Goal: Task Accomplishment & Management: Manage account settings

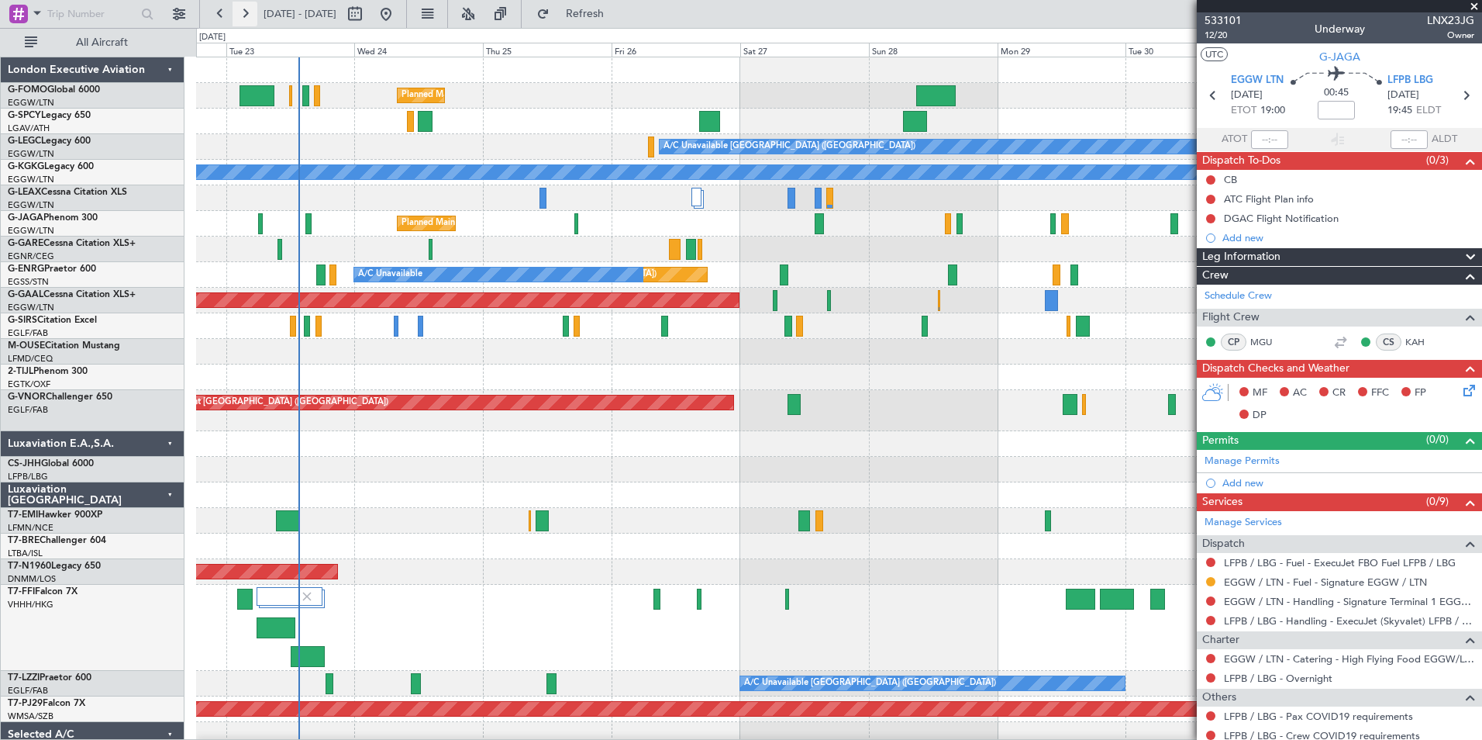
click at [247, 15] on button at bounding box center [245, 14] width 25 height 25
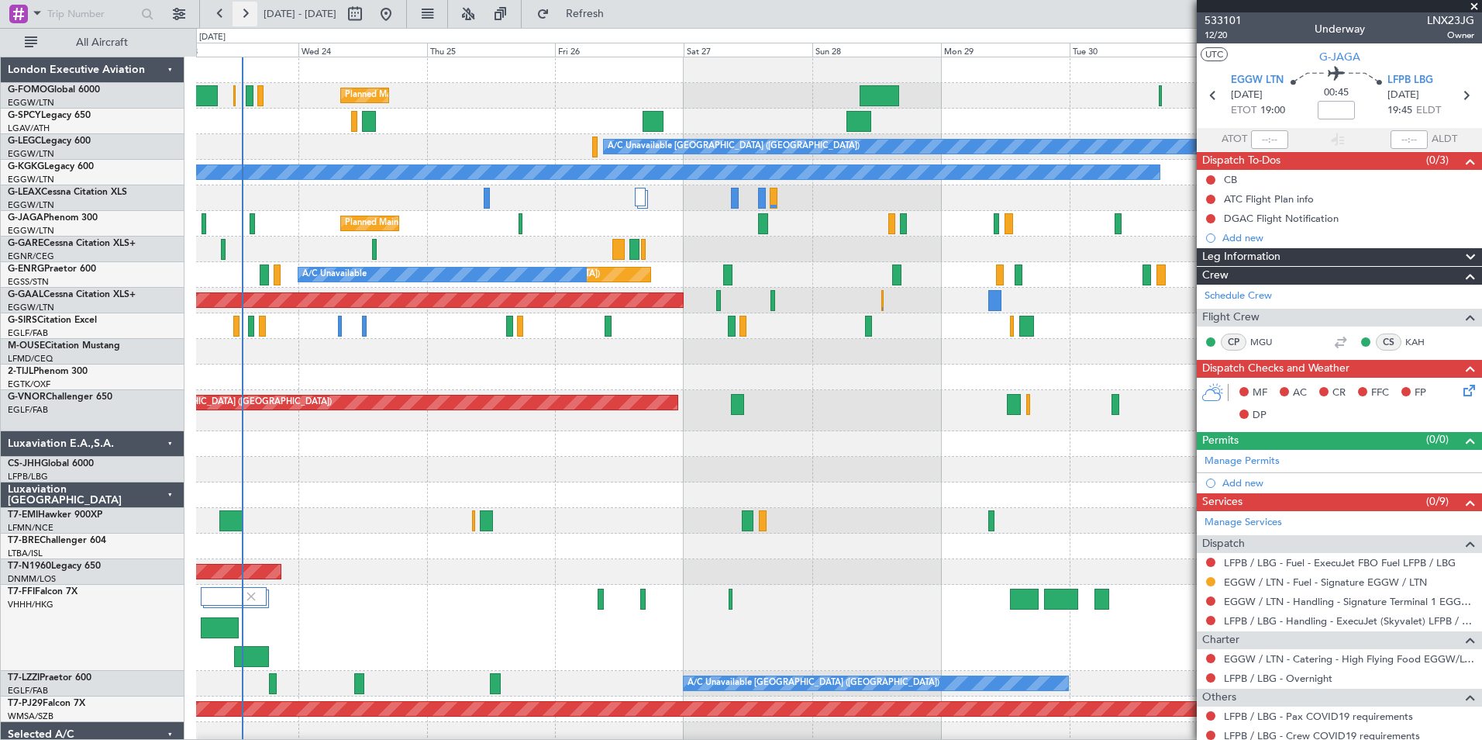
click at [247, 15] on button at bounding box center [245, 14] width 25 height 25
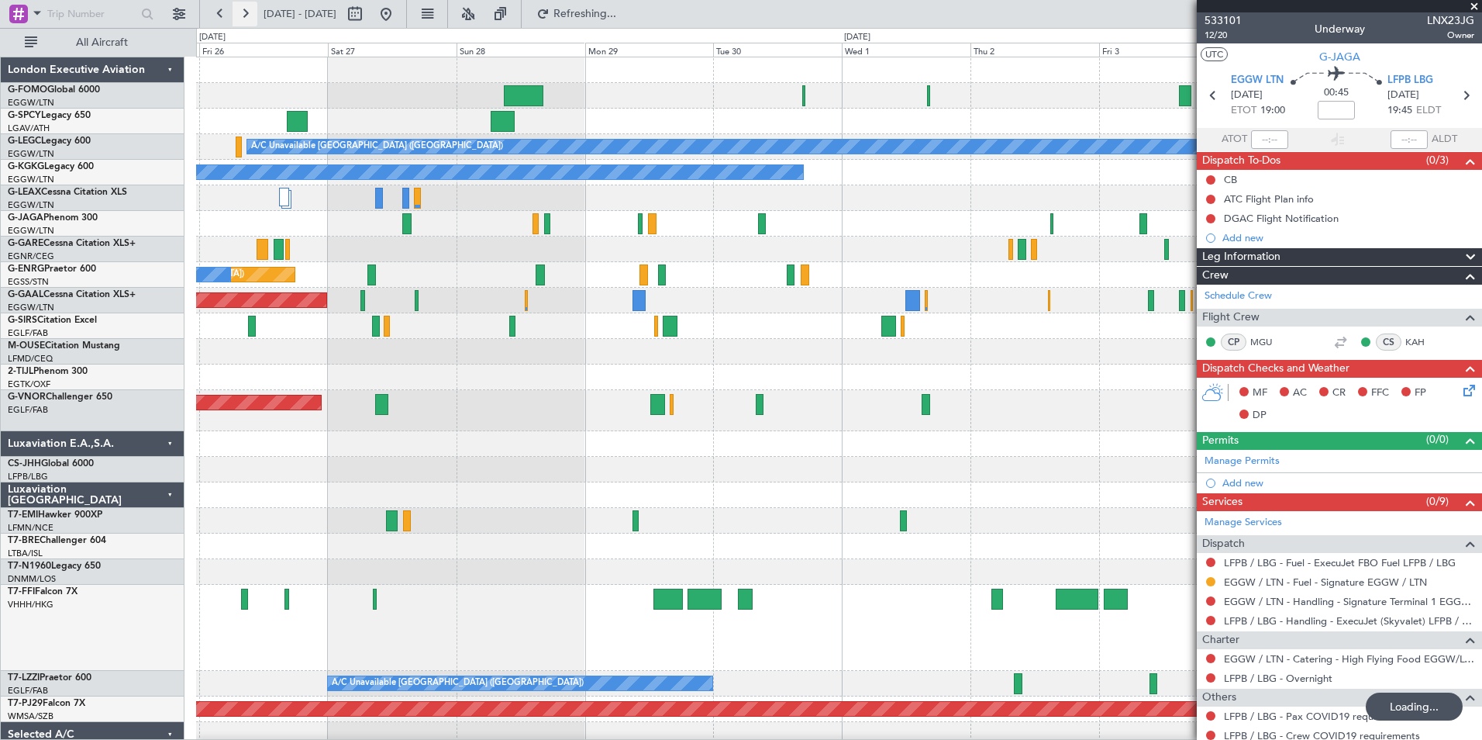
click at [247, 15] on button at bounding box center [245, 14] width 25 height 25
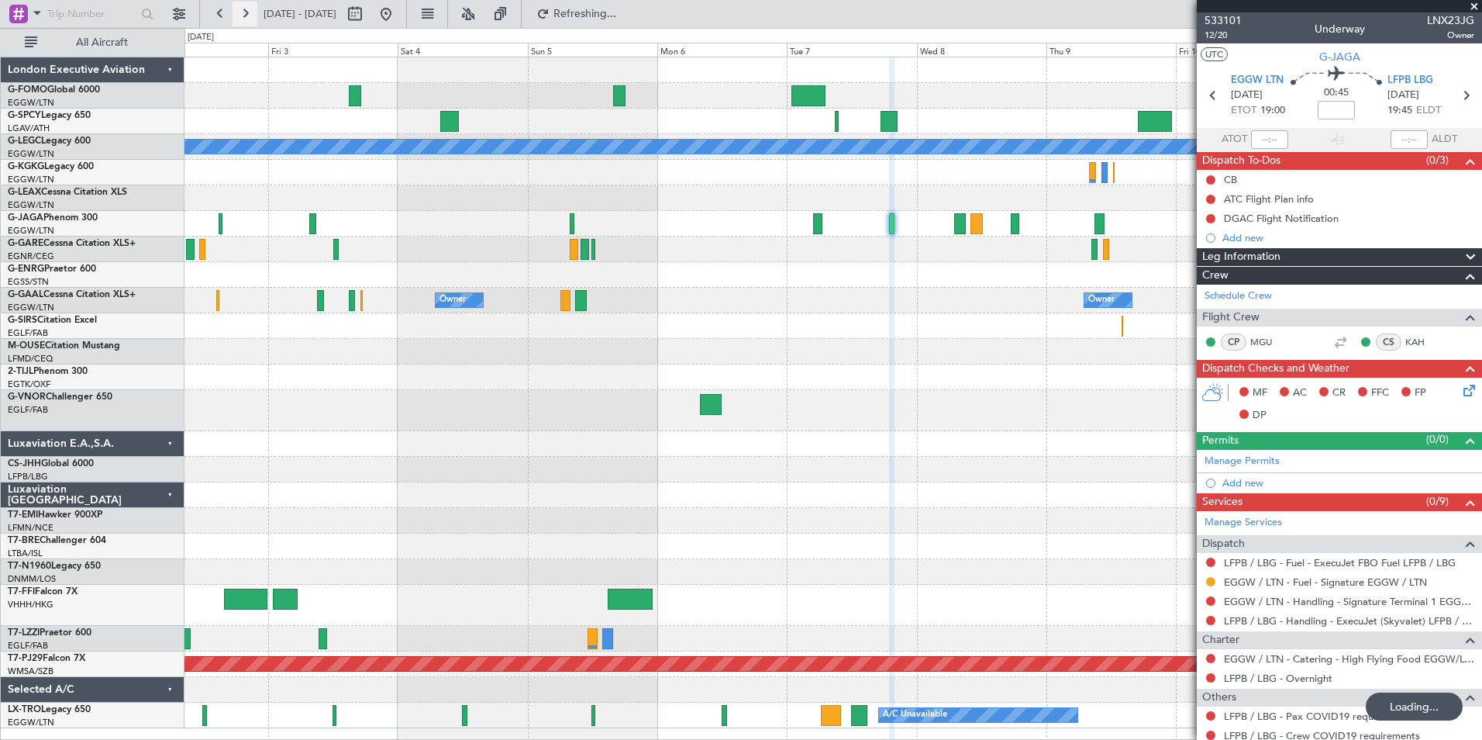
click at [247, 15] on button at bounding box center [245, 14] width 25 height 25
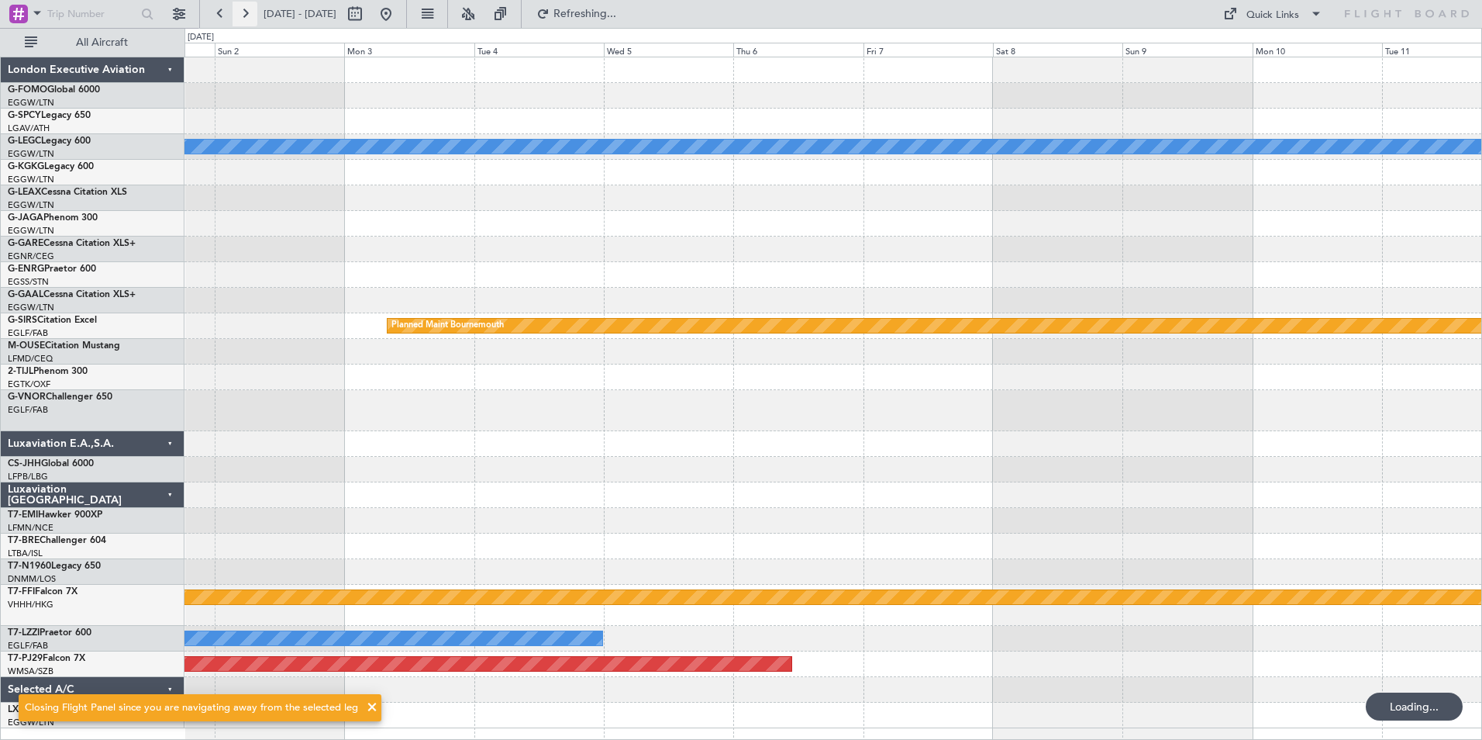
click at [247, 15] on button at bounding box center [245, 14] width 25 height 25
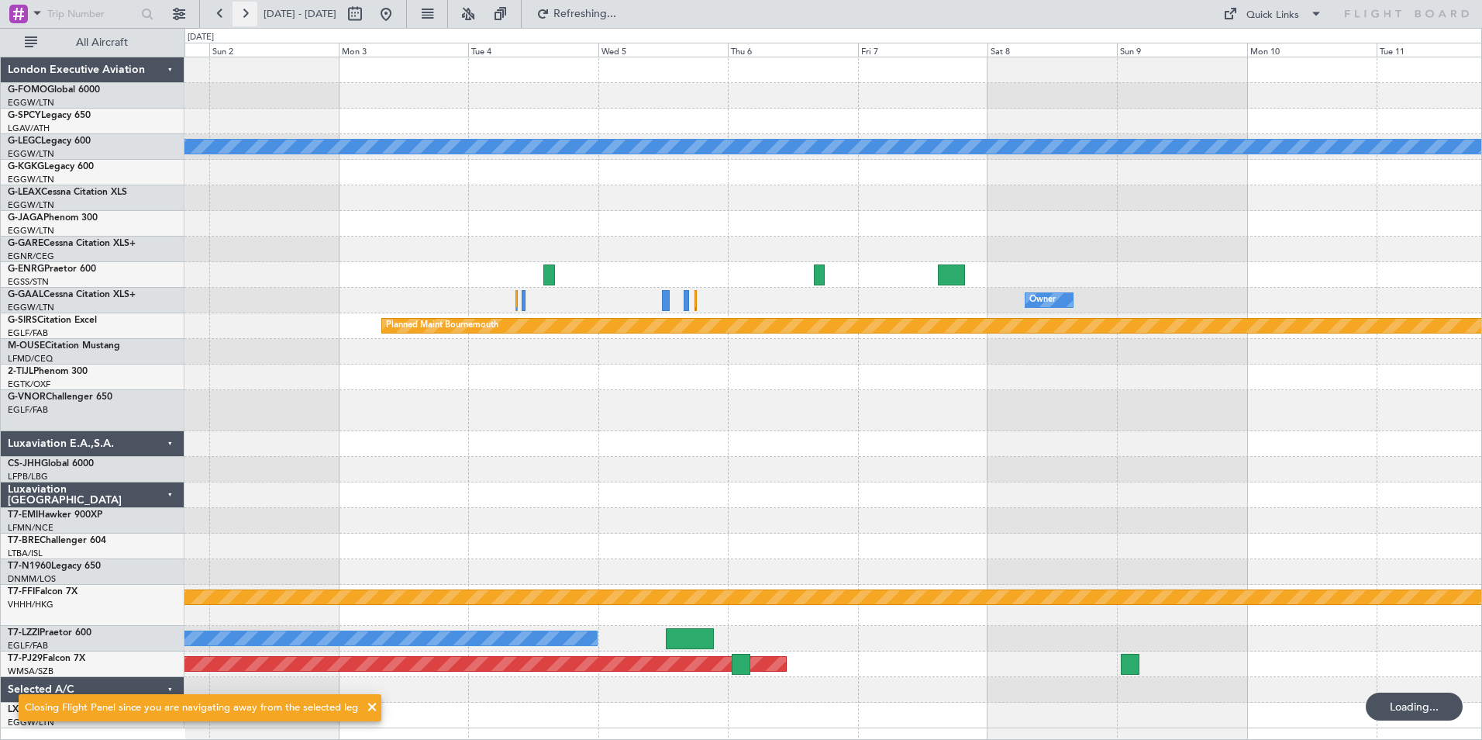
click at [247, 15] on button at bounding box center [245, 14] width 25 height 25
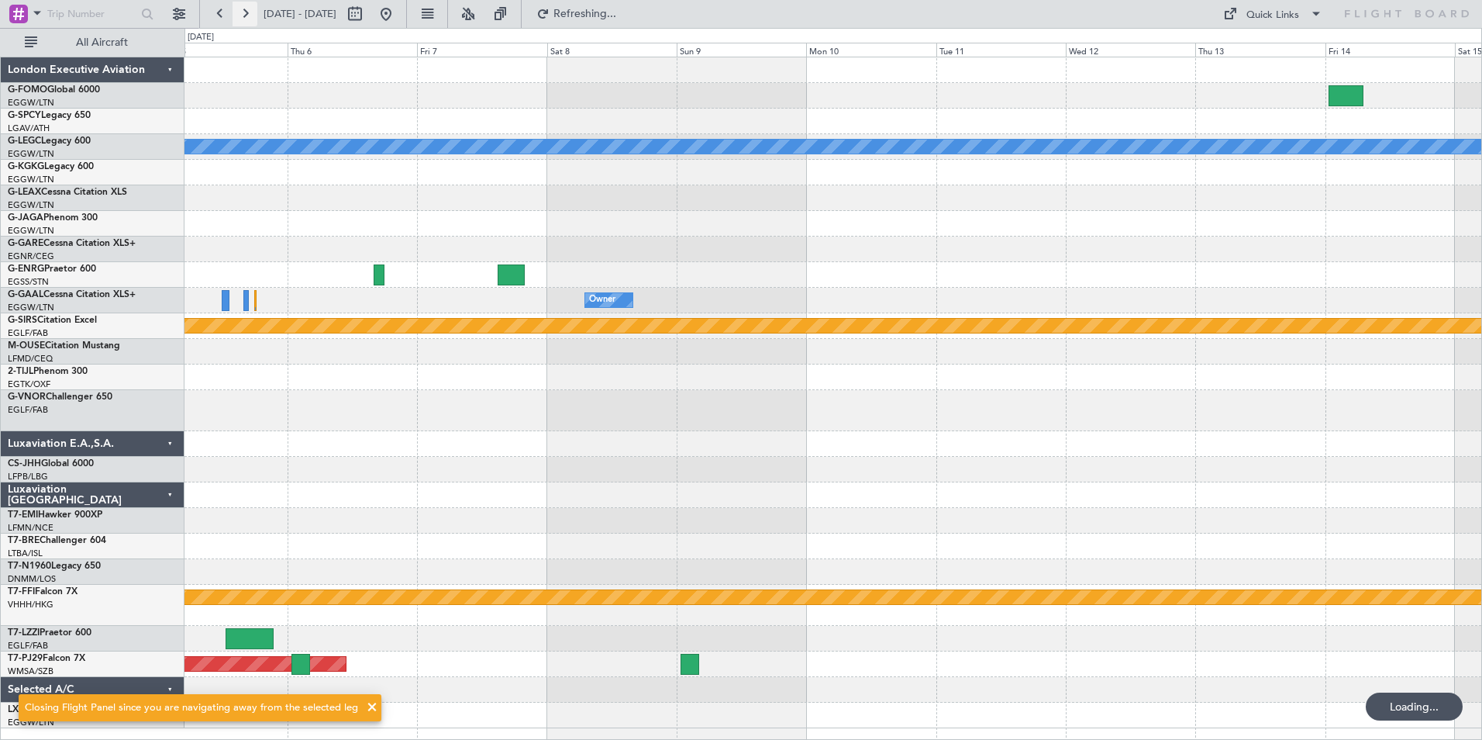
click at [247, 15] on button at bounding box center [245, 14] width 25 height 25
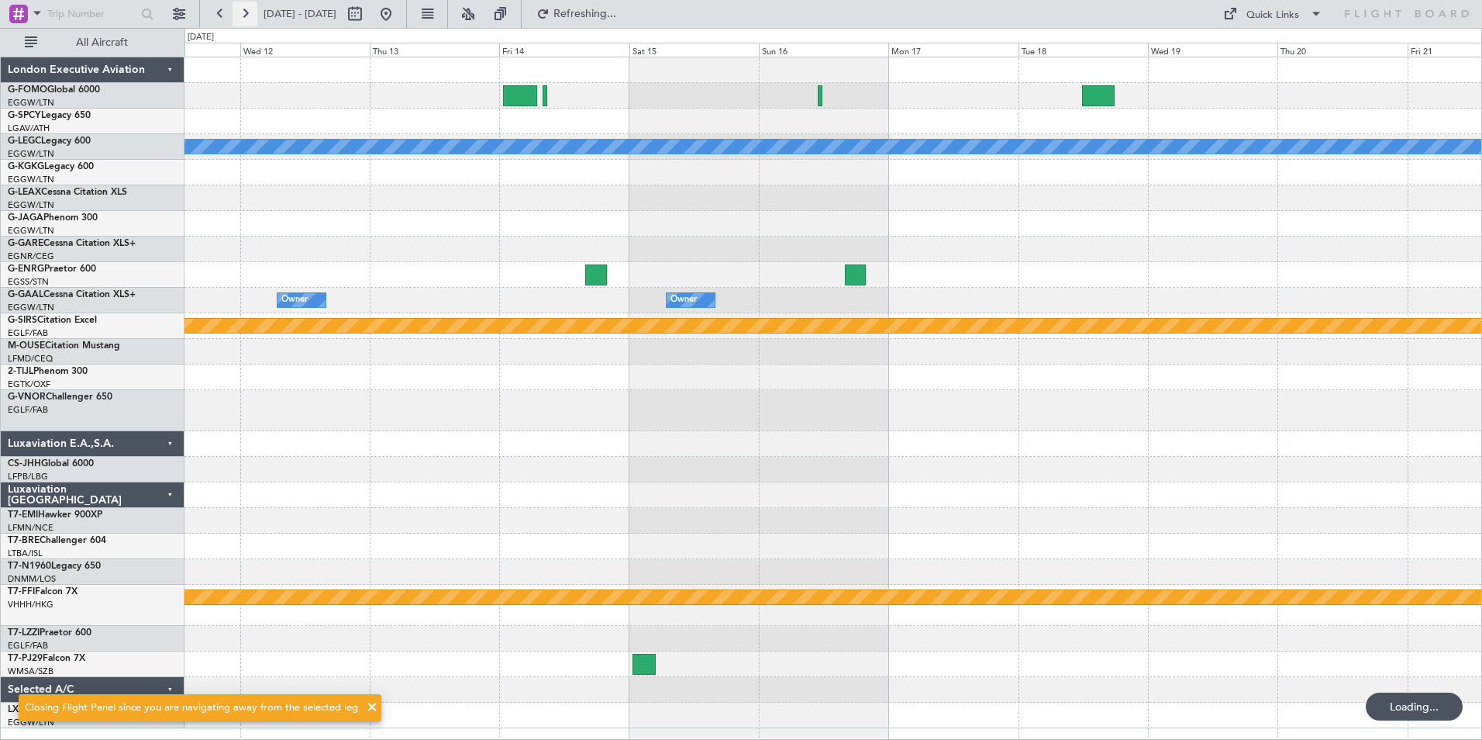
click at [247, 15] on button at bounding box center [245, 14] width 25 height 25
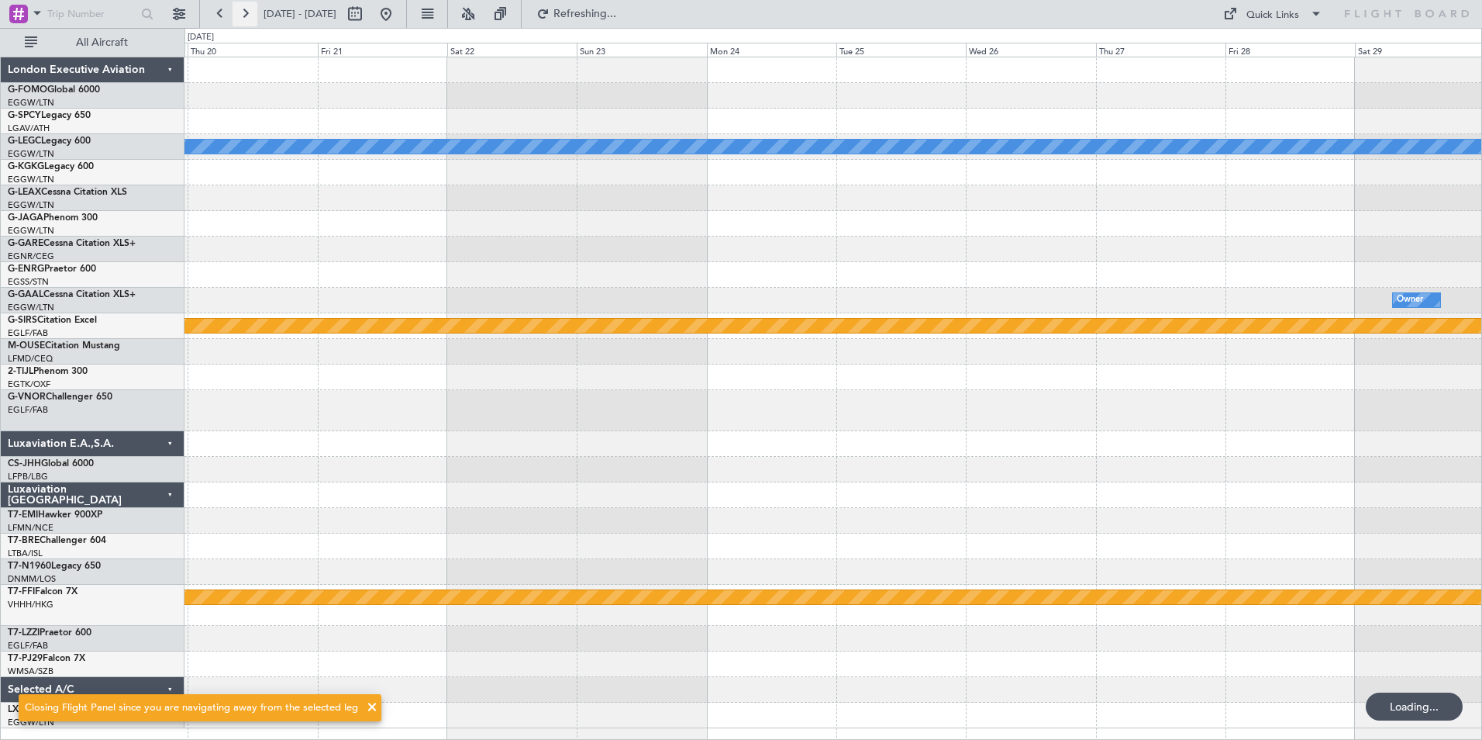
click at [247, 15] on button at bounding box center [245, 14] width 25 height 25
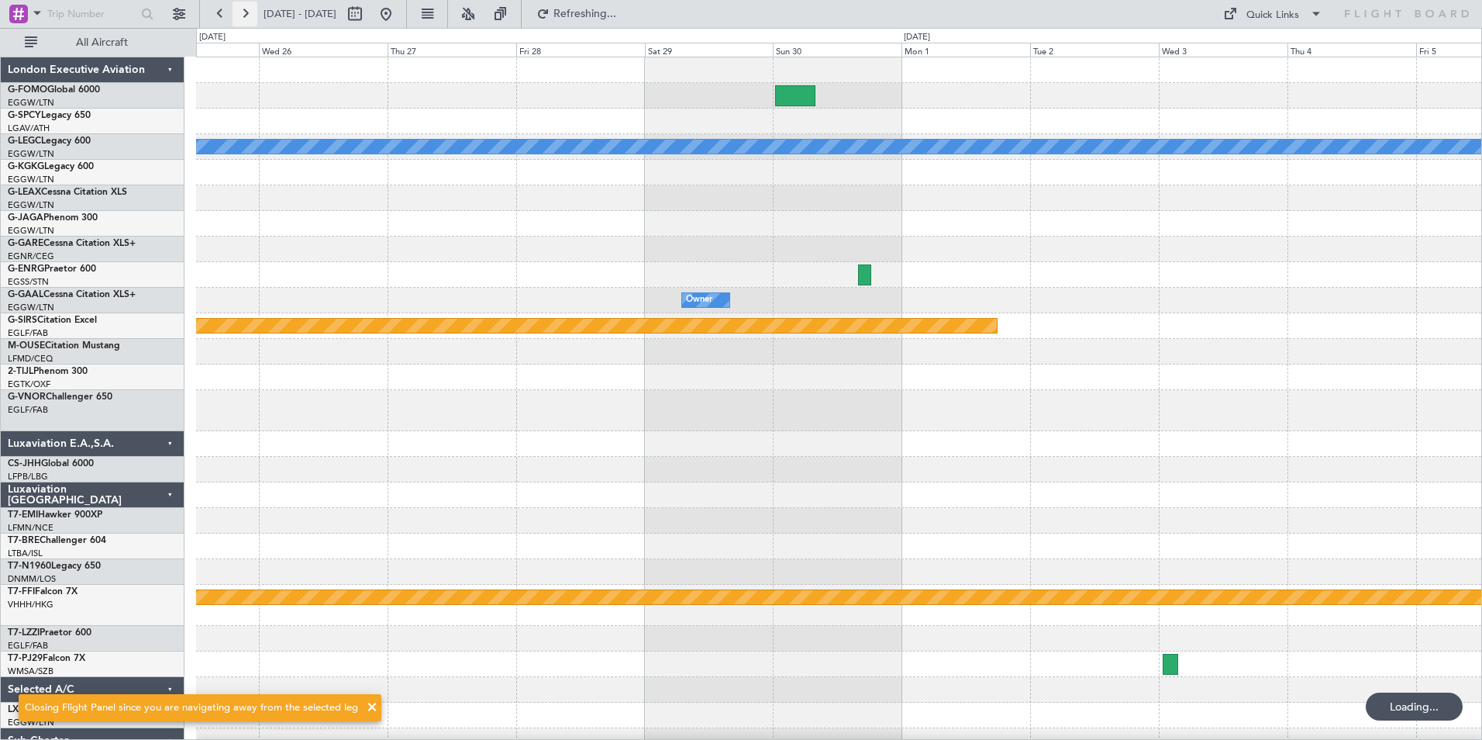
click at [247, 15] on button at bounding box center [245, 14] width 25 height 25
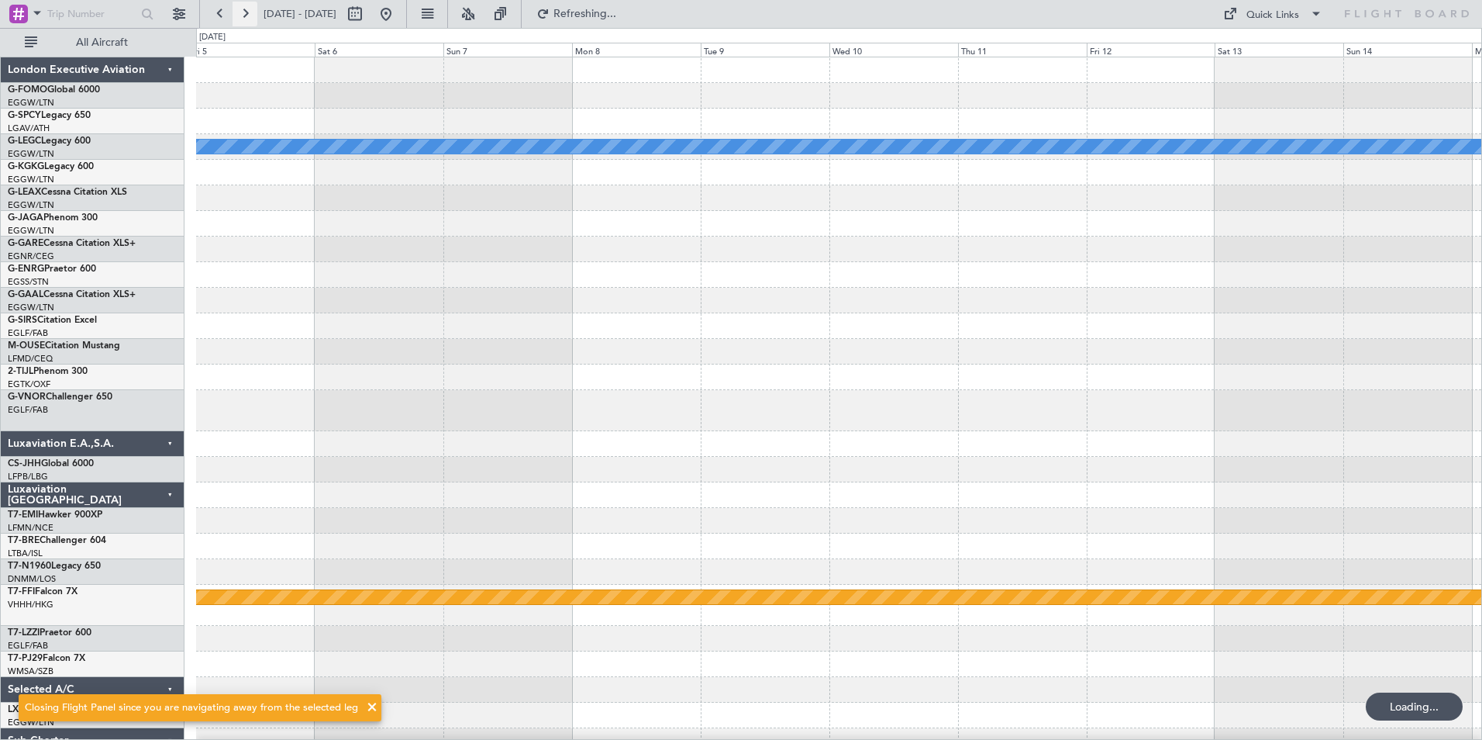
click at [247, 15] on button at bounding box center [245, 14] width 25 height 25
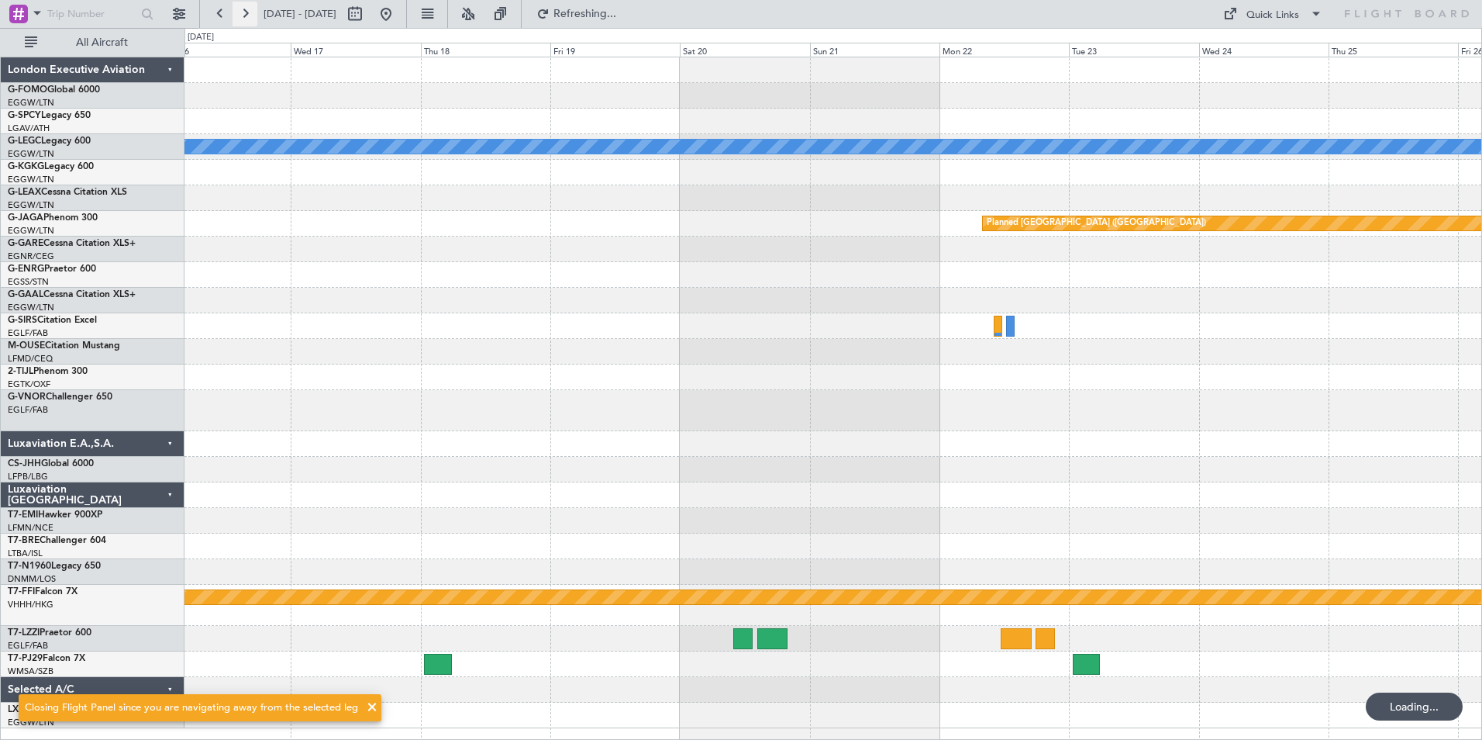
click at [247, 15] on button at bounding box center [245, 14] width 25 height 25
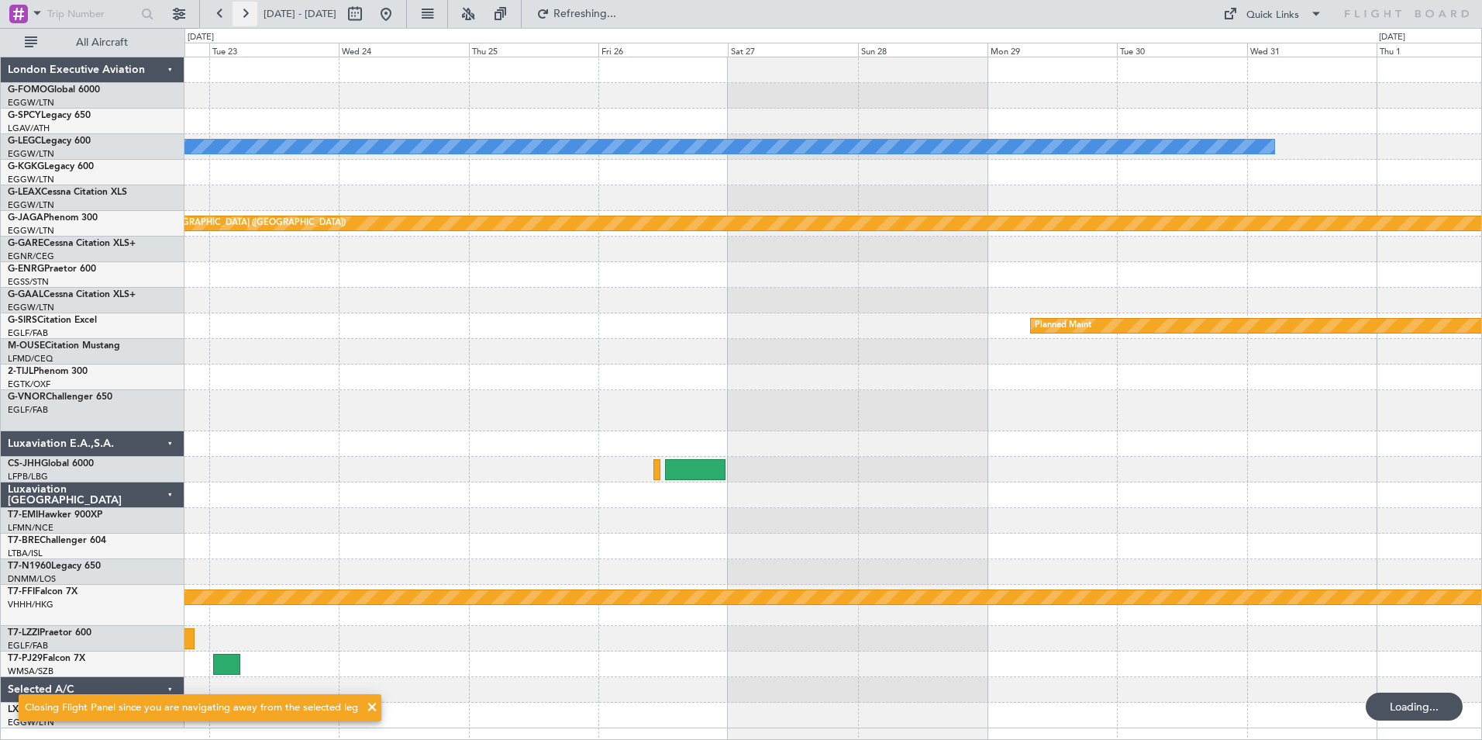
click at [247, 15] on button at bounding box center [245, 14] width 25 height 25
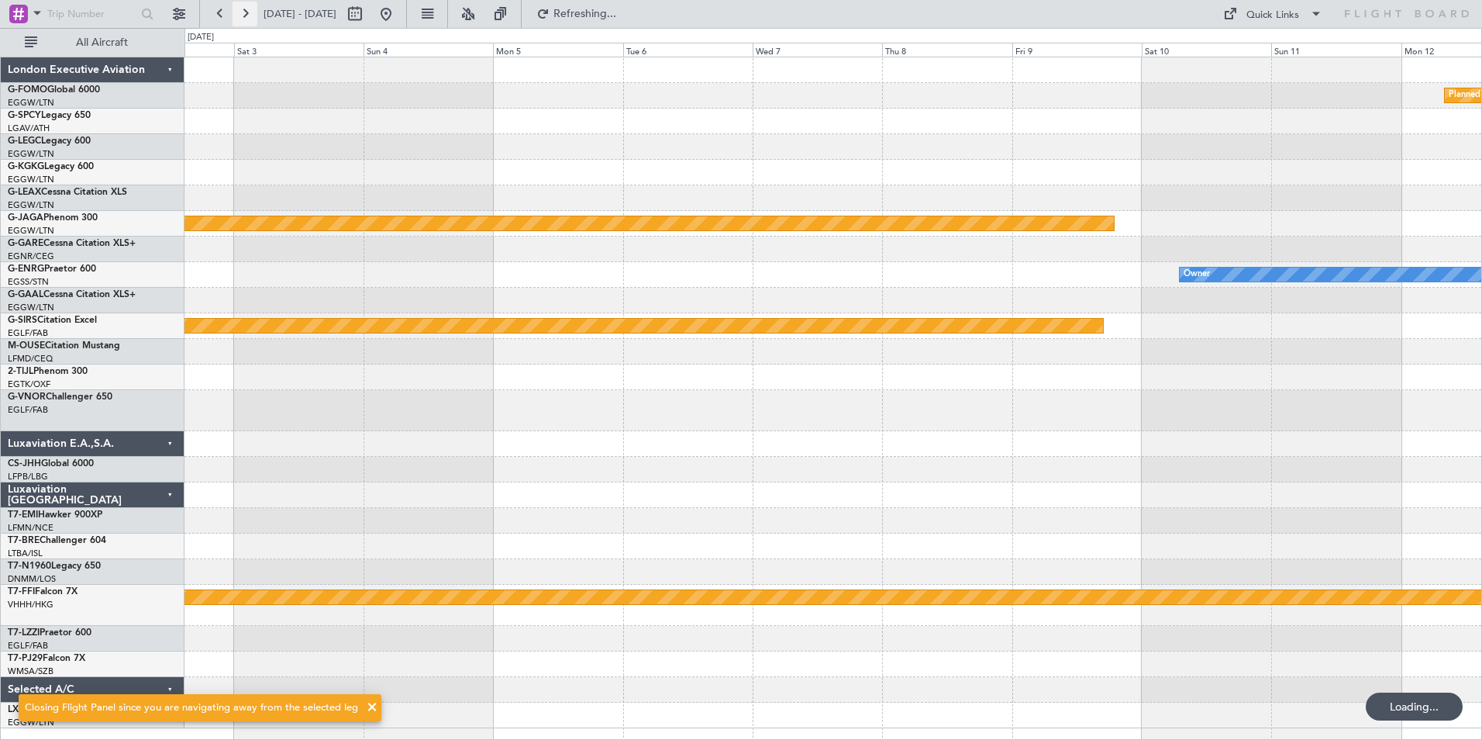
click at [247, 15] on button at bounding box center [245, 14] width 25 height 25
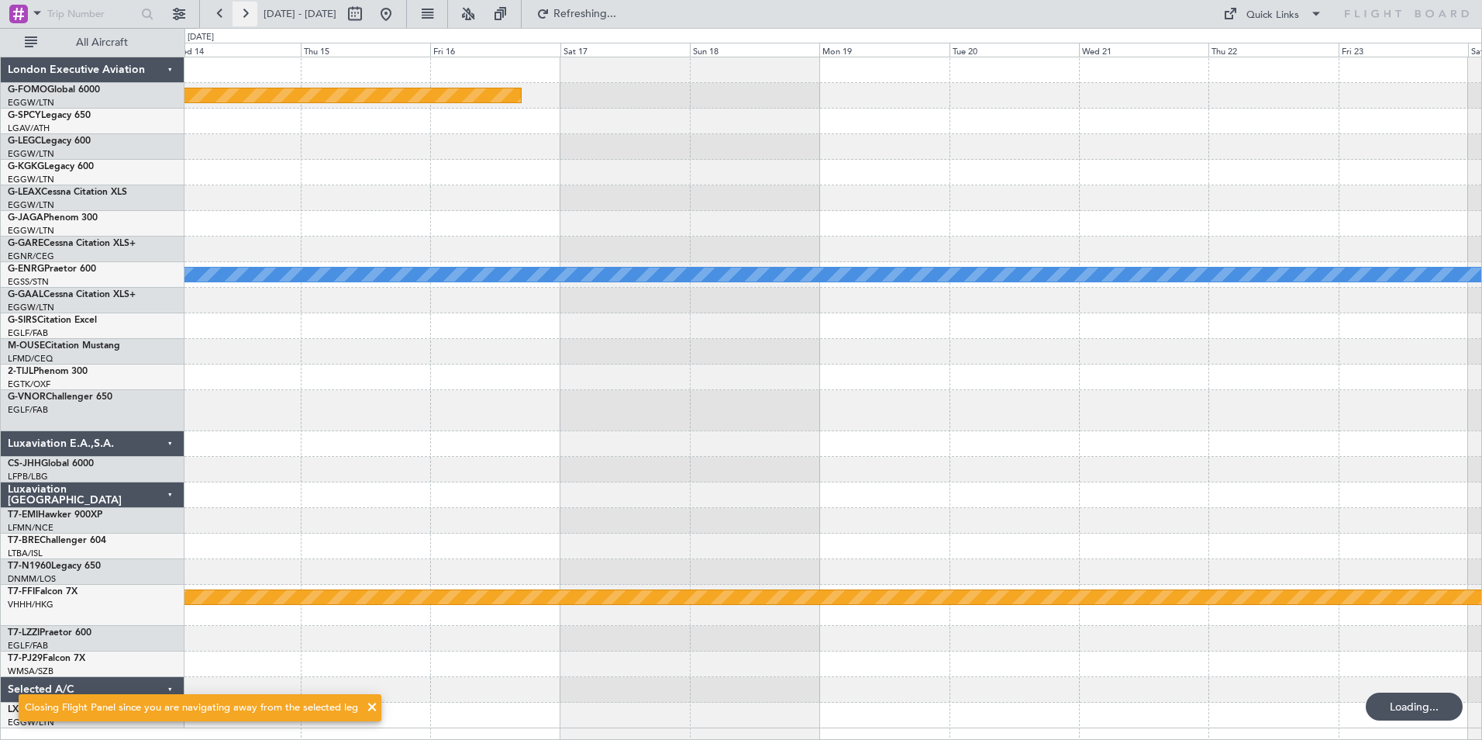
click at [247, 15] on button at bounding box center [245, 14] width 25 height 25
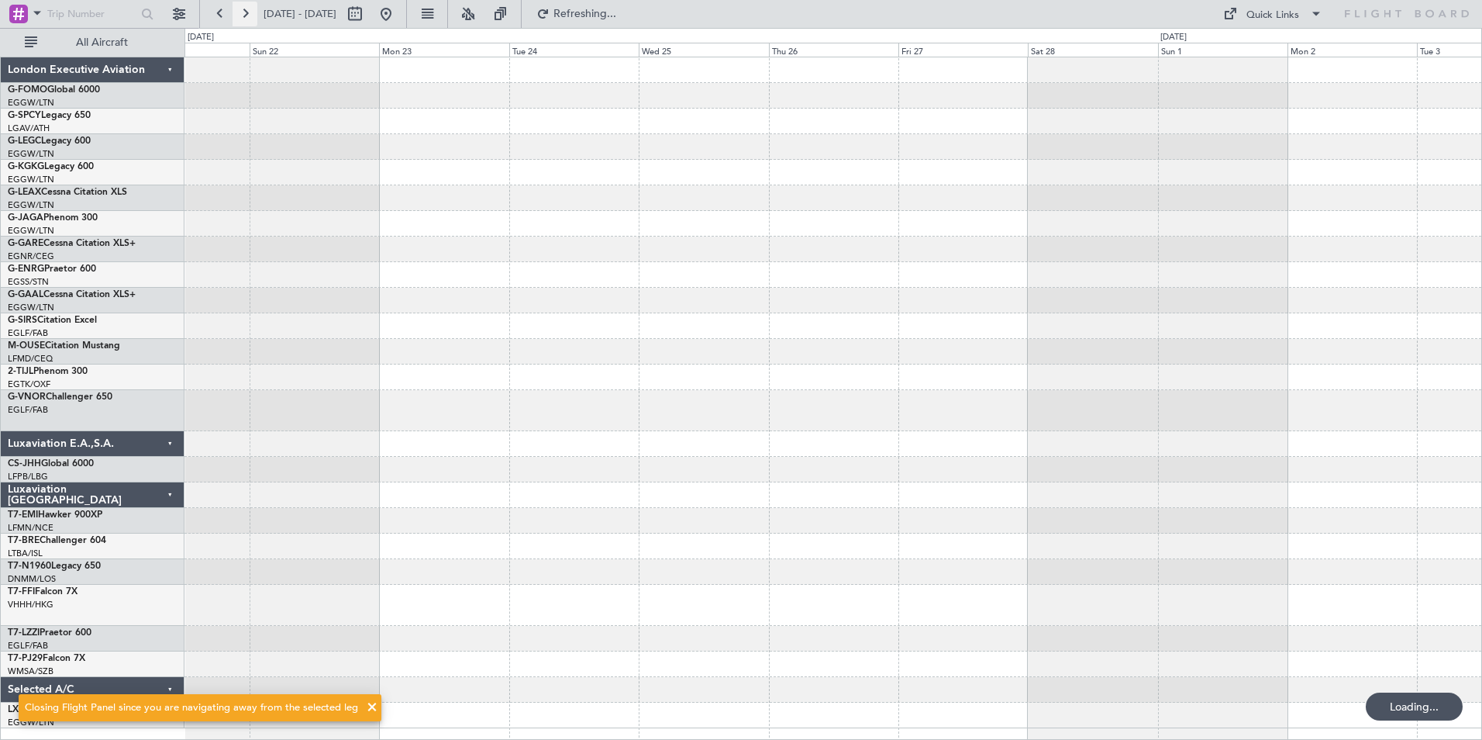
click at [247, 15] on button at bounding box center [245, 14] width 25 height 25
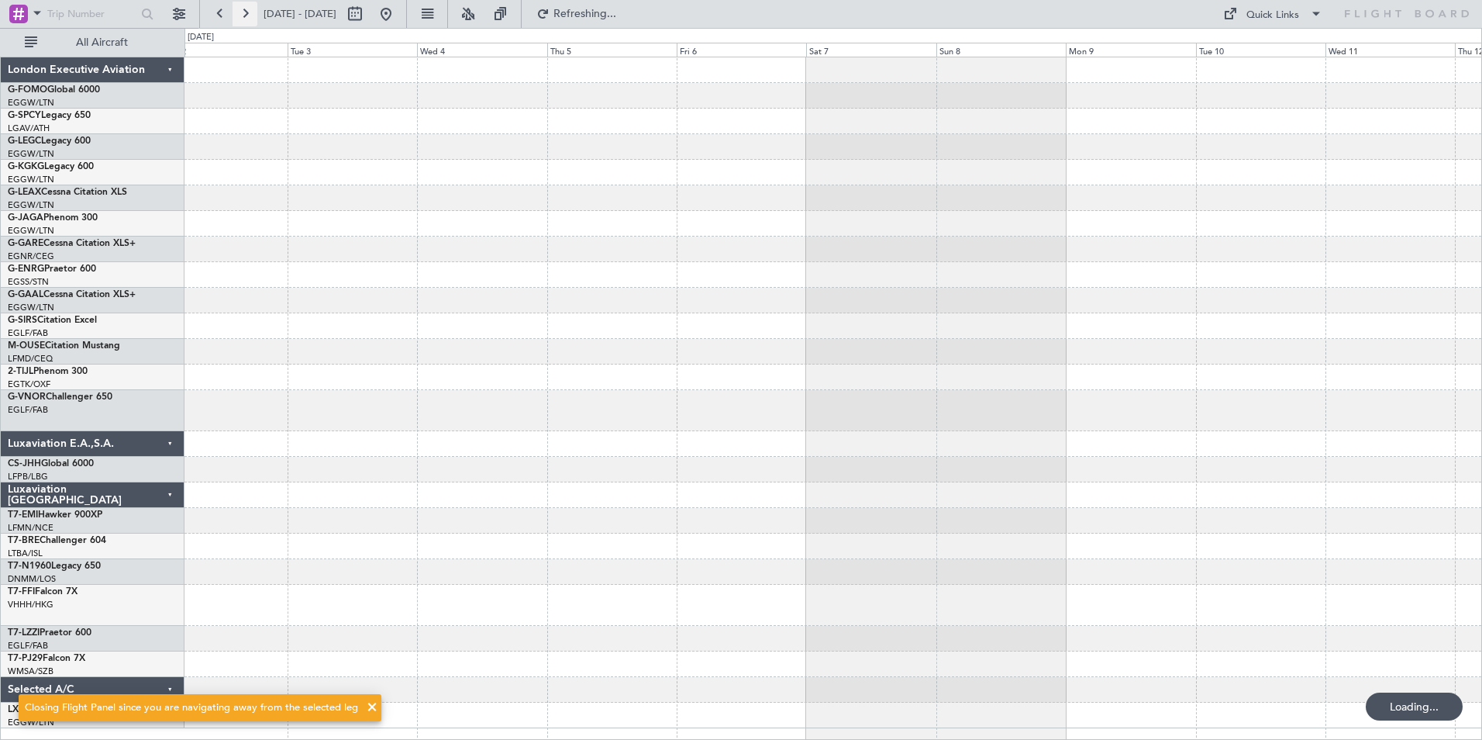
click at [247, 15] on button at bounding box center [245, 14] width 25 height 25
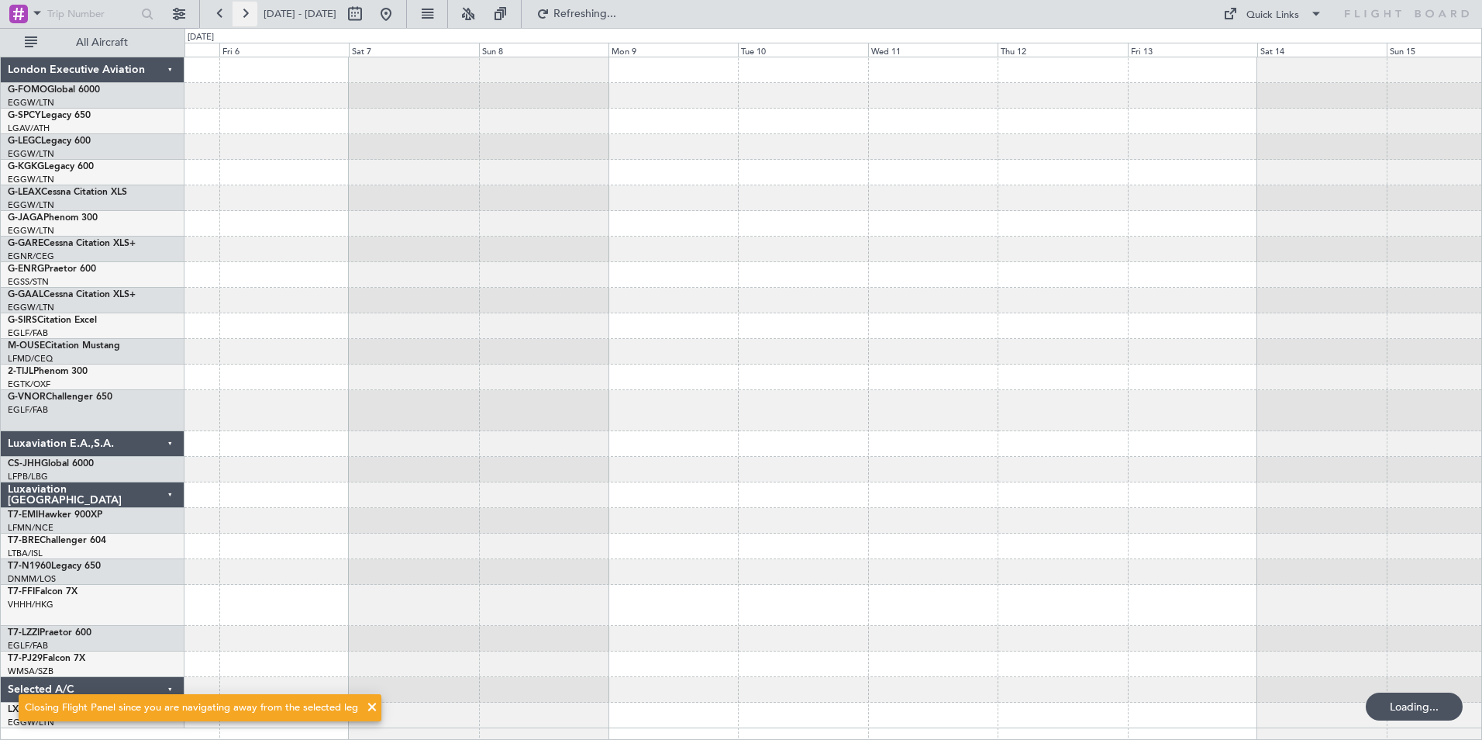
click at [247, 15] on button at bounding box center [245, 14] width 25 height 25
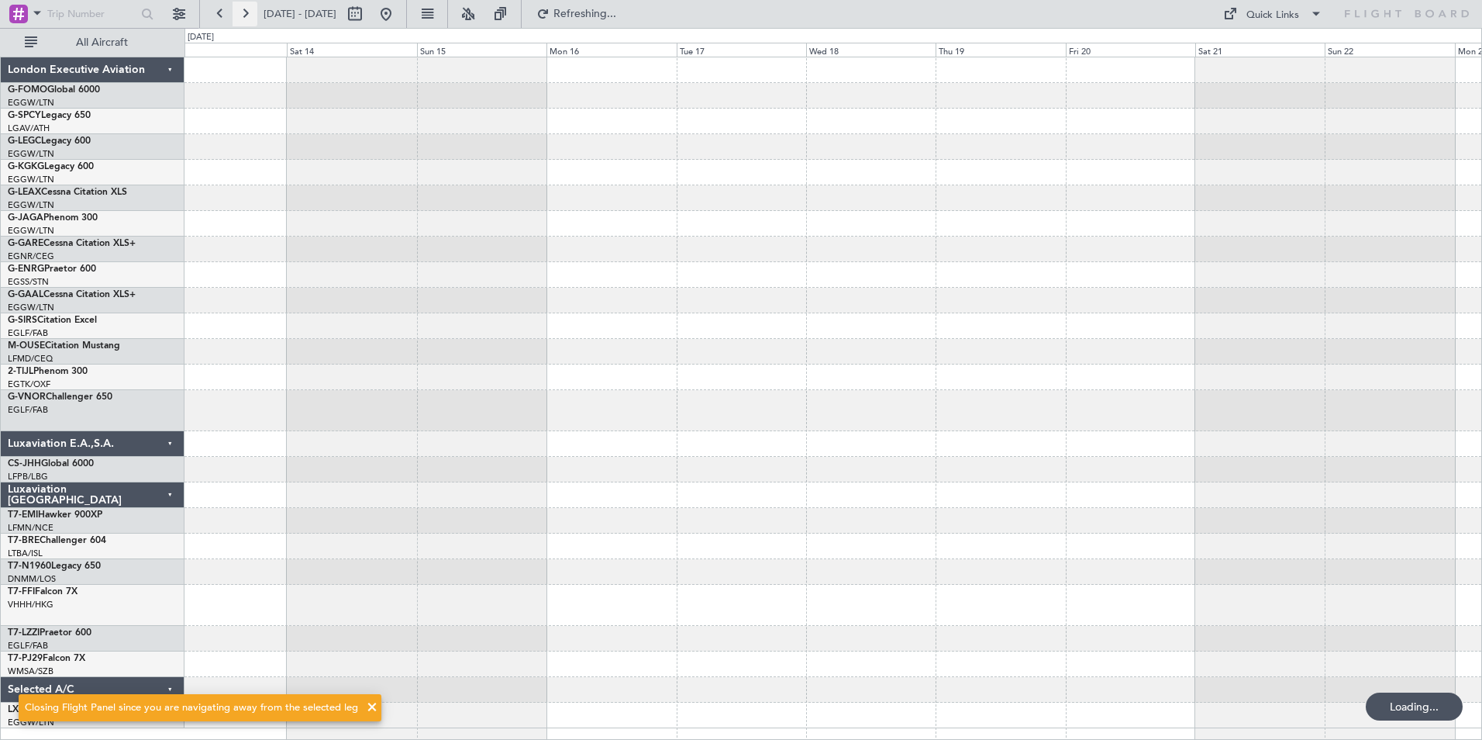
click at [247, 15] on button at bounding box center [245, 14] width 25 height 25
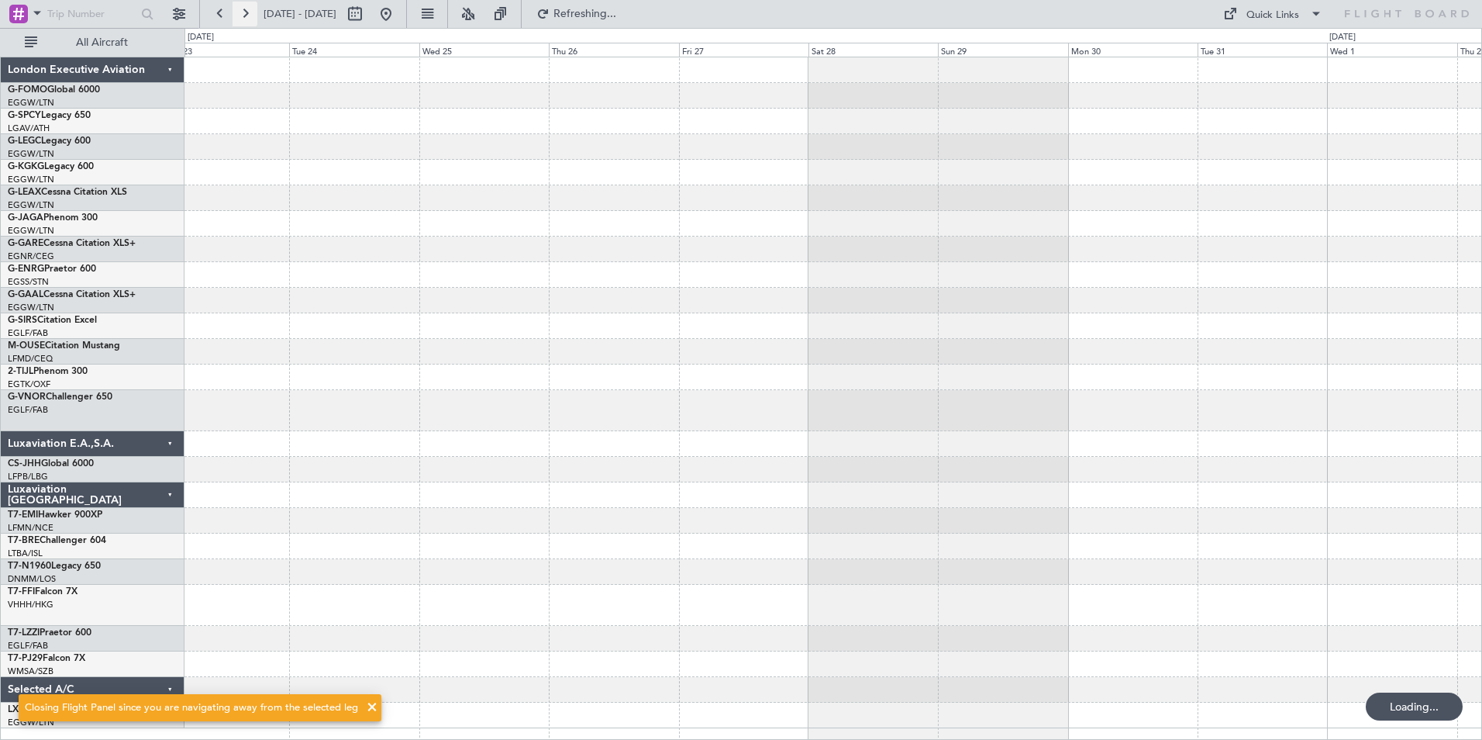
click at [247, 15] on button at bounding box center [245, 14] width 25 height 25
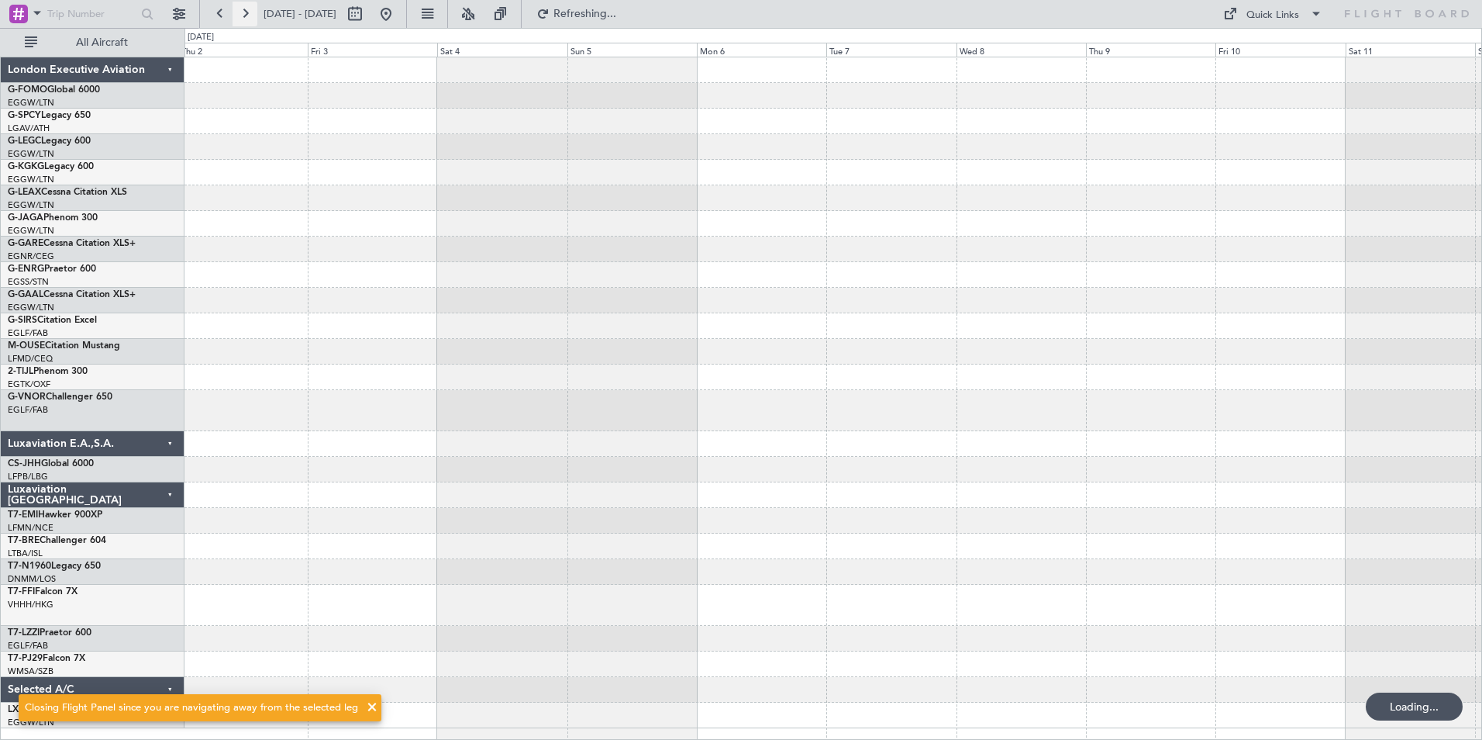
click at [247, 15] on button at bounding box center [245, 14] width 25 height 25
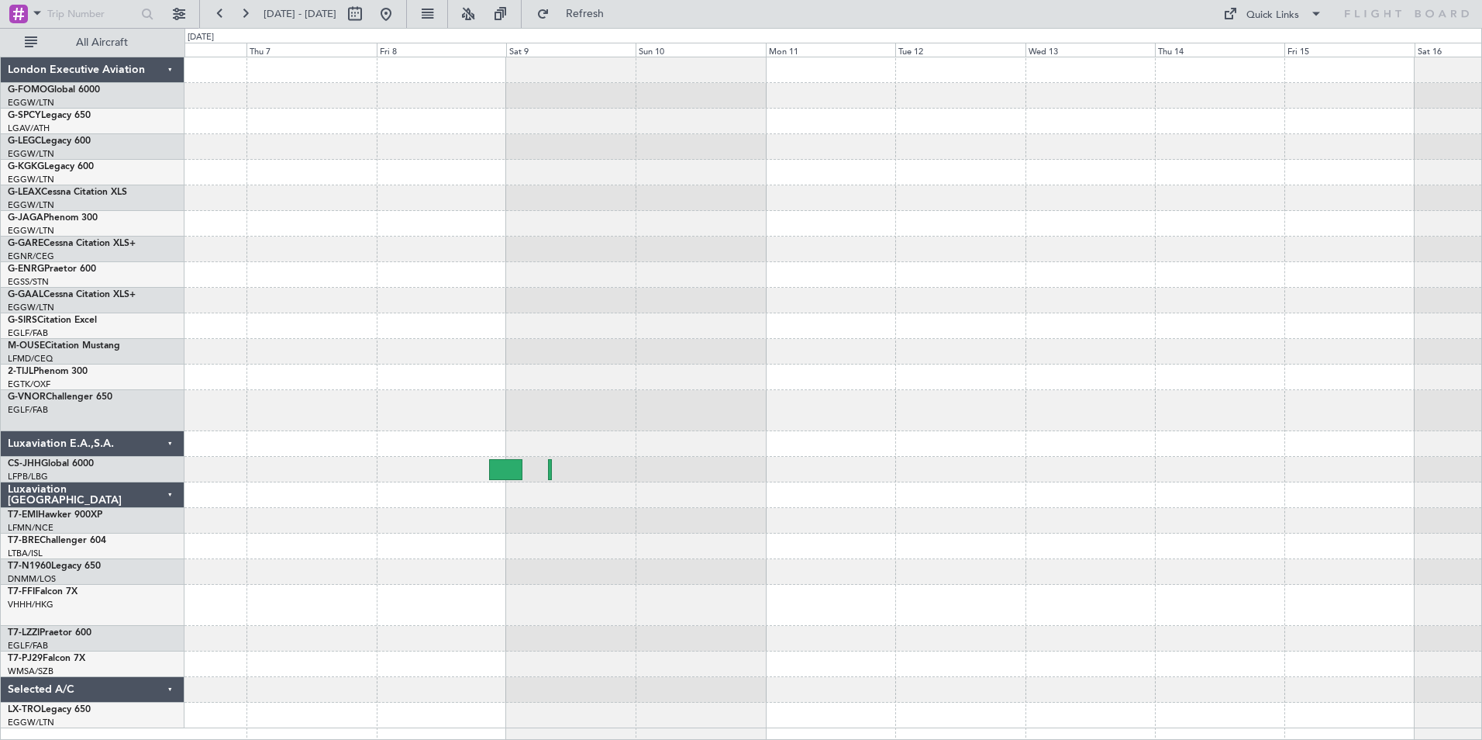
click at [808, 567] on div at bounding box center [832, 392] width 1297 height 671
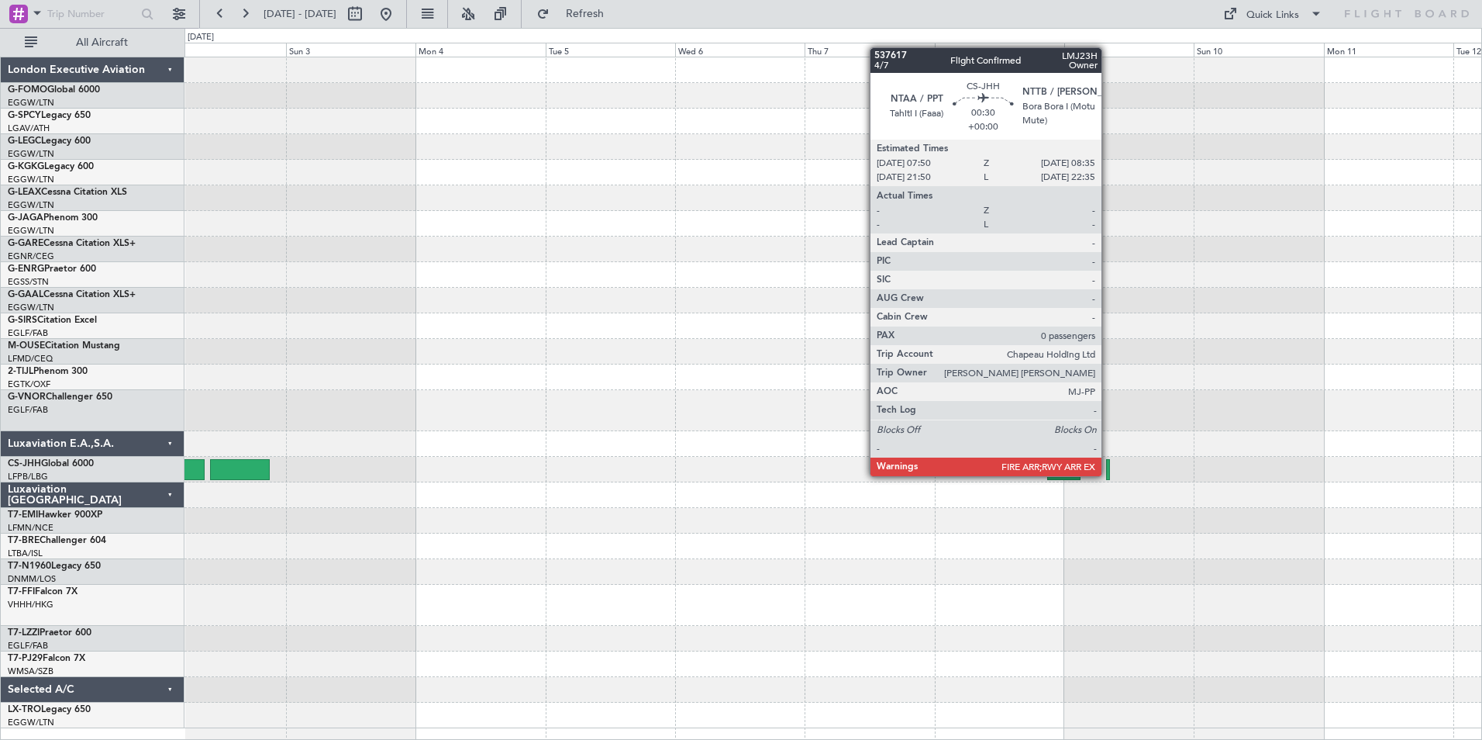
click at [1109, 474] on div at bounding box center [1108, 469] width 5 height 21
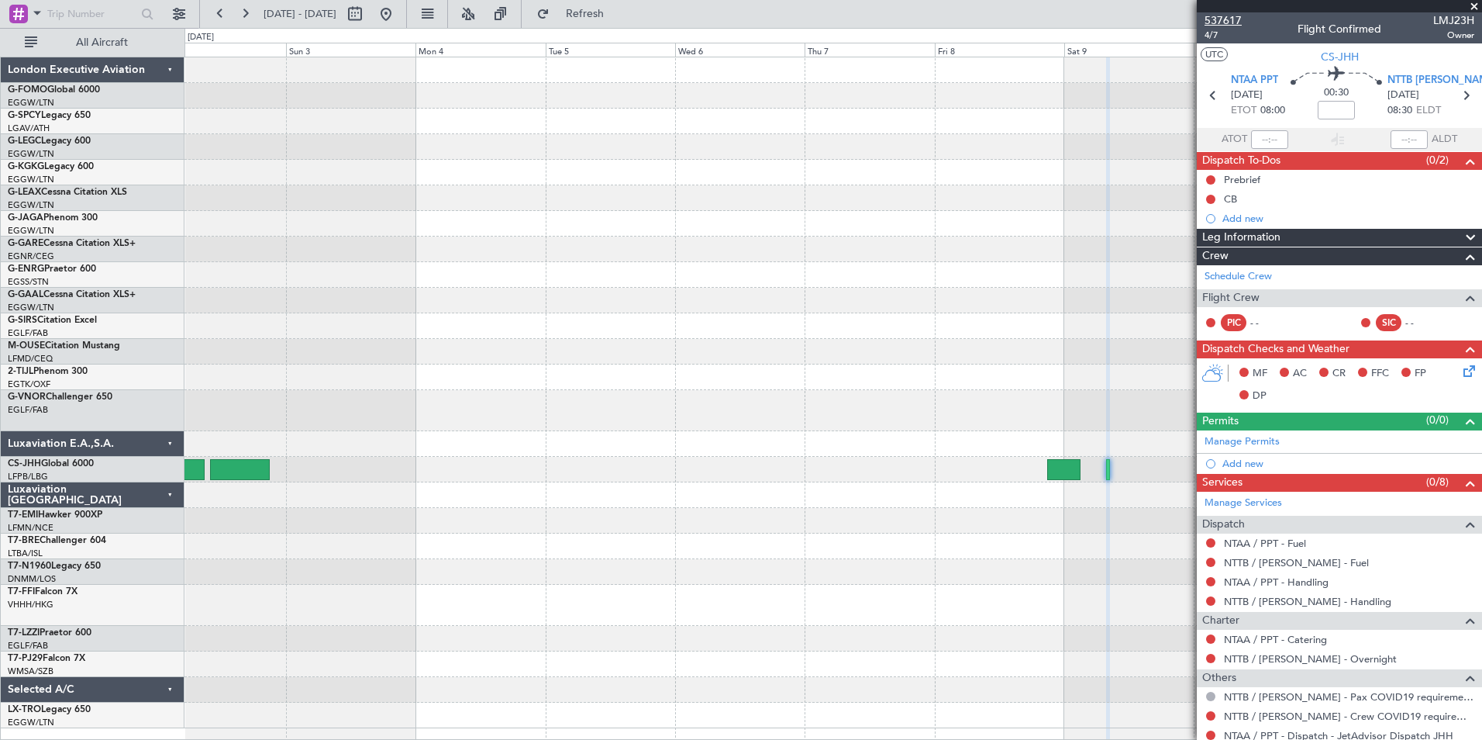
click at [1220, 18] on span "537617" at bounding box center [1223, 20] width 37 height 16
click at [231, 20] on button at bounding box center [220, 14] width 25 height 25
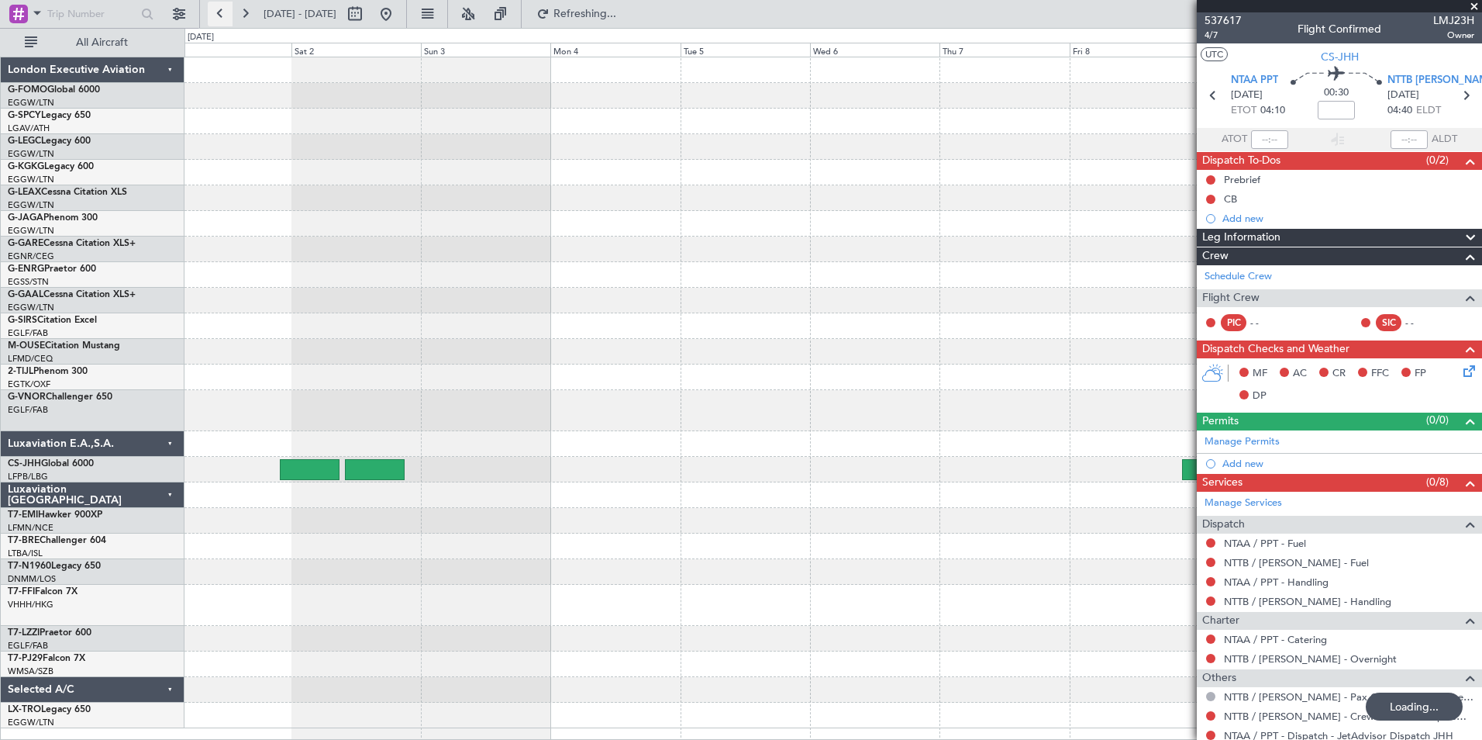
click at [231, 20] on button at bounding box center [220, 14] width 25 height 25
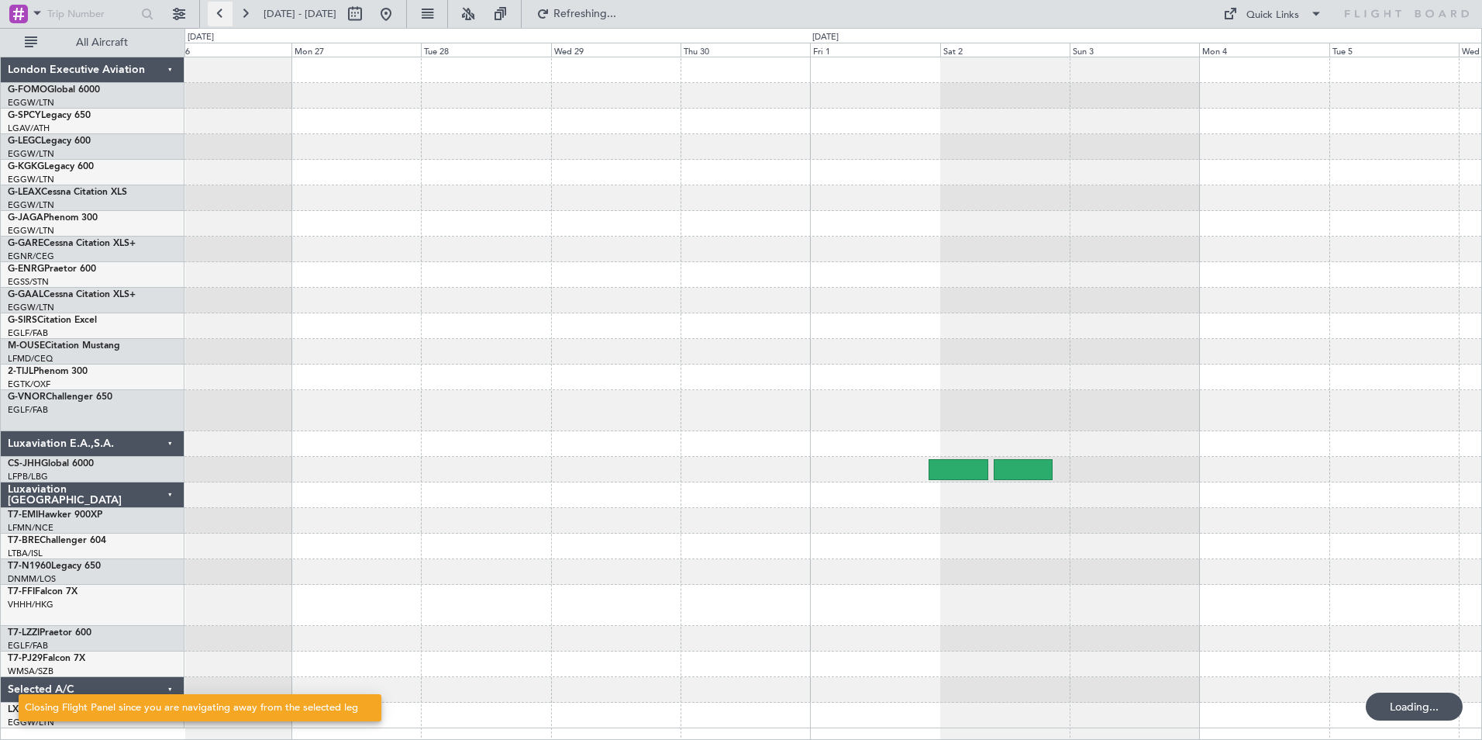
click at [231, 20] on button at bounding box center [220, 14] width 25 height 25
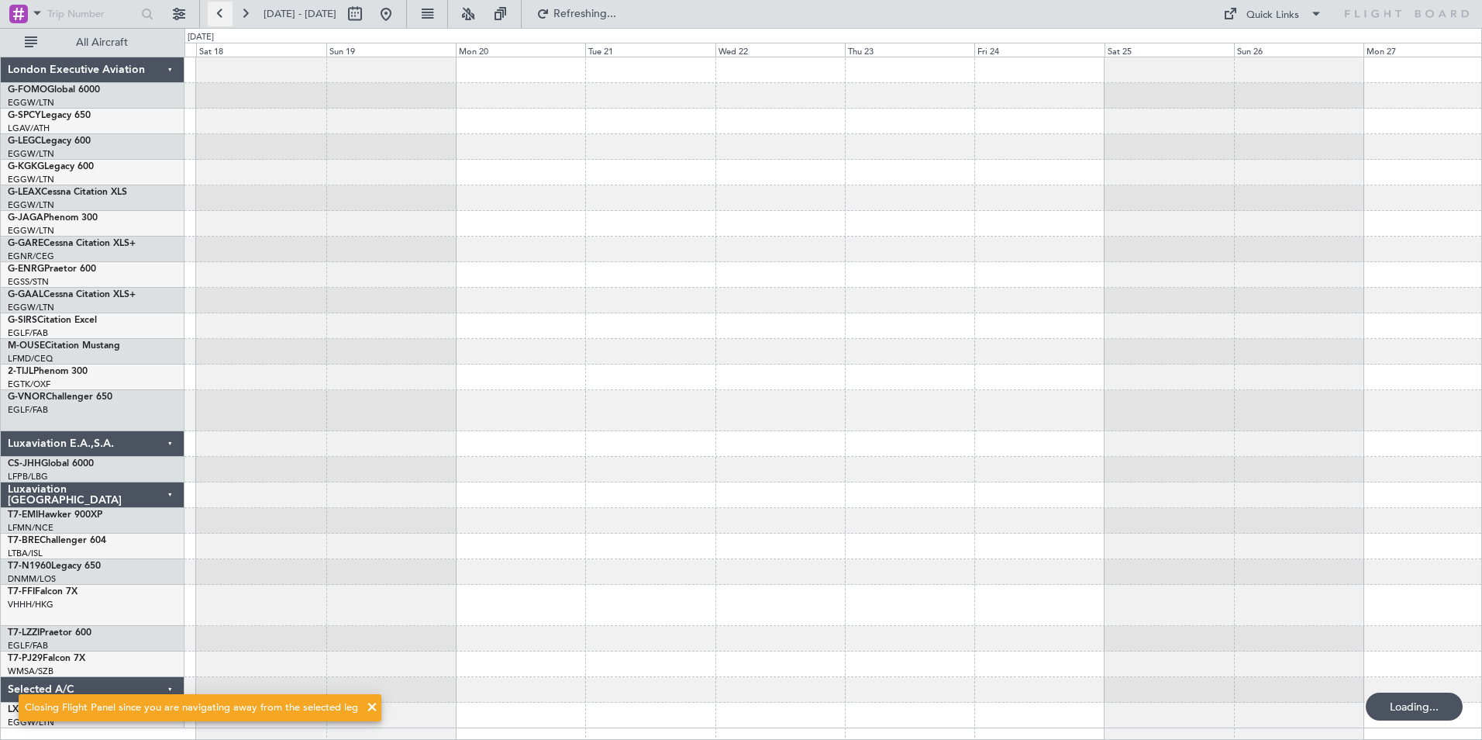
click at [231, 20] on button at bounding box center [220, 14] width 25 height 25
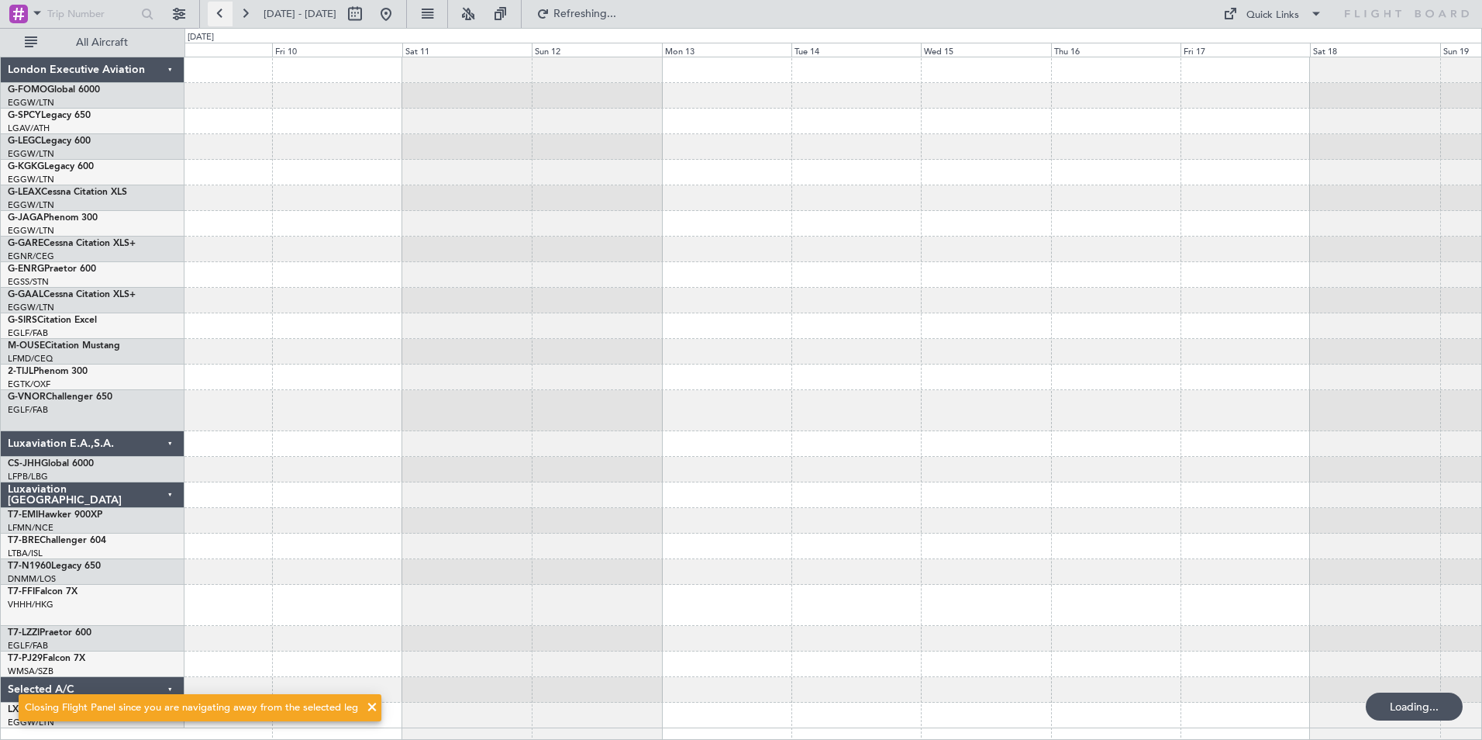
click at [231, 20] on button at bounding box center [220, 14] width 25 height 25
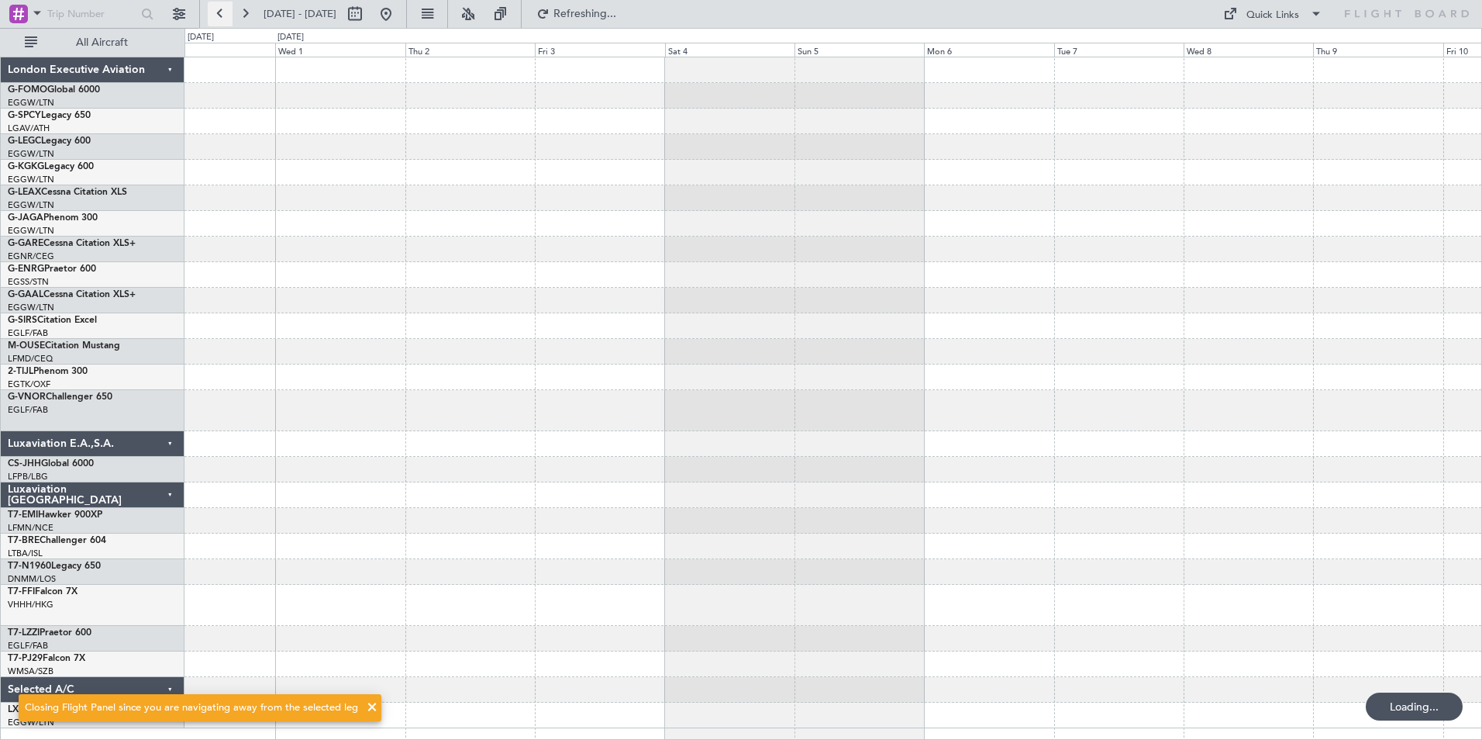
click at [231, 20] on button at bounding box center [220, 14] width 25 height 25
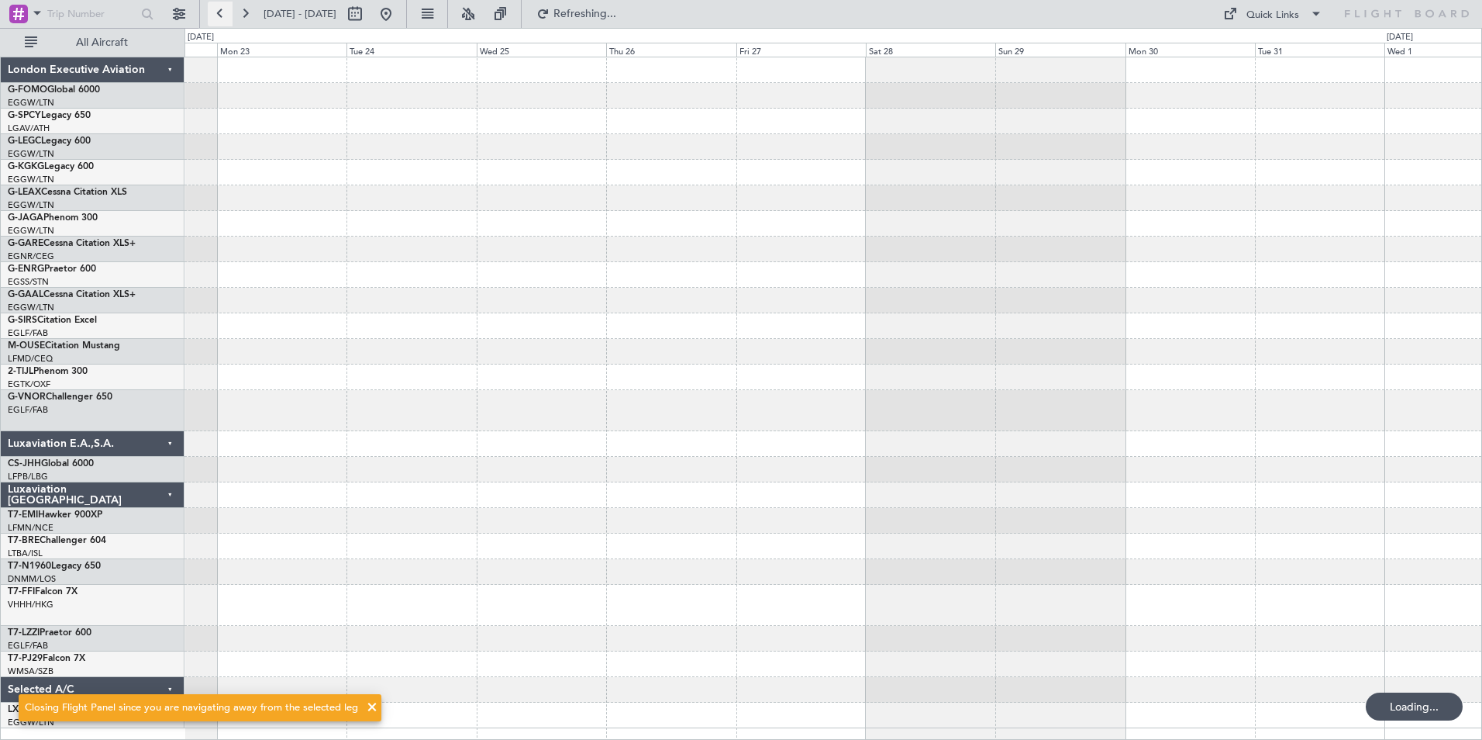
click at [231, 20] on button at bounding box center [220, 14] width 25 height 25
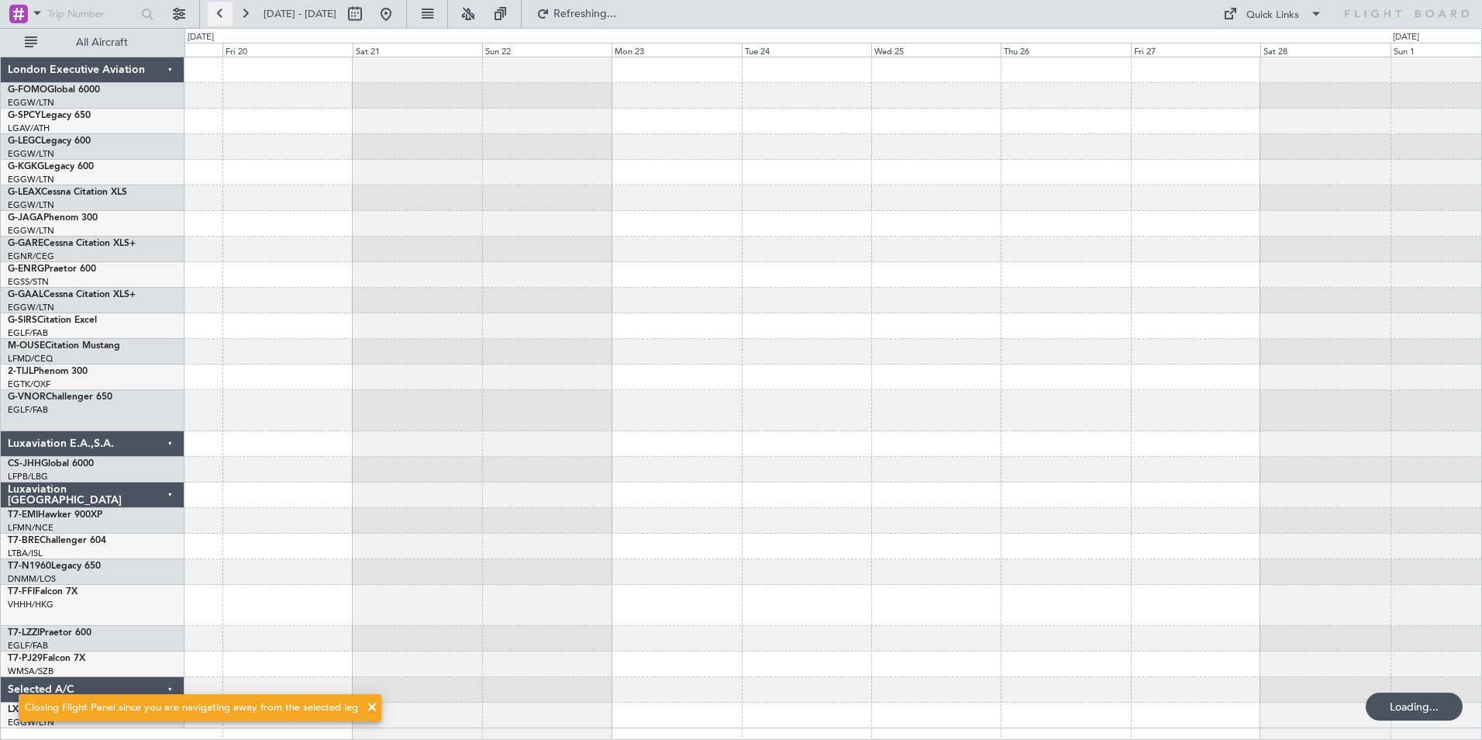
click at [231, 20] on button at bounding box center [220, 14] width 25 height 25
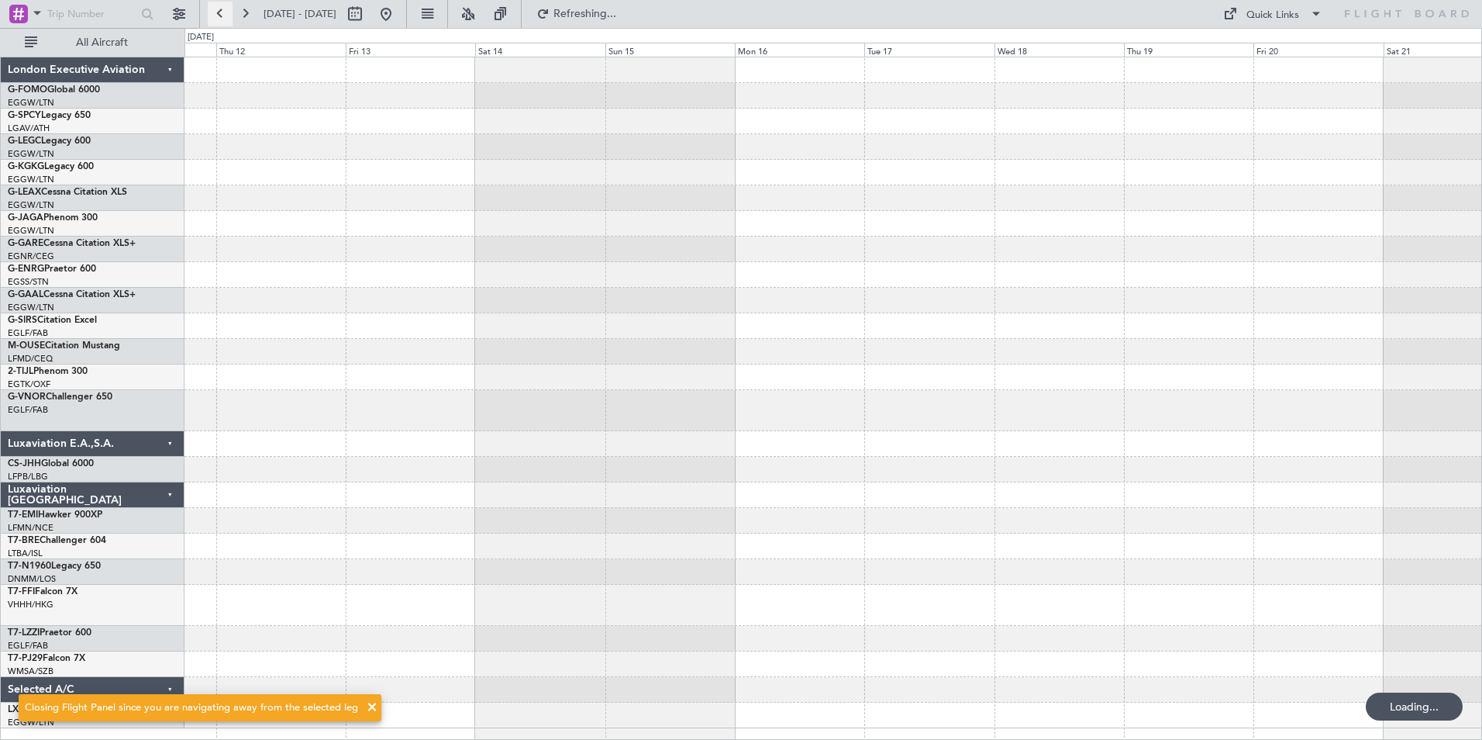
click at [231, 20] on button at bounding box center [220, 14] width 25 height 25
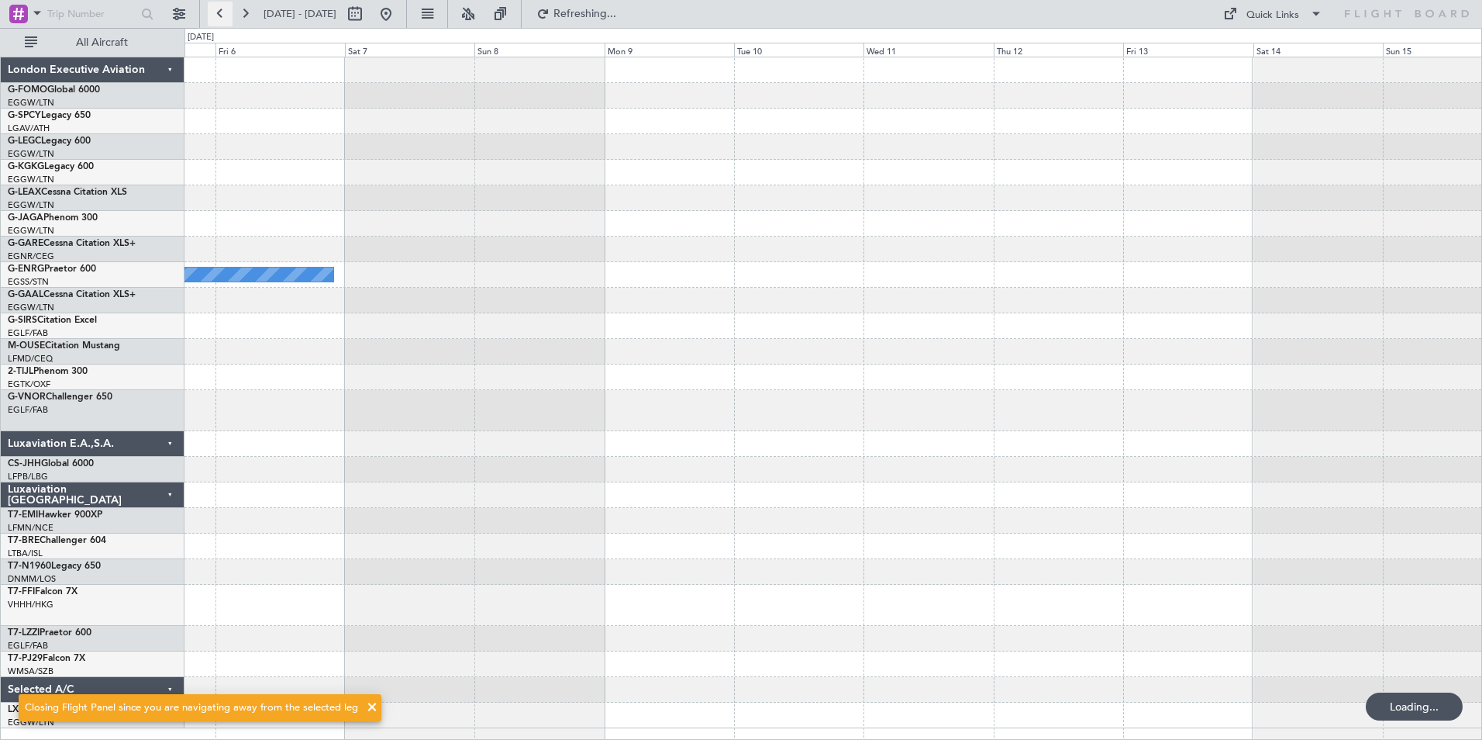
click at [231, 20] on button at bounding box center [220, 14] width 25 height 25
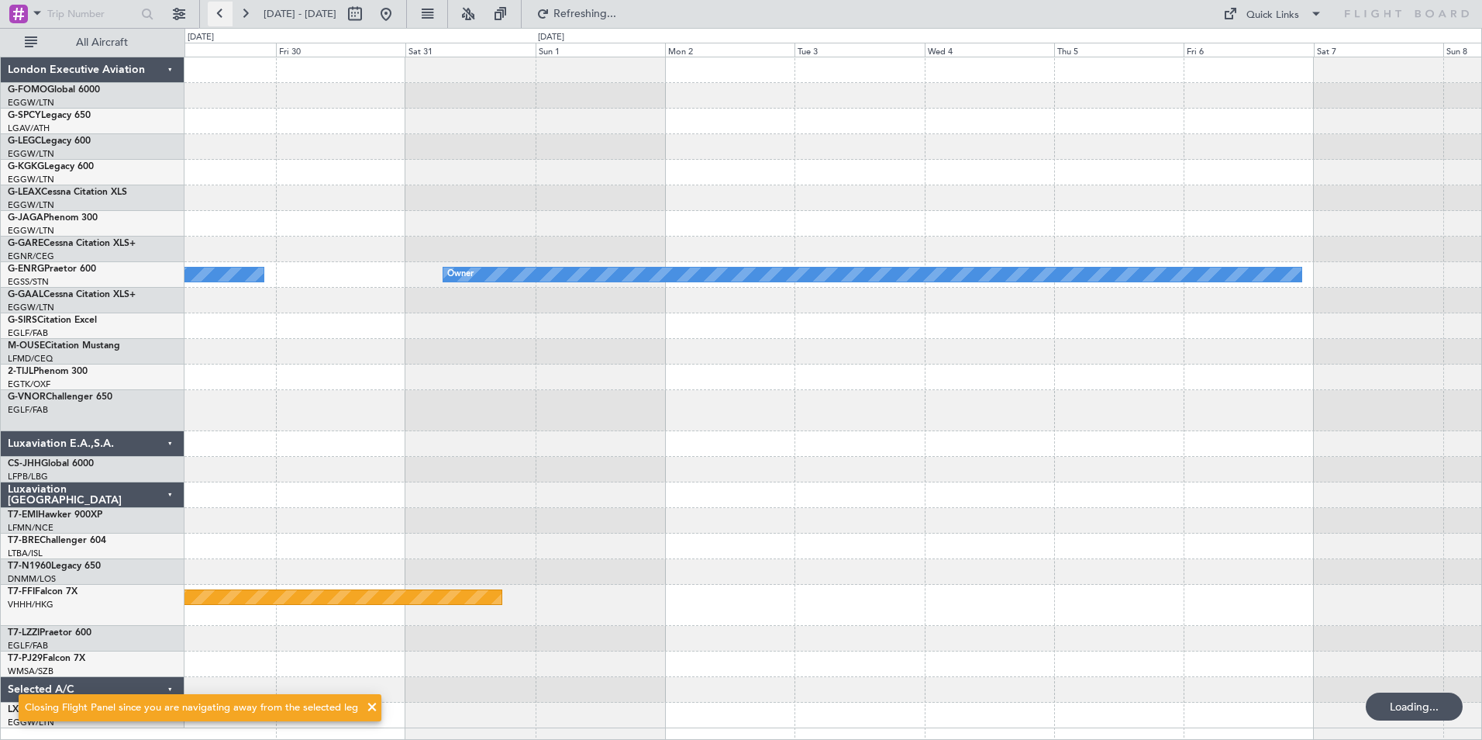
click at [231, 20] on button at bounding box center [220, 14] width 25 height 25
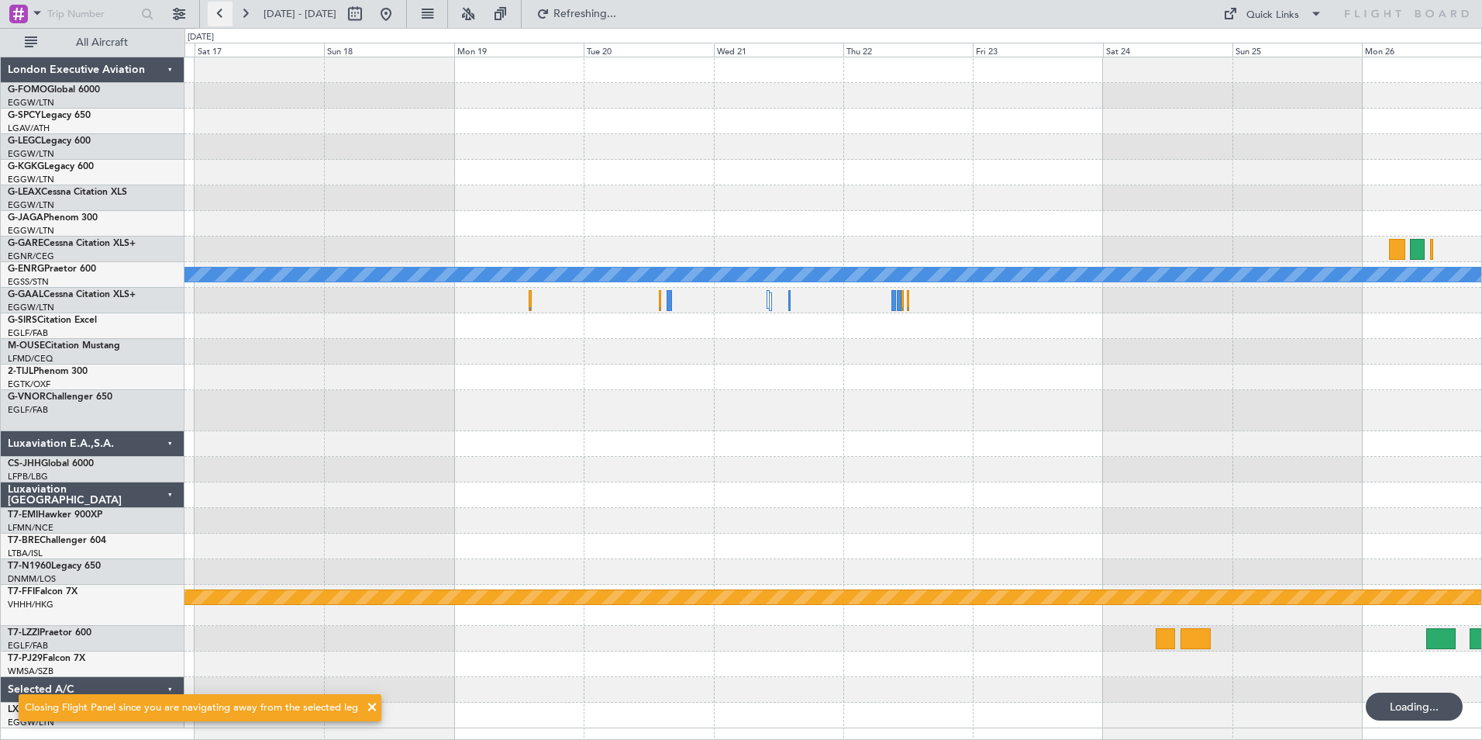
click at [231, 20] on button at bounding box center [220, 14] width 25 height 25
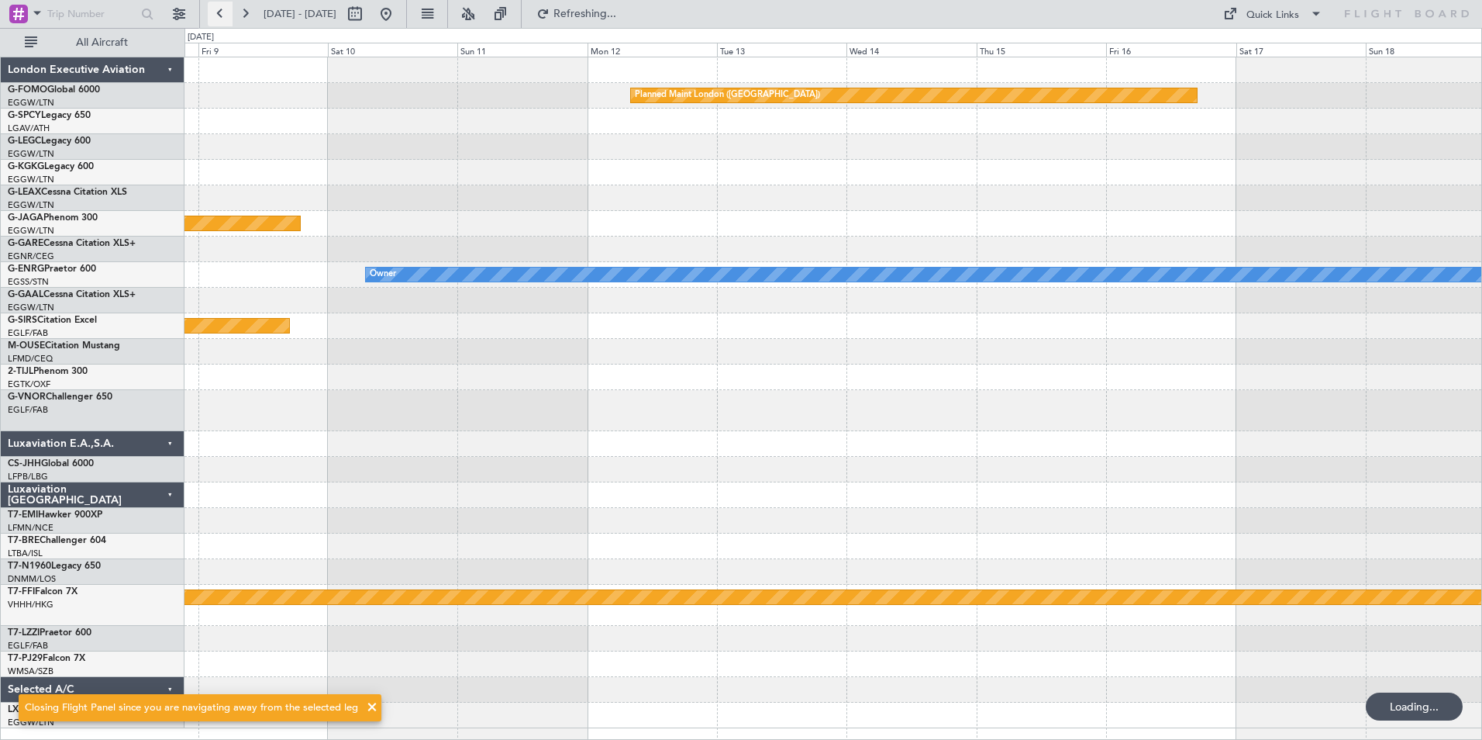
click at [231, 20] on button at bounding box center [220, 14] width 25 height 25
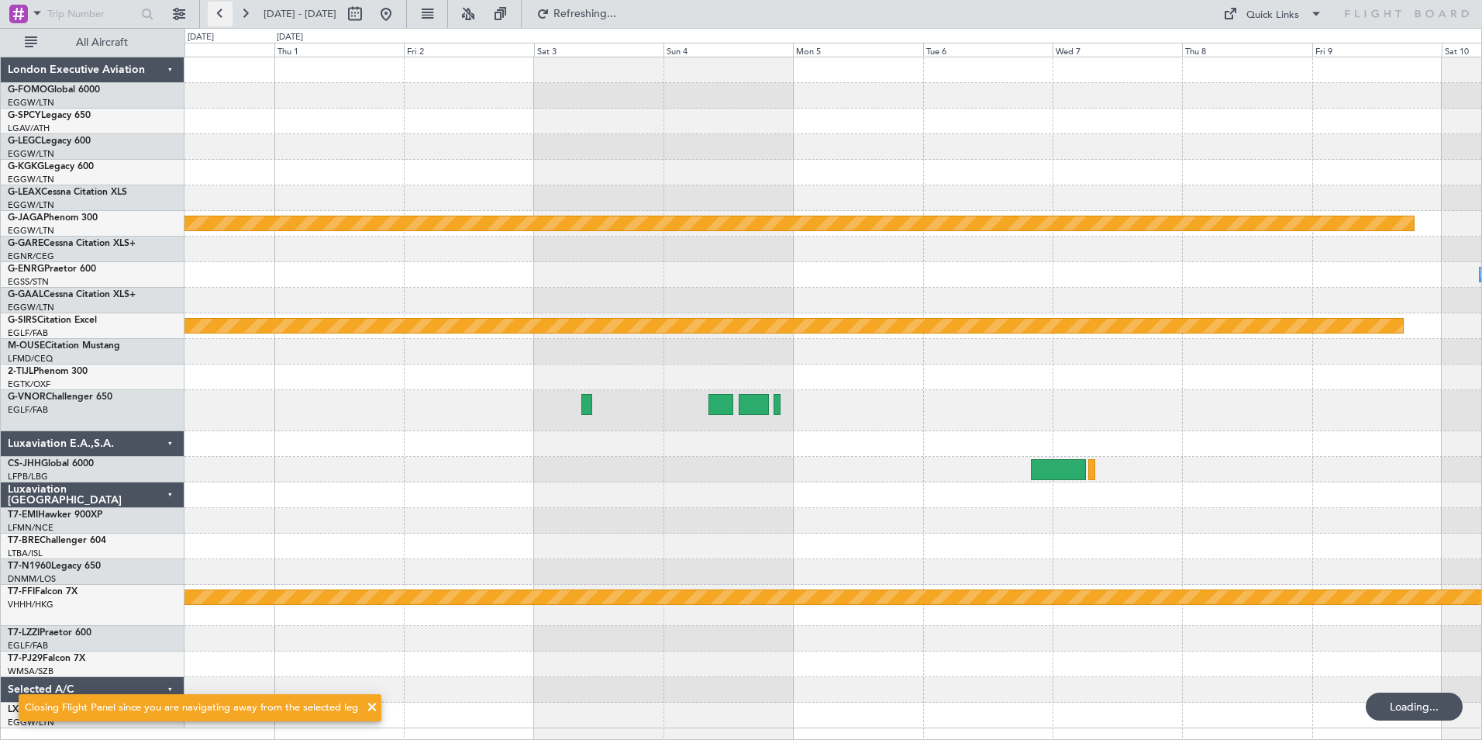
click at [231, 20] on button at bounding box center [220, 14] width 25 height 25
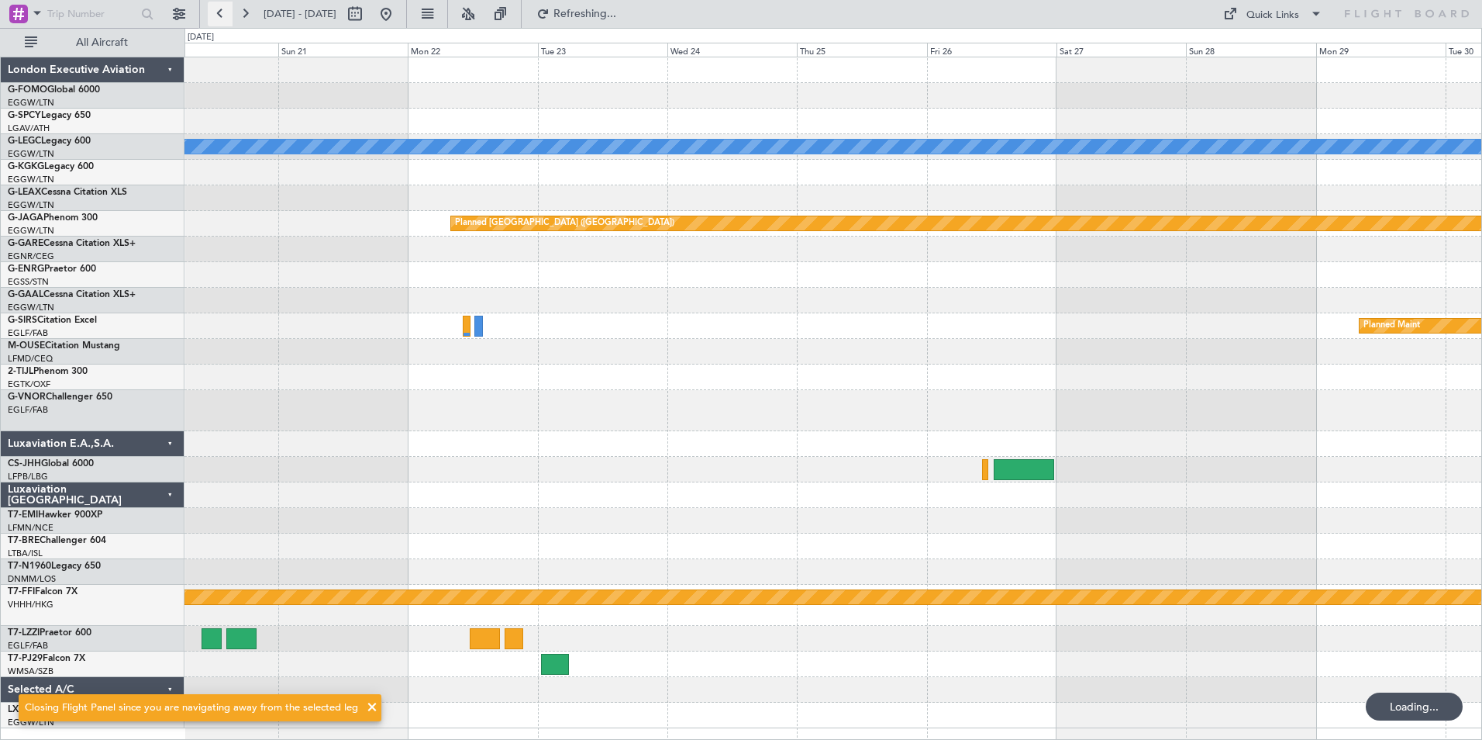
click at [231, 20] on button at bounding box center [220, 14] width 25 height 25
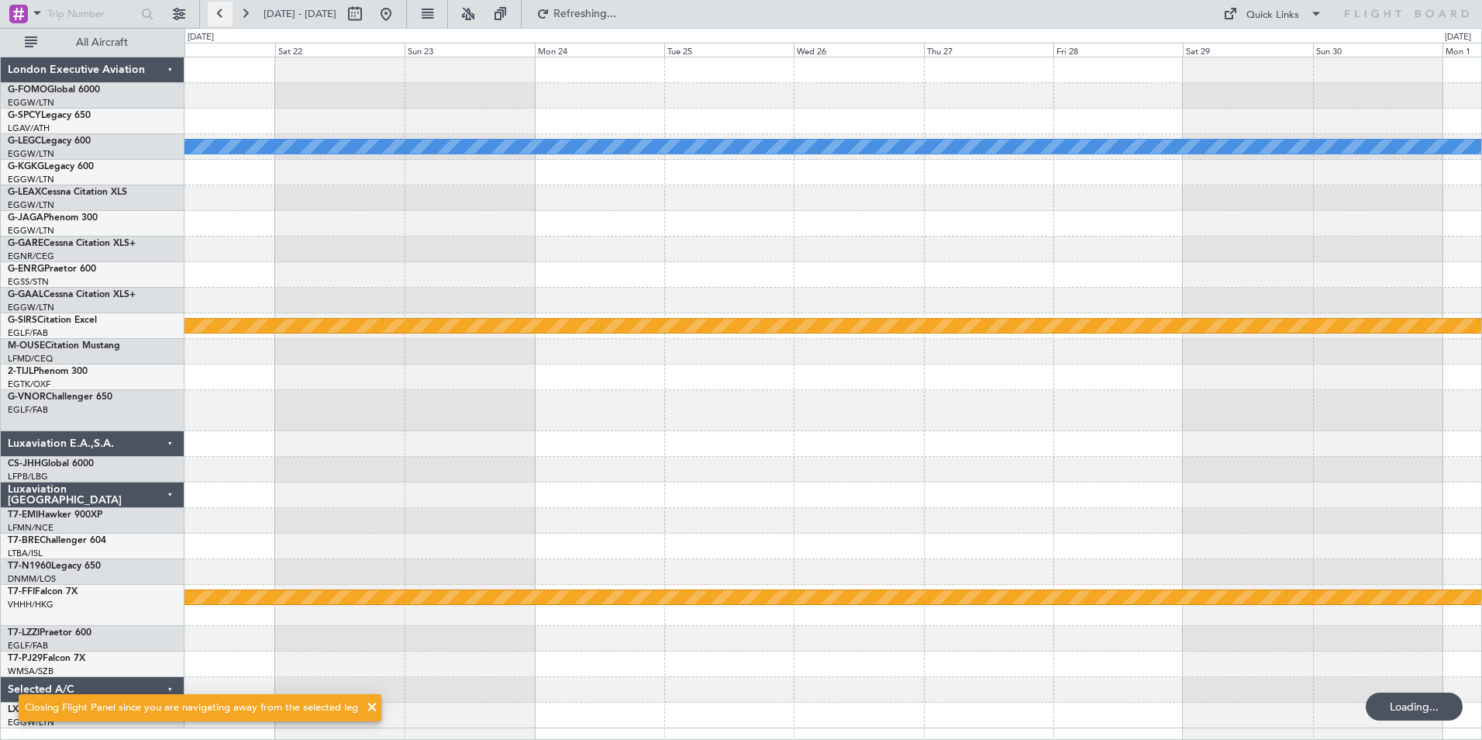
click at [231, 20] on button at bounding box center [220, 14] width 25 height 25
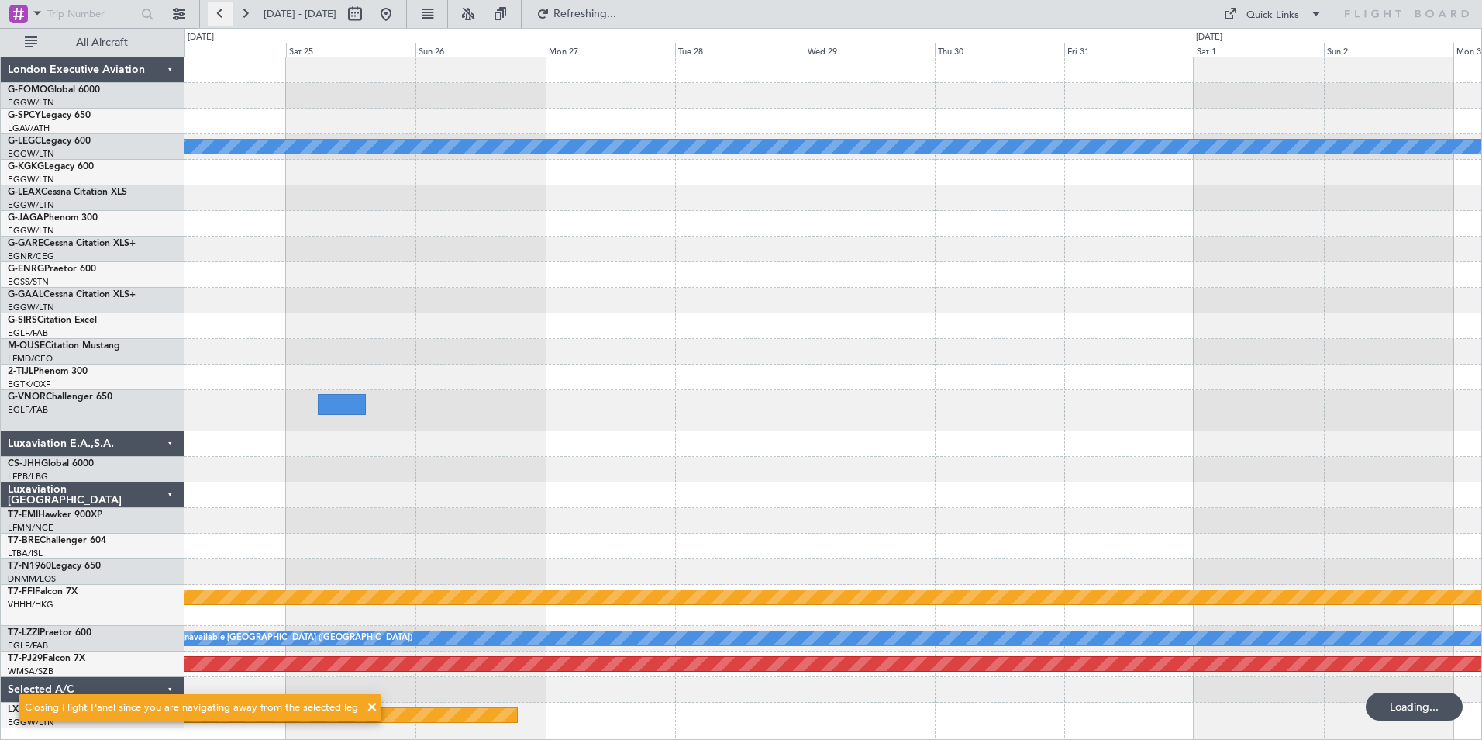
click at [231, 20] on button at bounding box center [220, 14] width 25 height 25
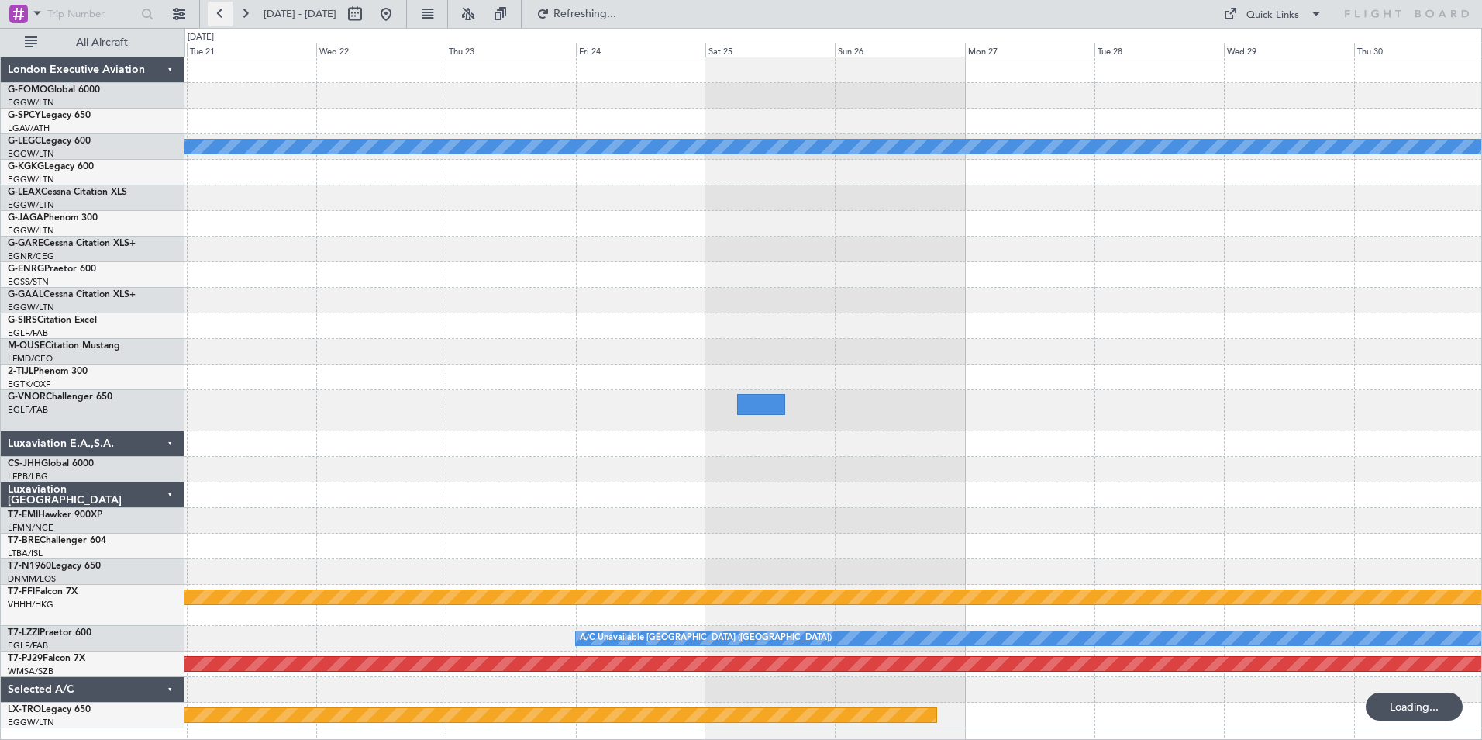
click at [231, 20] on button at bounding box center [220, 14] width 25 height 25
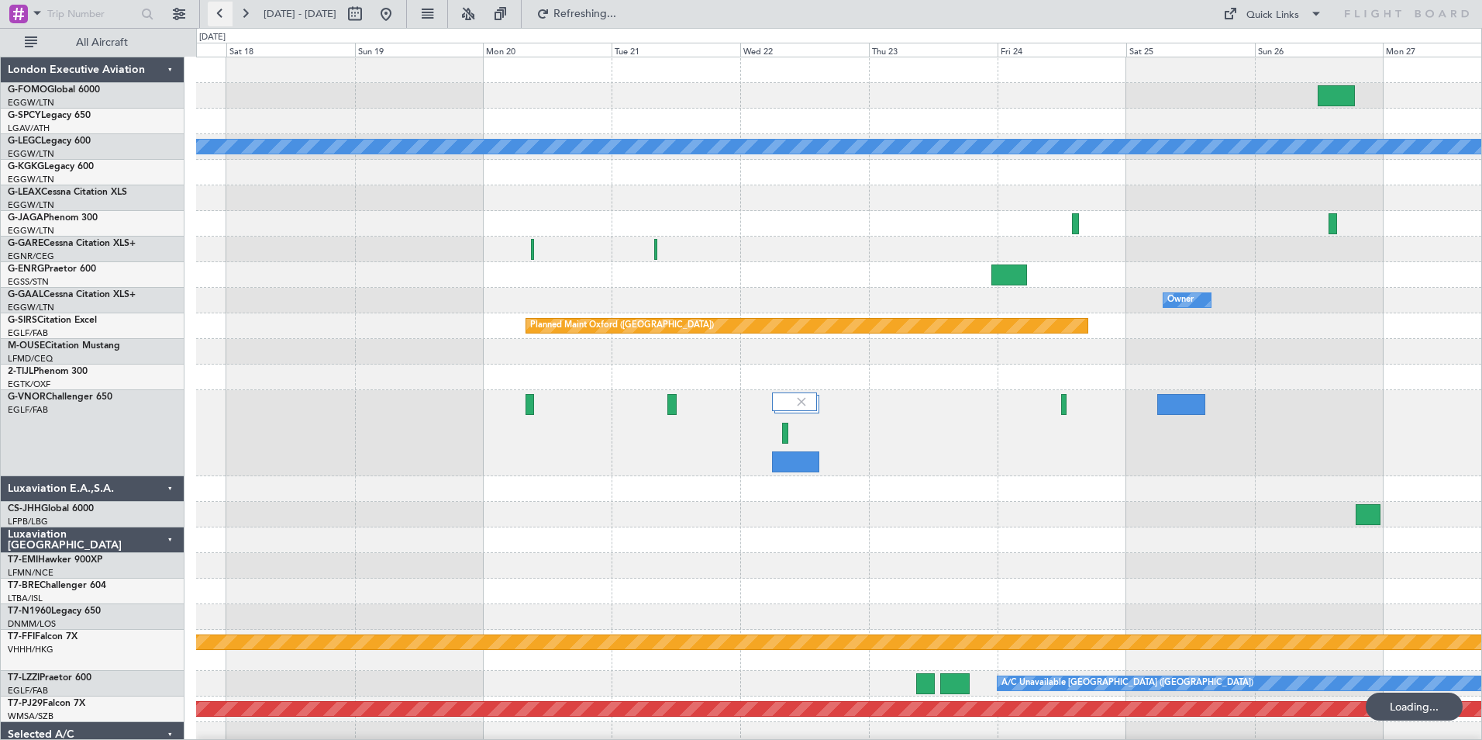
click at [231, 20] on button at bounding box center [220, 14] width 25 height 25
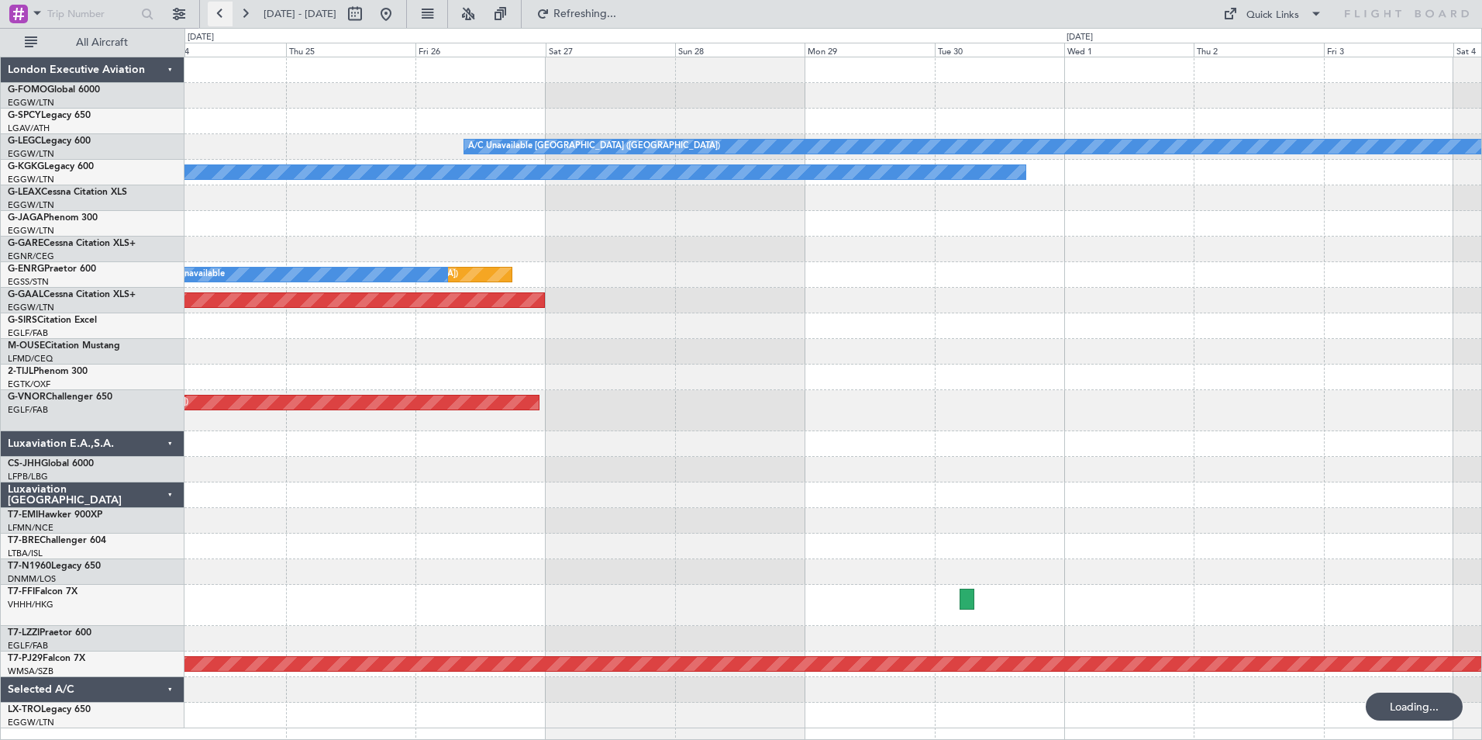
click at [231, 20] on button at bounding box center [220, 14] width 25 height 25
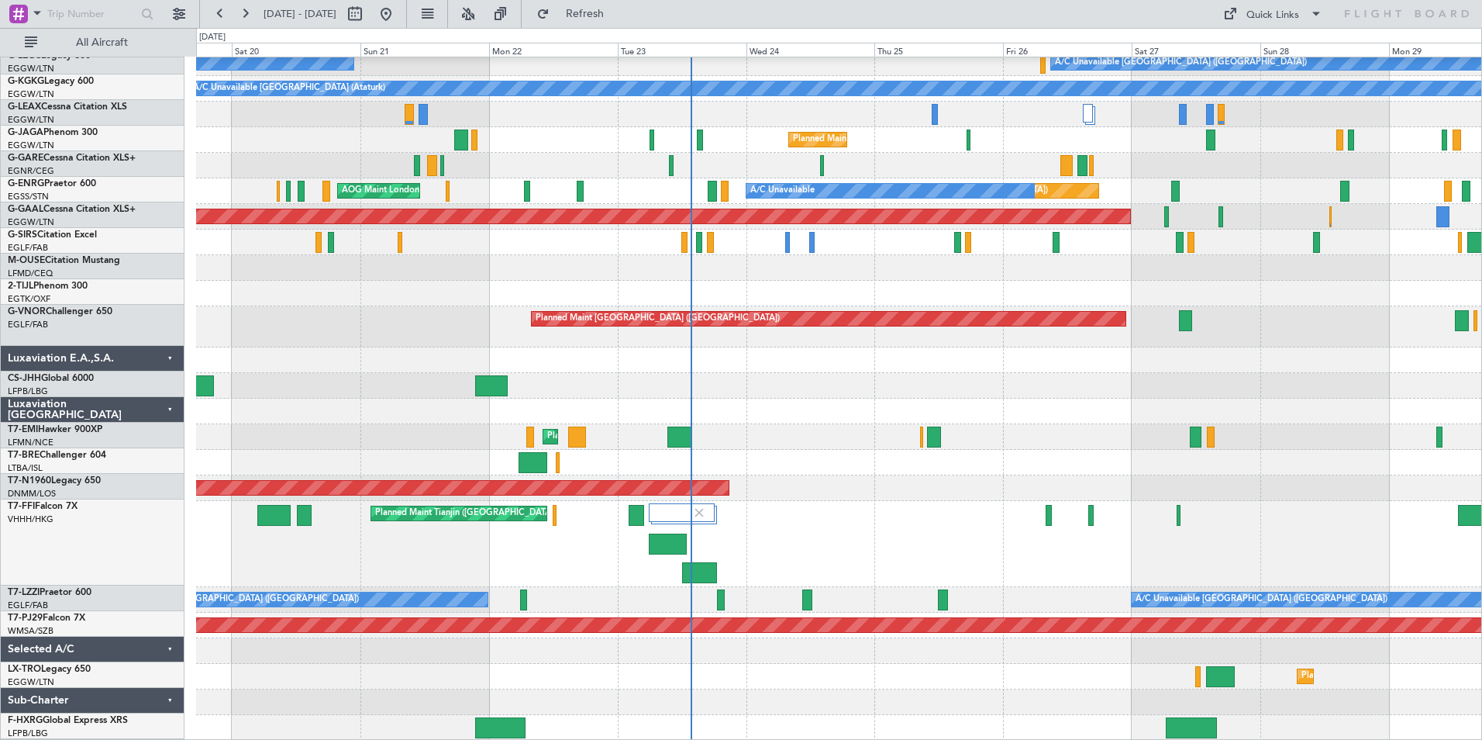
scroll to position [84, 0]
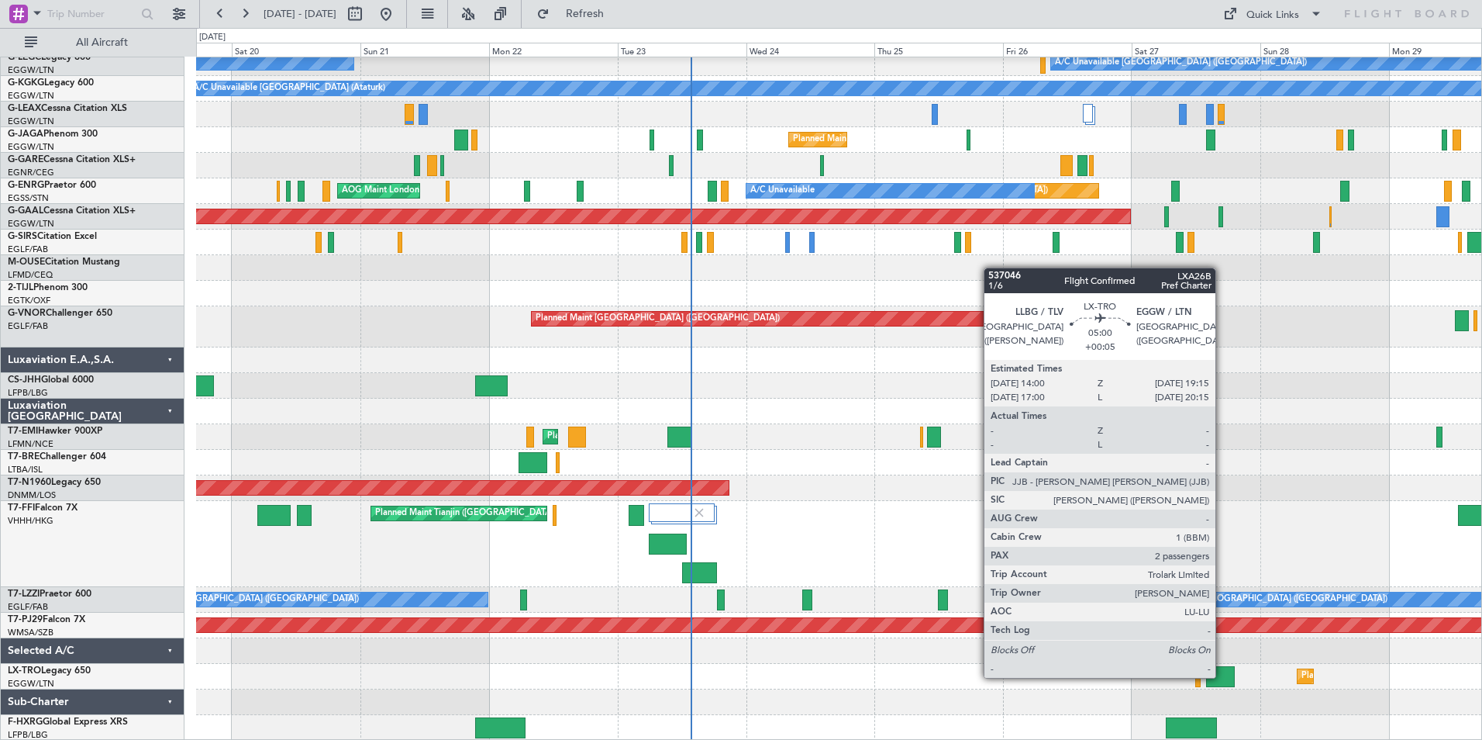
click at [1222, 676] on div at bounding box center [1220, 676] width 29 height 21
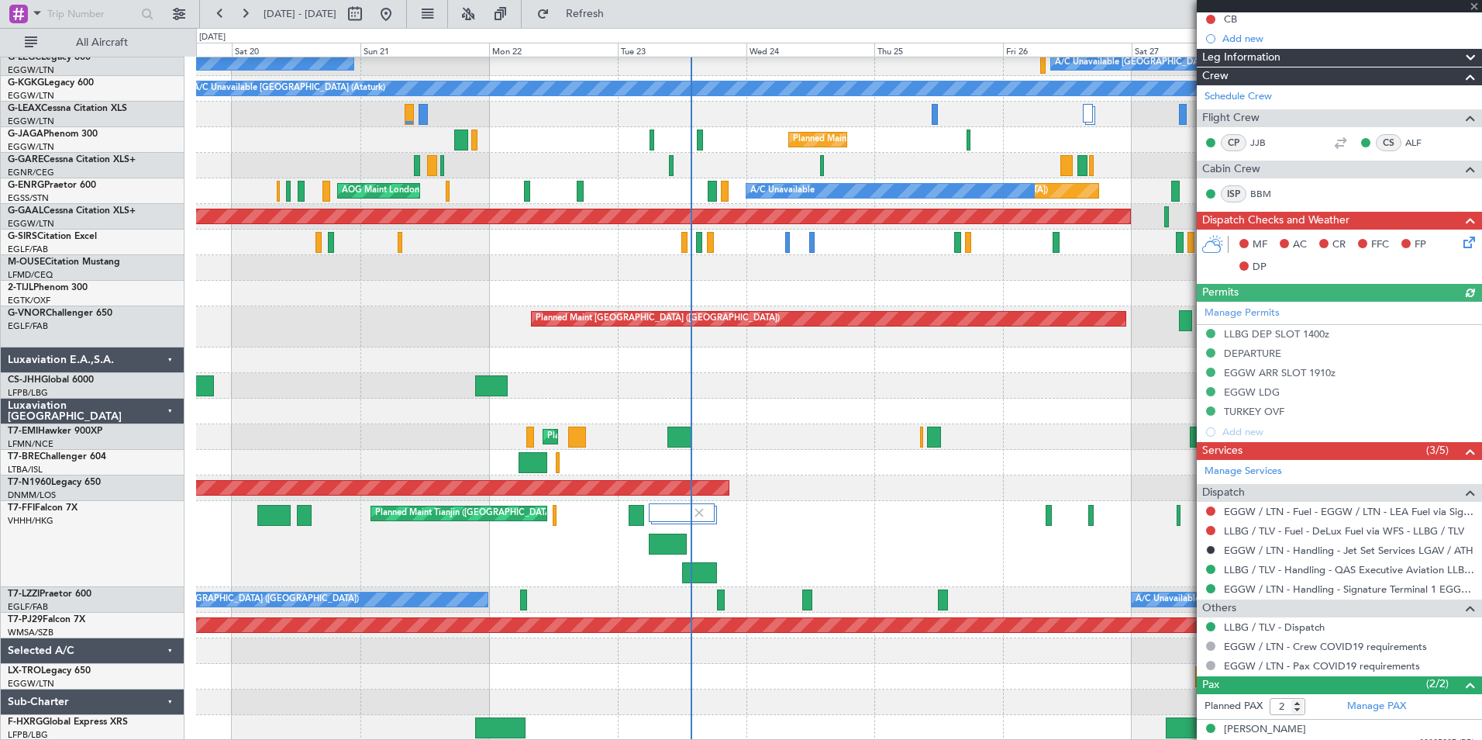
scroll to position [229, 0]
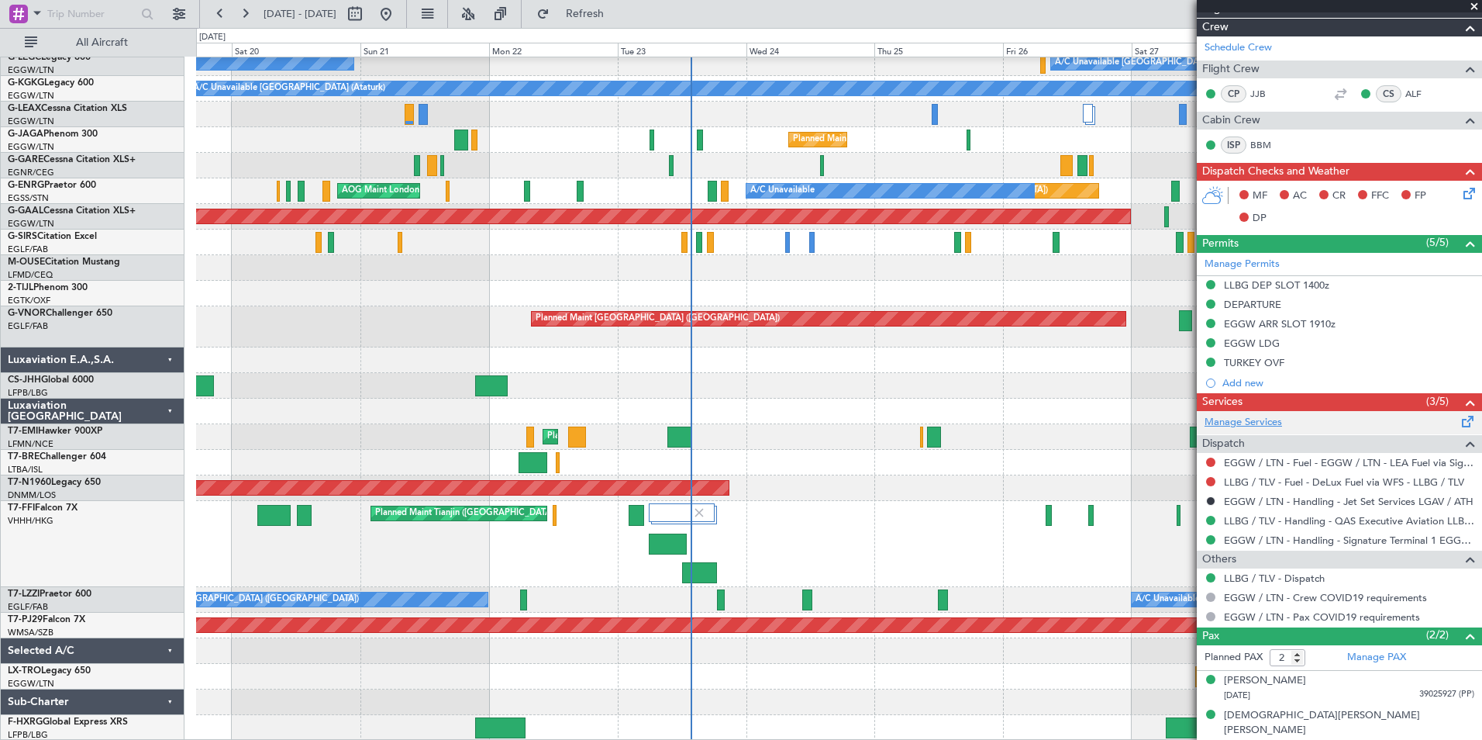
click at [1255, 422] on link "Manage Services" at bounding box center [1244, 423] width 78 height 16
click at [609, 22] on button "Refresh" at bounding box center [575, 14] width 93 height 25
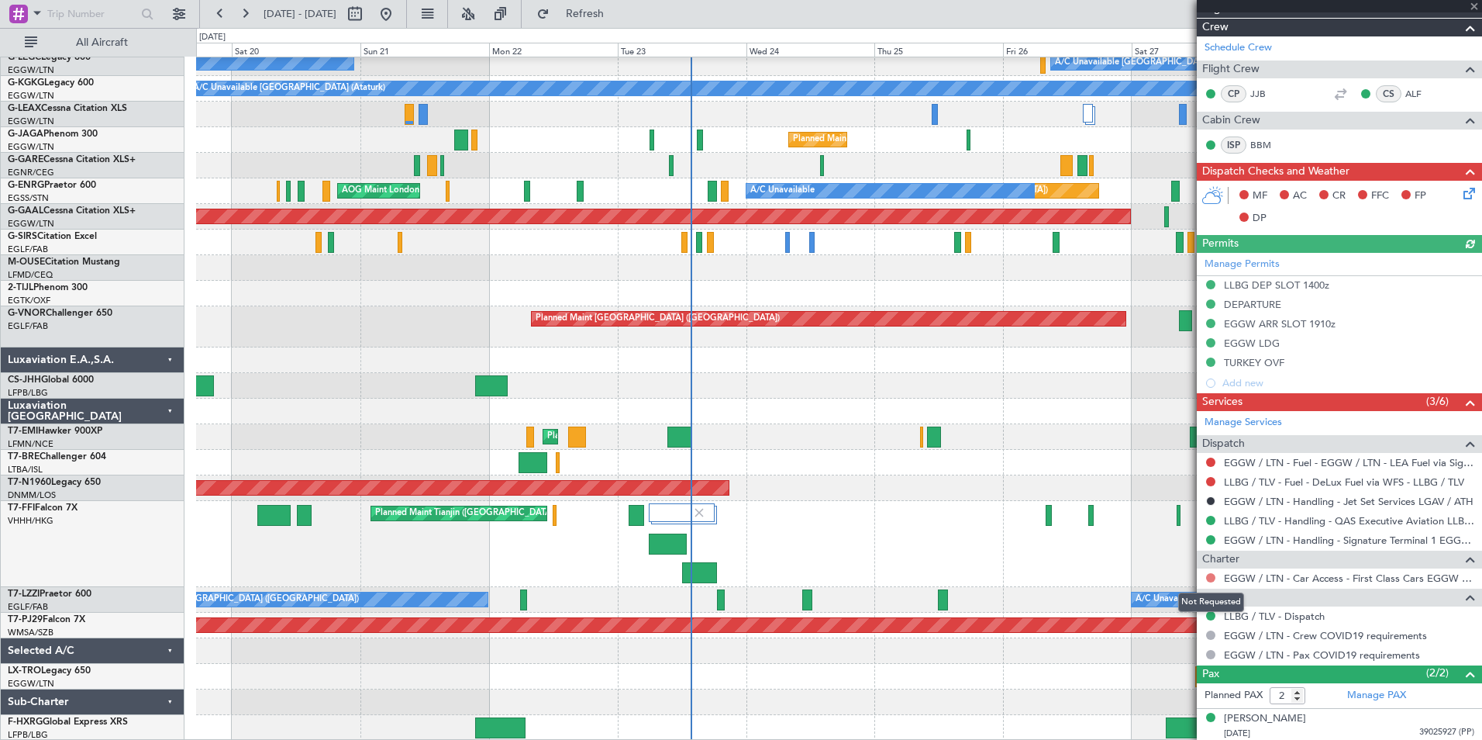
click at [1212, 576] on button at bounding box center [1210, 577] width 9 height 9
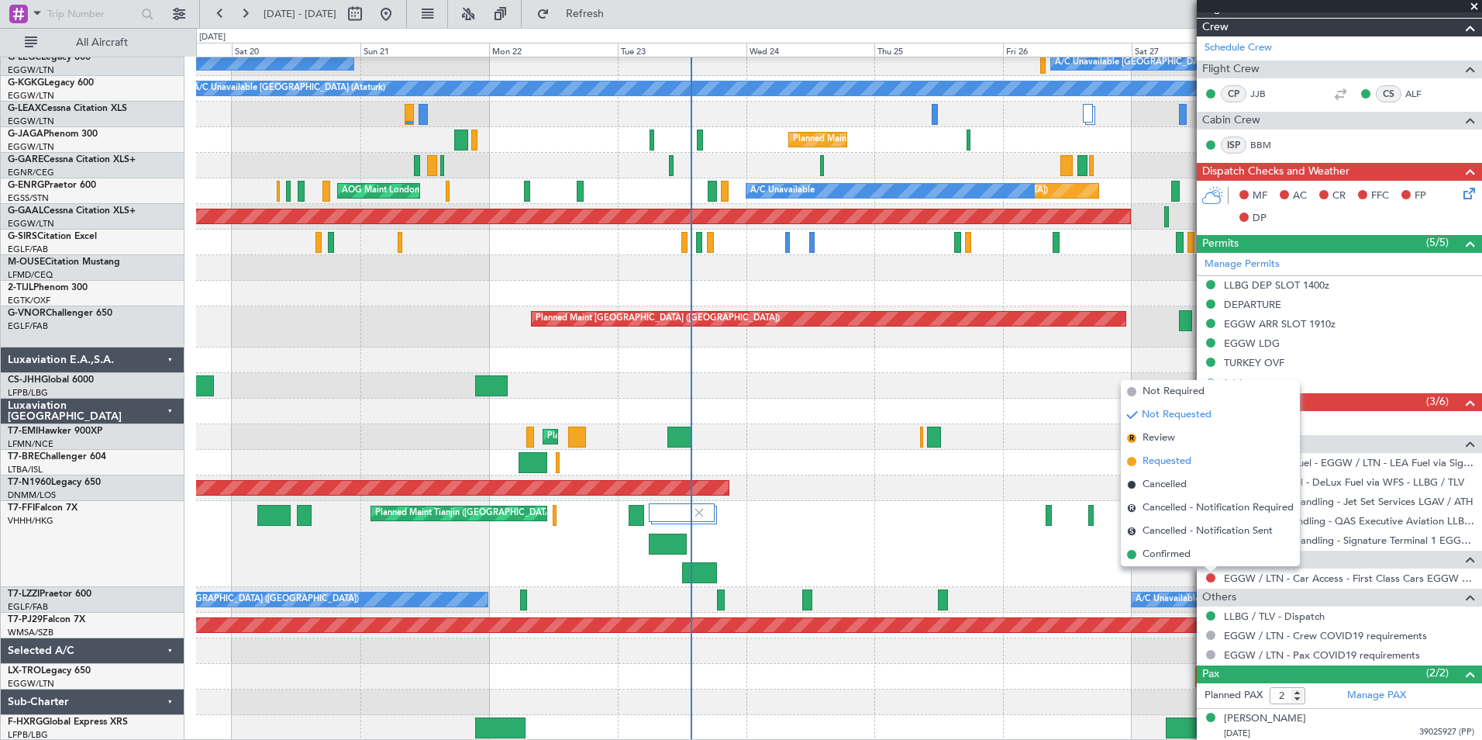
click at [1184, 462] on span "Requested" at bounding box center [1167, 461] width 49 height 16
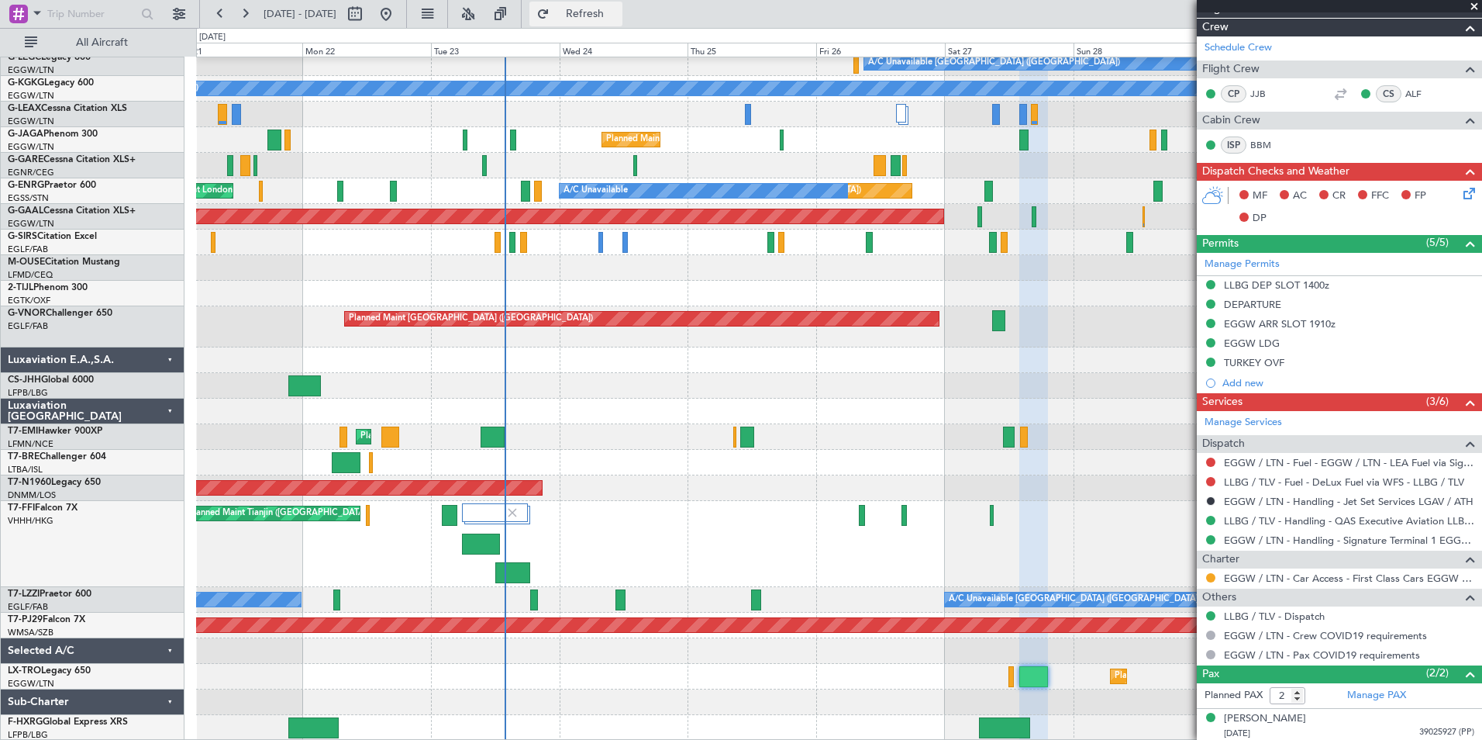
click at [610, 5] on button "Refresh" at bounding box center [575, 14] width 93 height 25
click at [618, 9] on span "Refresh" at bounding box center [585, 14] width 65 height 11
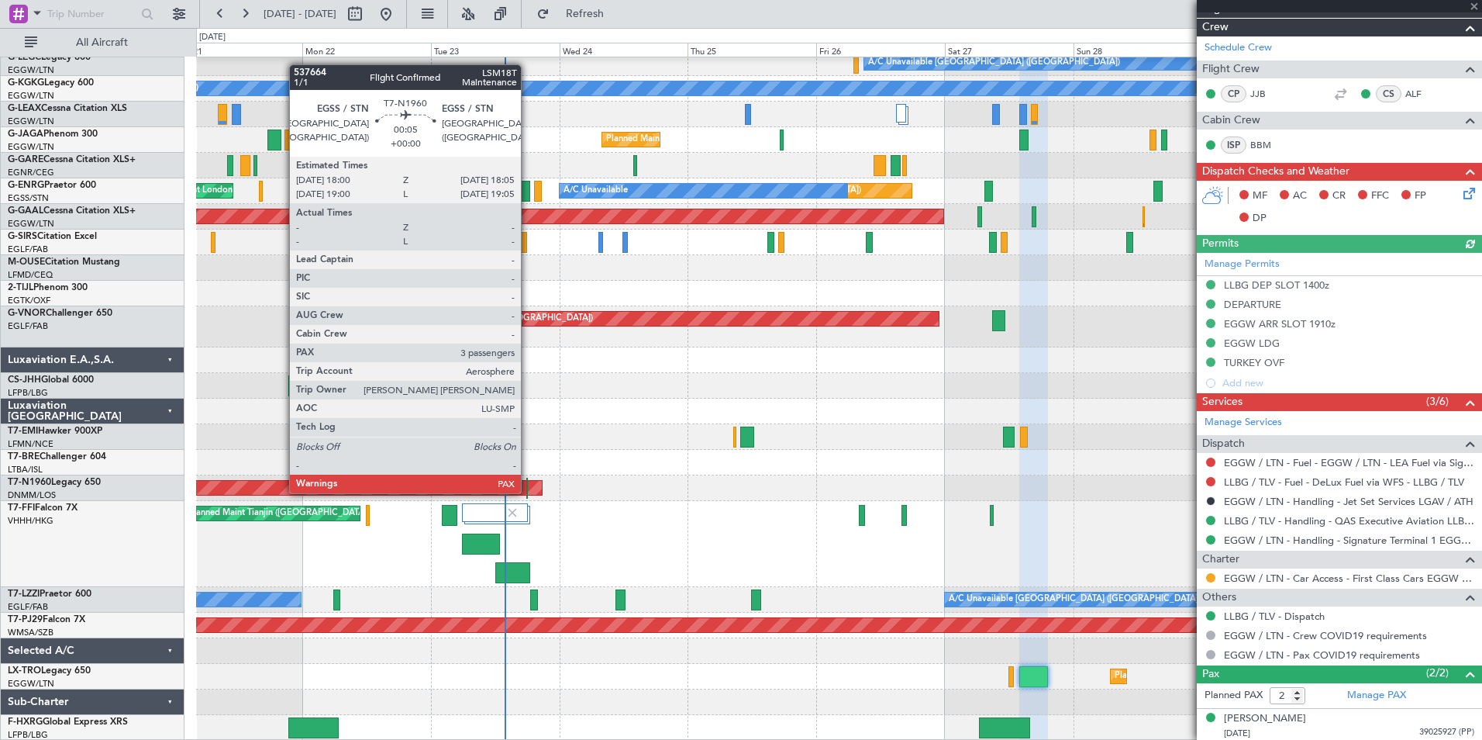
click at [528, 491] on div at bounding box center [527, 488] width 2 height 21
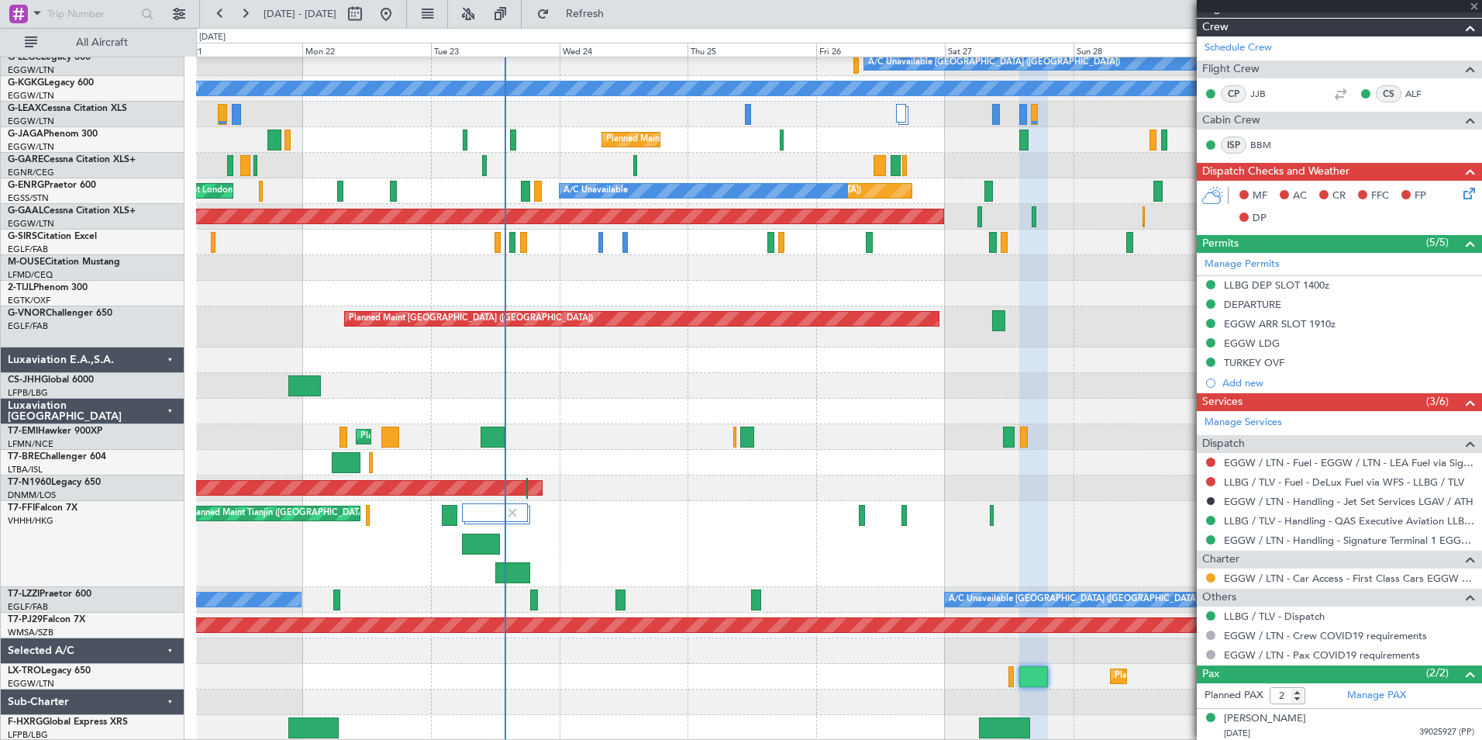
type input "3"
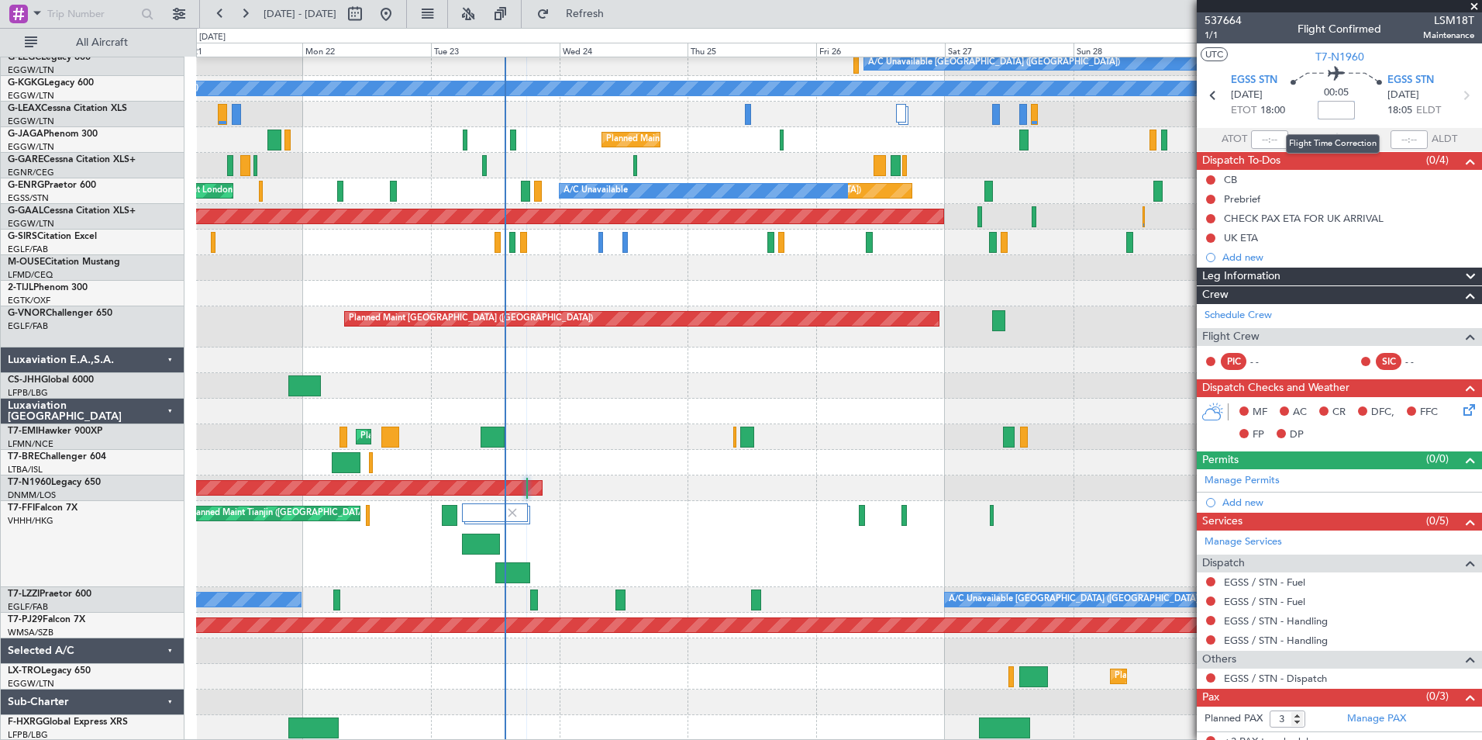
click at [1331, 109] on input at bounding box center [1336, 110] width 37 height 19
type input "+00:30"
click at [1236, 312] on link "Schedule Crew" at bounding box center [1238, 316] width 67 height 16
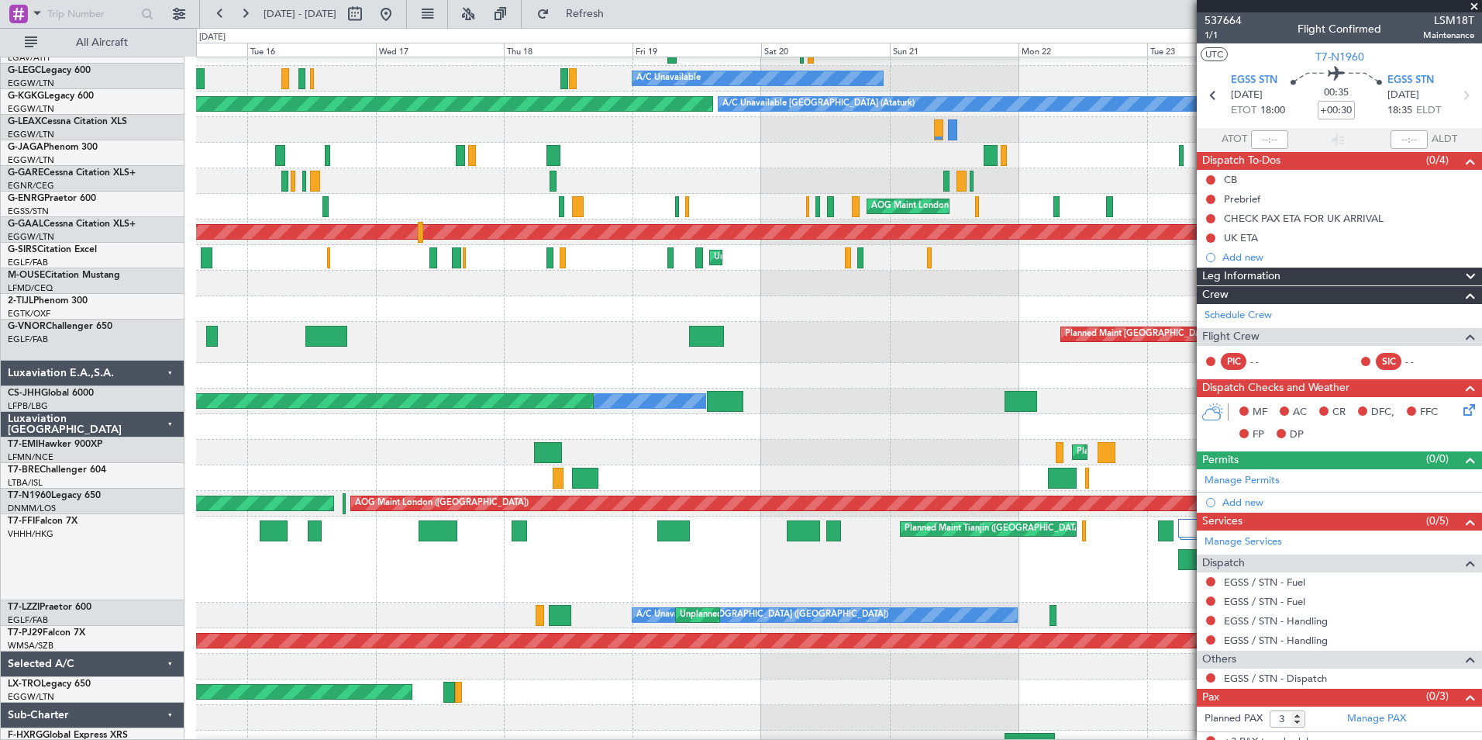
scroll to position [68, 0]
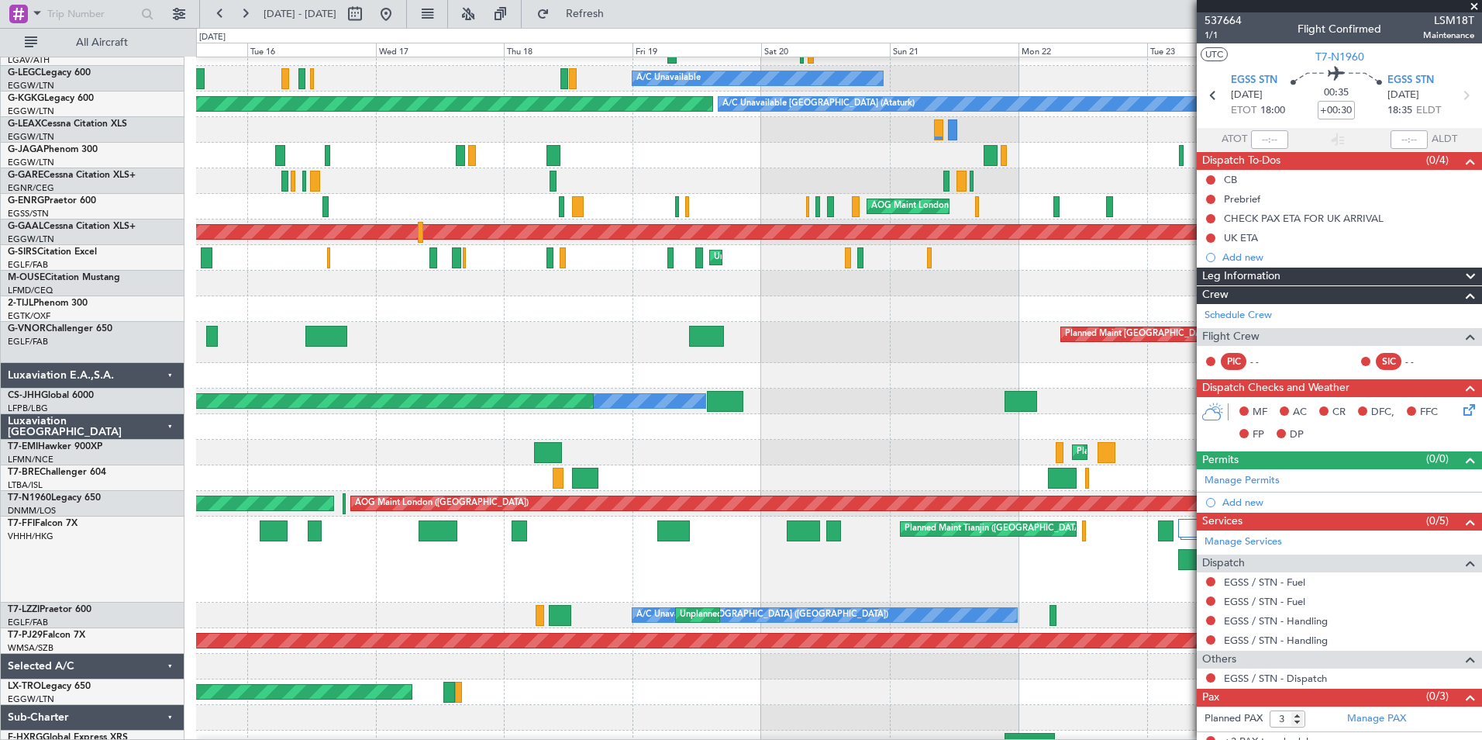
click at [1087, 602] on div "A/C Unavailable London (Farnborough) Unplanned Maint London (Farnborough) A/C U…" at bounding box center [838, 615] width 1285 height 26
click at [240, 13] on button at bounding box center [245, 14] width 25 height 25
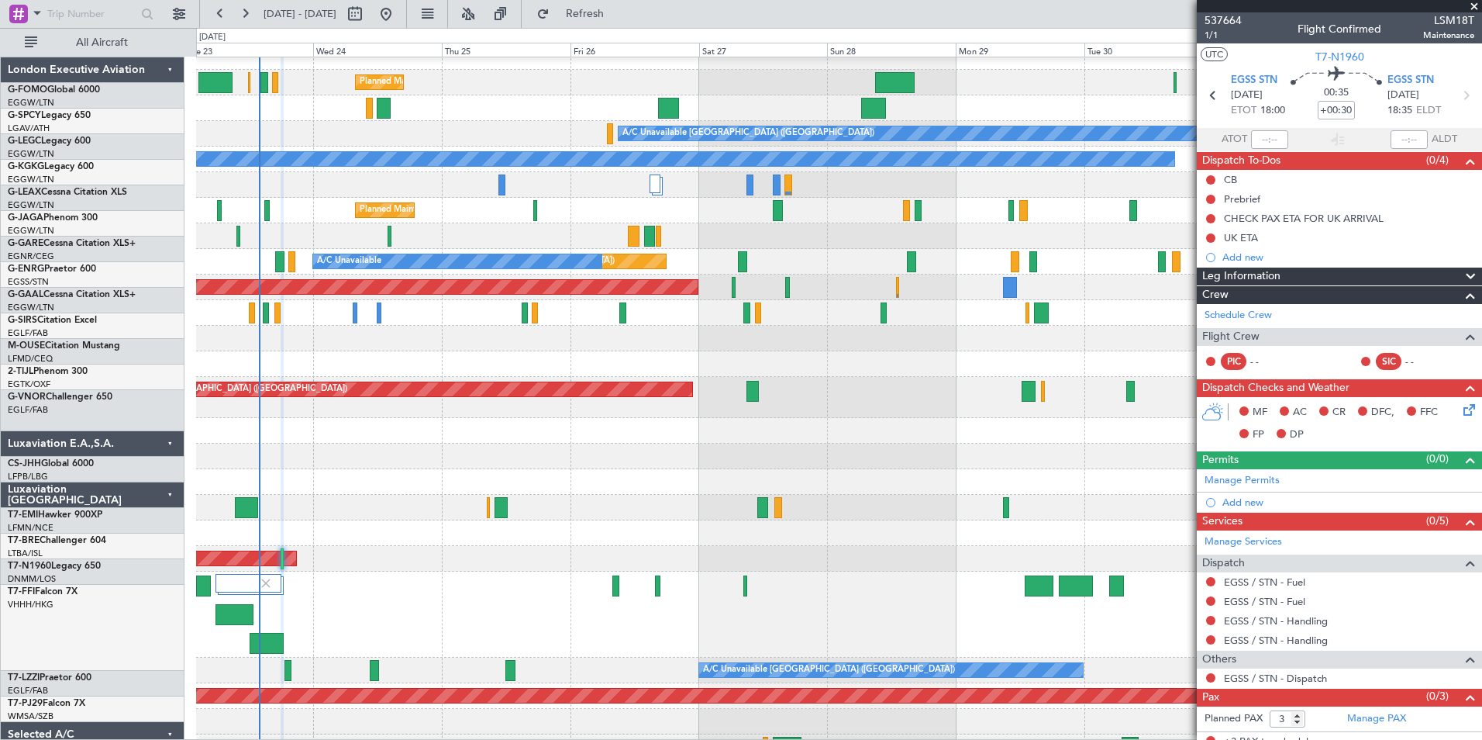
scroll to position [13, 0]
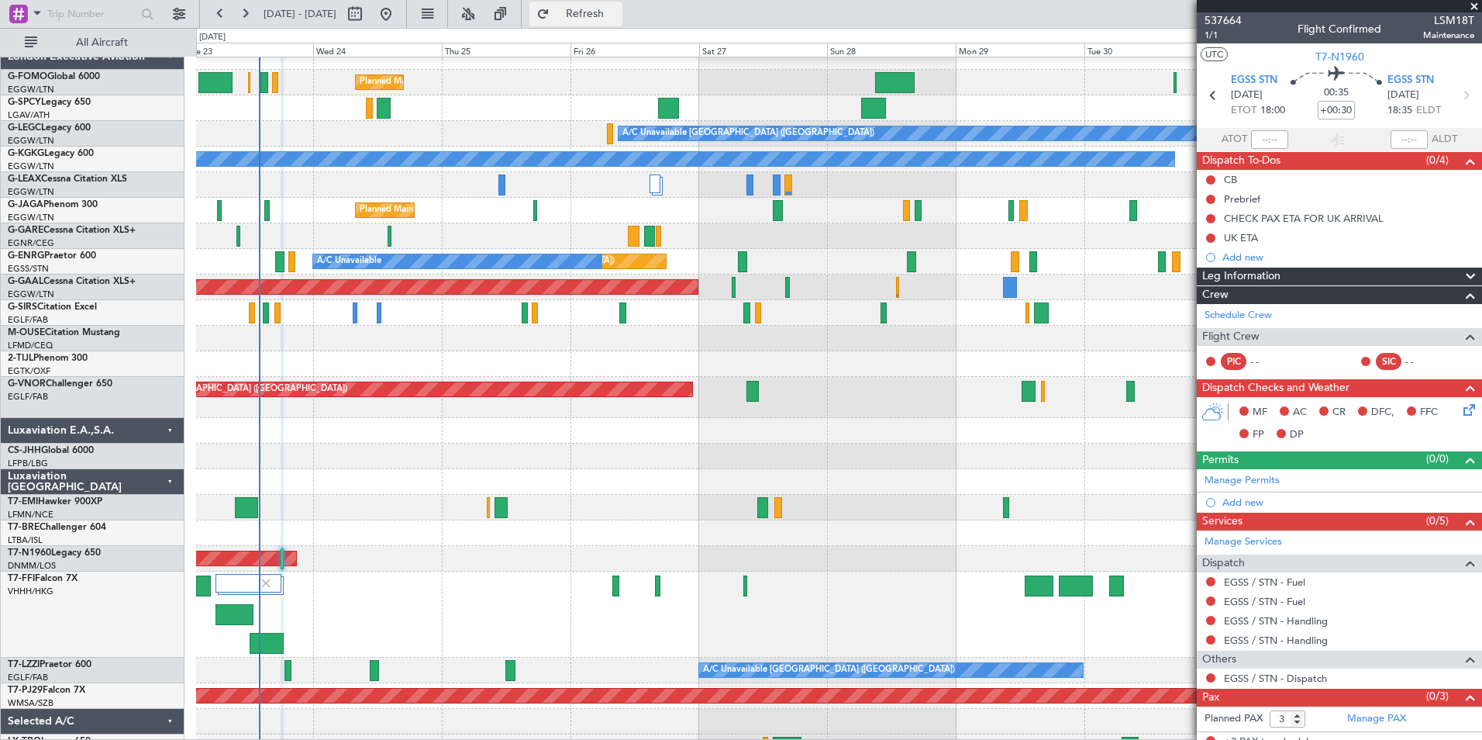
click at [588, 2] on button "Refresh" at bounding box center [575, 14] width 93 height 25
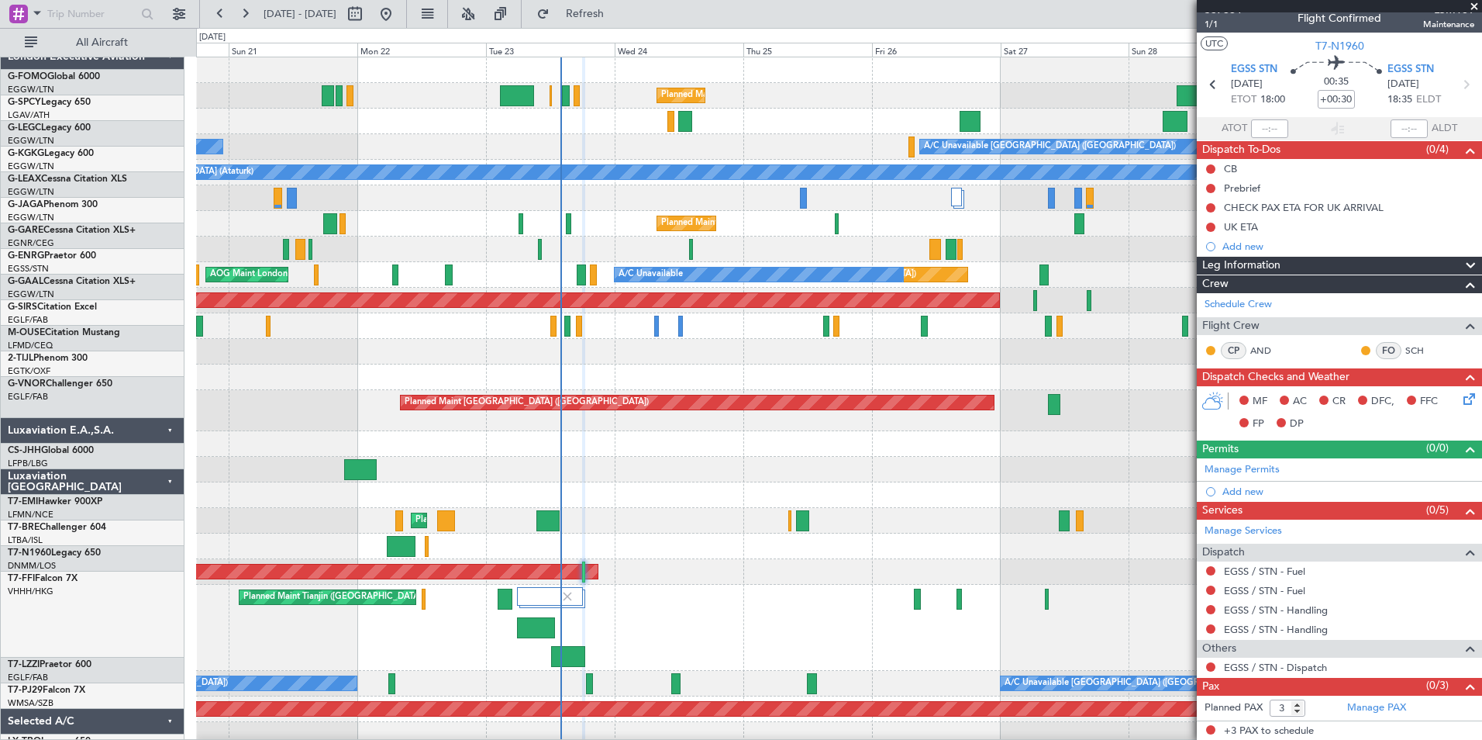
scroll to position [0, 0]
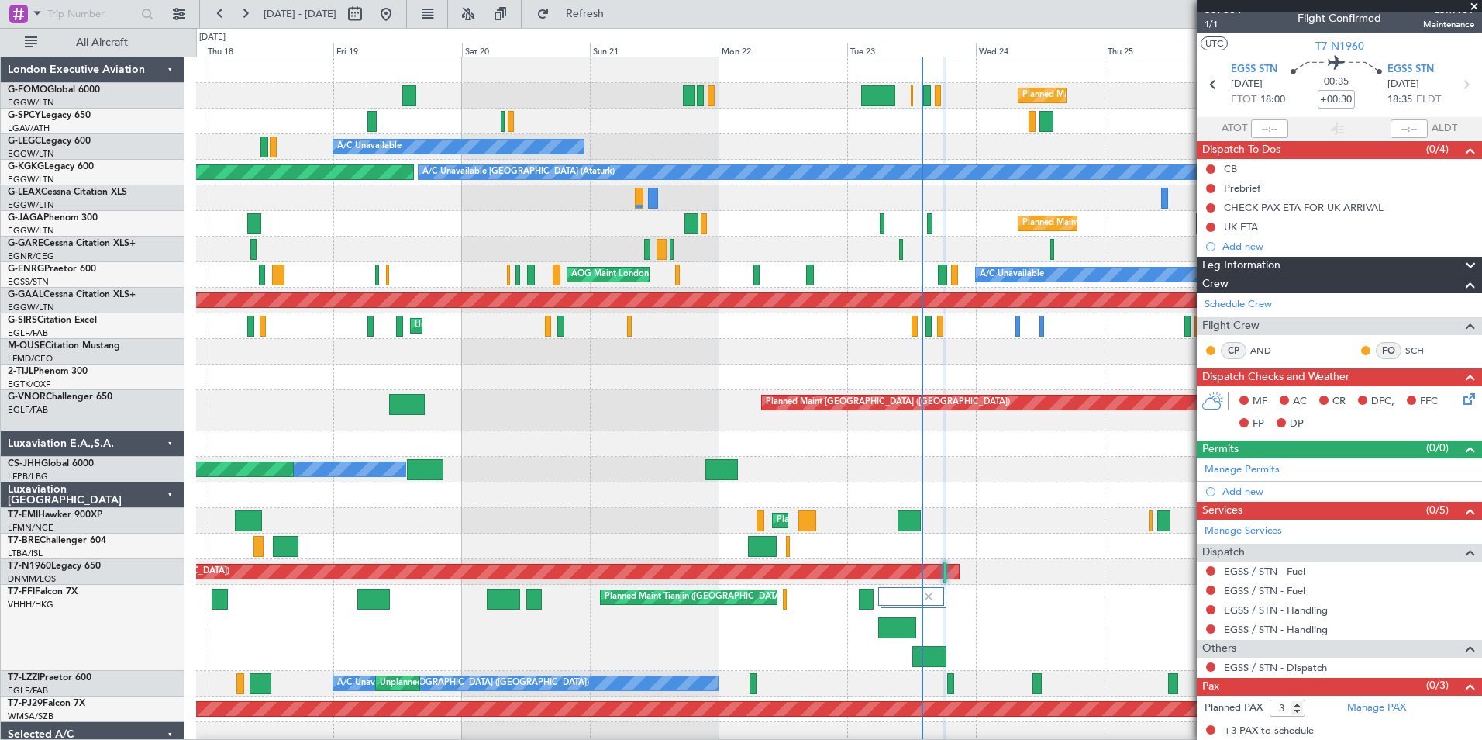
click at [1092, 573] on div "Planned Maint London (Luton) A/C Unavailable London (Luton) A/C Unavailable A/C…" at bounding box center [838, 440] width 1285 height 767
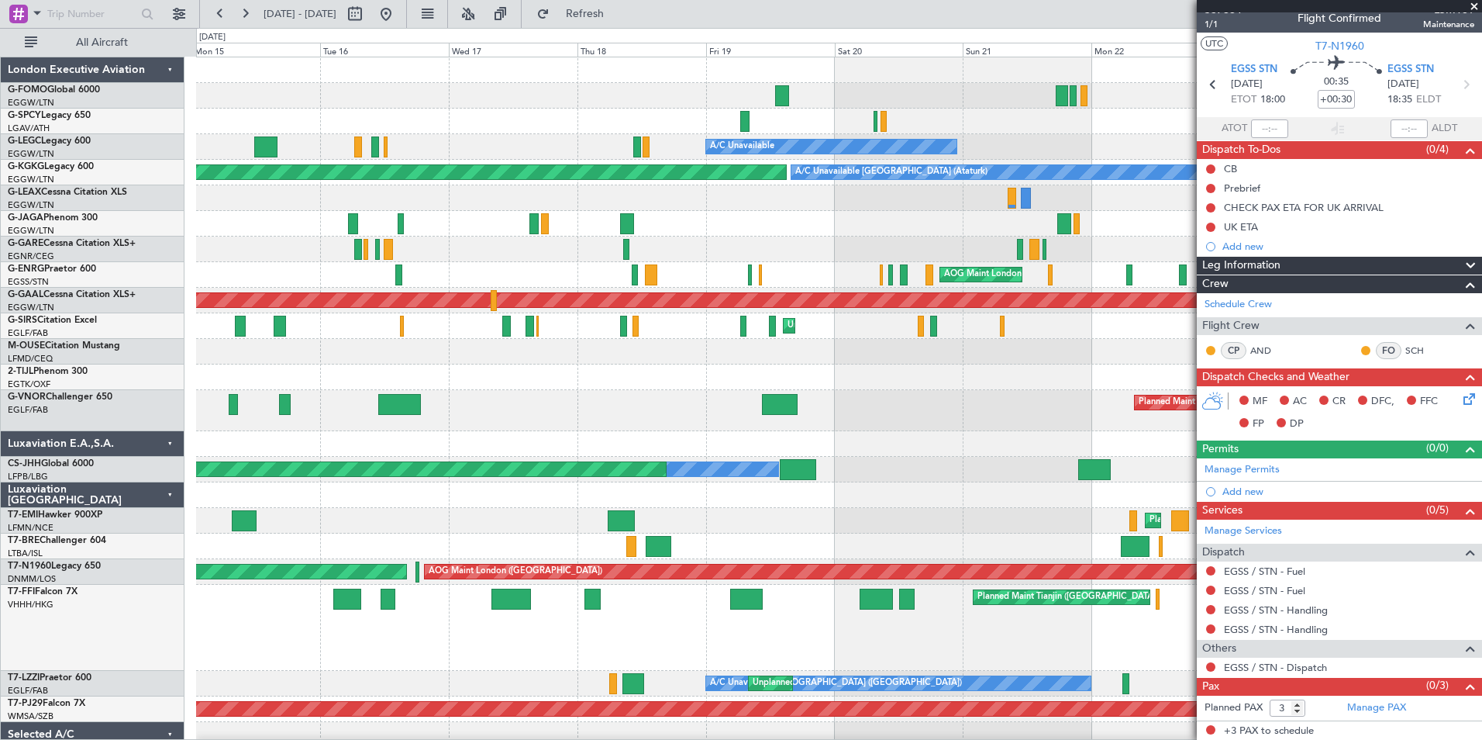
click at [812, 637] on div "Planned Maint Tianjin (Binhai) Planned Maint Tianjin (Binhai)" at bounding box center [838, 627] width 1285 height 86
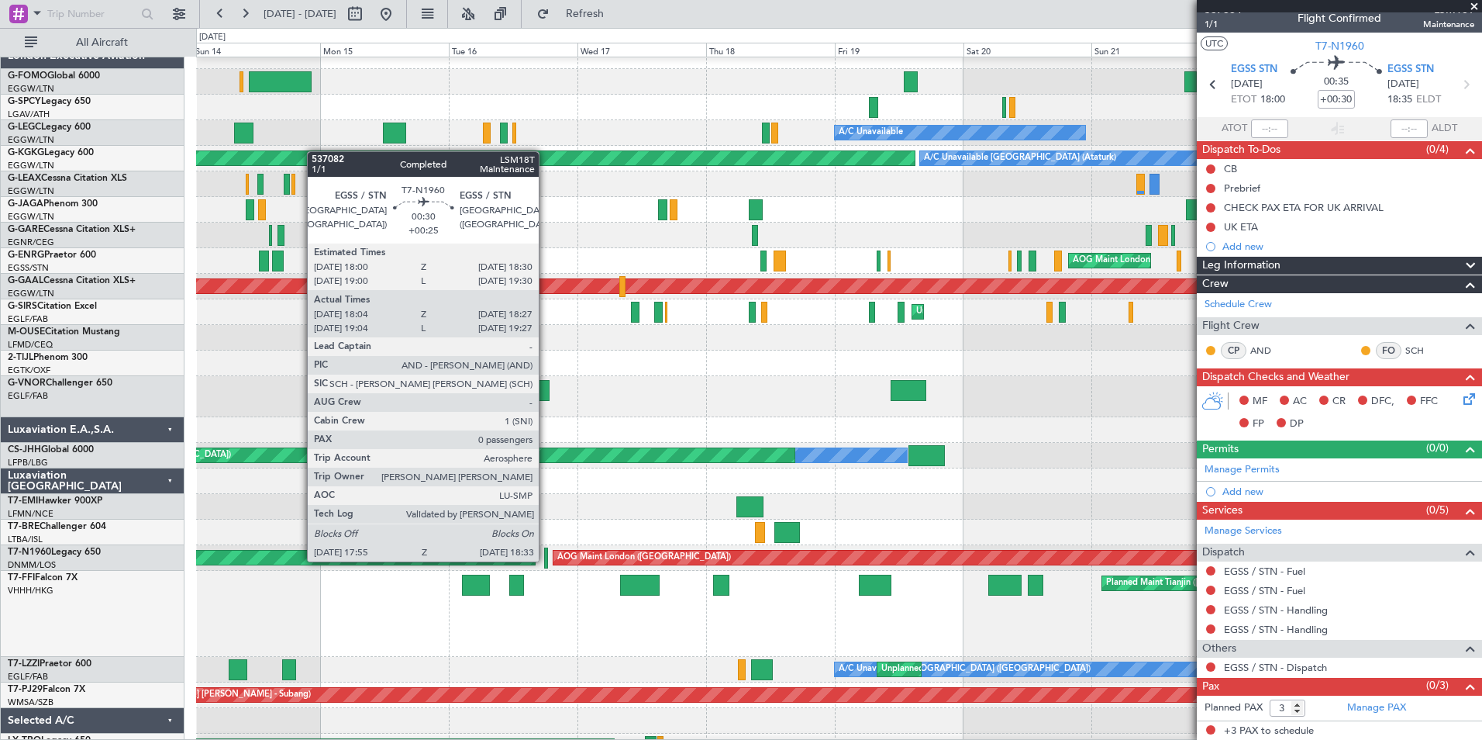
click at [546, 560] on div at bounding box center [546, 557] width 4 height 21
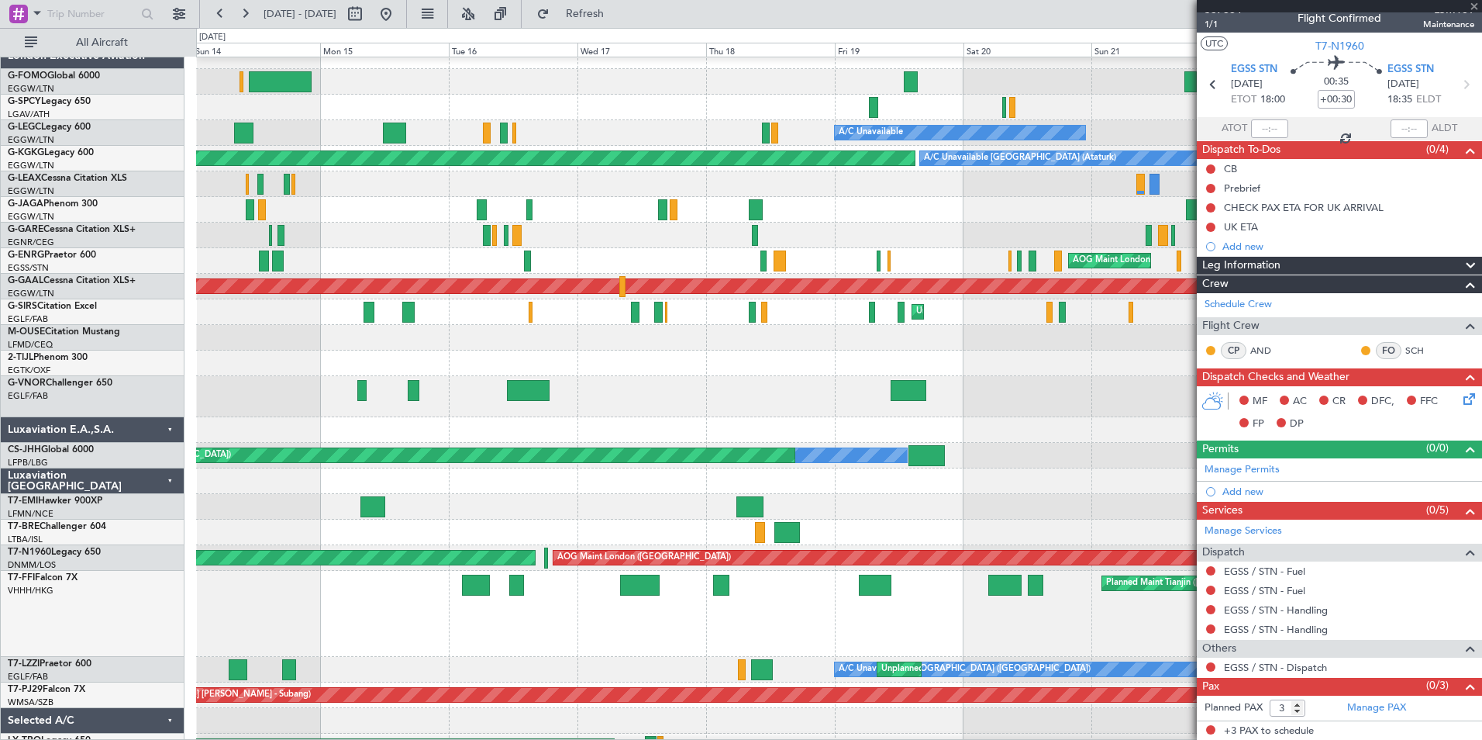
type input "+00:25"
type input "18:04"
type input "18:27"
type input "0"
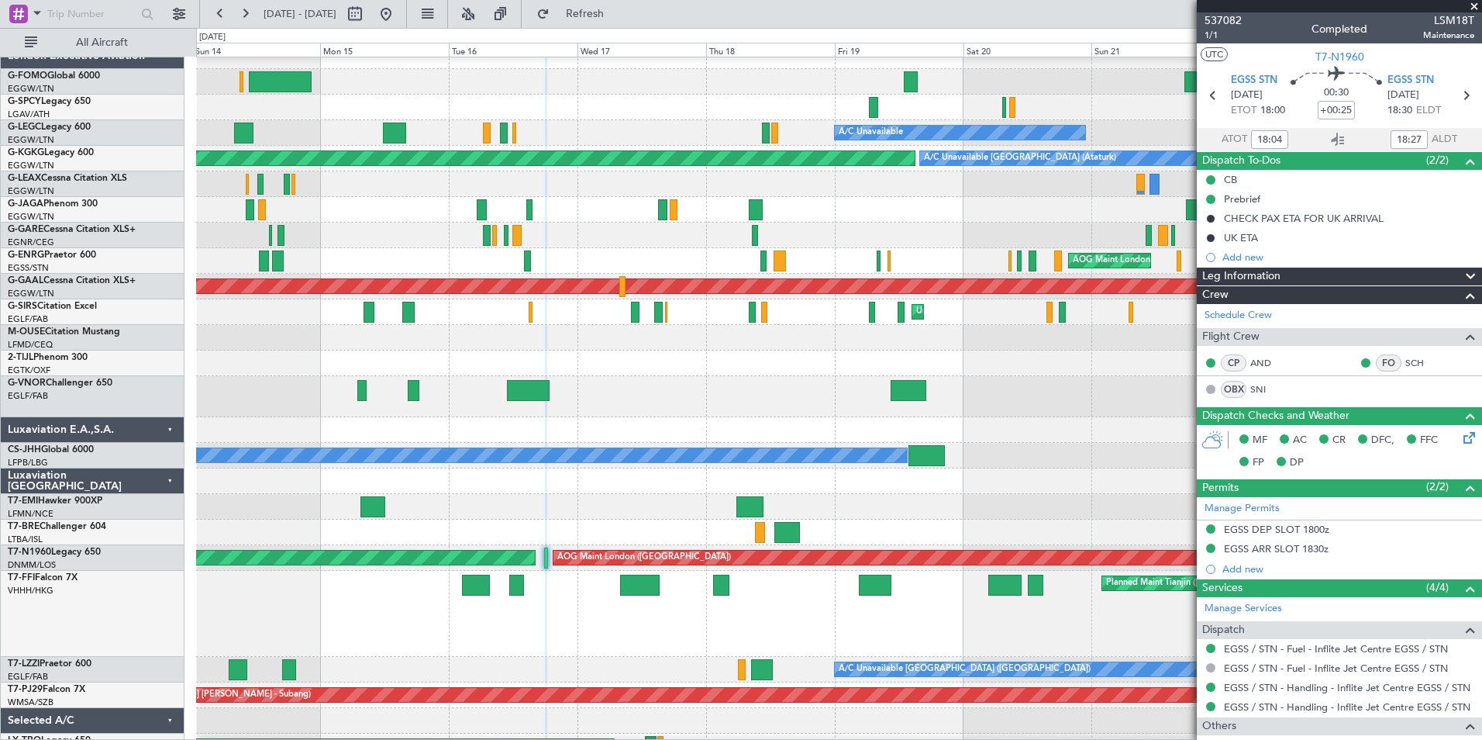
scroll to position [0, 0]
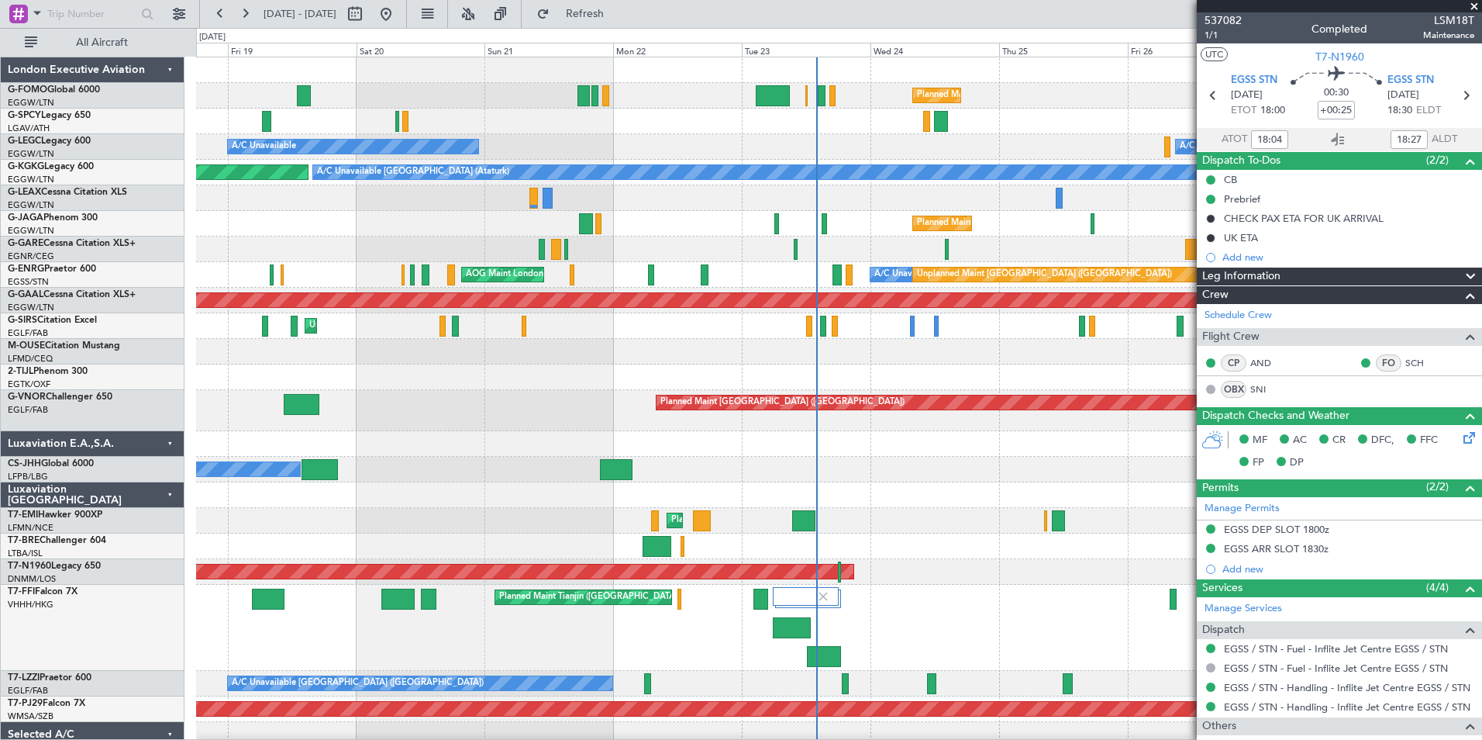
click at [226, 739] on html "14 Sep 2025 - 24 Sep 2025 Refresh Quick Links All Aircraft Planned Maint London…" at bounding box center [741, 370] width 1482 height 740
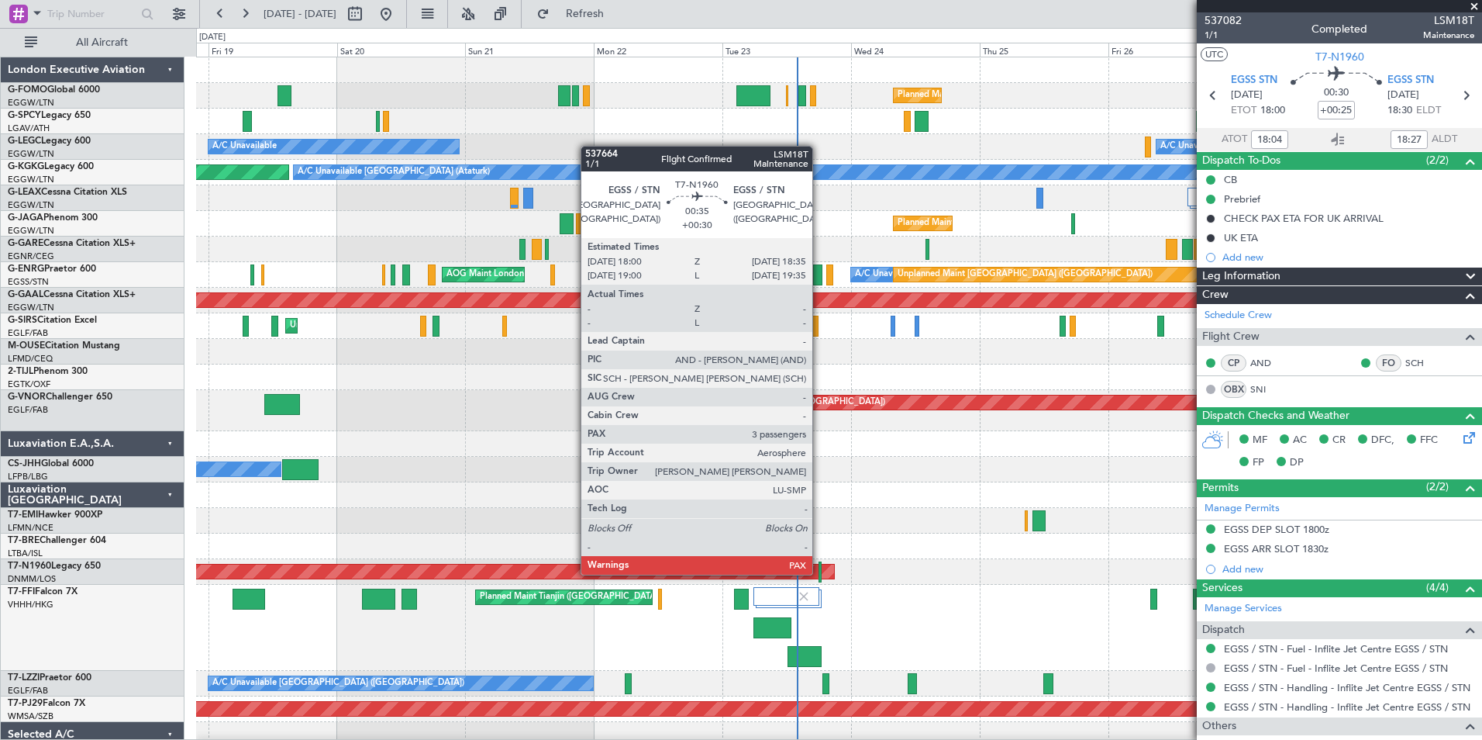
click at [819, 573] on div at bounding box center [821, 571] width 4 height 21
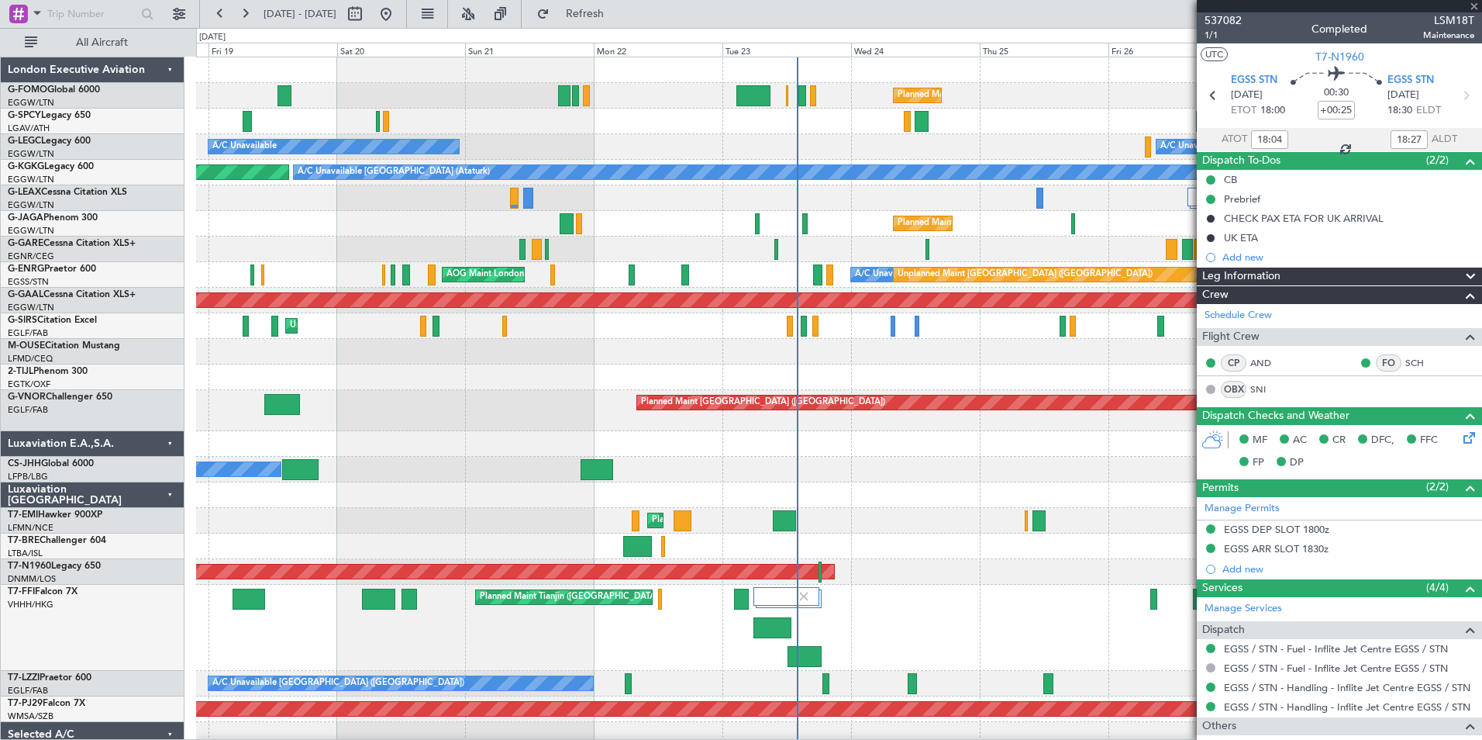
type input "+00:30"
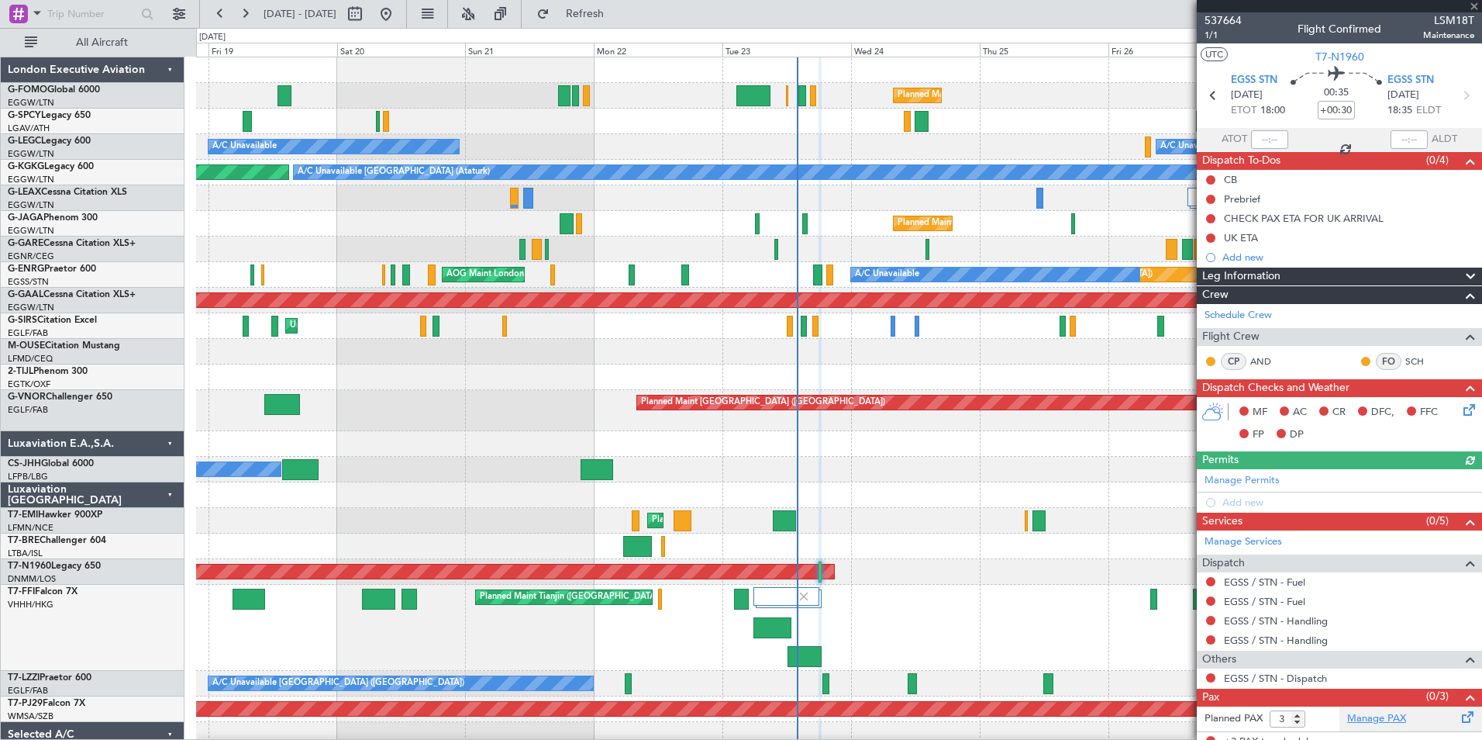
click at [1385, 713] on link "Manage PAX" at bounding box center [1376, 719] width 59 height 16
click at [618, 19] on span "Refresh" at bounding box center [585, 14] width 65 height 11
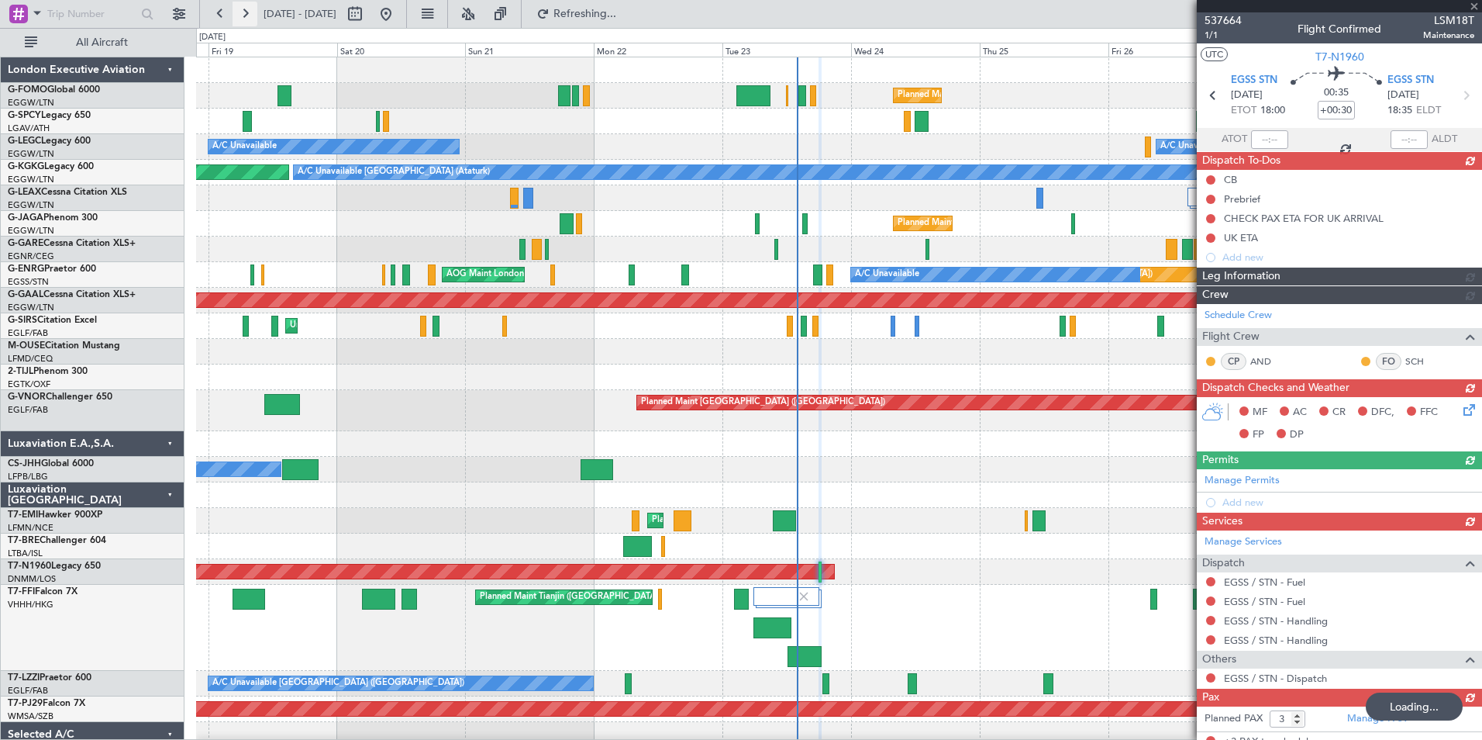
click at [241, 13] on button at bounding box center [245, 14] width 25 height 25
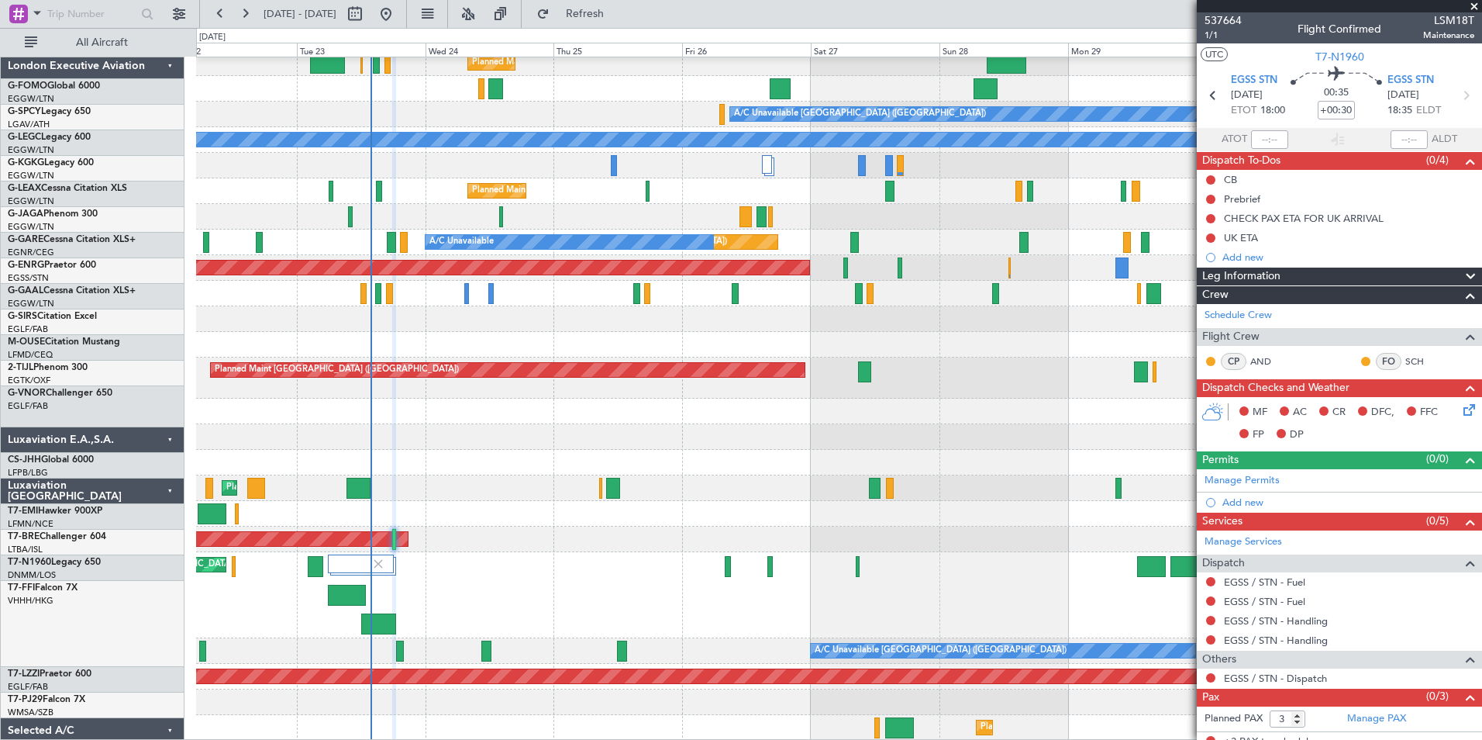
scroll to position [33, 0]
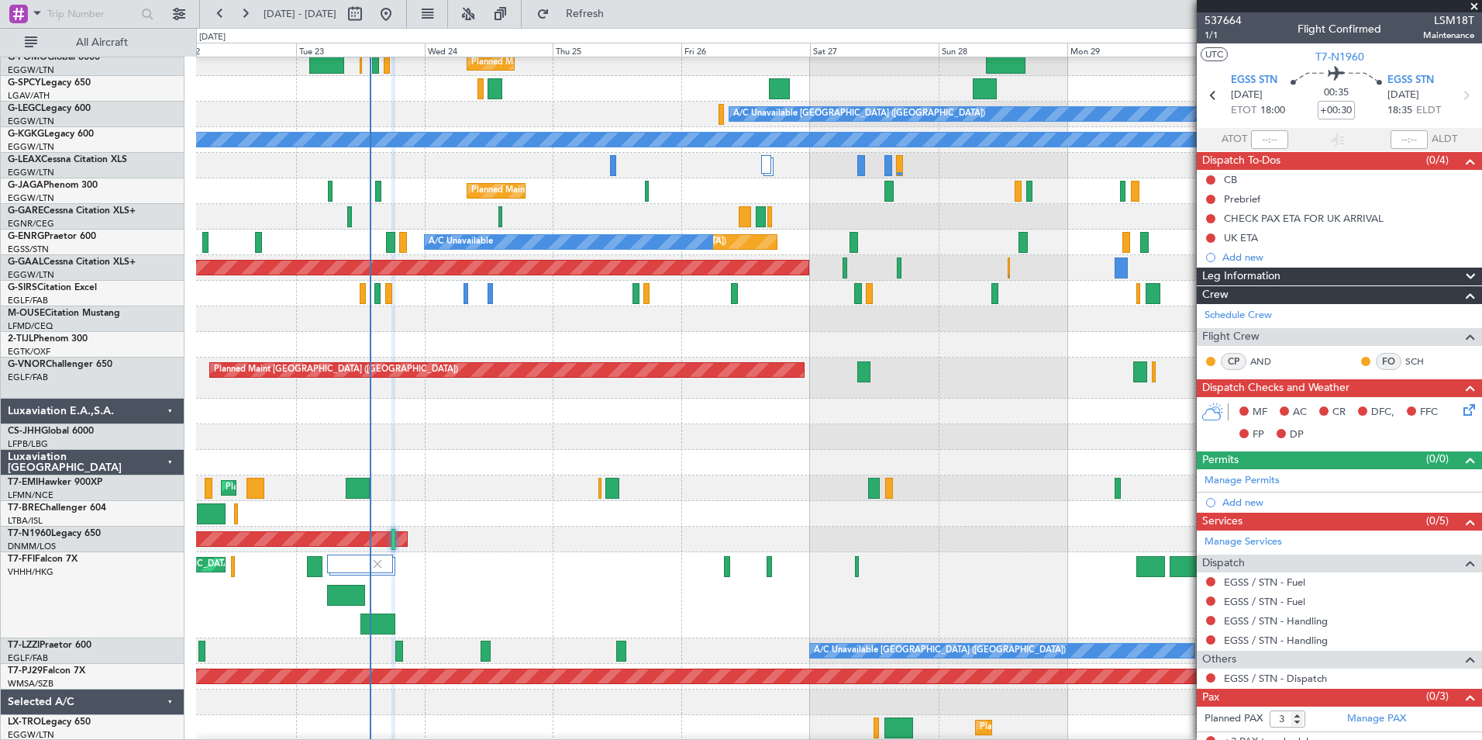
click at [606, 33] on div "0 0 Mon 22 Tue 23 Wed 24 Thu 25 Fri 26 Sat 27 Sun 28 Oct 2025 Mon 29 Tue 30 Wed…" at bounding box center [839, 43] width 1284 height 28
click at [618, 11] on span "Refresh" at bounding box center [585, 14] width 65 height 11
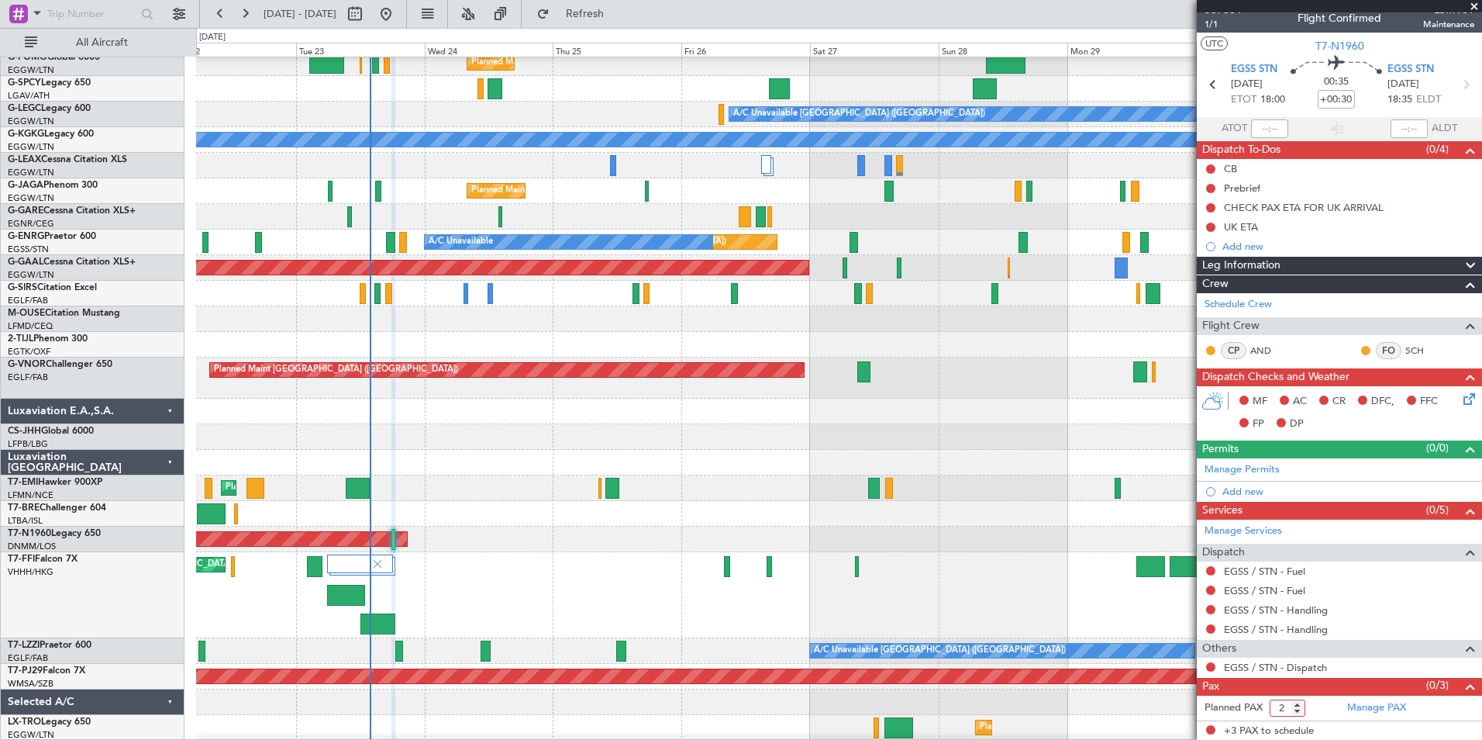
click at [1297, 710] on input "2" at bounding box center [1288, 707] width 36 height 17
click at [1297, 710] on input "1" at bounding box center [1288, 707] width 36 height 17
click at [1297, 710] on input "0" at bounding box center [1288, 707] width 36 height 17
click at [1297, 710] on input "-1" at bounding box center [1288, 707] width 36 height 17
type input "0"
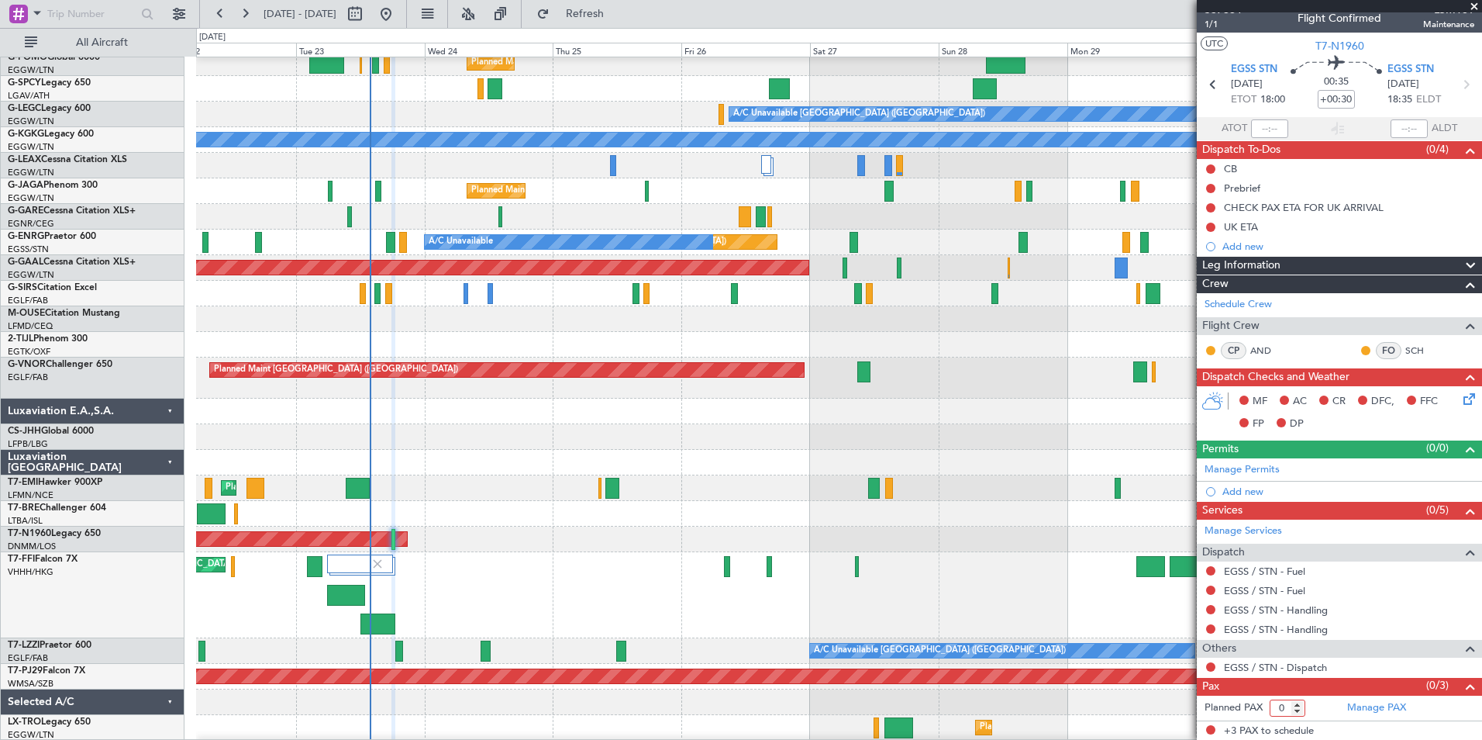
click at [1302, 705] on input "0" at bounding box center [1288, 707] width 36 height 17
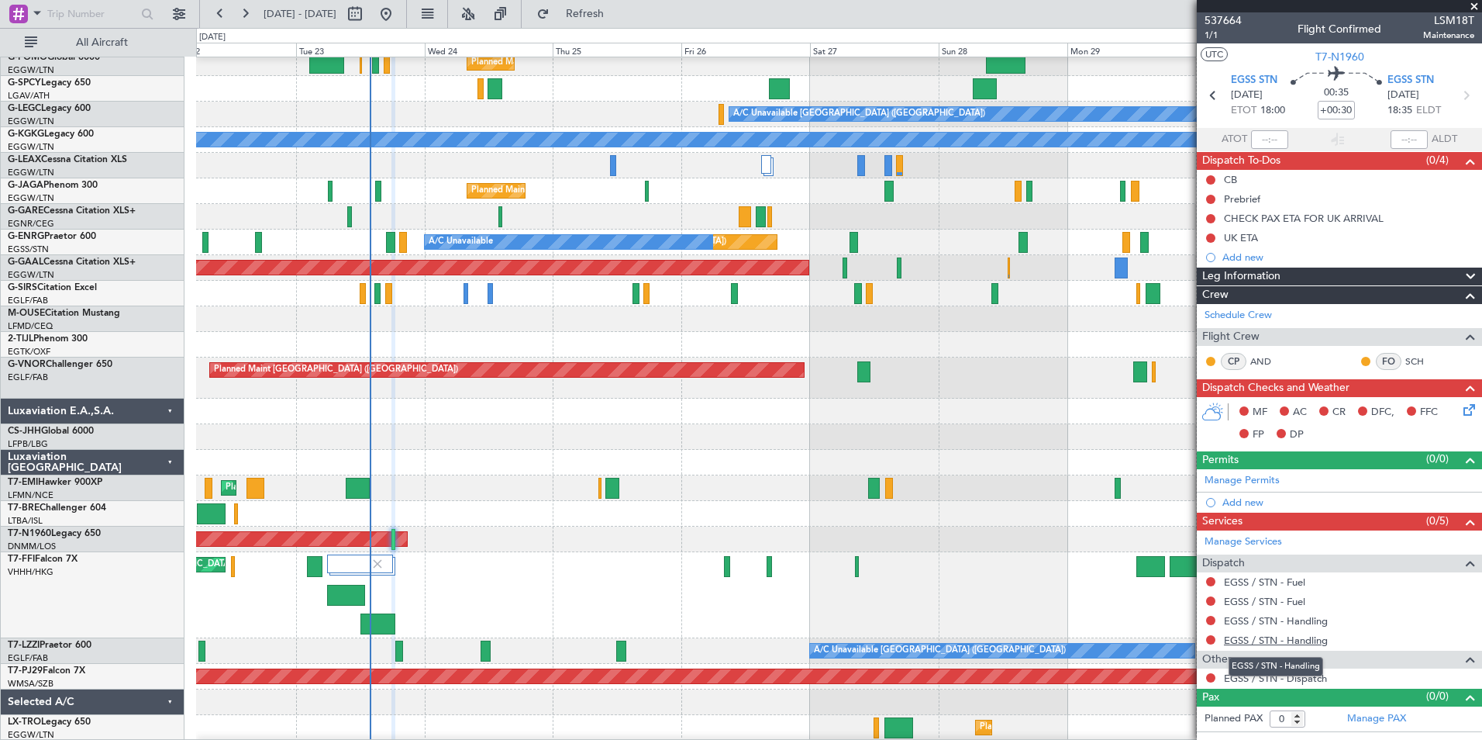
click at [1319, 642] on link "EGSS / STN - Handling" at bounding box center [1276, 639] width 104 height 13
click at [1322, 641] on link "EGSS / STN - Handling" at bounding box center [1276, 639] width 104 height 13
click at [1295, 598] on link "EGSS / STN - Fuel" at bounding box center [1264, 601] width 81 height 13
click at [618, 14] on span "Refresh" at bounding box center [585, 14] width 65 height 11
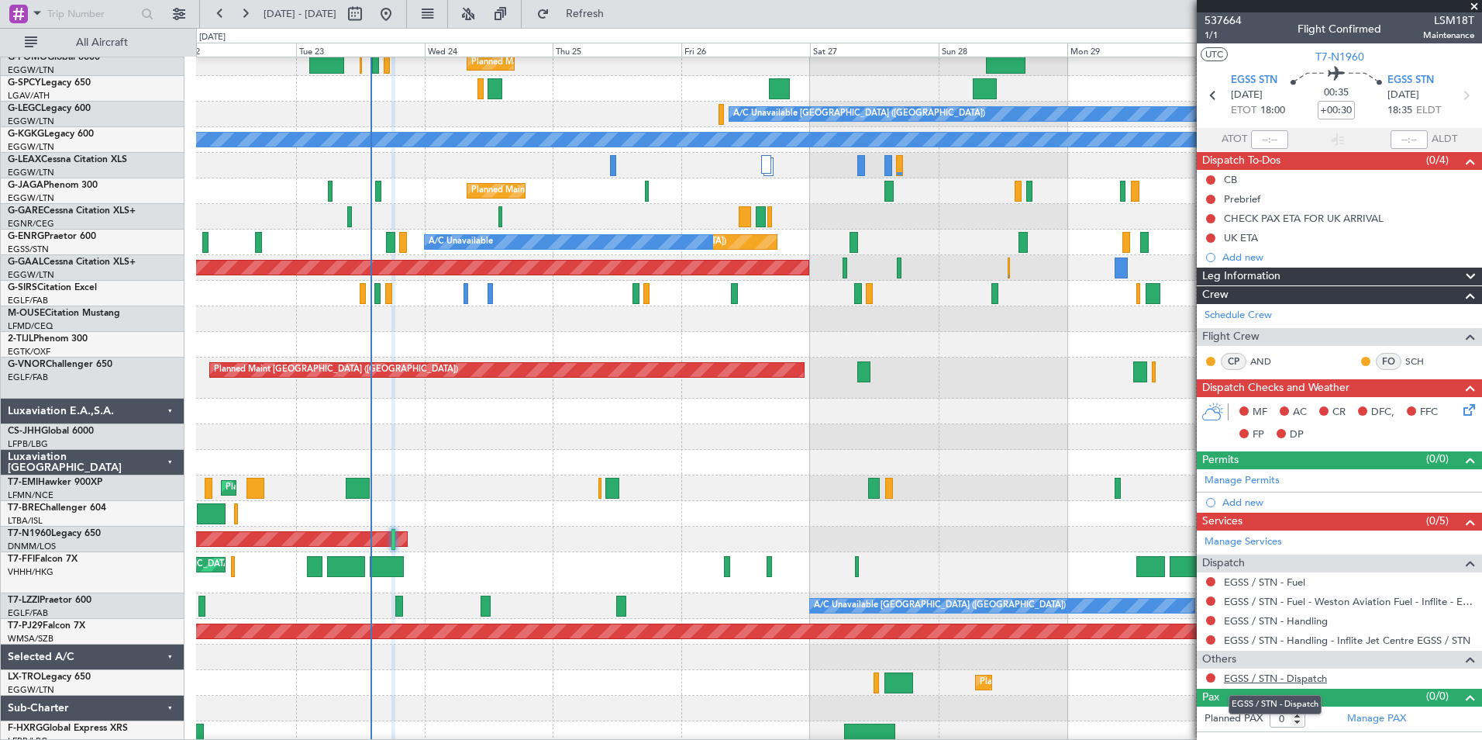
click at [1309, 679] on link "EGSS / STN - Dispatch" at bounding box center [1275, 677] width 103 height 13
click at [602, 19] on button "Refresh" at bounding box center [575, 14] width 93 height 25
click at [1205, 673] on div at bounding box center [1211, 677] width 12 height 12
click at [1209, 678] on button at bounding box center [1210, 677] width 9 height 9
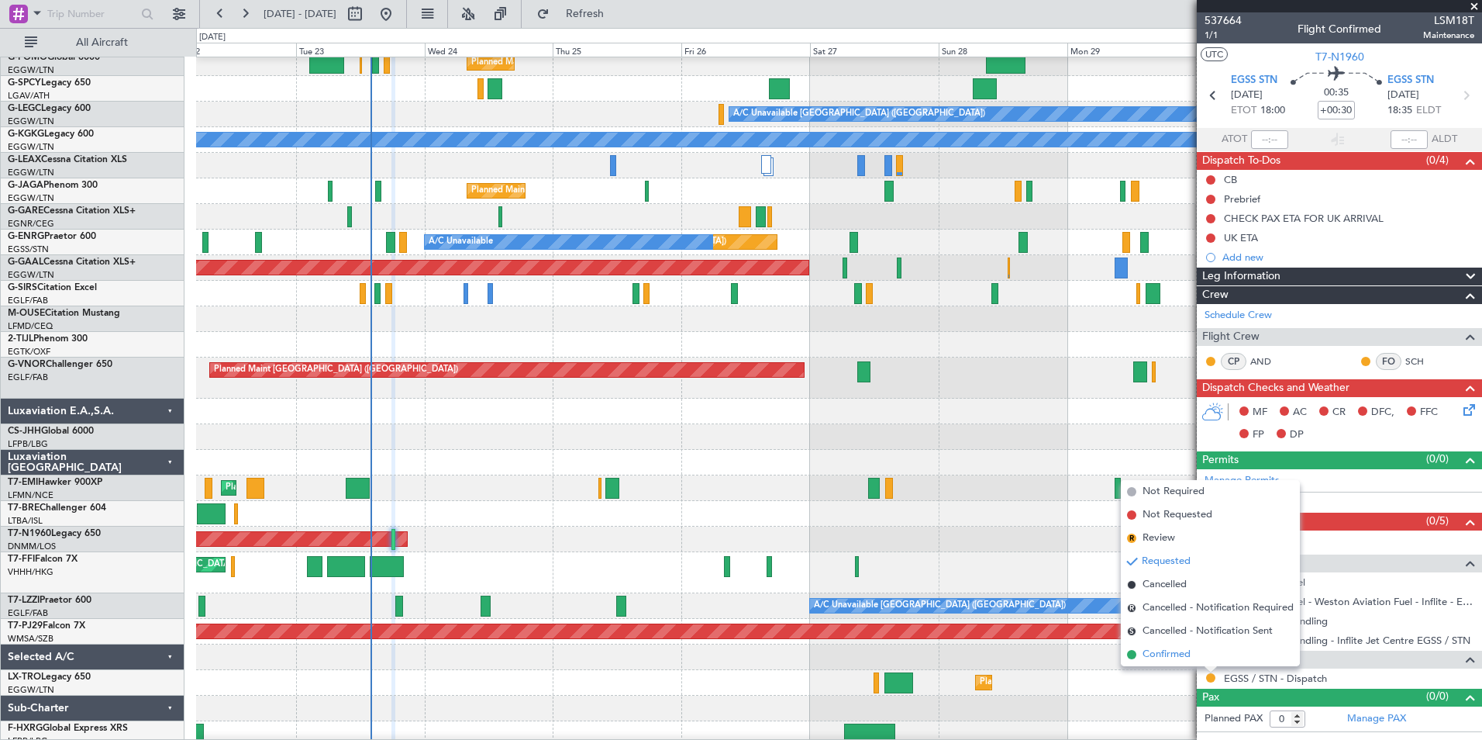
click at [1201, 654] on li "Confirmed" at bounding box center [1210, 654] width 179 height 23
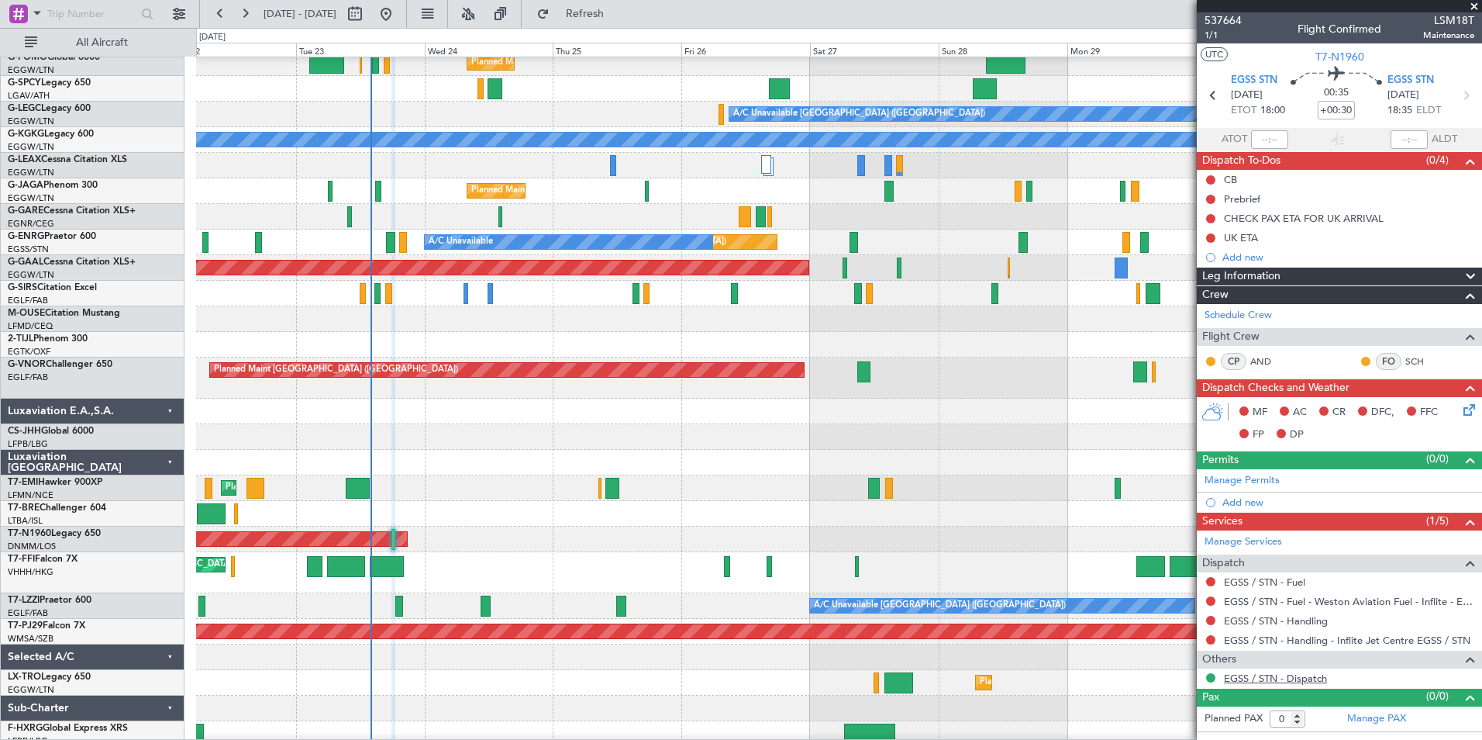
click at [1305, 681] on link "EGSS / STN - Dispatch" at bounding box center [1275, 677] width 103 height 13
click at [622, 21] on button "Refresh" at bounding box center [575, 14] width 93 height 25
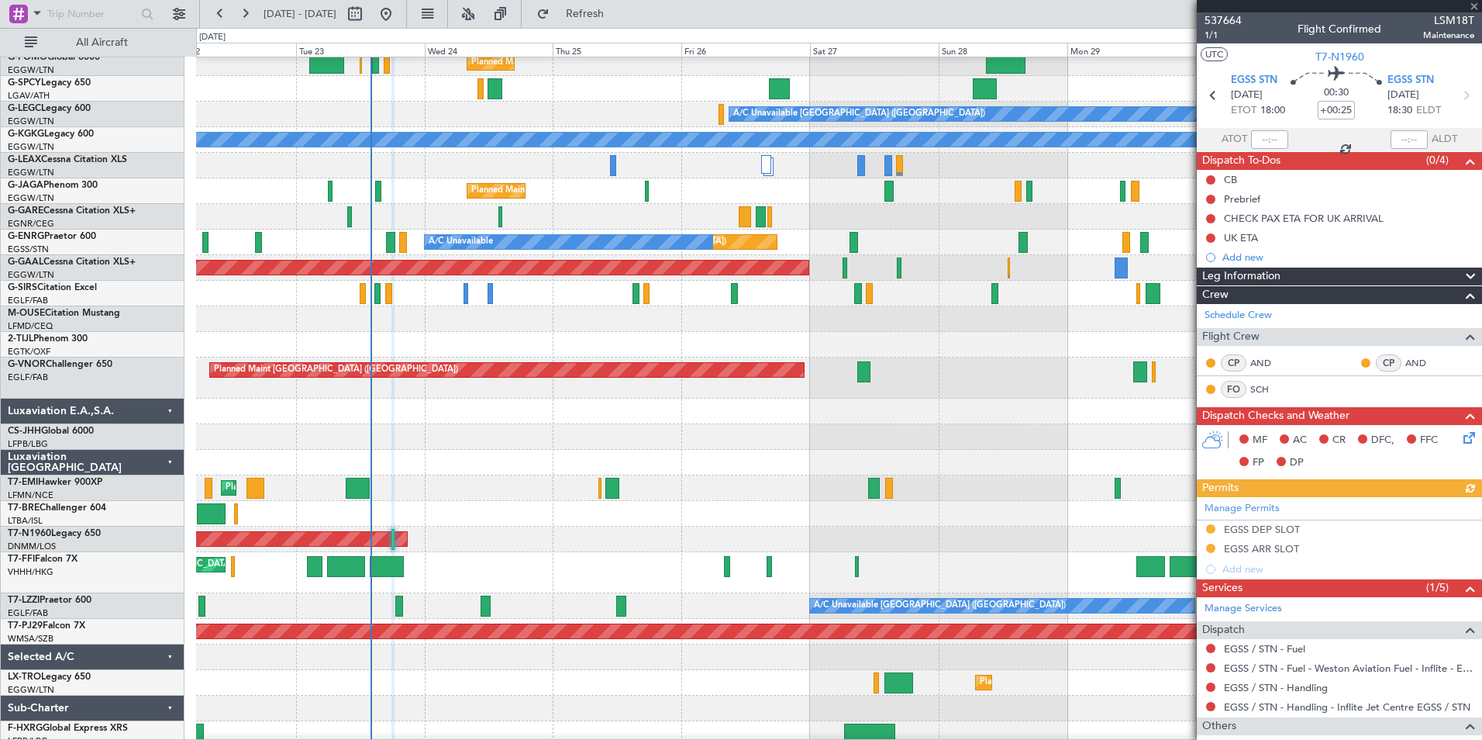
scroll to position [58, 0]
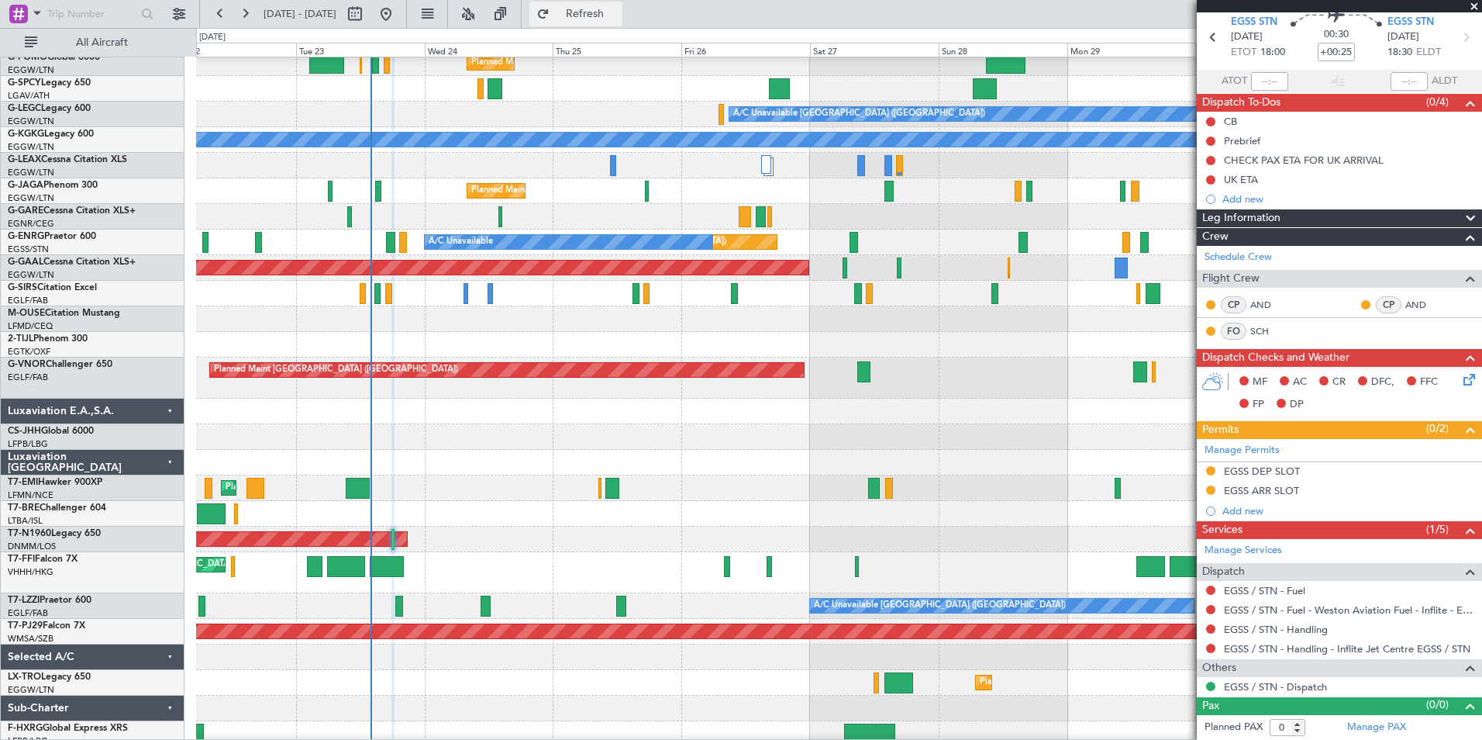
click at [618, 19] on span "Refresh" at bounding box center [585, 14] width 65 height 11
click at [1370, 733] on link "Manage PAX" at bounding box center [1376, 727] width 59 height 16
click at [618, 15] on span "Refresh" at bounding box center [585, 14] width 65 height 11
type input "+00:20"
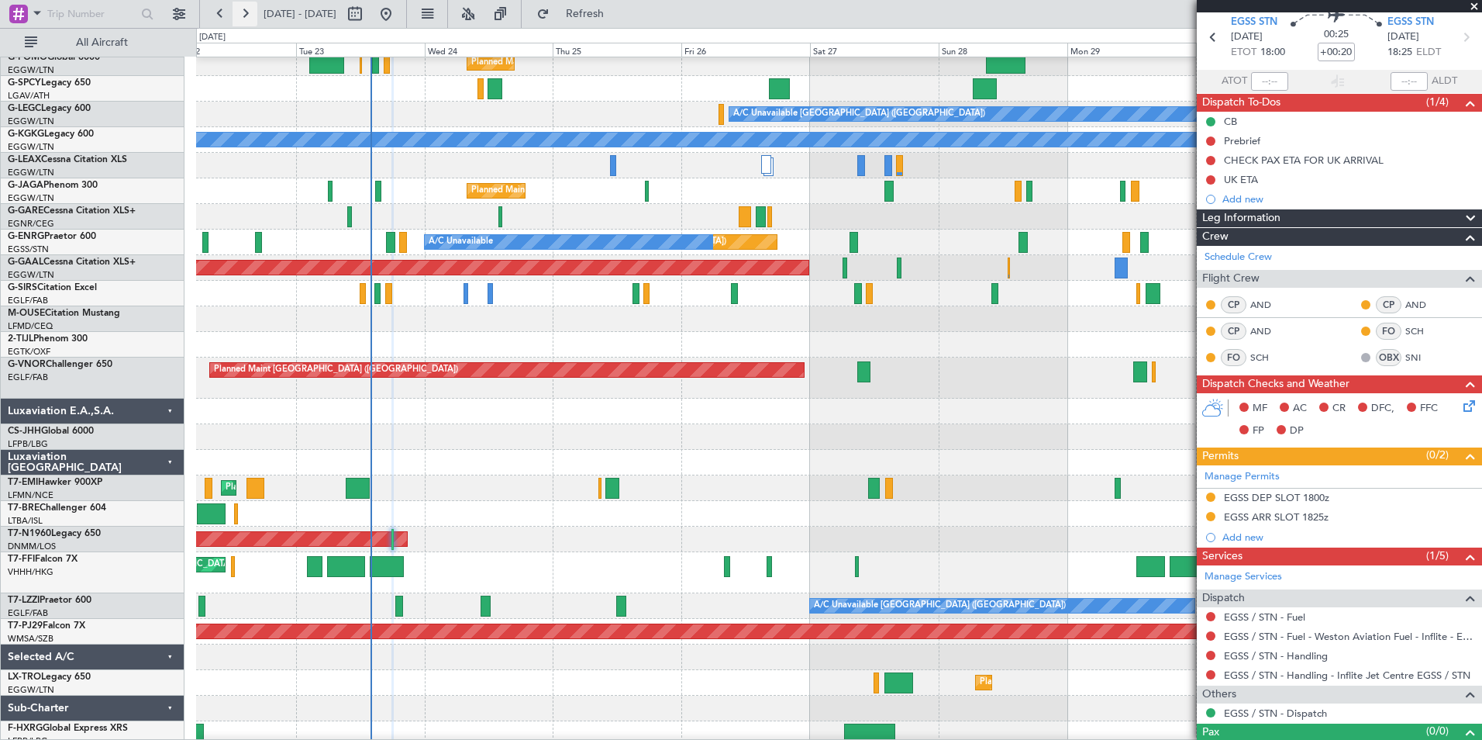
click at [240, 17] on button at bounding box center [245, 14] width 25 height 25
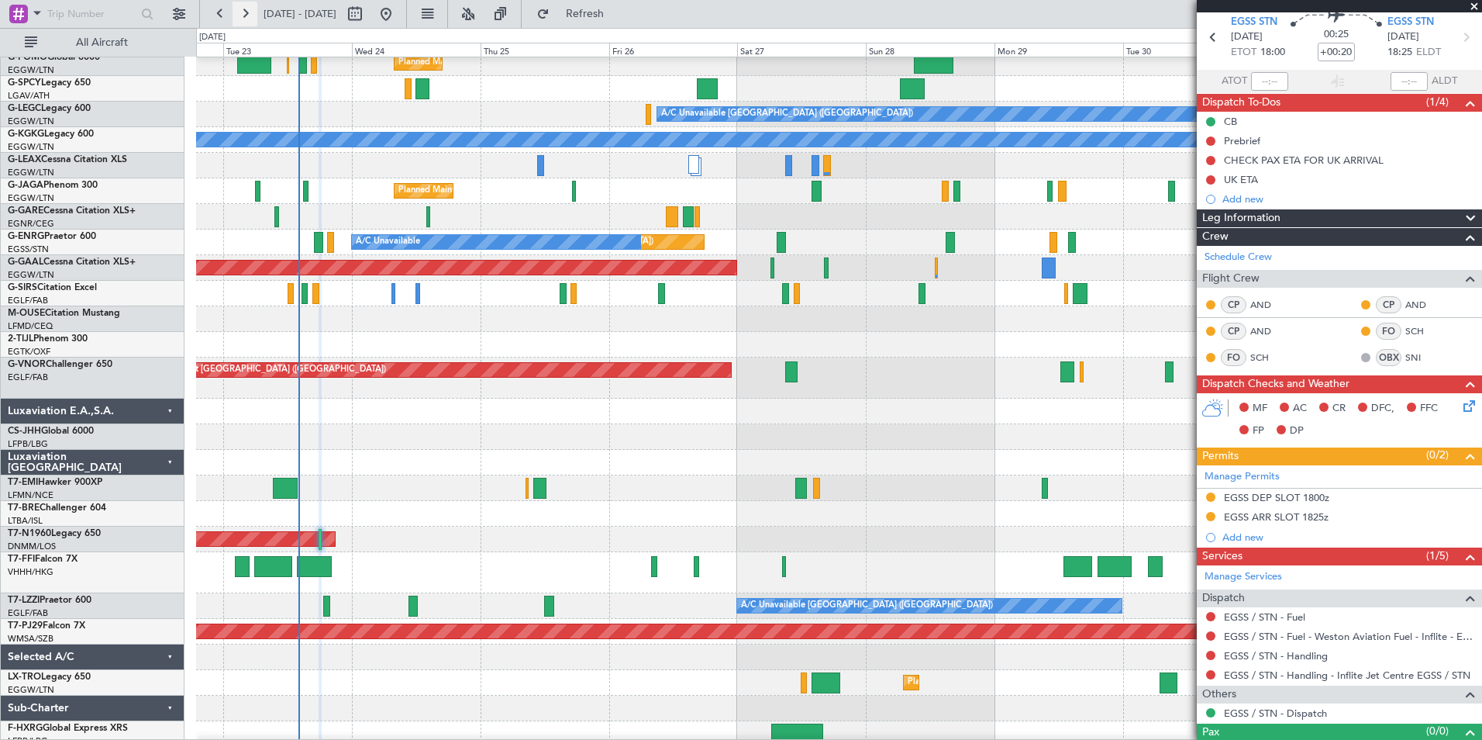
scroll to position [0, 0]
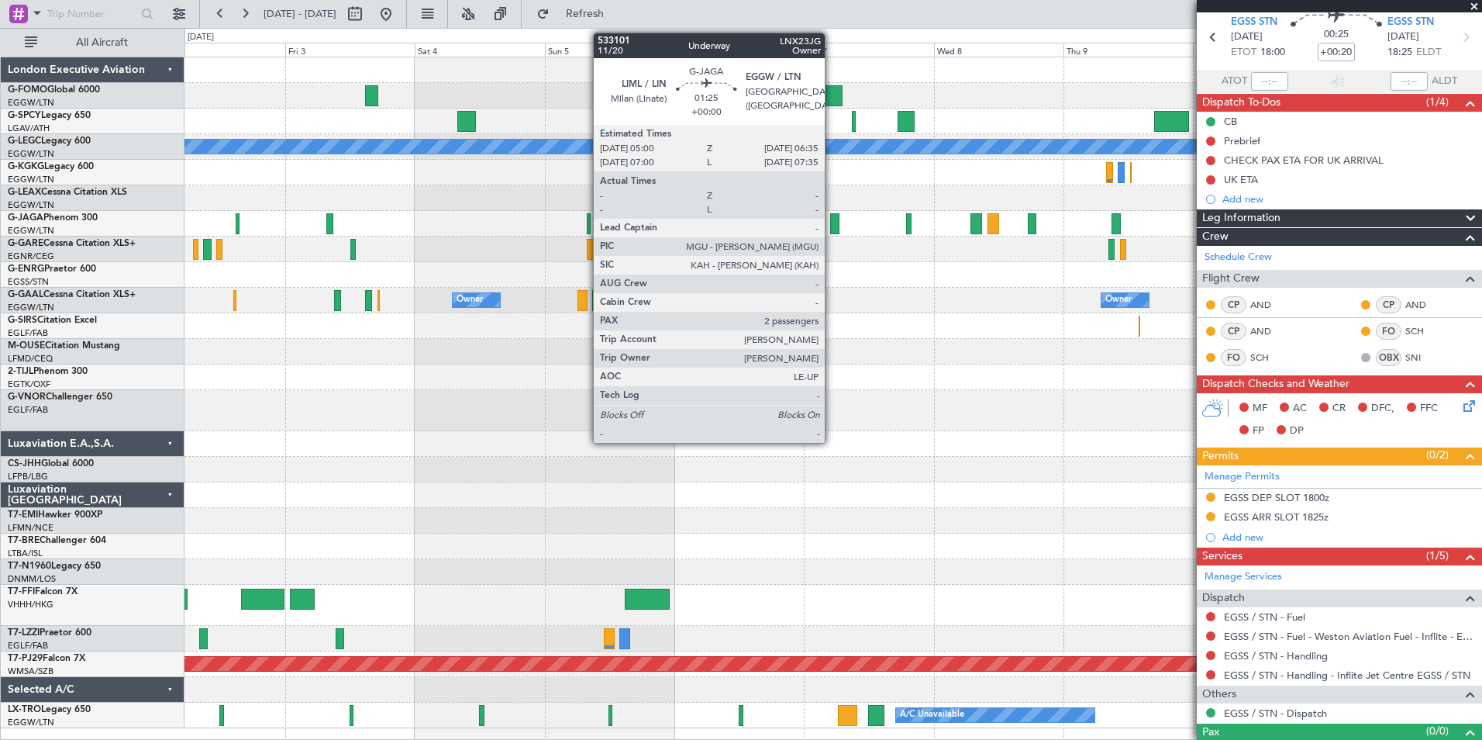
click at [832, 220] on div at bounding box center [834, 223] width 9 height 21
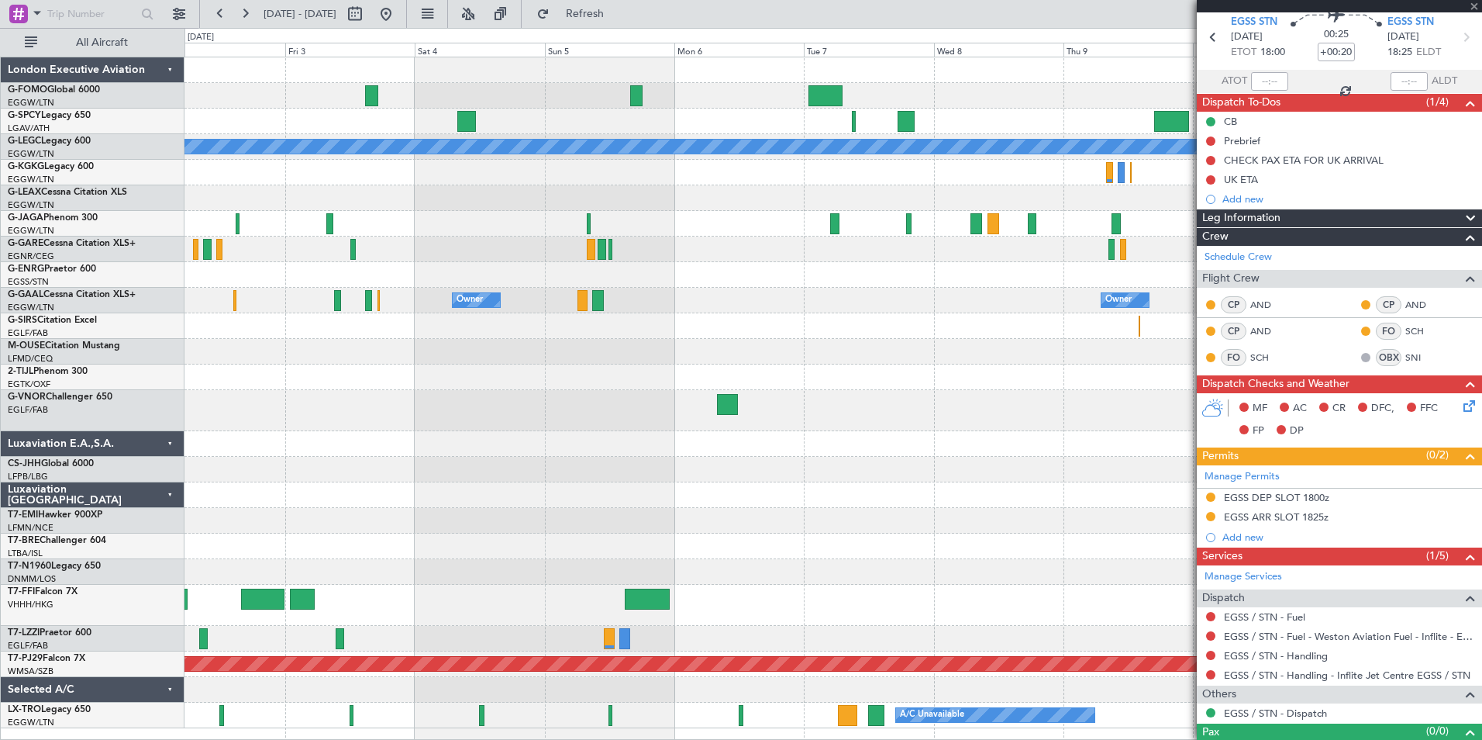
type input "2"
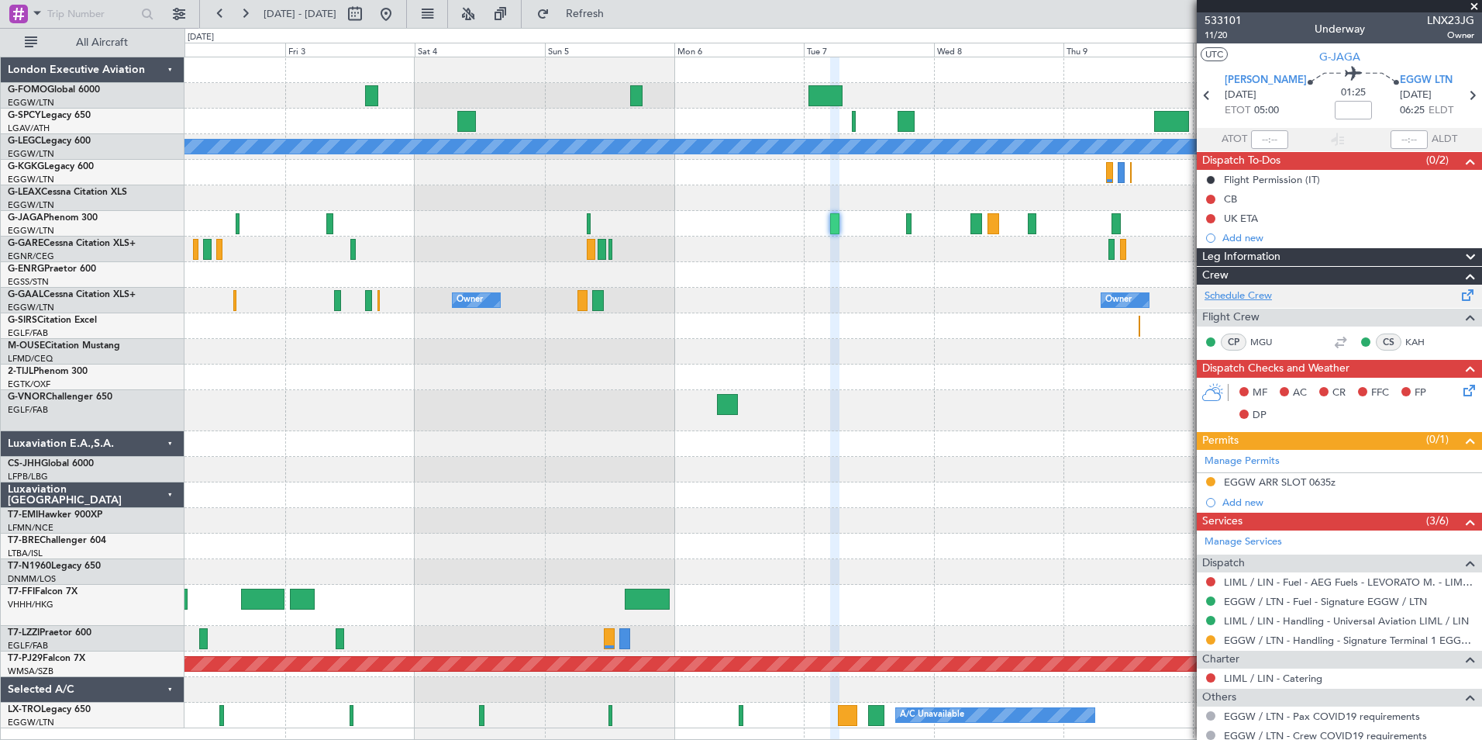
click at [1241, 297] on link "Schedule Crew" at bounding box center [1238, 296] width 67 height 16
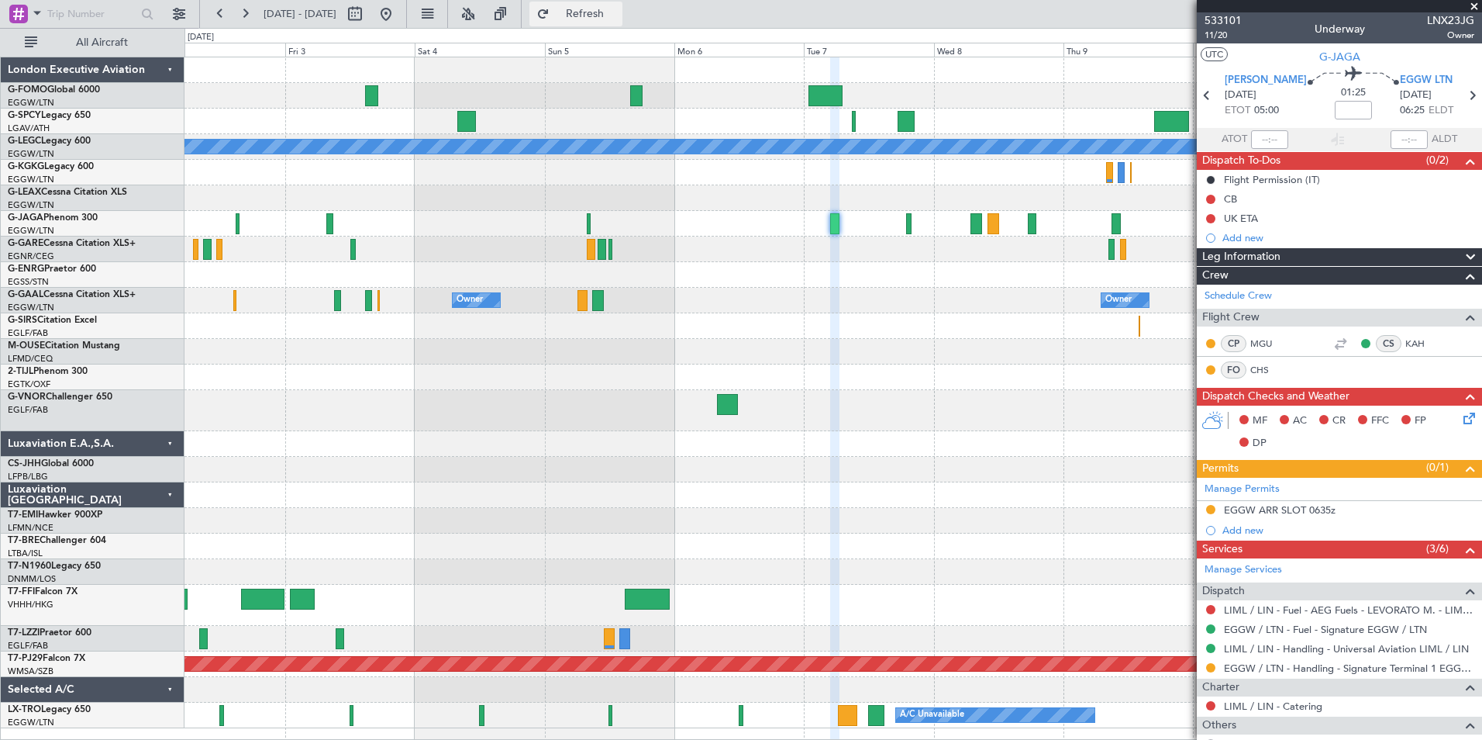
click at [618, 12] on span "Refresh" at bounding box center [585, 14] width 65 height 11
click at [216, 13] on button at bounding box center [220, 14] width 25 height 25
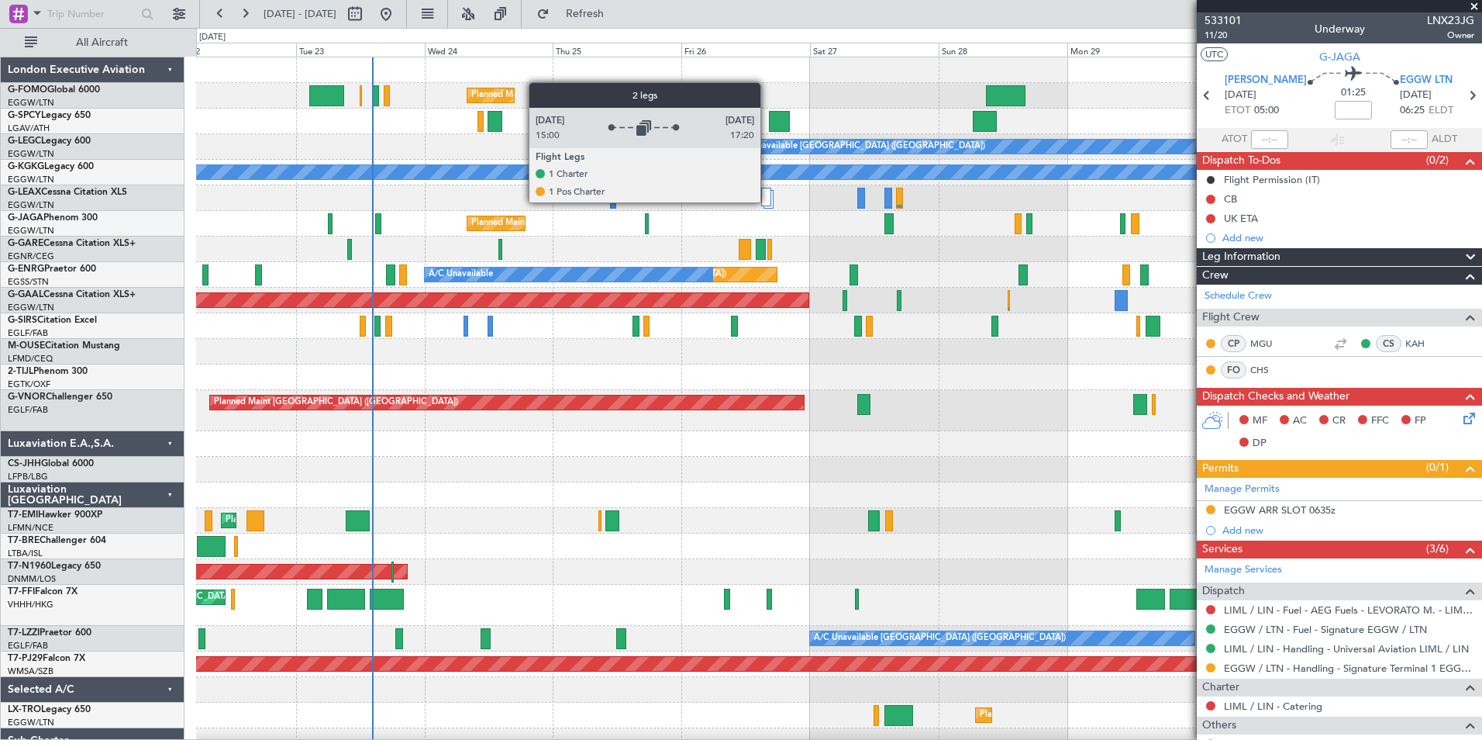
click at [767, 202] on div at bounding box center [766, 197] width 11 height 19
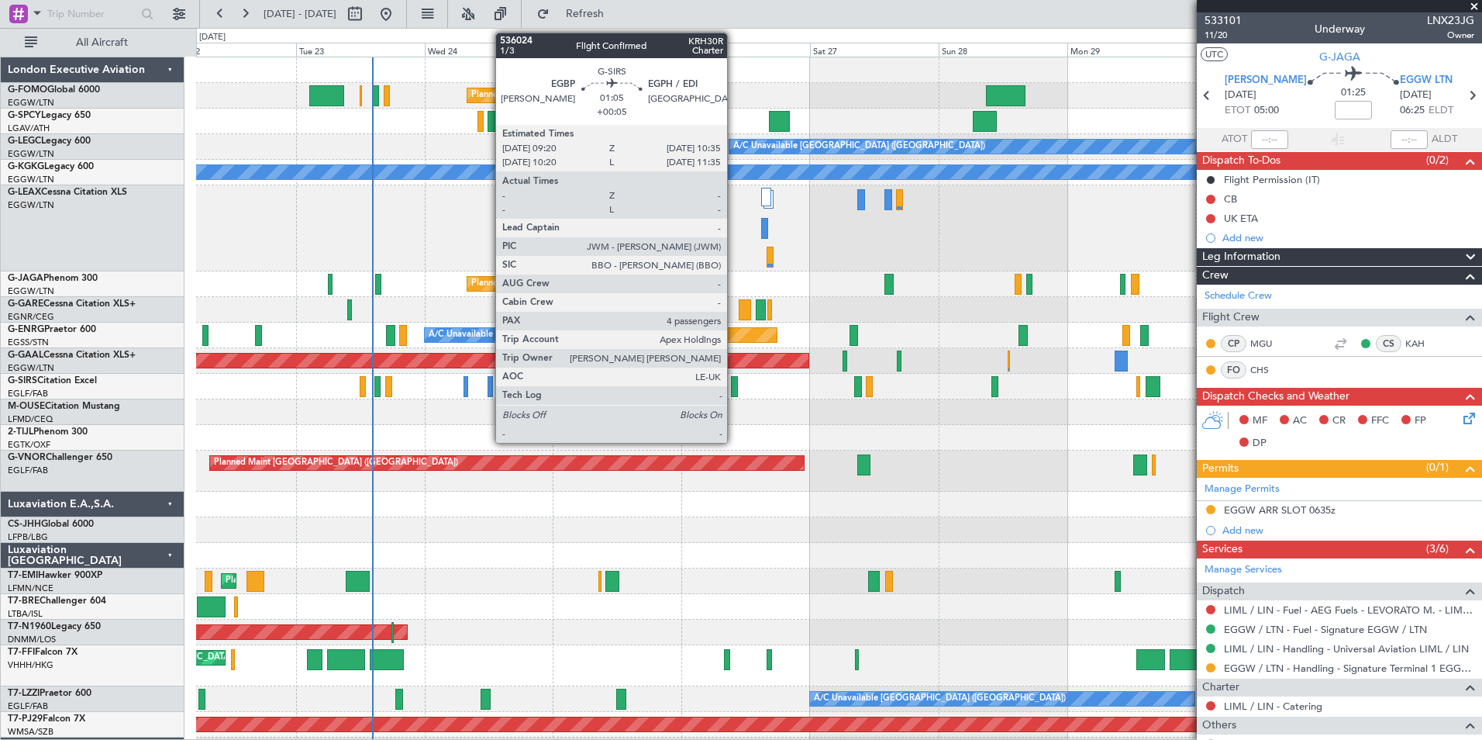
click at [734, 387] on div at bounding box center [734, 386] width 7 height 21
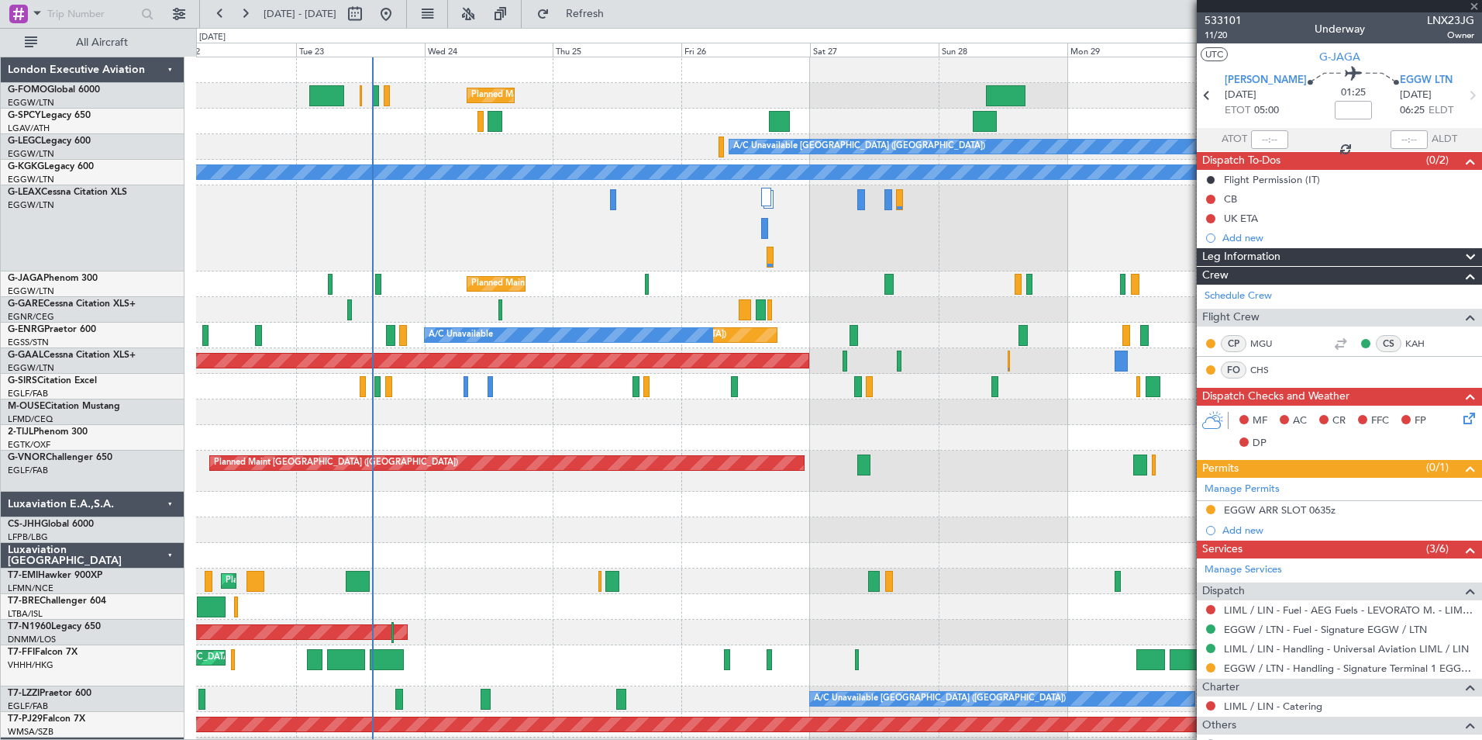
type input "+00:05"
type input "4"
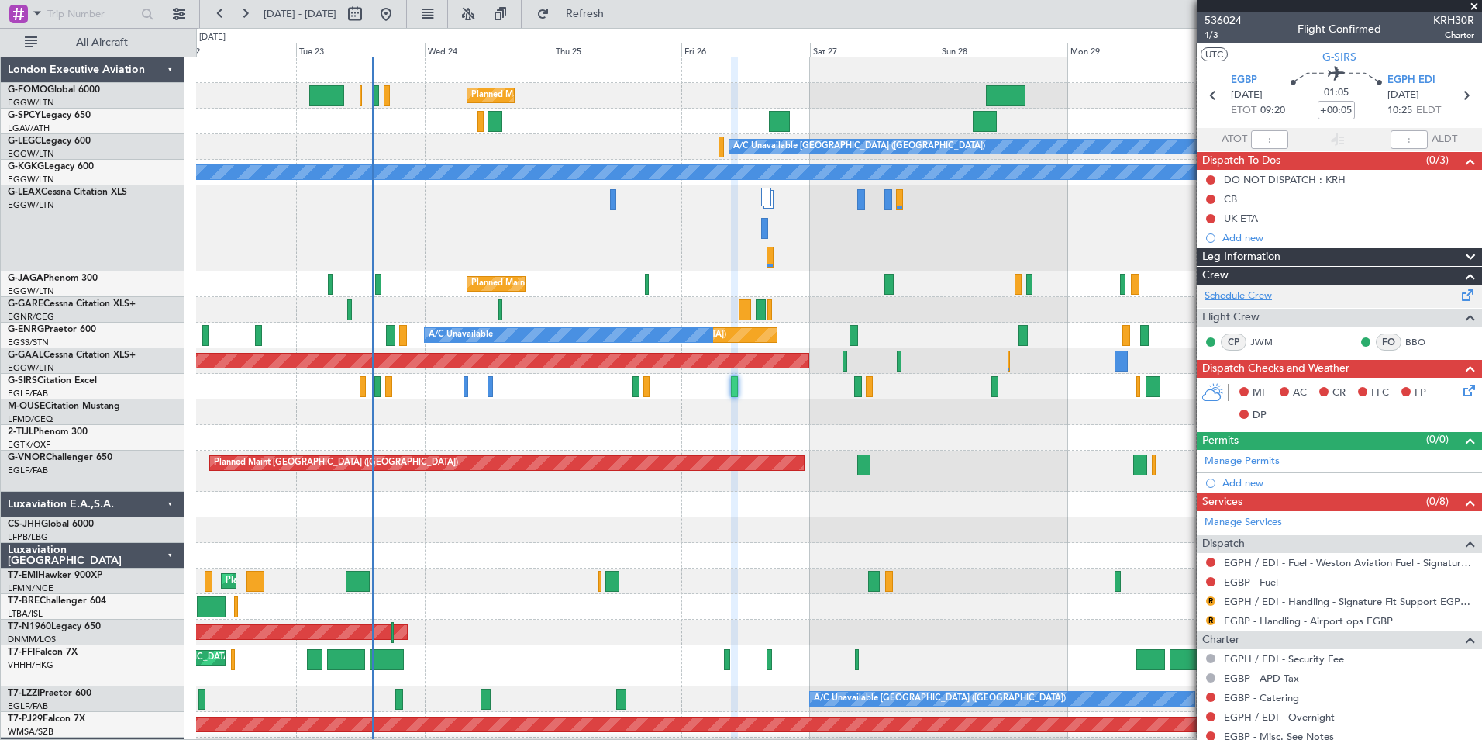
click at [1223, 298] on link "Schedule Crew" at bounding box center [1238, 296] width 67 height 16
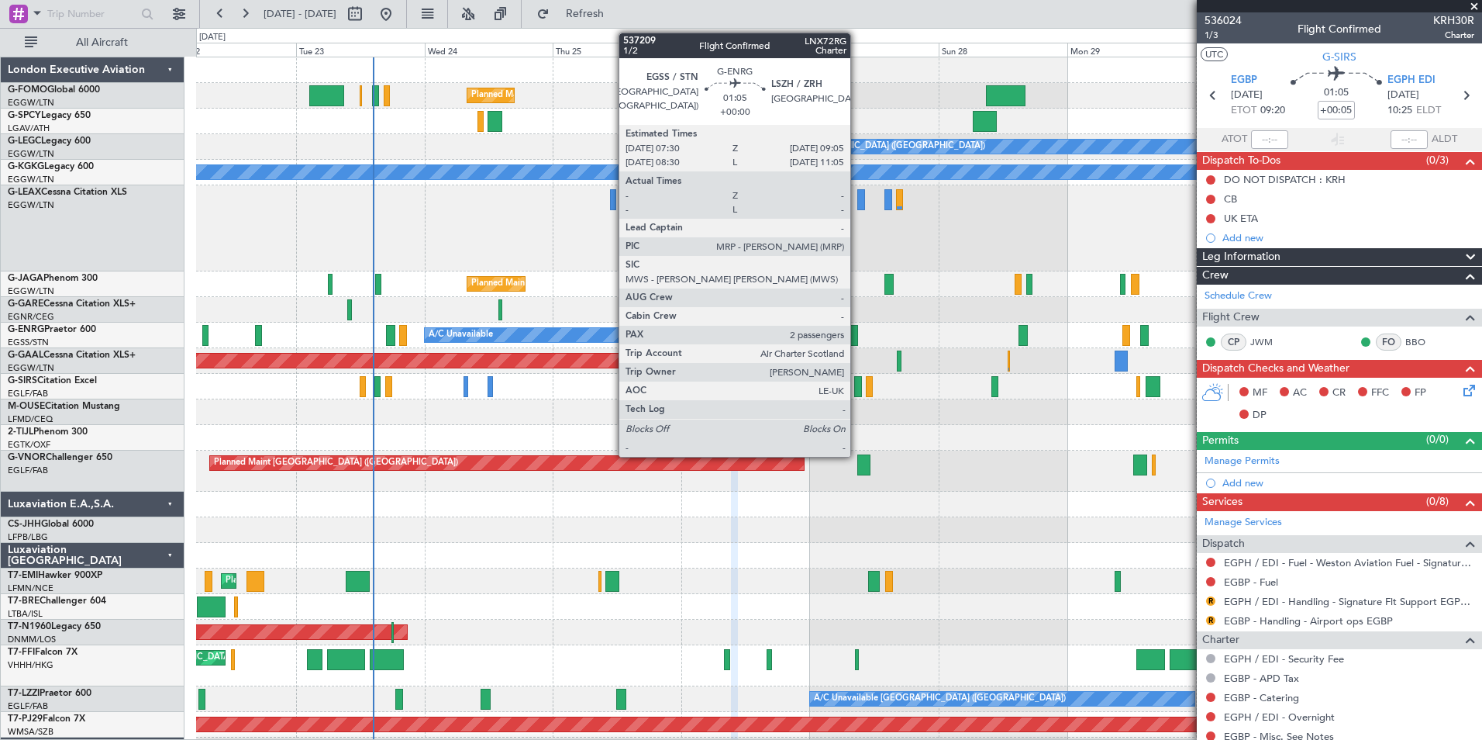
click at [857, 337] on div at bounding box center [854, 335] width 9 height 21
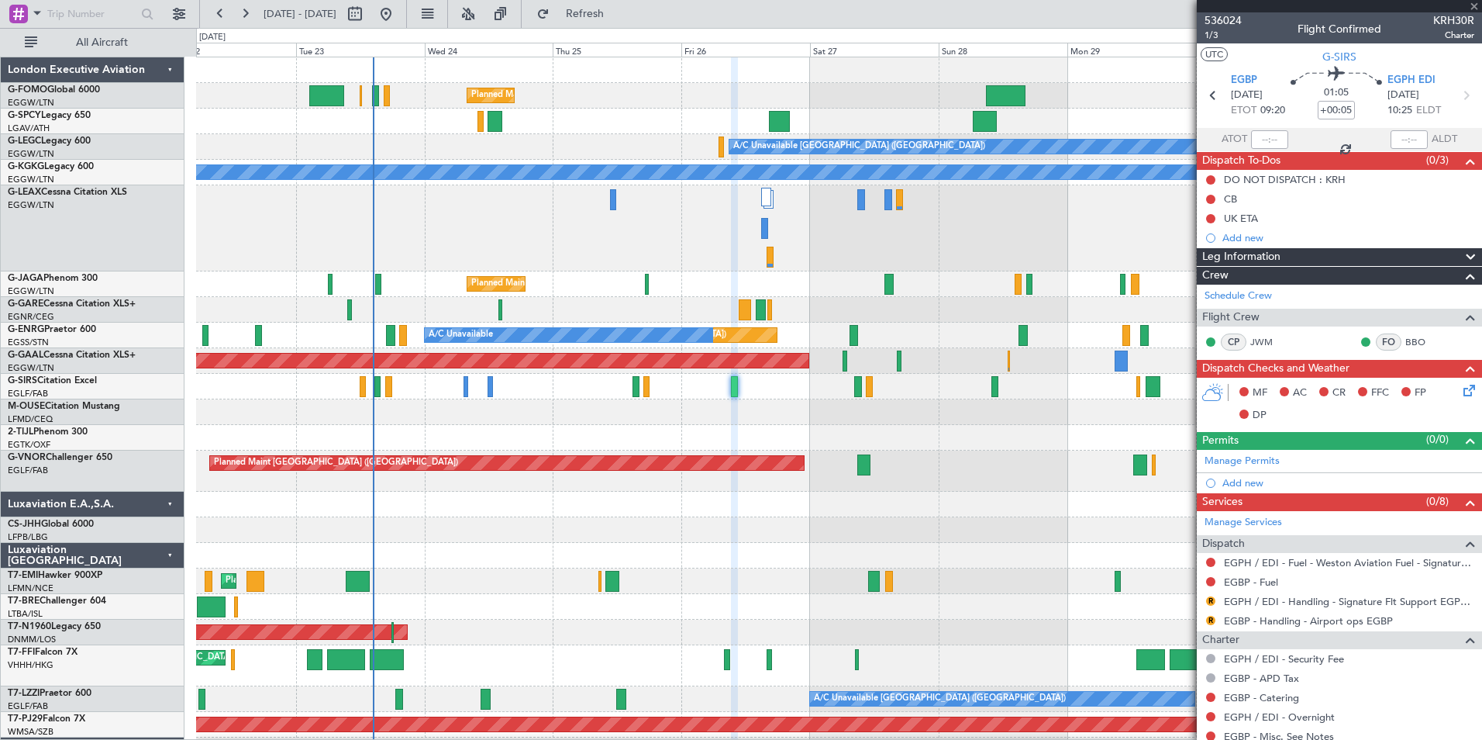
type input "2"
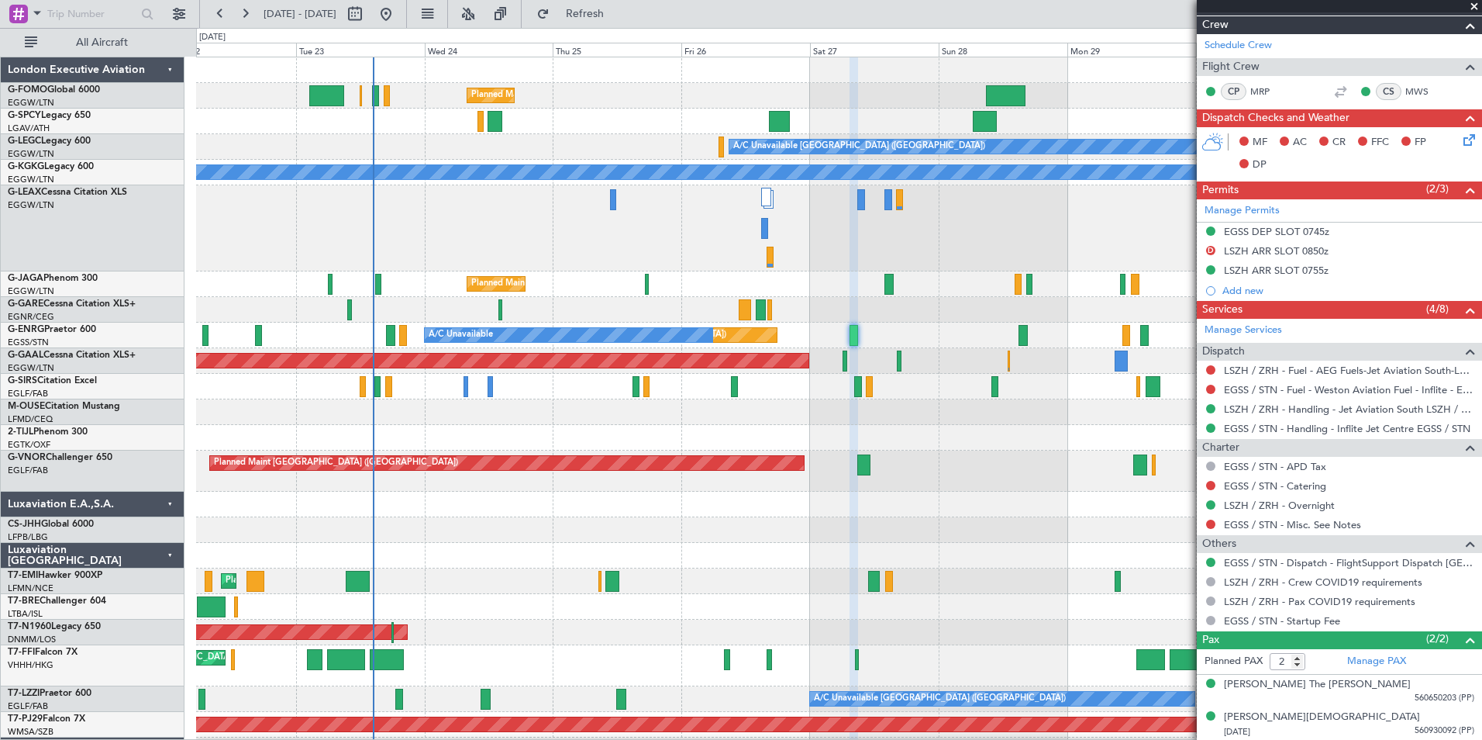
scroll to position [252, 0]
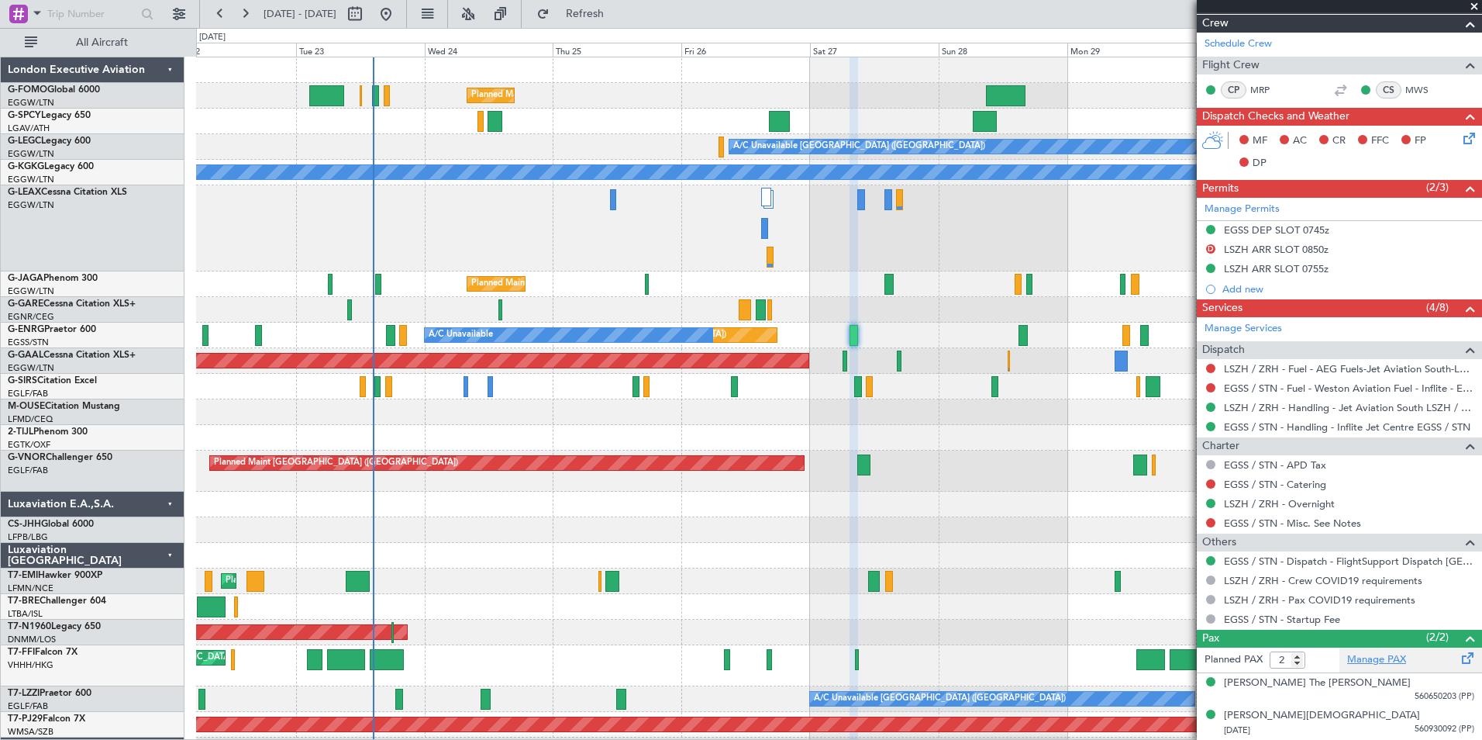
click at [1357, 659] on link "Manage PAX" at bounding box center [1376, 660] width 59 height 16
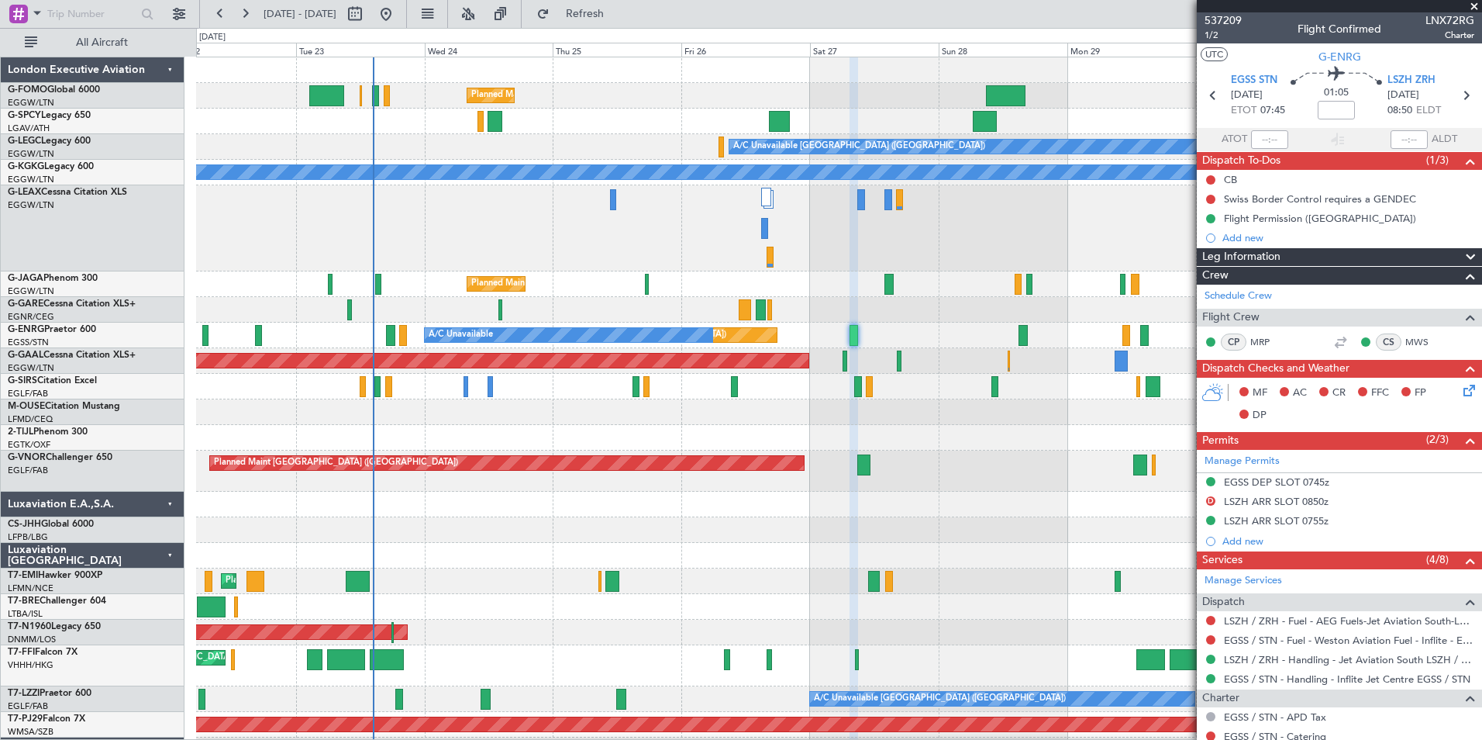
scroll to position [252, 0]
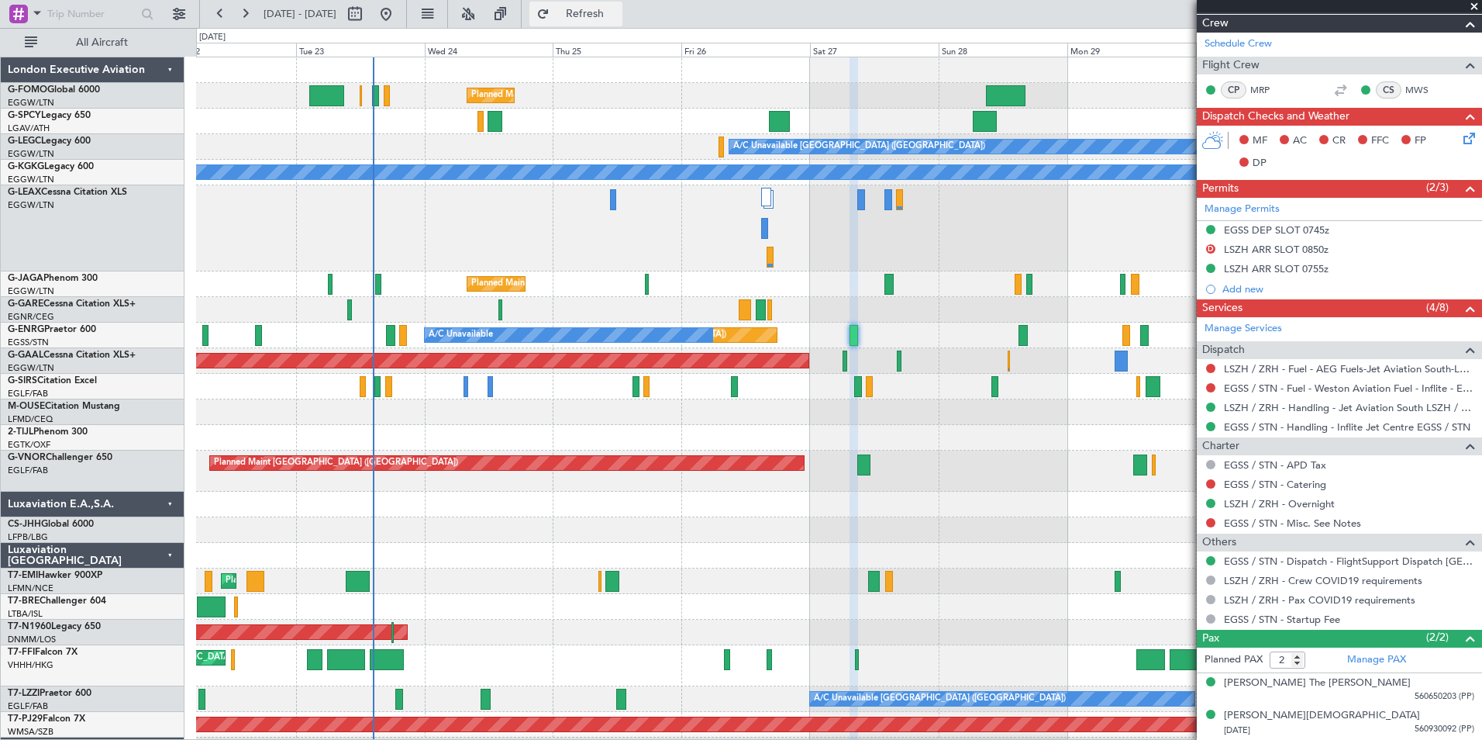
click at [622, 24] on button "Refresh" at bounding box center [575, 14] width 93 height 25
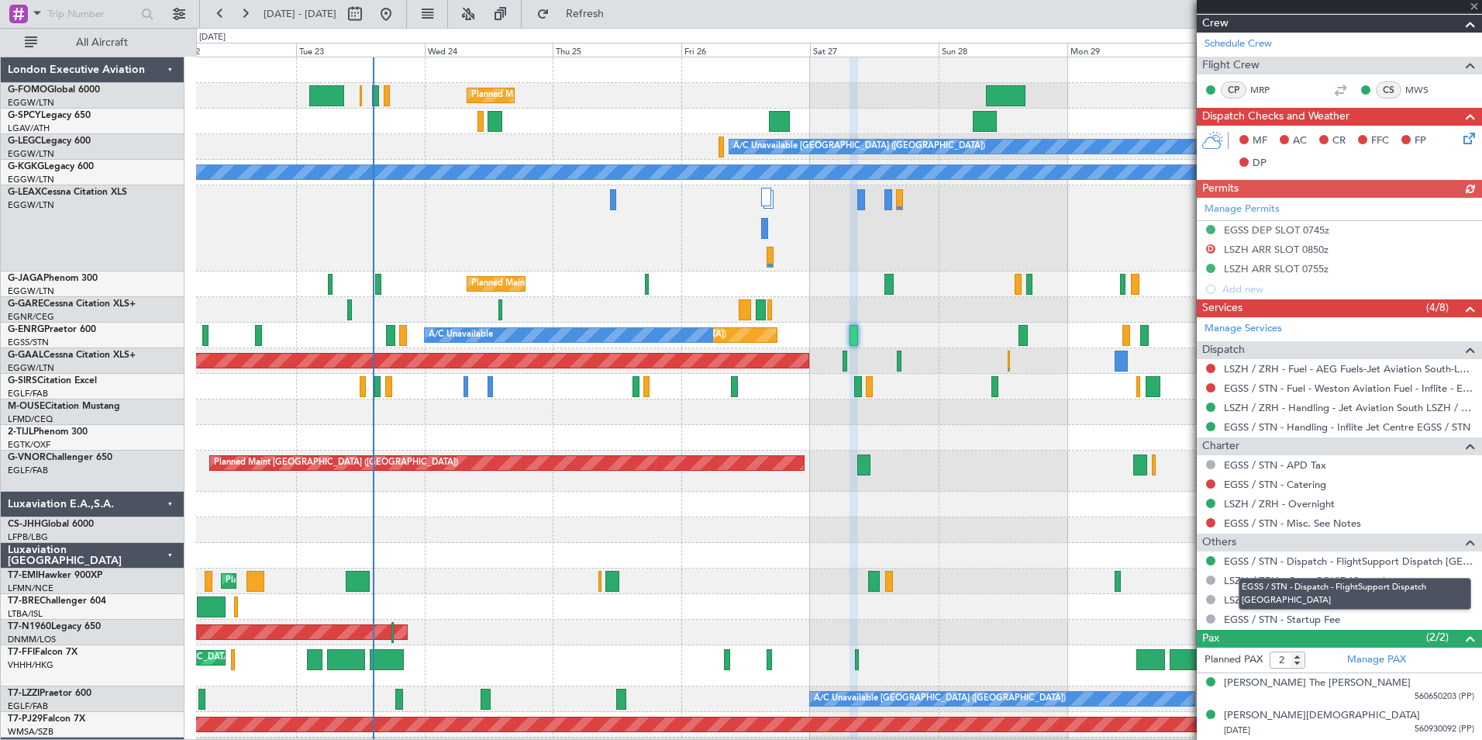
click at [1428, 564] on link "EGSS / STN - Dispatch - FlightSupport Dispatch [GEOGRAPHIC_DATA]" at bounding box center [1349, 560] width 250 height 13
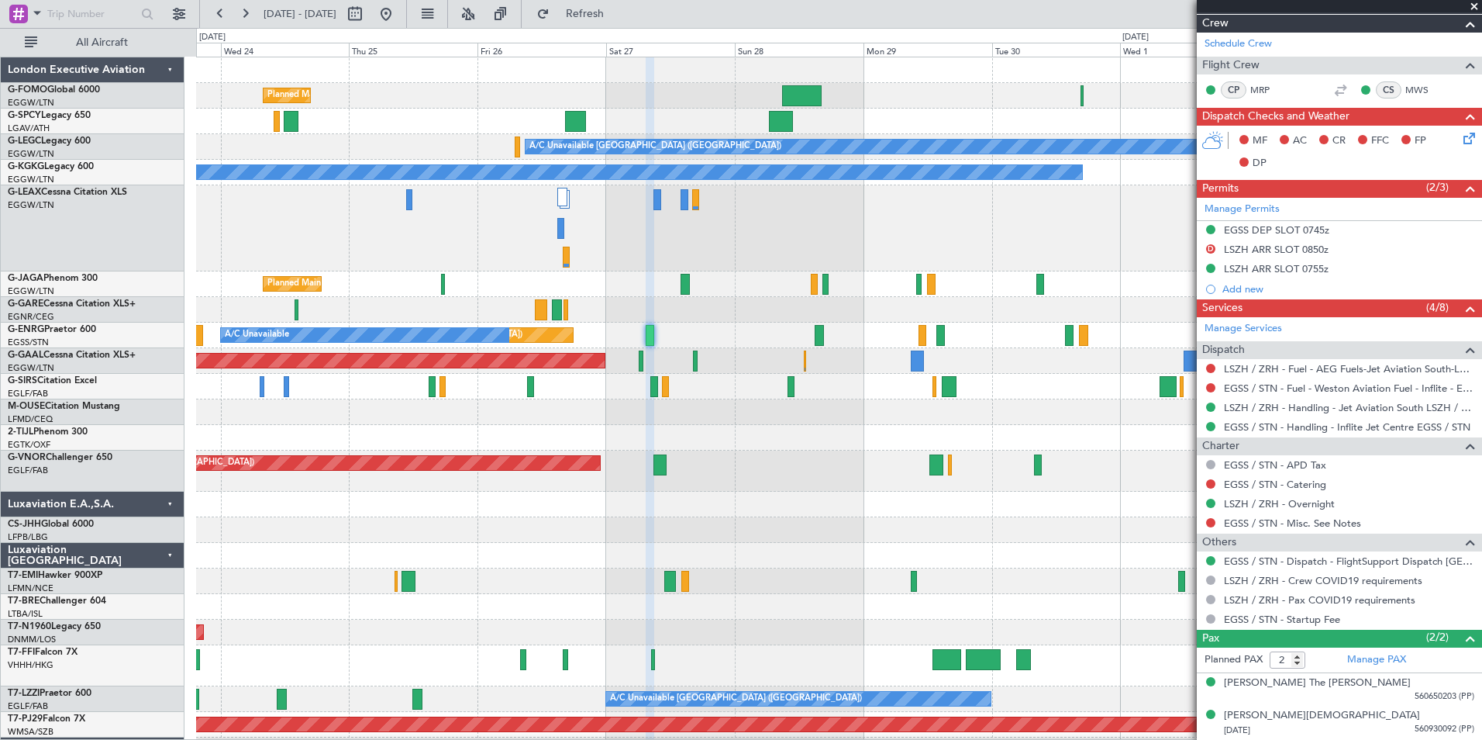
scroll to position [0, 0]
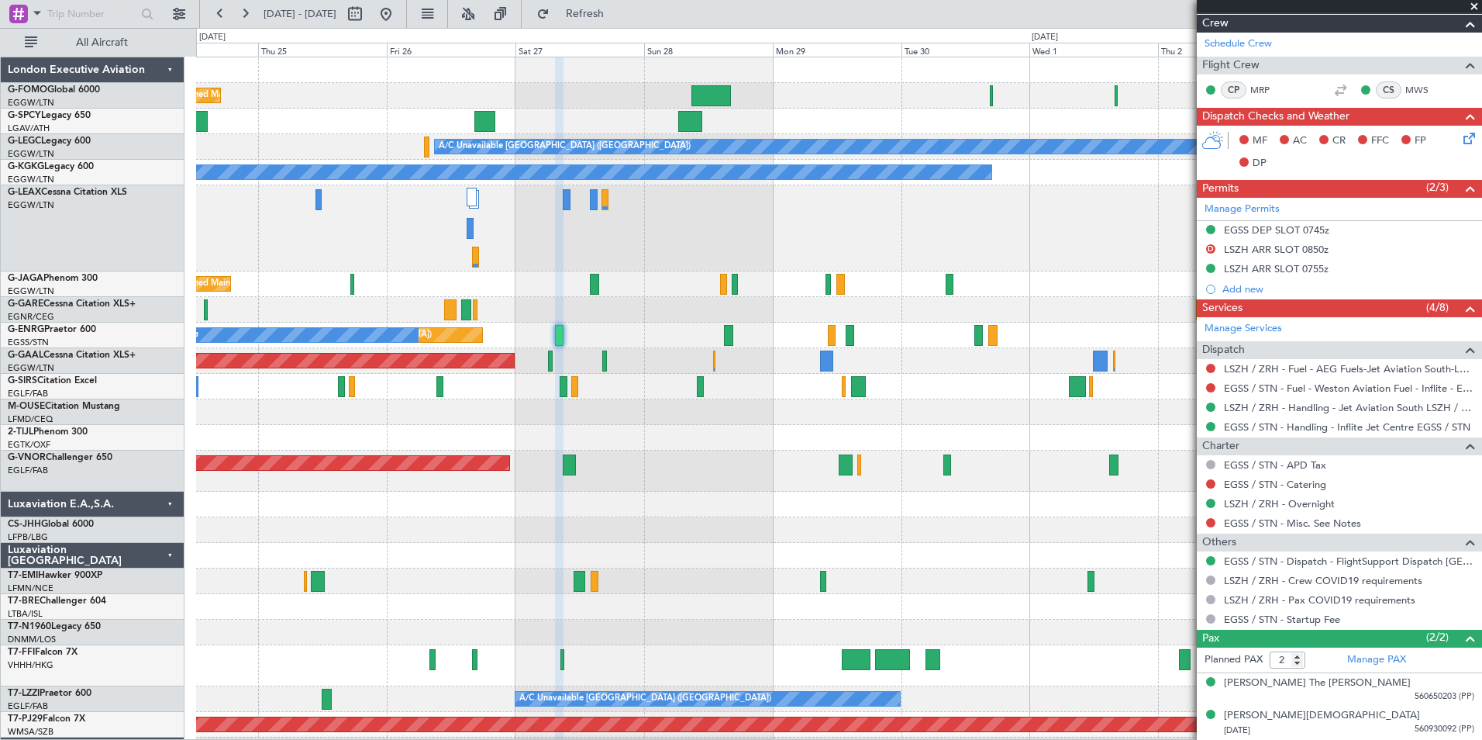
click at [774, 559] on div "Planned Maint [GEOGRAPHIC_DATA] ([GEOGRAPHIC_DATA]) A/C Unavailable [GEOGRAPHIC…" at bounding box center [838, 448] width 1285 height 782
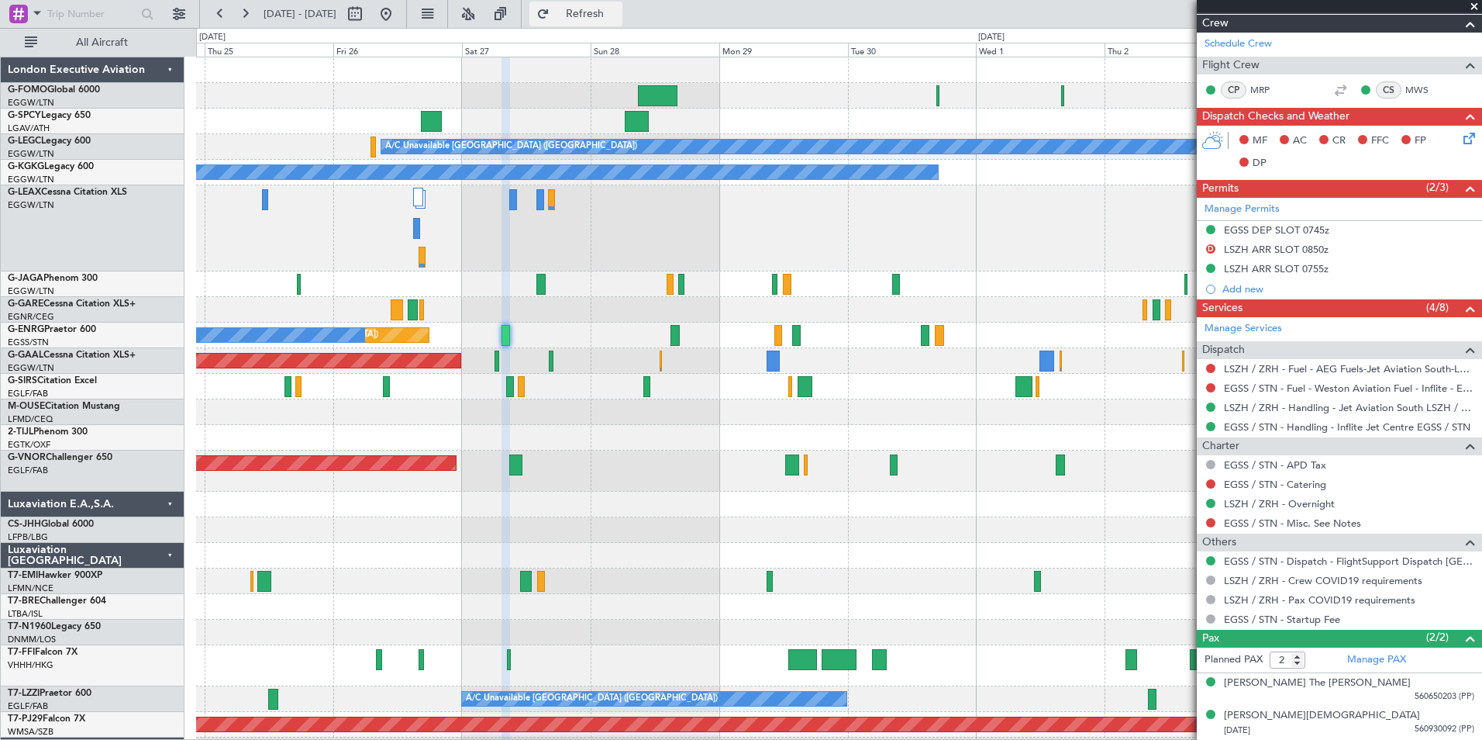
click at [610, 5] on button "Refresh" at bounding box center [575, 14] width 93 height 25
click at [1372, 663] on link "Manage PAX" at bounding box center [1376, 660] width 59 height 16
click at [1427, 556] on link "EGSS / STN - Dispatch - FlightSupport Dispatch [GEOGRAPHIC_DATA]" at bounding box center [1349, 560] width 250 height 13
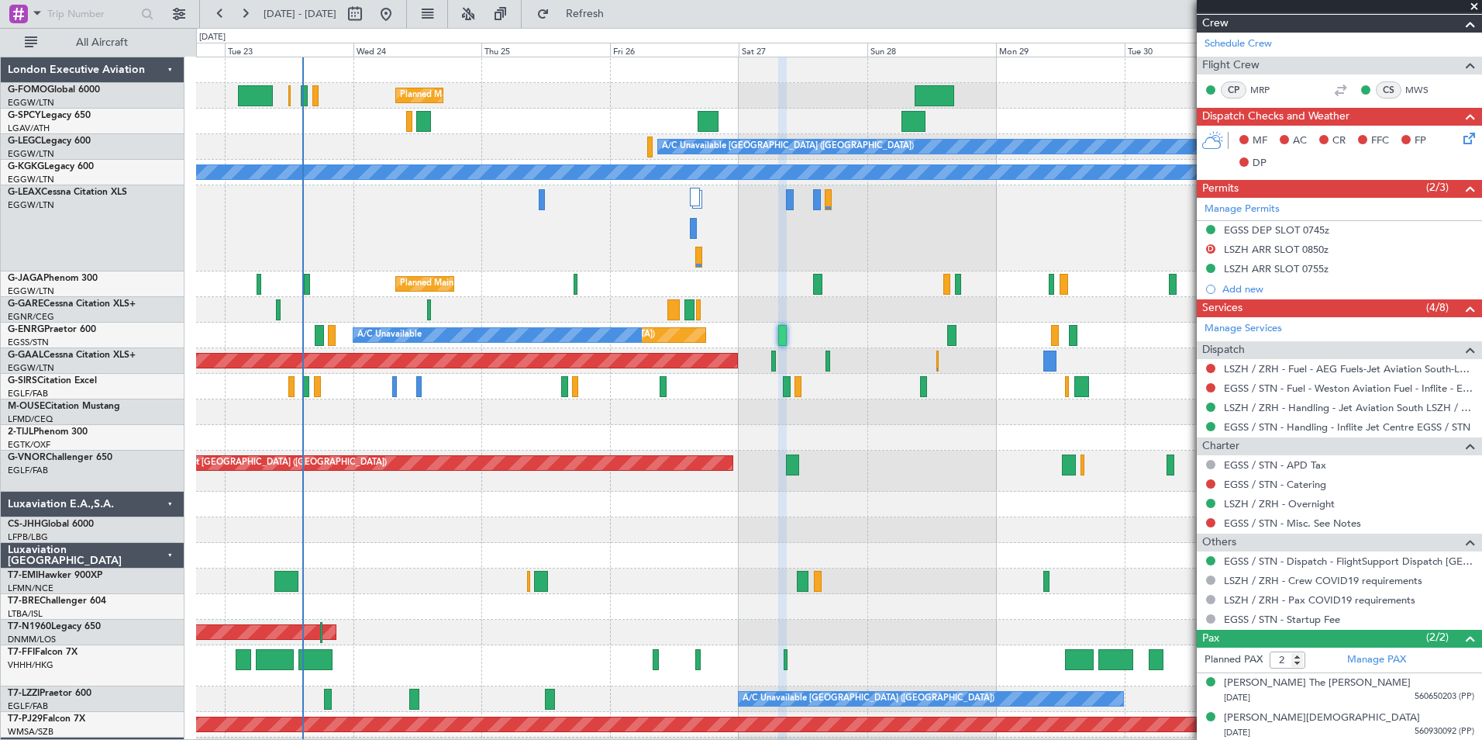
click at [664, 560] on div "Planned Maint [GEOGRAPHIC_DATA] ([GEOGRAPHIC_DATA]) A/C Unavailable [GEOGRAPHIC…" at bounding box center [838, 448] width 1285 height 782
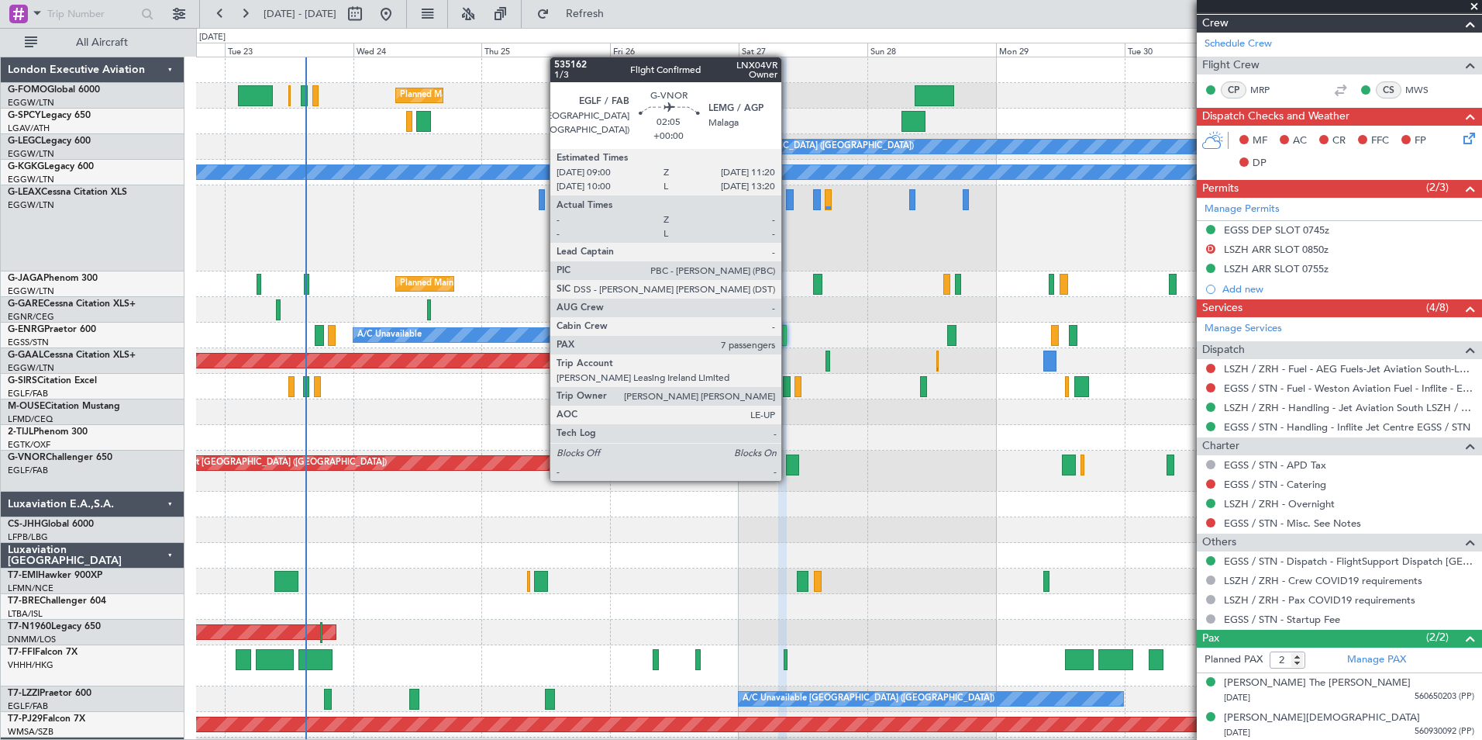
click at [788, 465] on div at bounding box center [792, 464] width 13 height 21
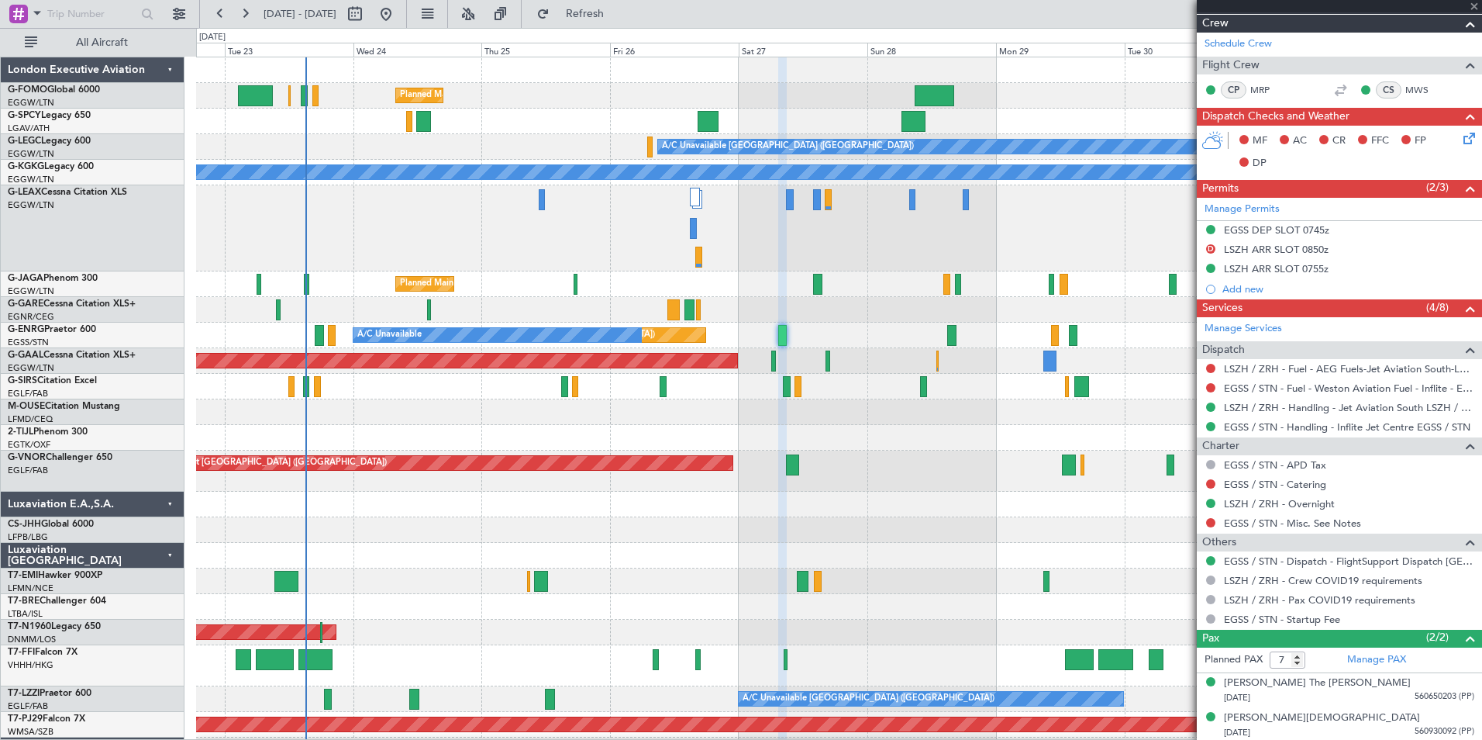
scroll to position [0, 0]
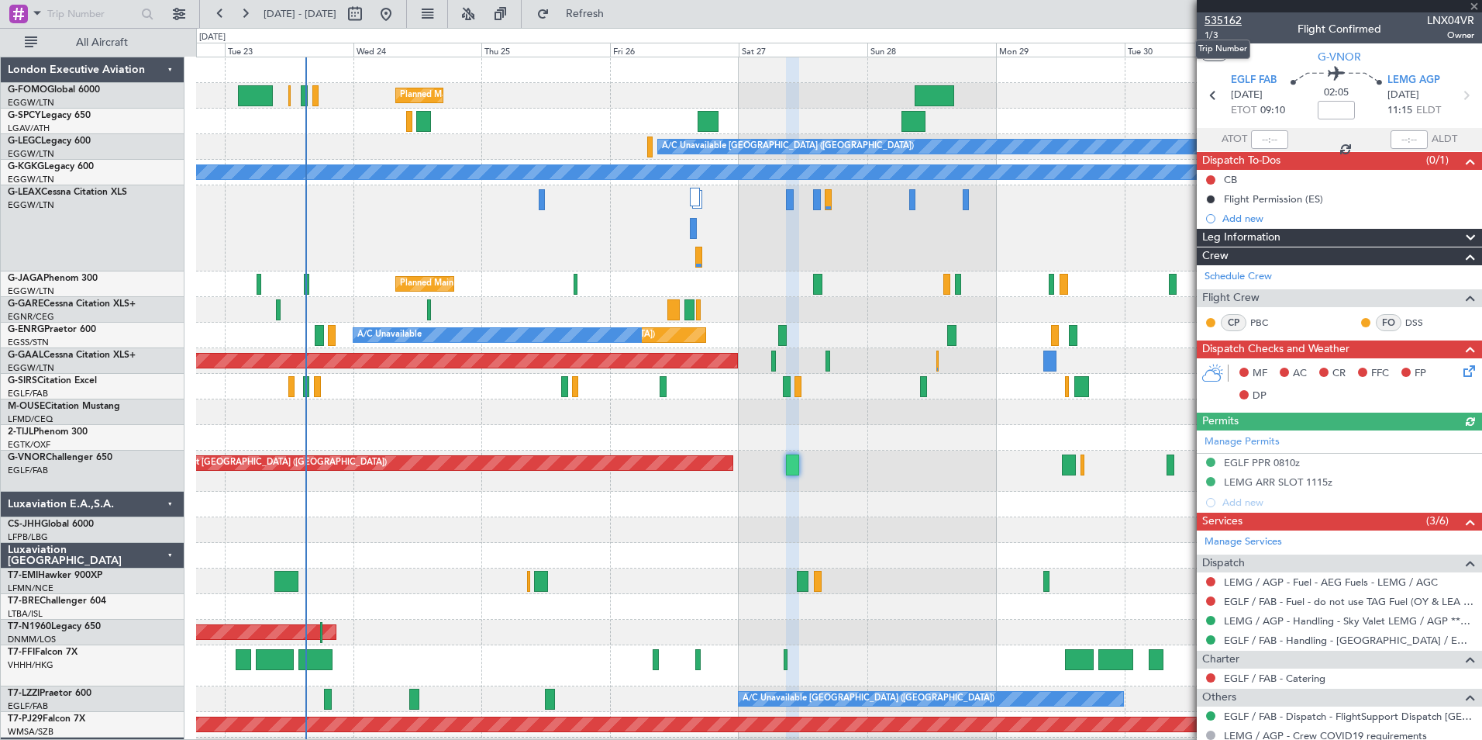
click at [1233, 19] on span "535162" at bounding box center [1223, 20] width 37 height 16
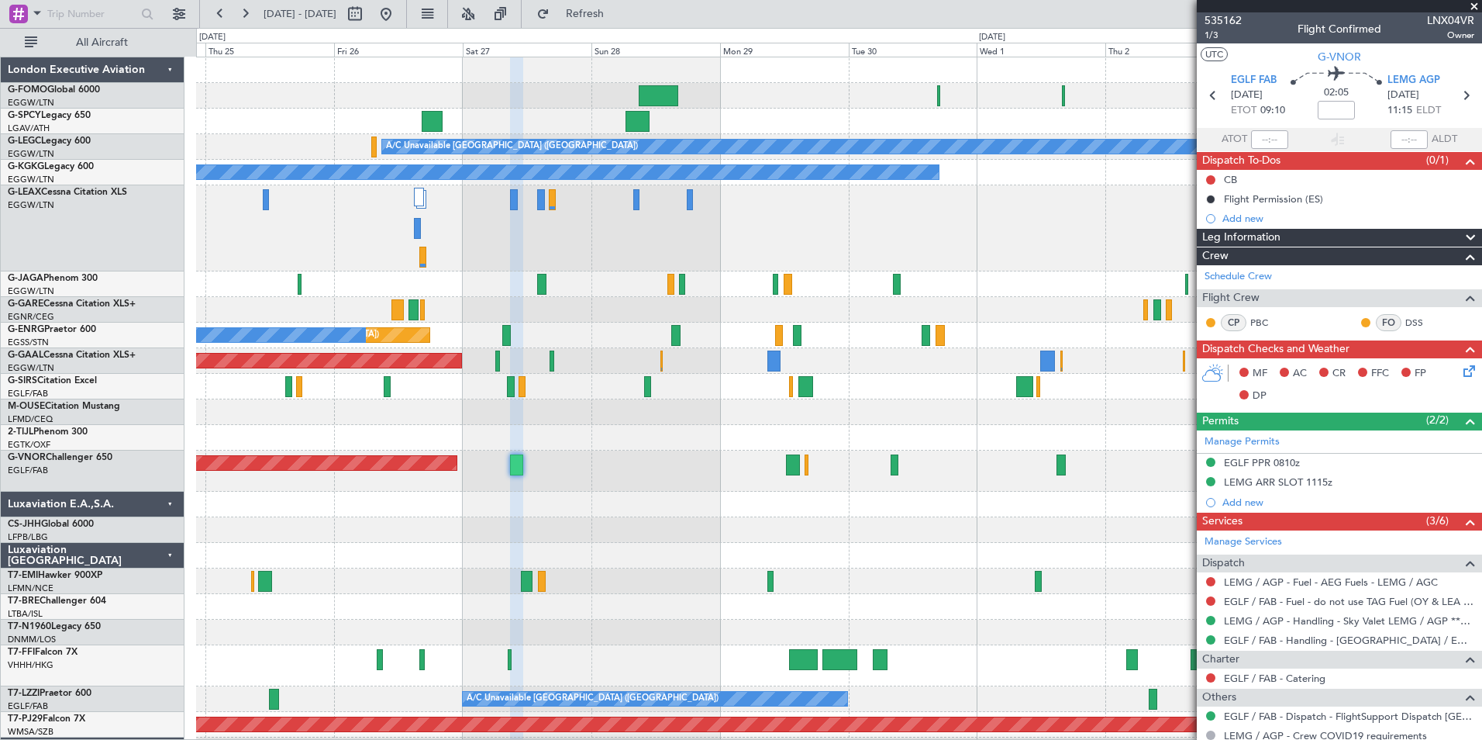
click at [794, 585] on div "Planned Maint [GEOGRAPHIC_DATA] ([GEOGRAPHIC_DATA]) A/C Unavailable [GEOGRAPHIC…" at bounding box center [838, 448] width 1285 height 782
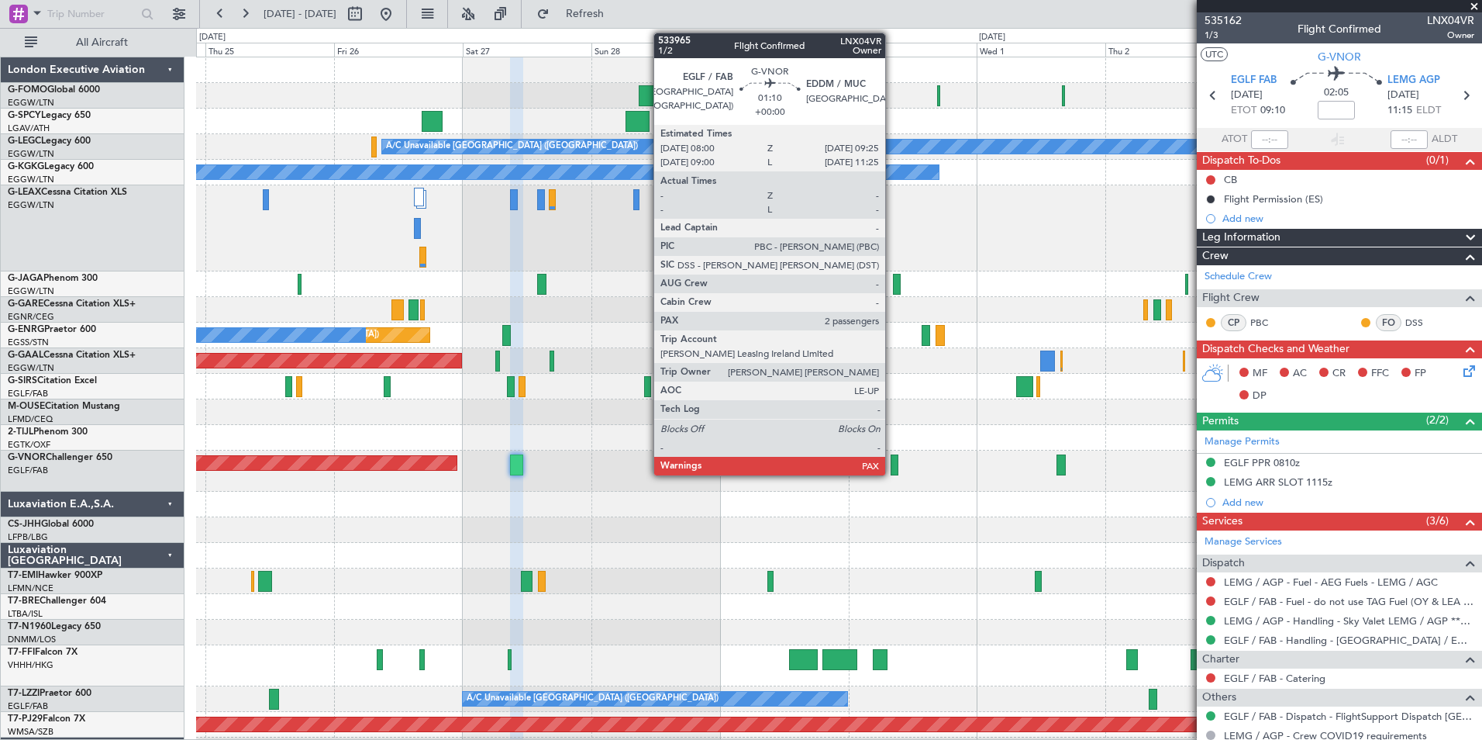
click at [892, 460] on div at bounding box center [895, 464] width 8 height 21
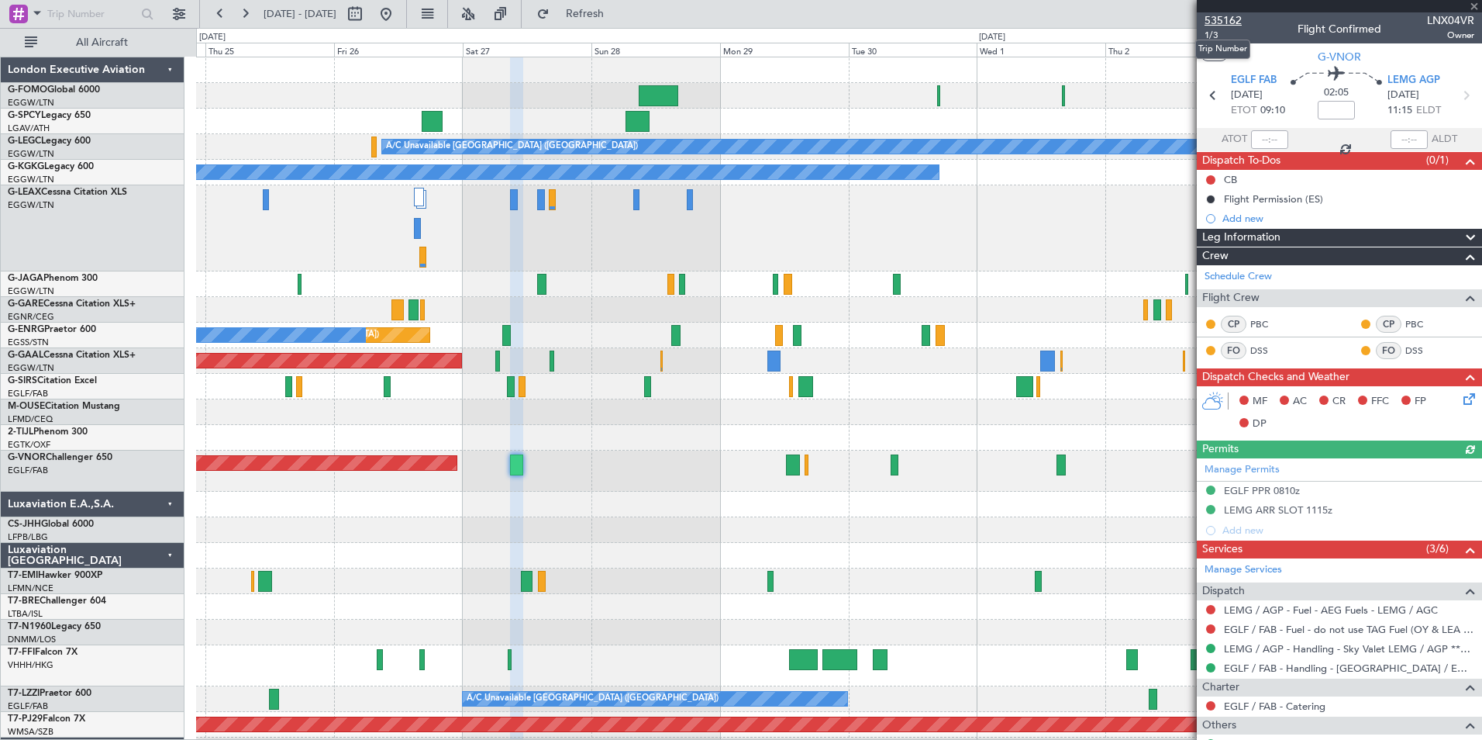
click at [1222, 22] on span "535162" at bounding box center [1223, 20] width 37 height 16
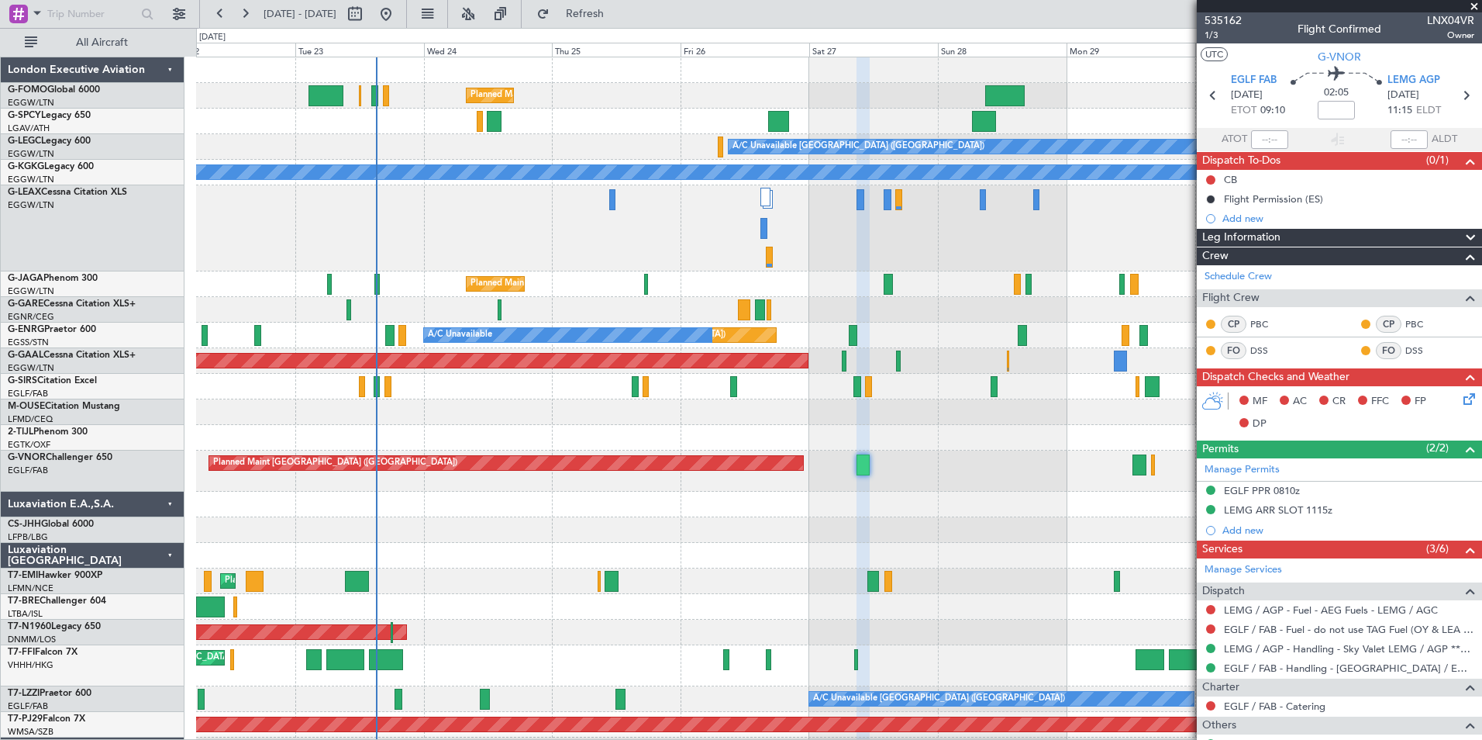
click at [749, 709] on div "Planned Maint [GEOGRAPHIC_DATA] ([GEOGRAPHIC_DATA]) A/C Unavailable [GEOGRAPHIC…" at bounding box center [838, 448] width 1285 height 782
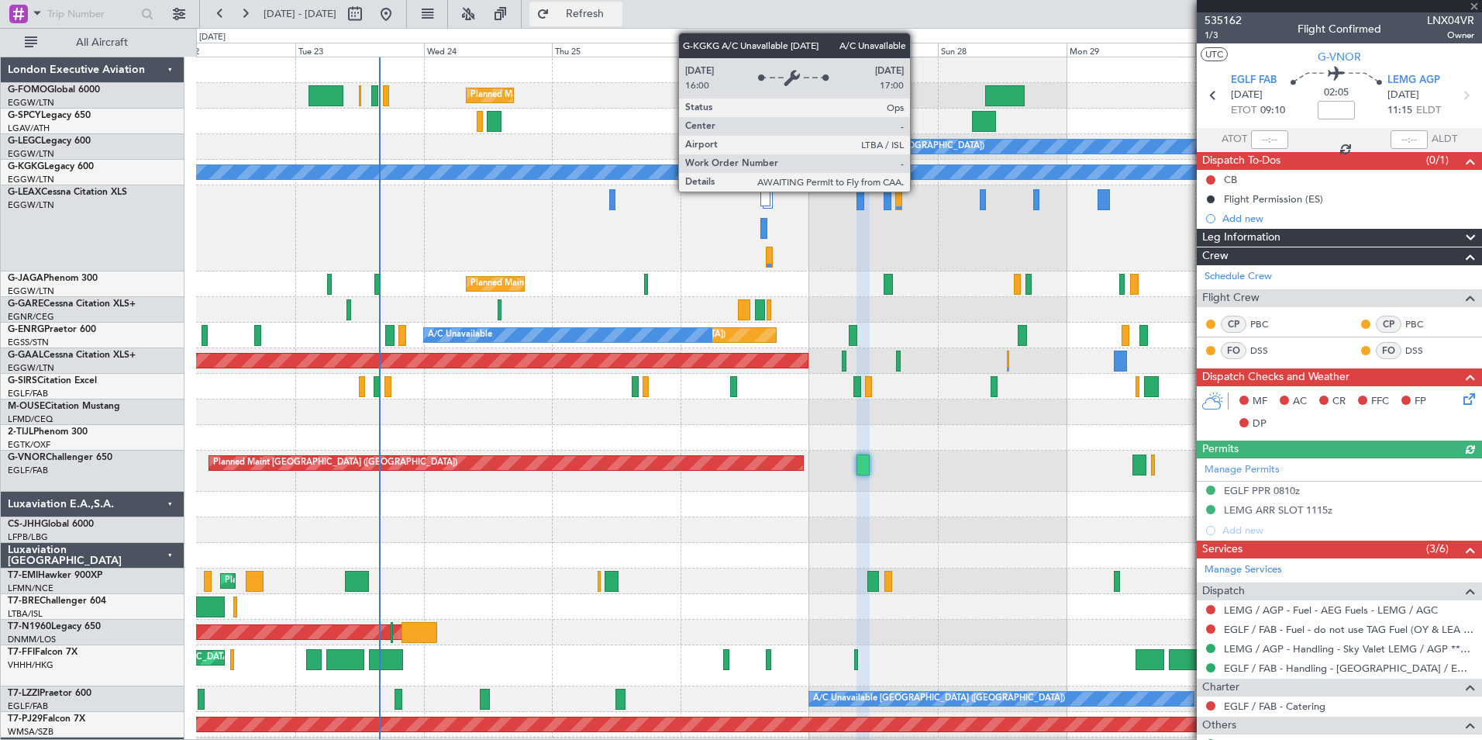
click at [622, 24] on button "Refresh" at bounding box center [575, 14] width 93 height 25
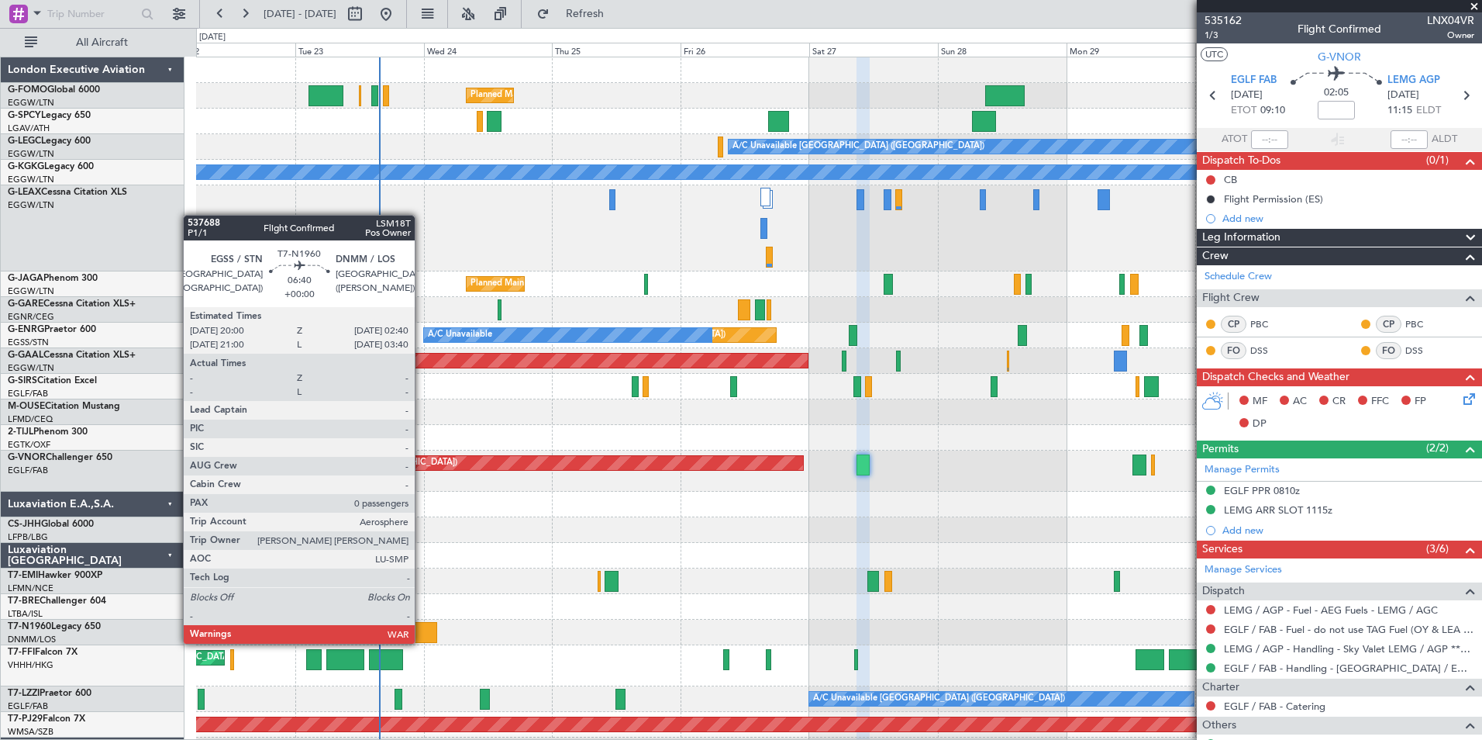
click at [422, 642] on div at bounding box center [420, 632] width 36 height 21
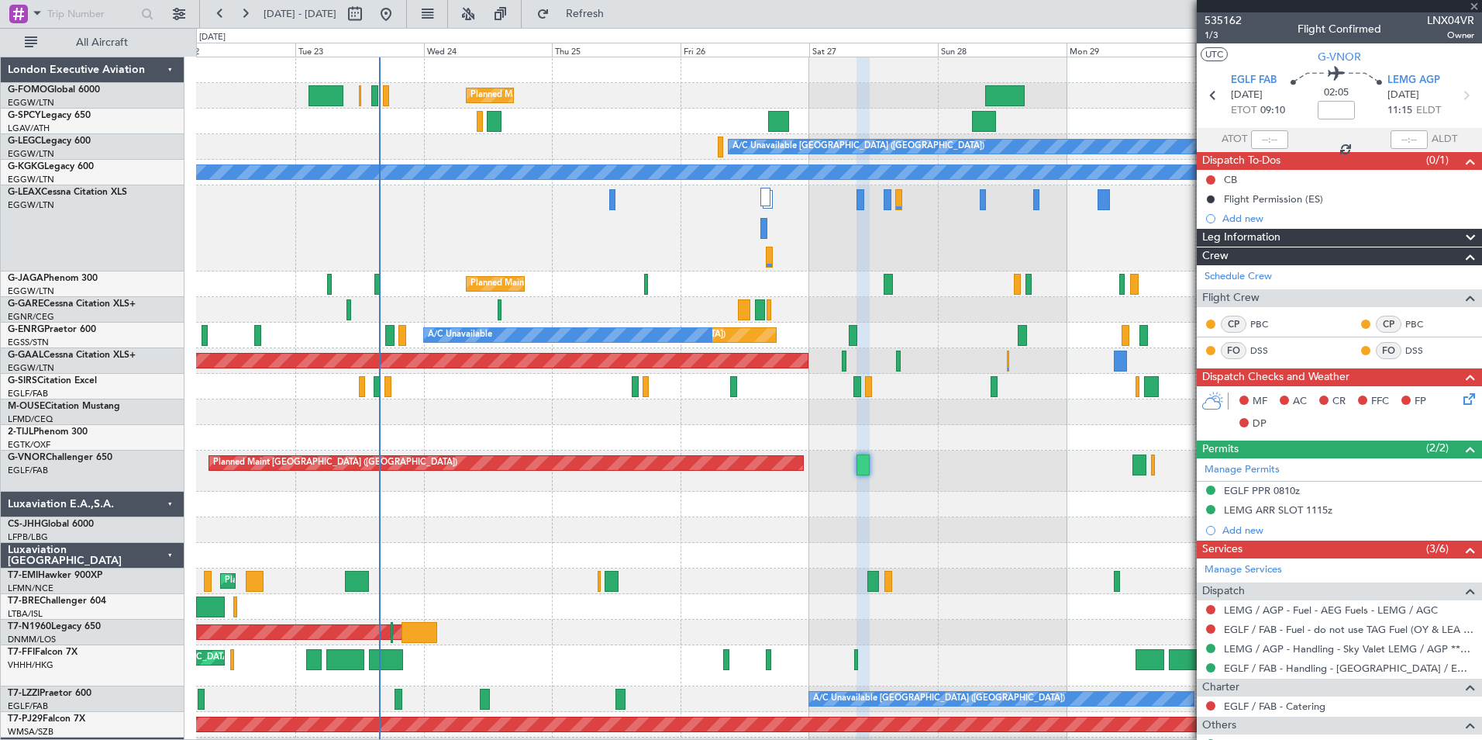
type input "0"
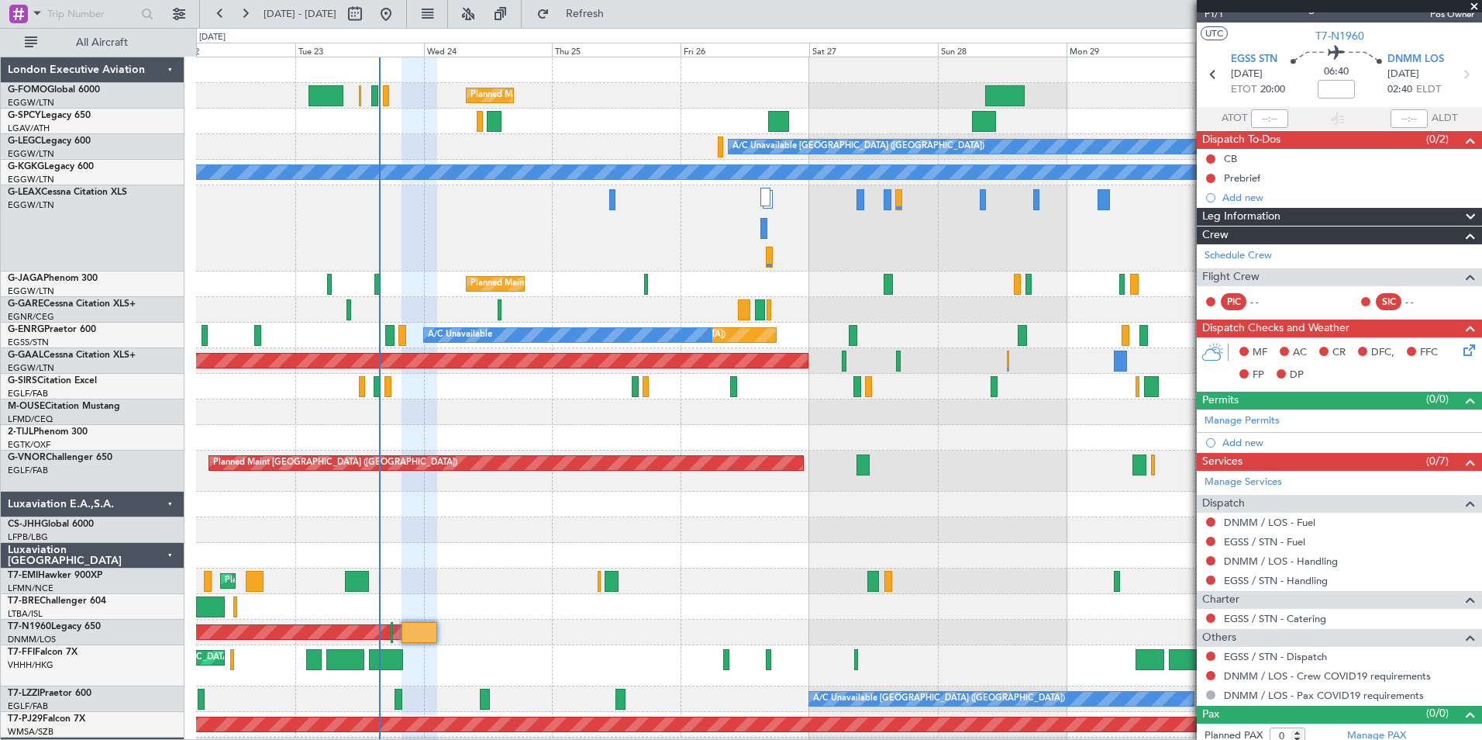
scroll to position [29, 0]
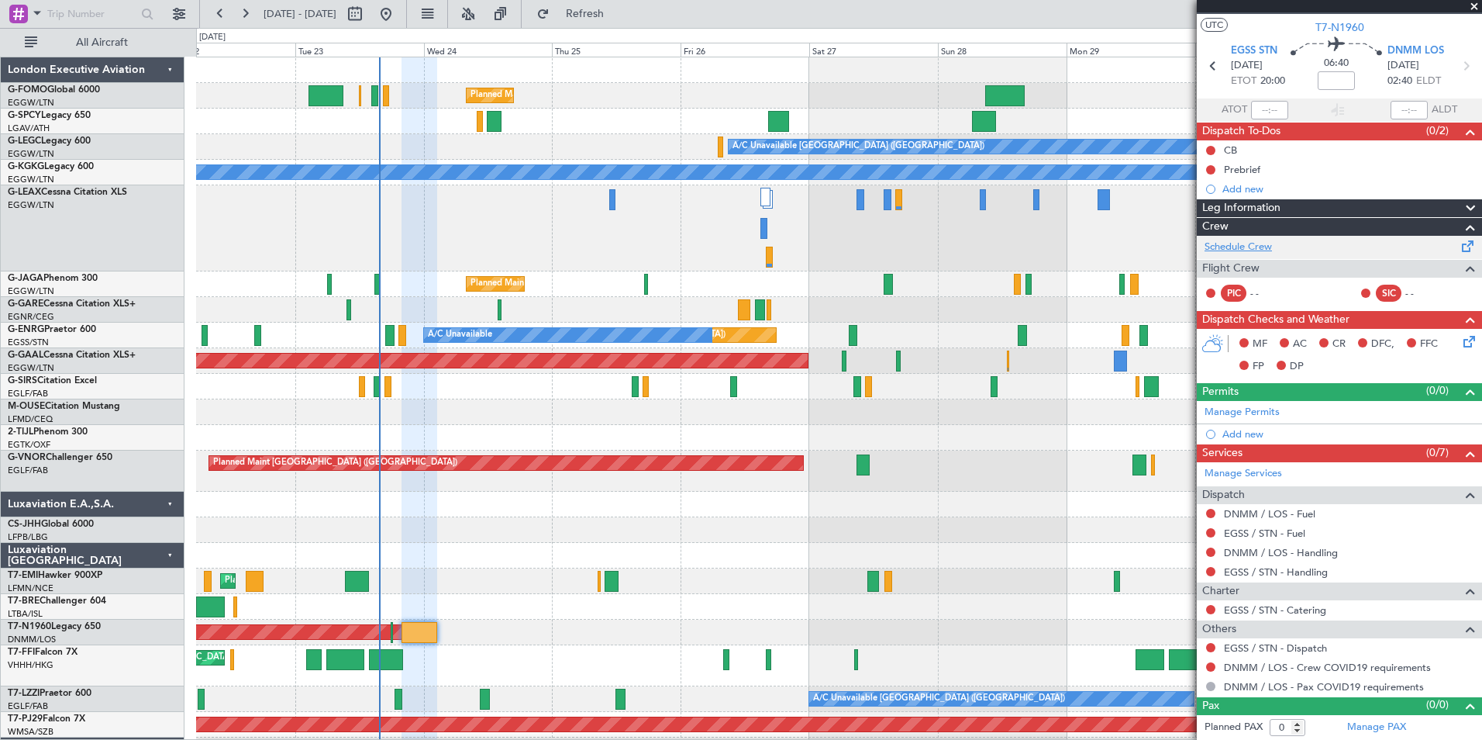
click at [1247, 247] on link "Schedule Crew" at bounding box center [1238, 248] width 67 height 16
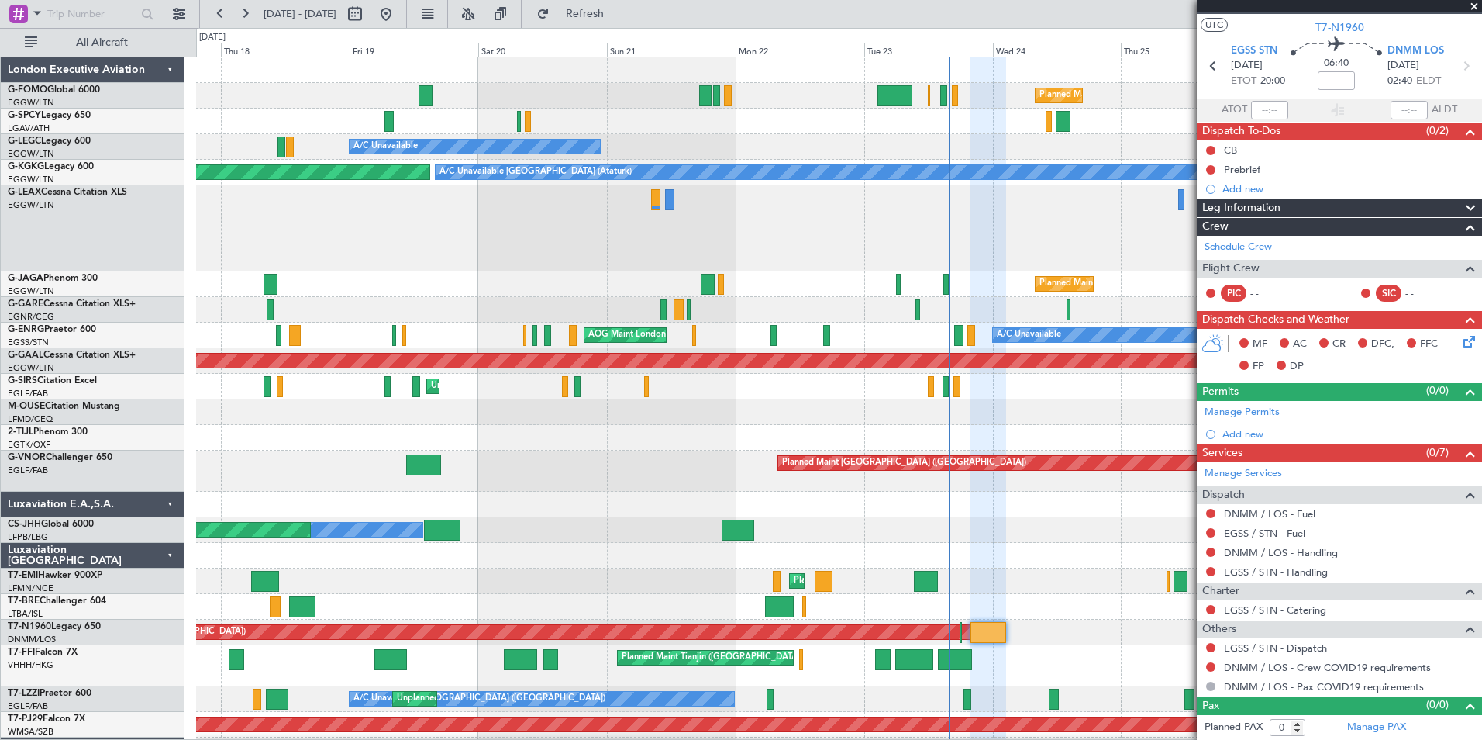
click at [1080, 666] on div "Planned Maint [GEOGRAPHIC_DATA] ([GEOGRAPHIC_DATA]) A/C Unavailable [GEOGRAPHIC…" at bounding box center [838, 448] width 1285 height 782
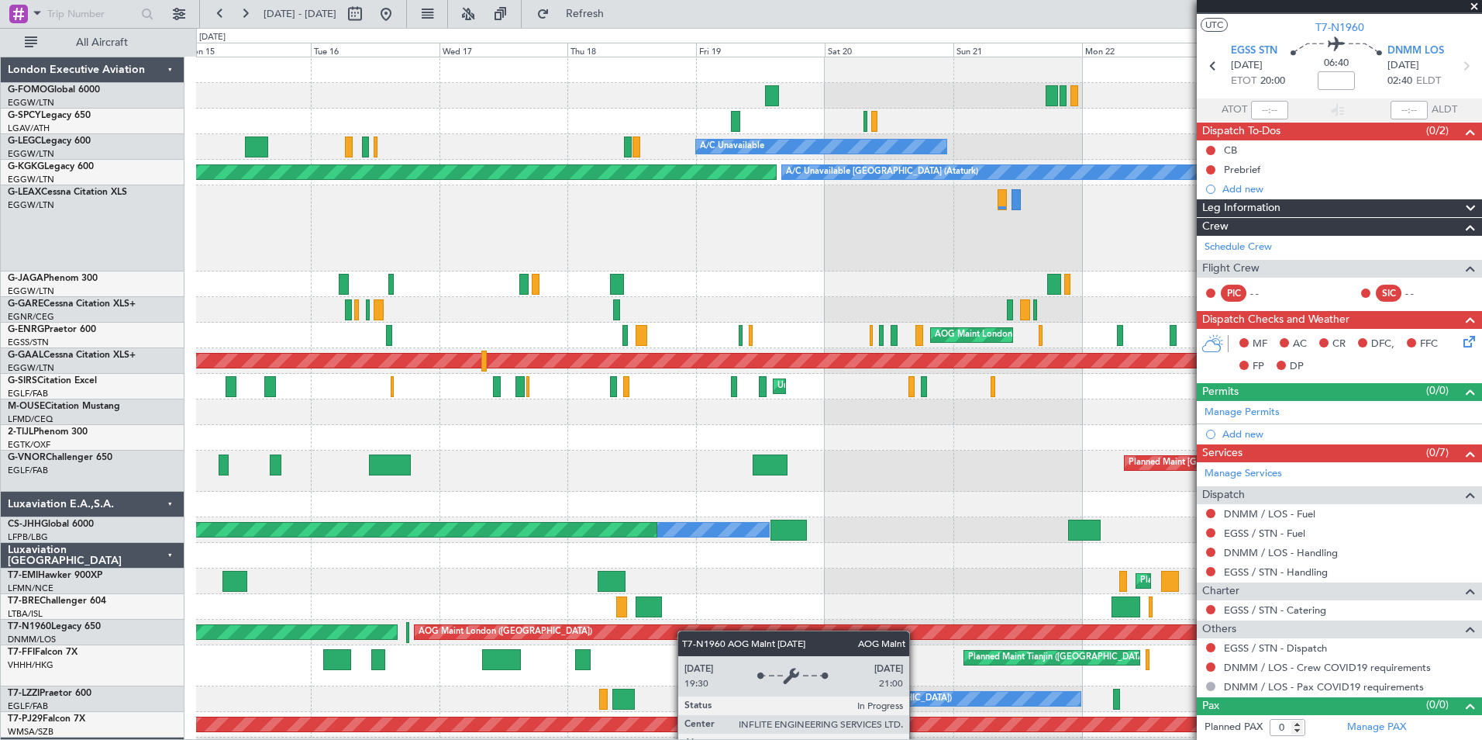
click at [726, 613] on div at bounding box center [838, 607] width 1285 height 26
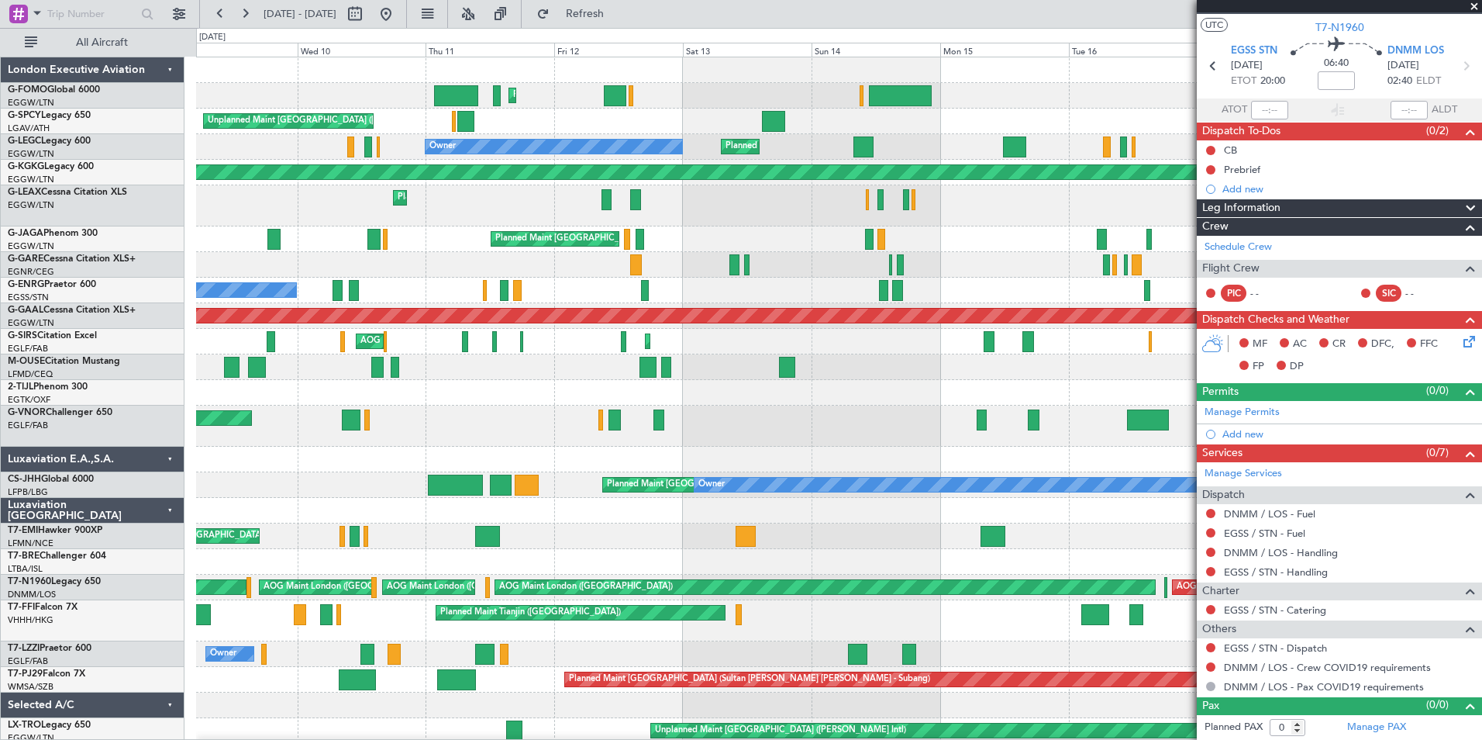
click at [455, 661] on div "Planned Maint [GEOGRAPHIC_DATA] ([GEOGRAPHIC_DATA]) Unplanned Maint [GEOGRAPHIC…" at bounding box center [838, 451] width 1285 height 788
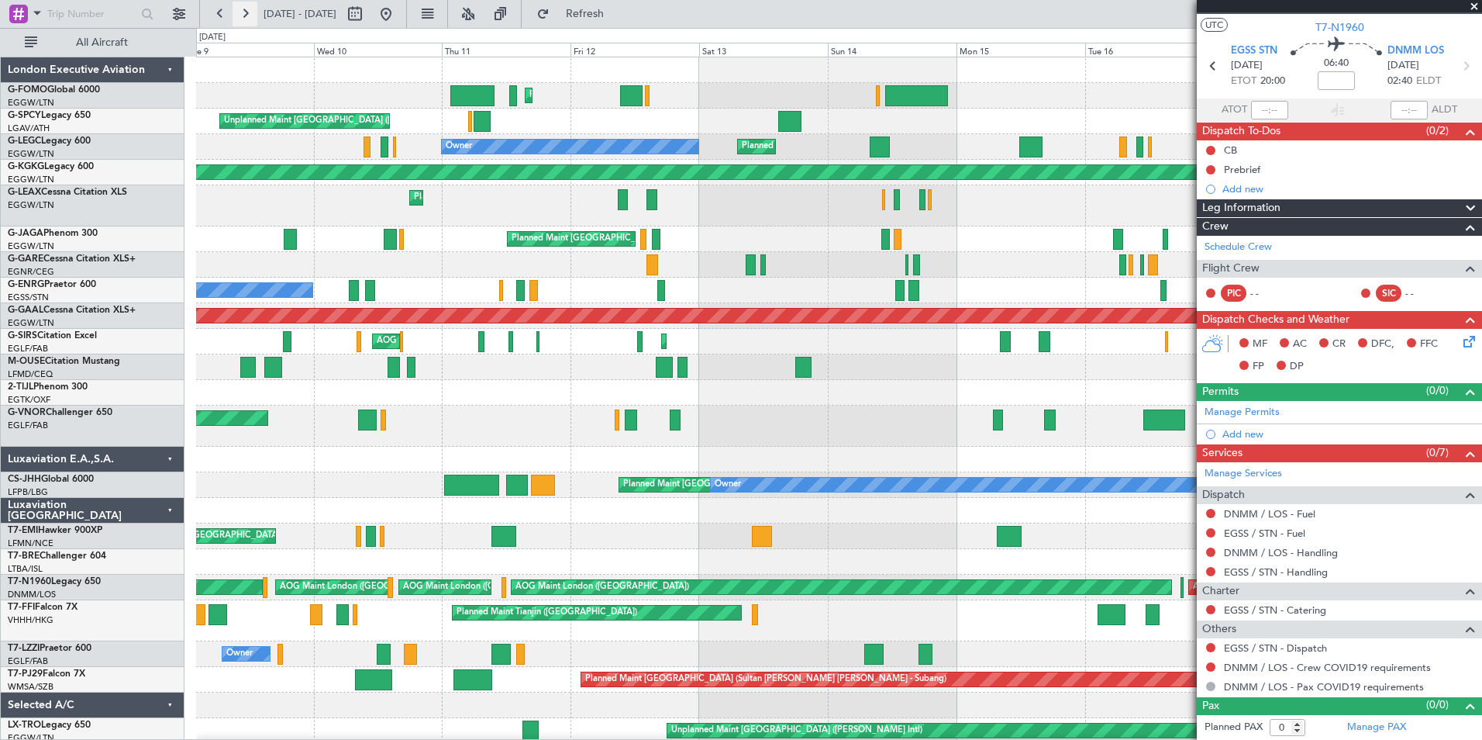
click at [250, 16] on button at bounding box center [245, 14] width 25 height 25
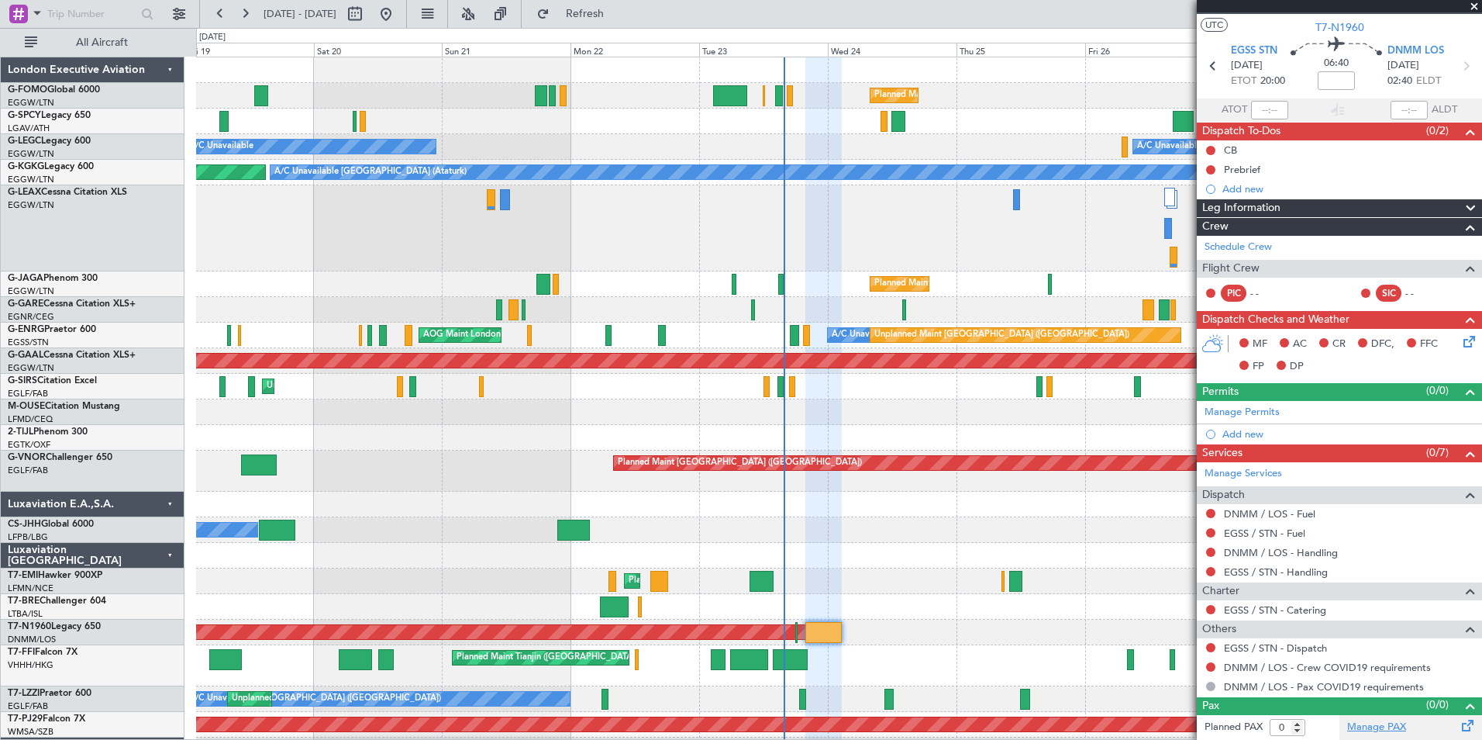
click at [1388, 726] on link "Manage PAX" at bounding box center [1376, 727] width 59 height 16
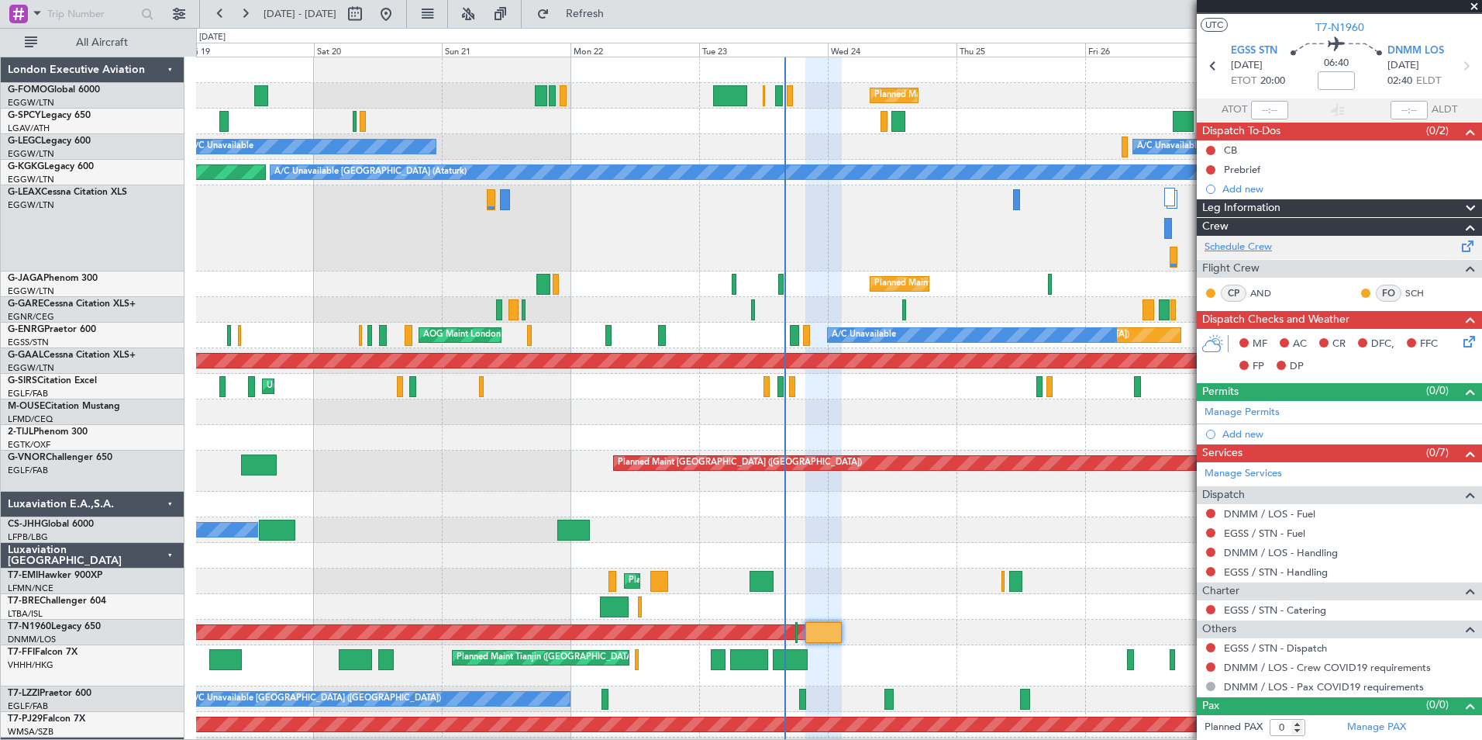
click at [1237, 246] on link "Schedule Crew" at bounding box center [1238, 248] width 67 height 16
click at [225, 19] on button at bounding box center [220, 14] width 25 height 25
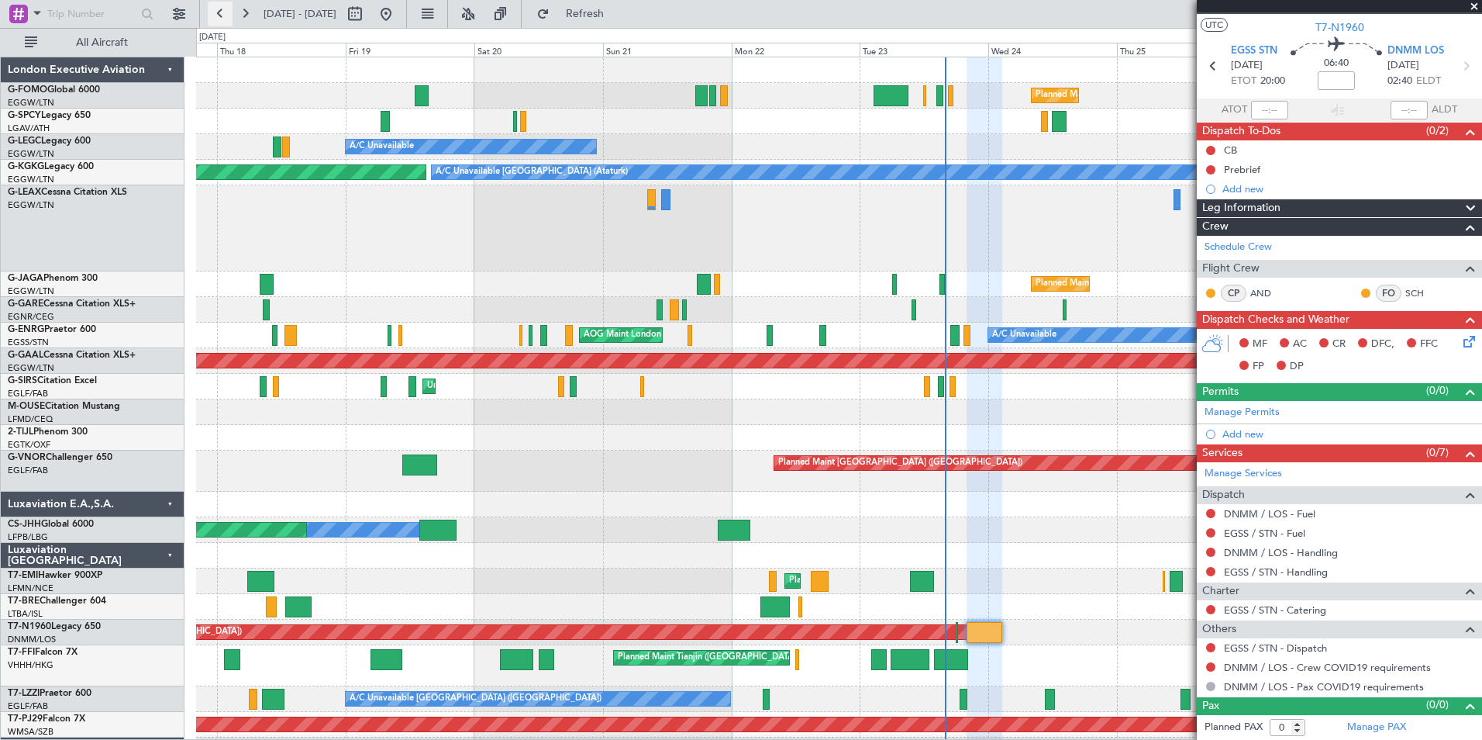
click at [225, 19] on button at bounding box center [220, 14] width 25 height 25
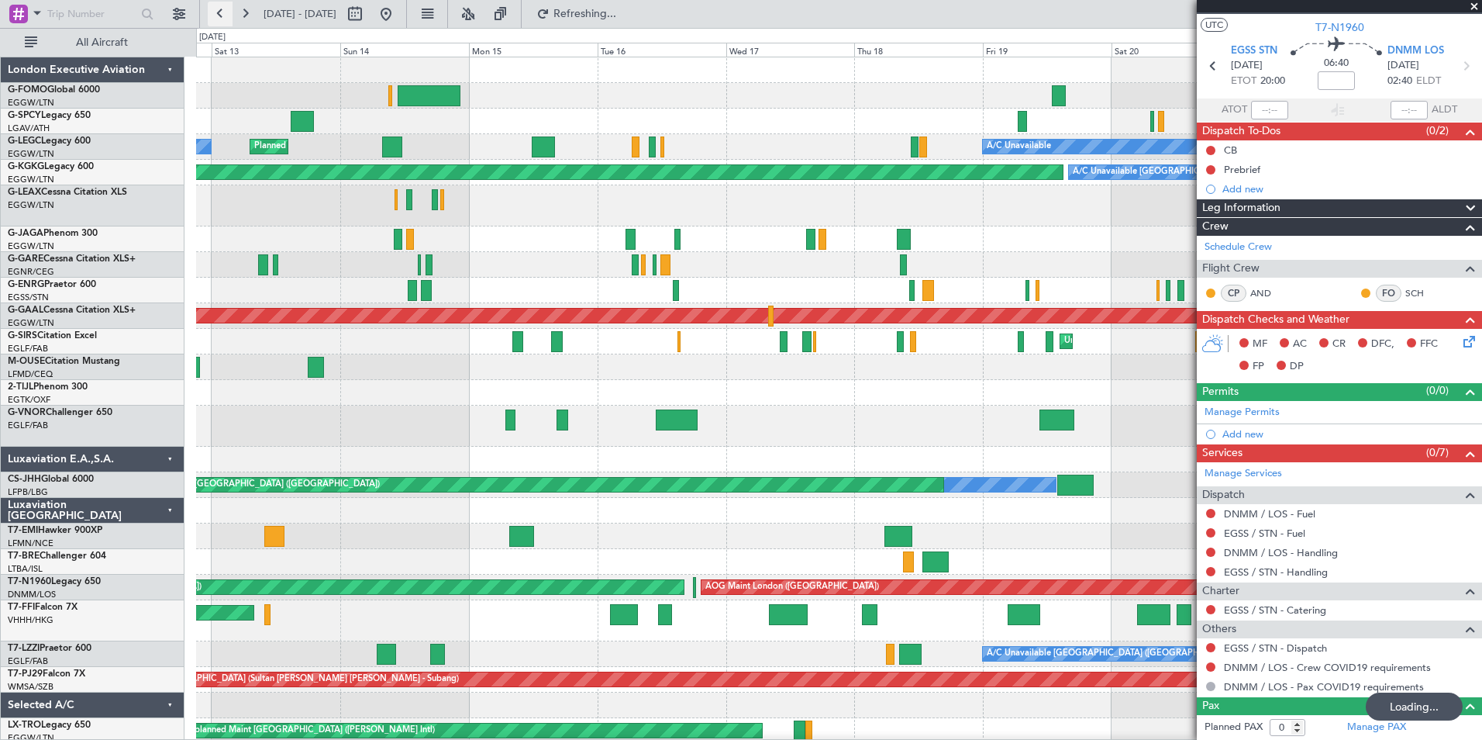
click at [225, 19] on button at bounding box center [220, 14] width 25 height 25
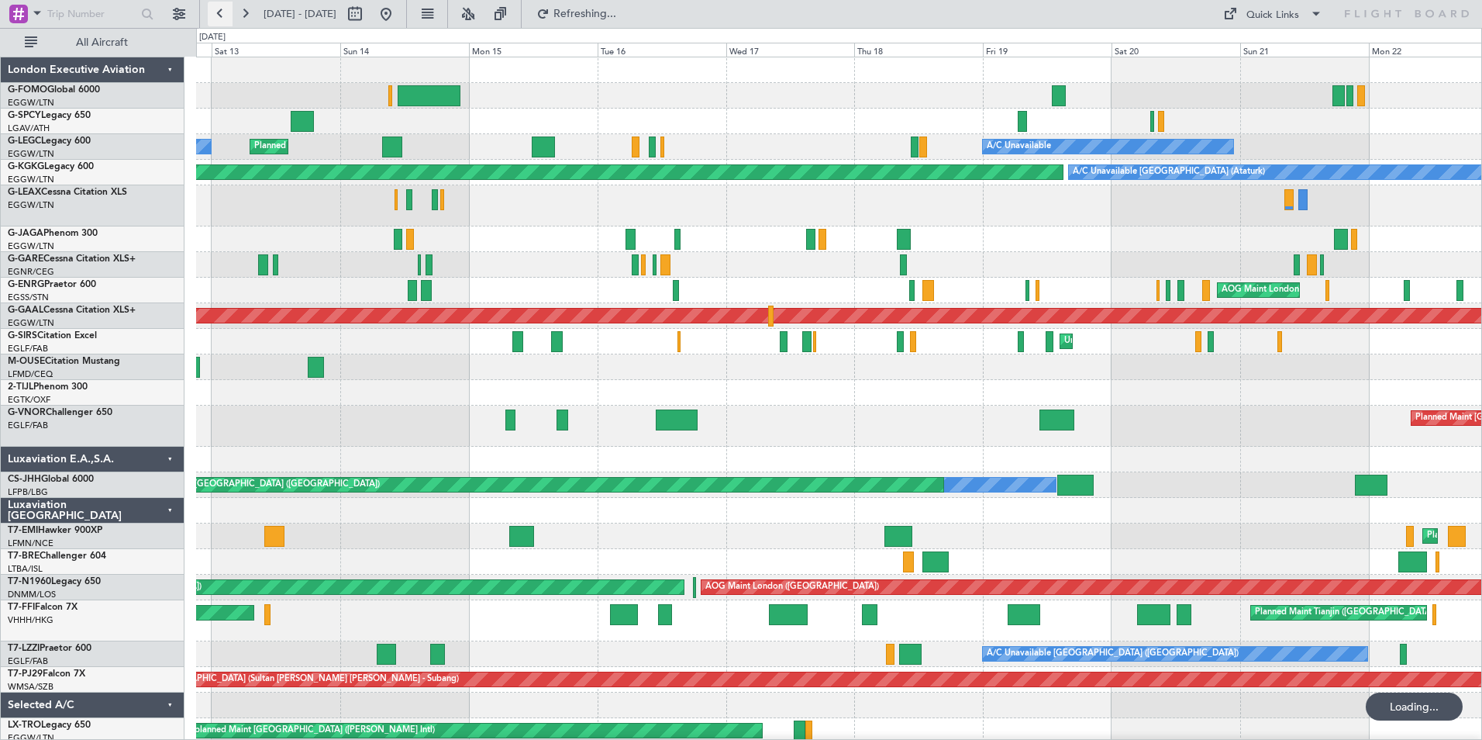
click at [225, 19] on button at bounding box center [220, 14] width 25 height 25
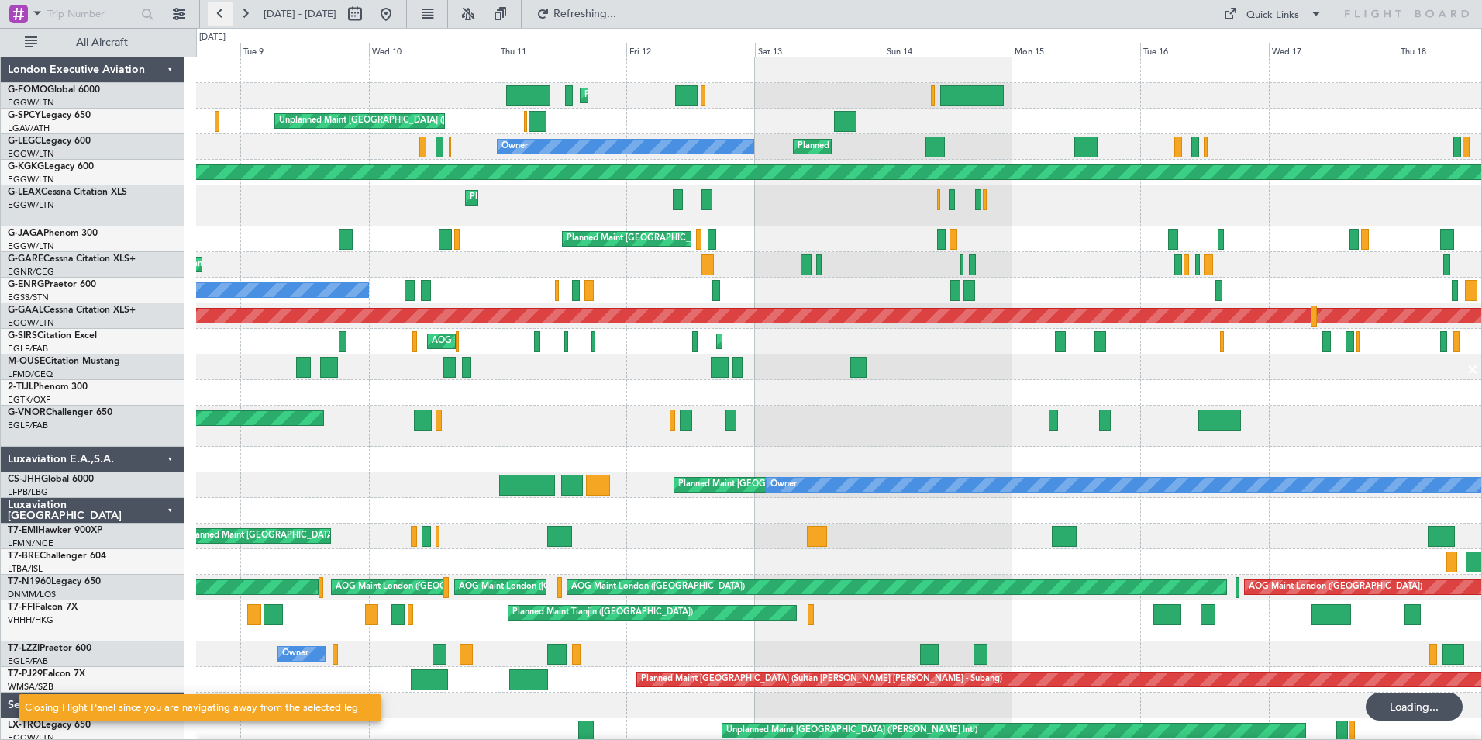
scroll to position [0, 0]
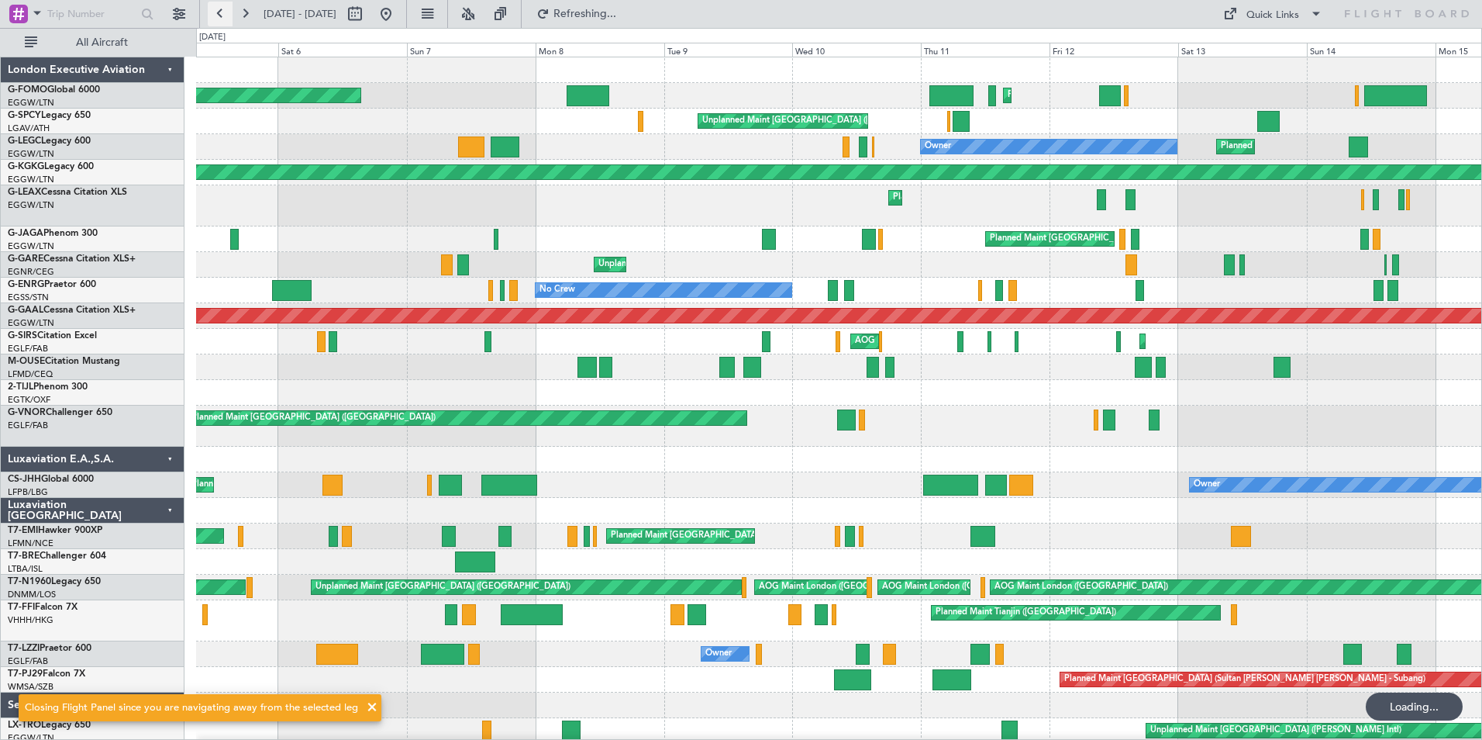
click at [225, 19] on button at bounding box center [220, 14] width 25 height 25
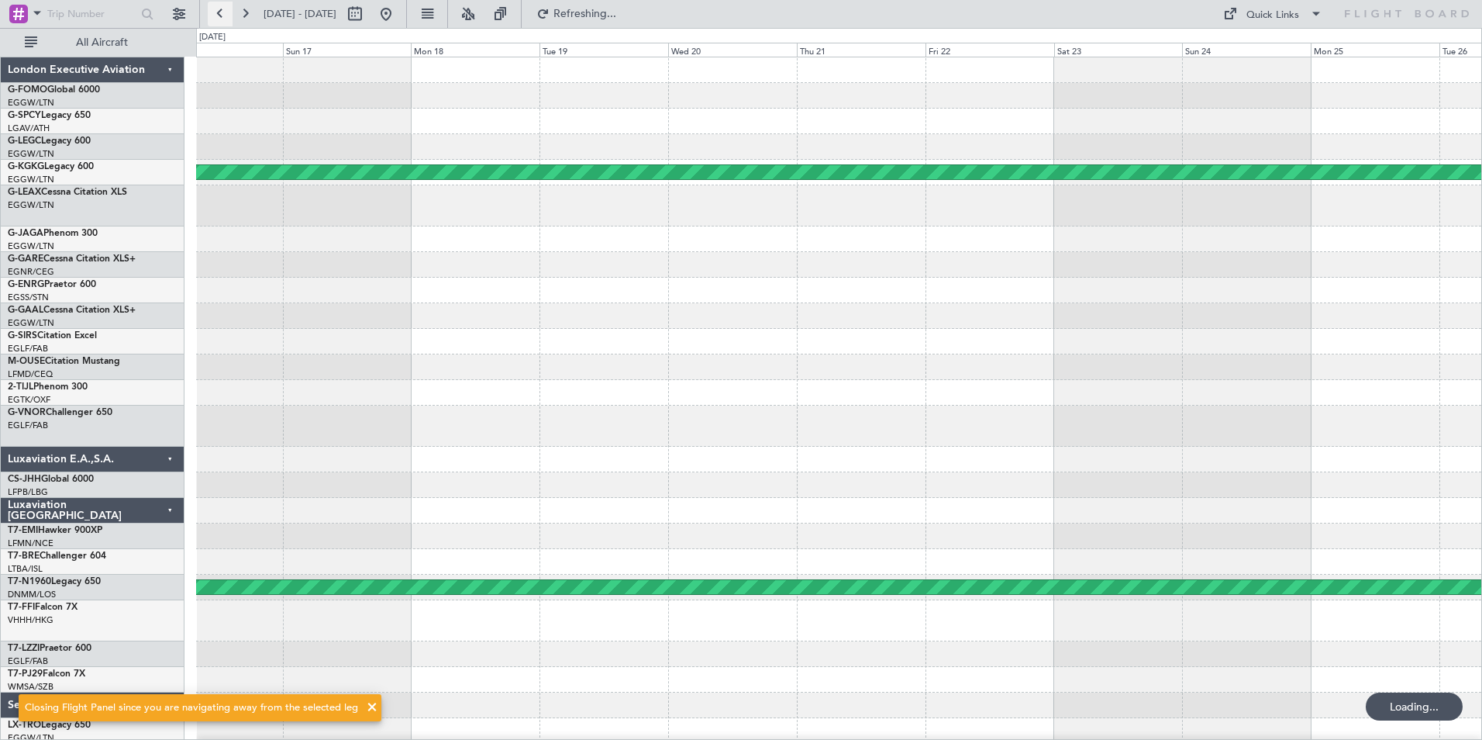
click at [225, 19] on button at bounding box center [220, 14] width 25 height 25
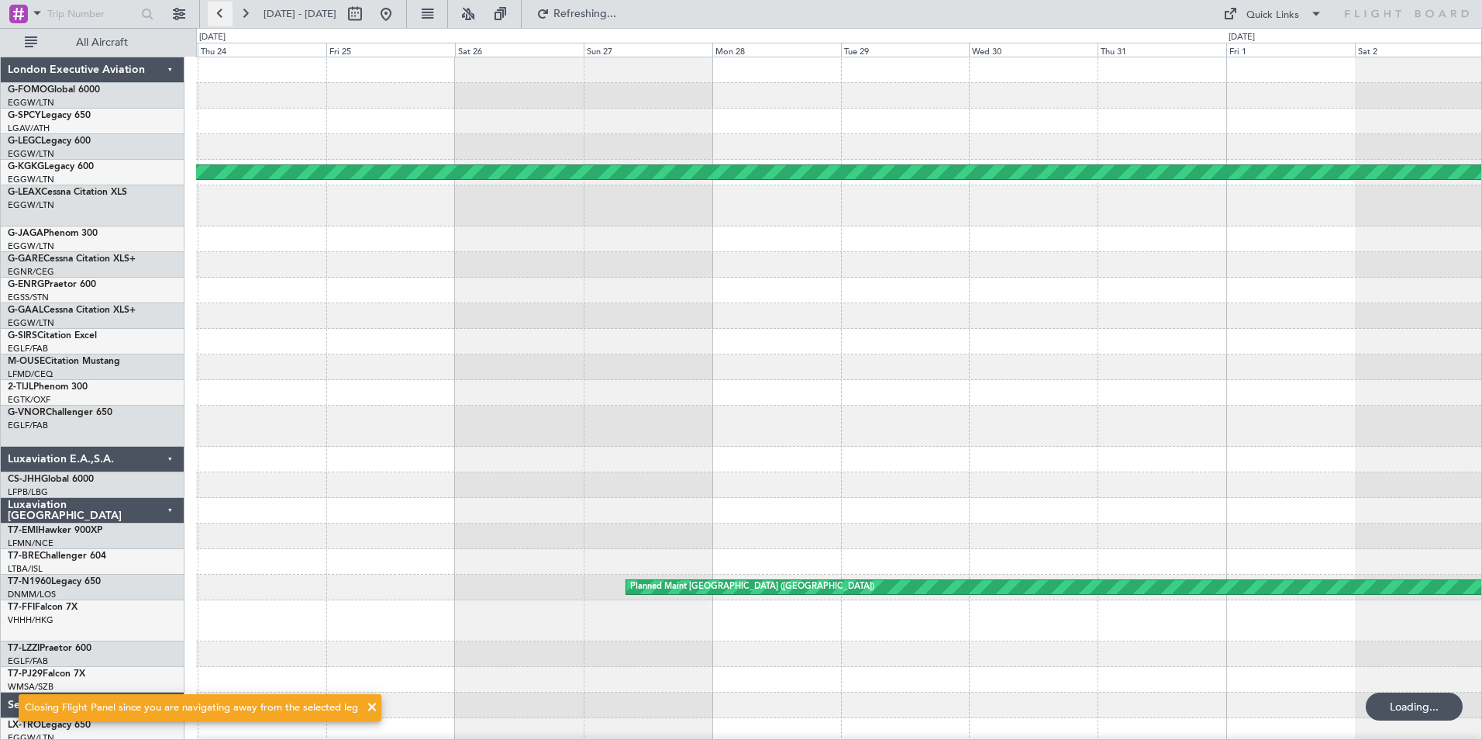
click at [225, 19] on button at bounding box center [220, 14] width 25 height 25
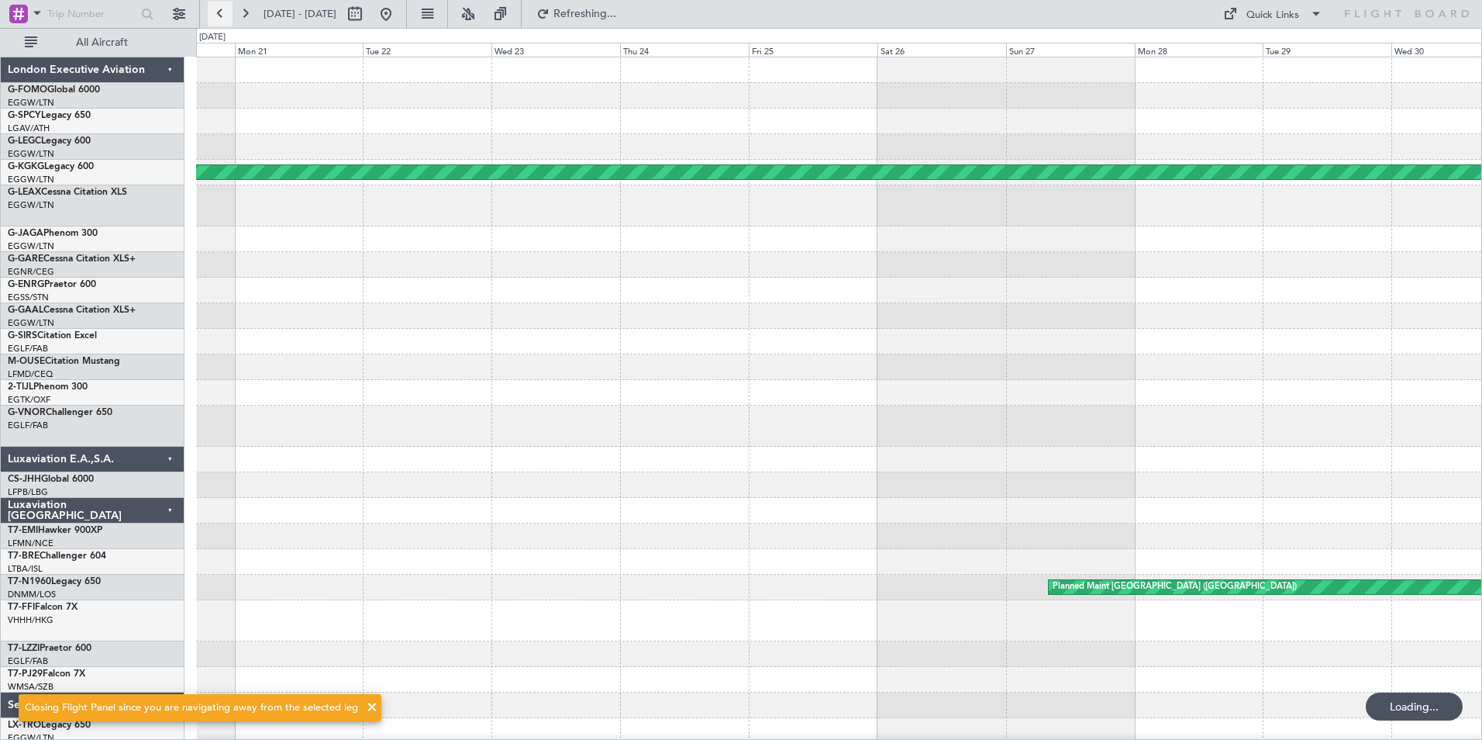
click at [225, 19] on button at bounding box center [220, 14] width 25 height 25
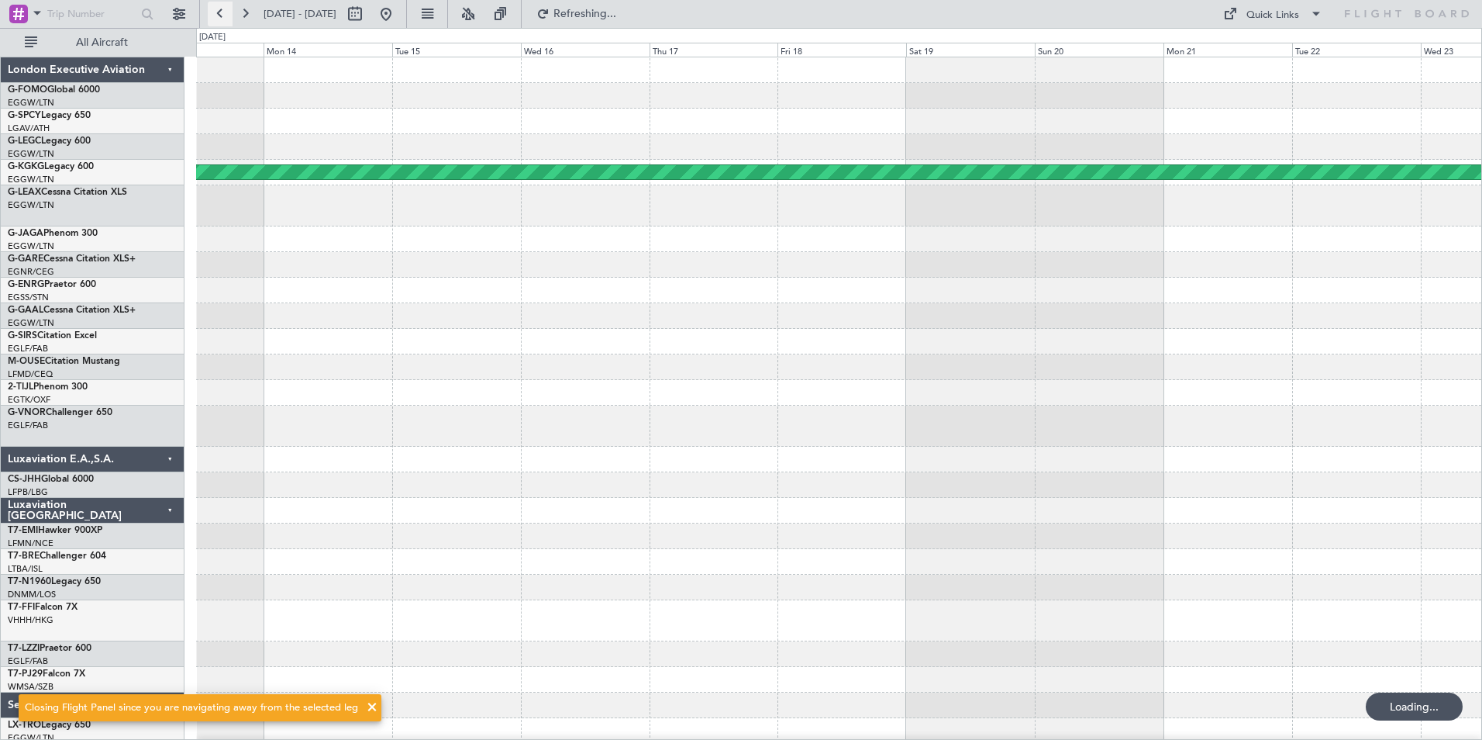
click at [225, 19] on button at bounding box center [220, 14] width 25 height 25
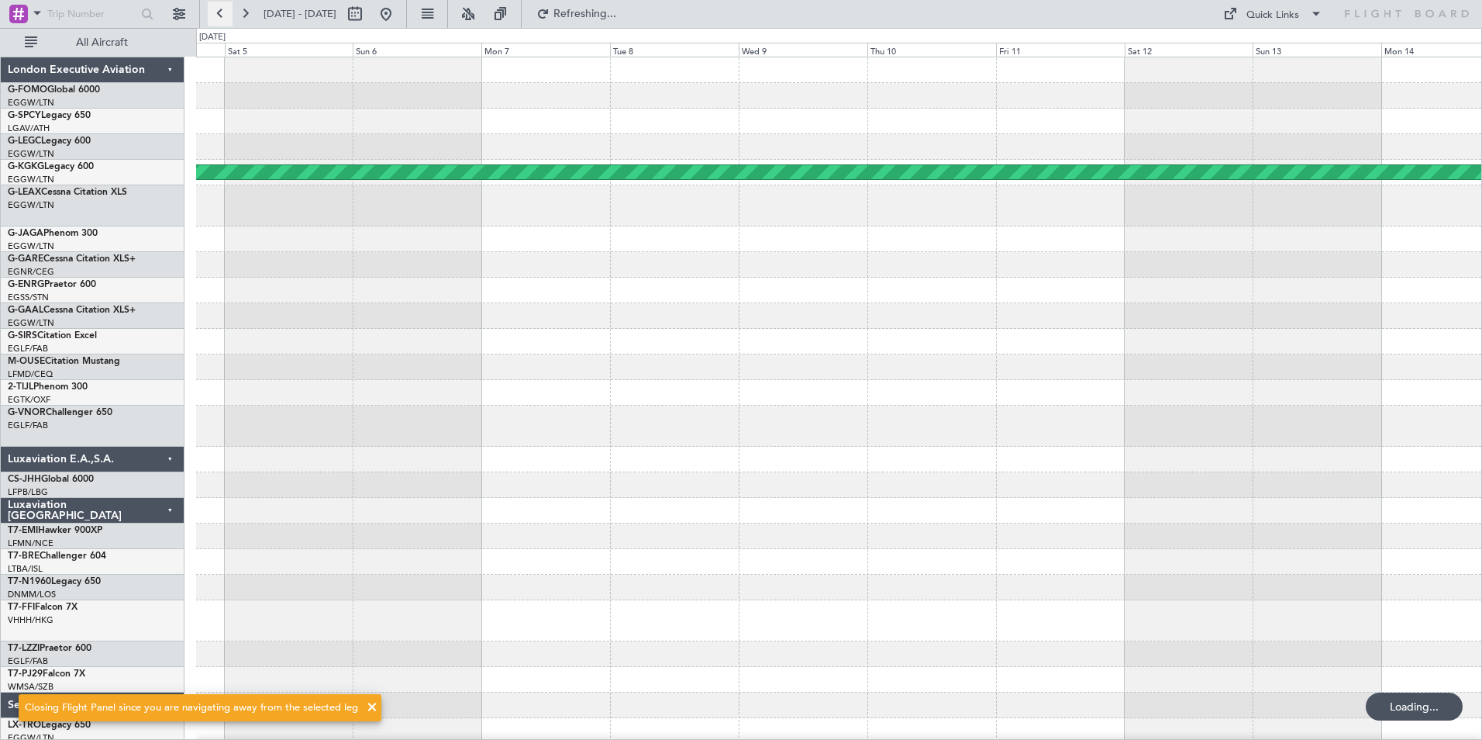
click at [225, 19] on button at bounding box center [220, 14] width 25 height 25
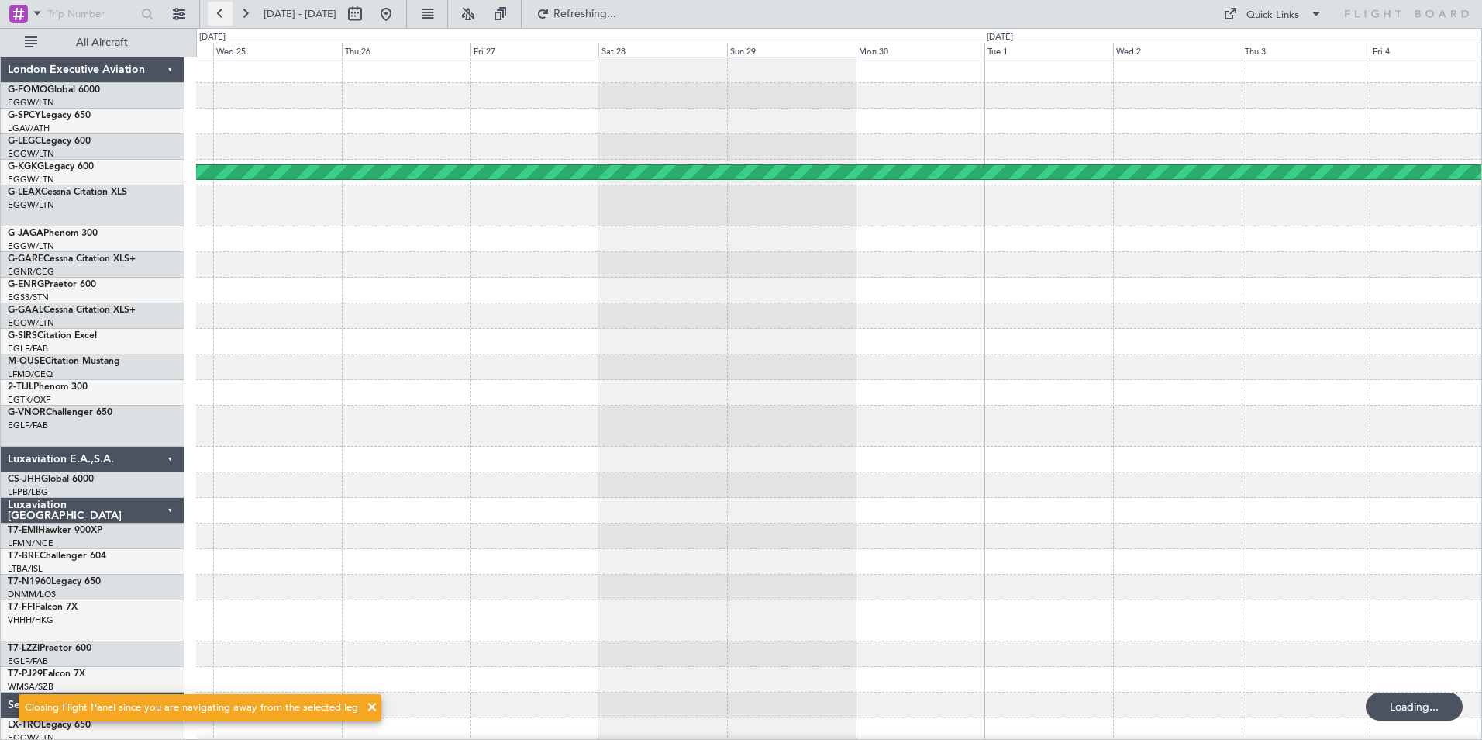
click at [225, 19] on button at bounding box center [220, 14] width 25 height 25
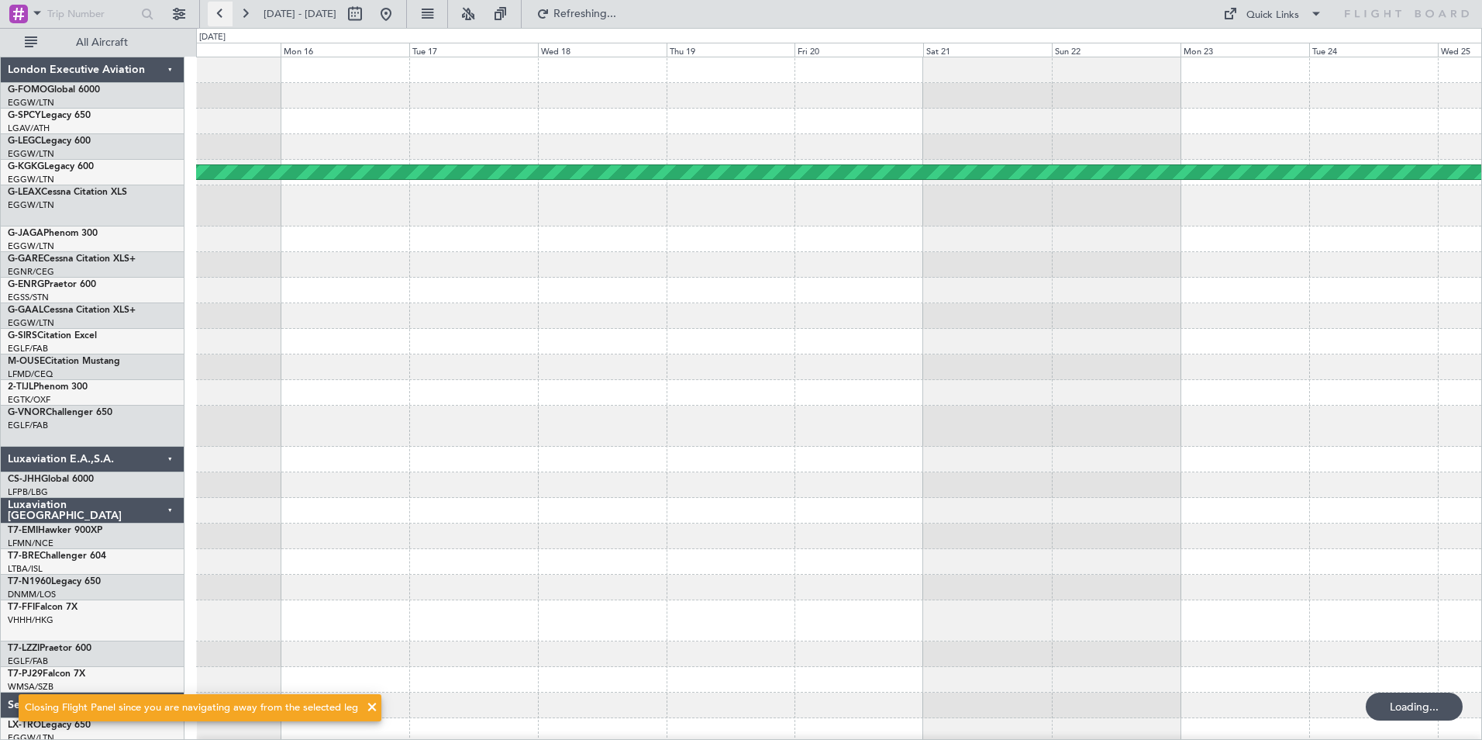
click at [225, 19] on button at bounding box center [220, 14] width 25 height 25
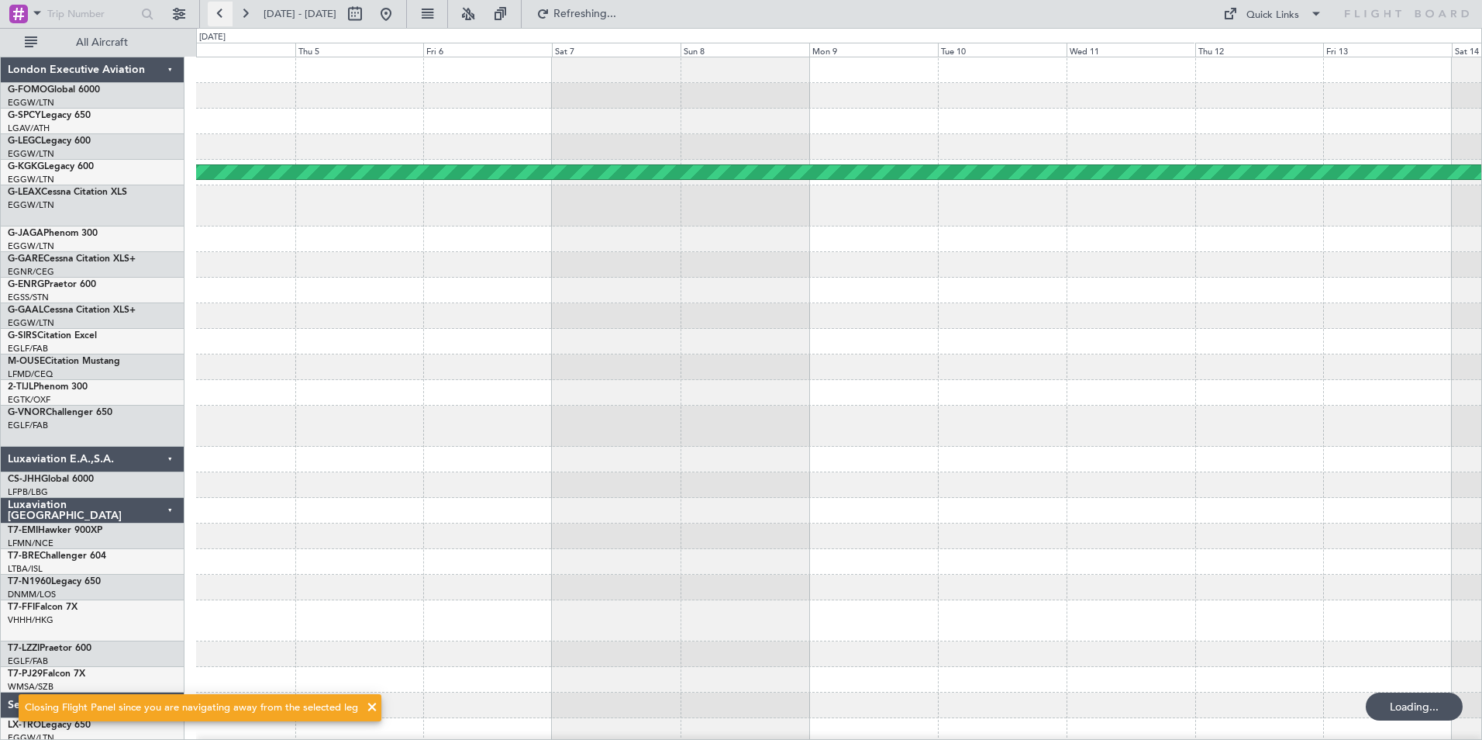
click at [225, 19] on button at bounding box center [220, 14] width 25 height 25
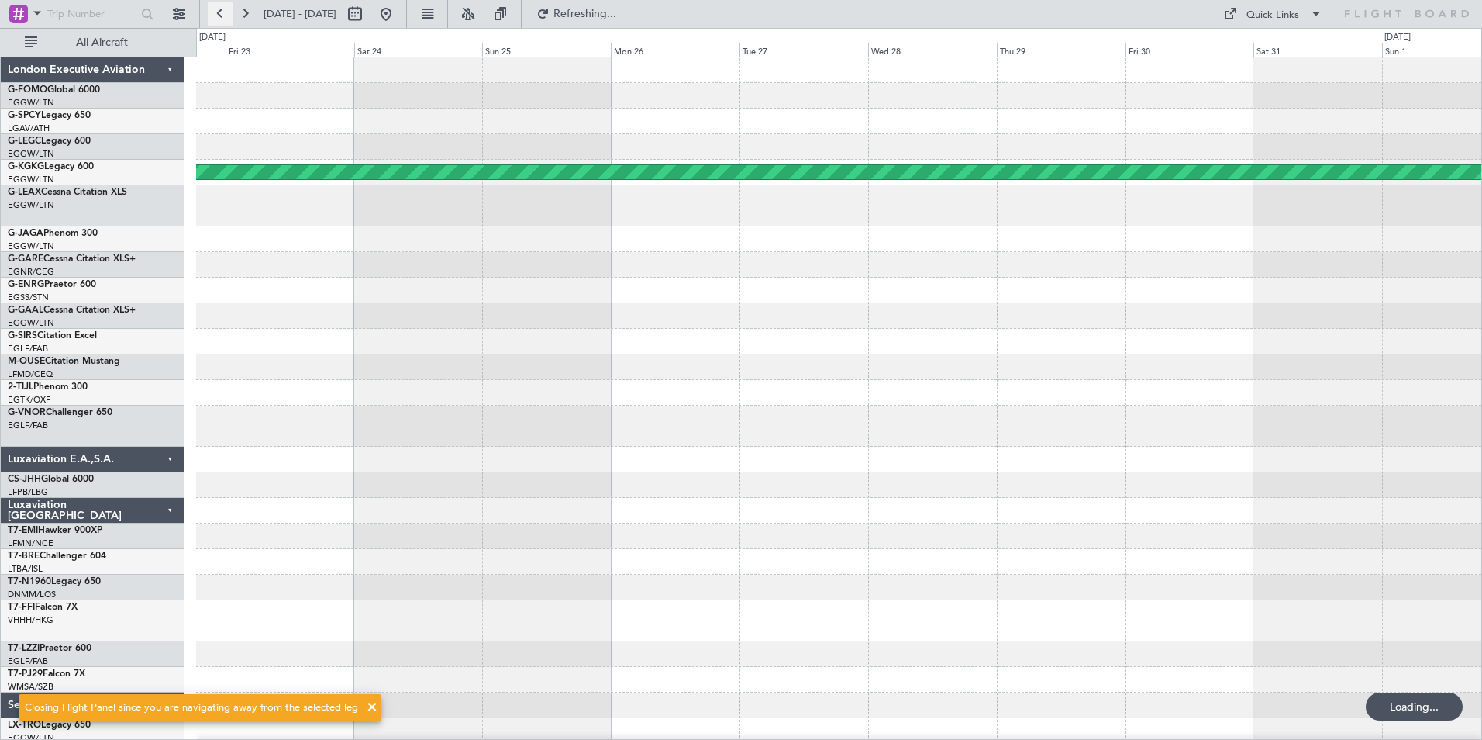
click at [225, 19] on button at bounding box center [220, 14] width 25 height 25
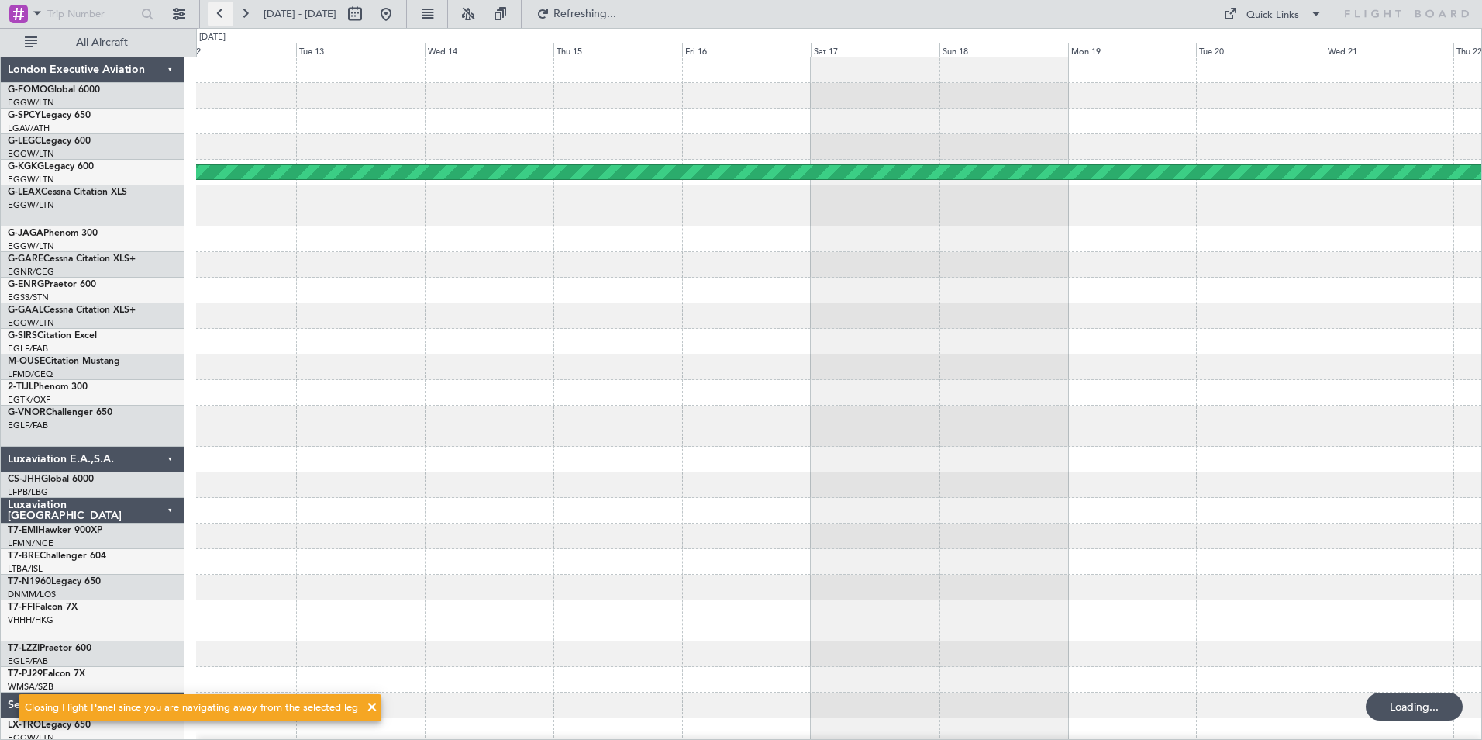
click at [225, 19] on button at bounding box center [220, 14] width 25 height 25
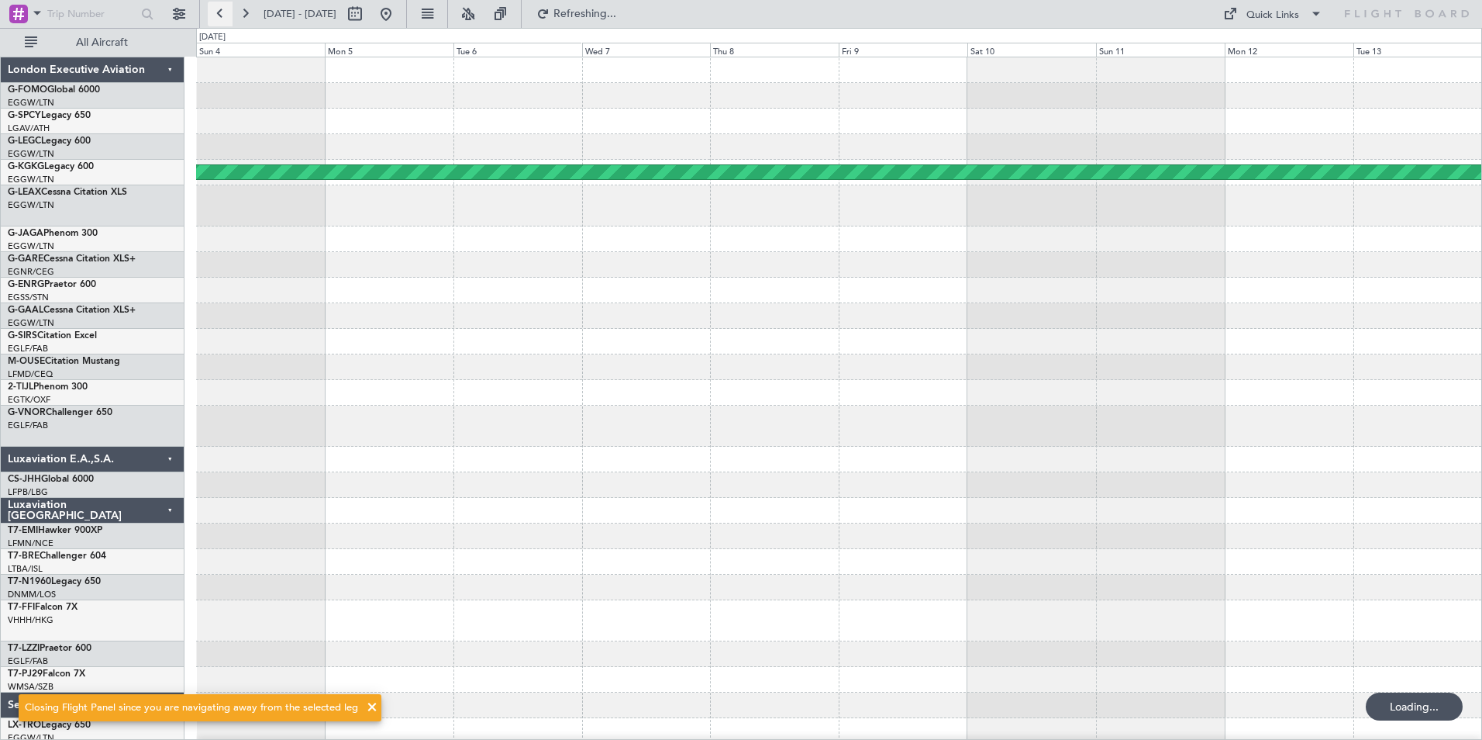
click at [225, 19] on button at bounding box center [220, 14] width 25 height 25
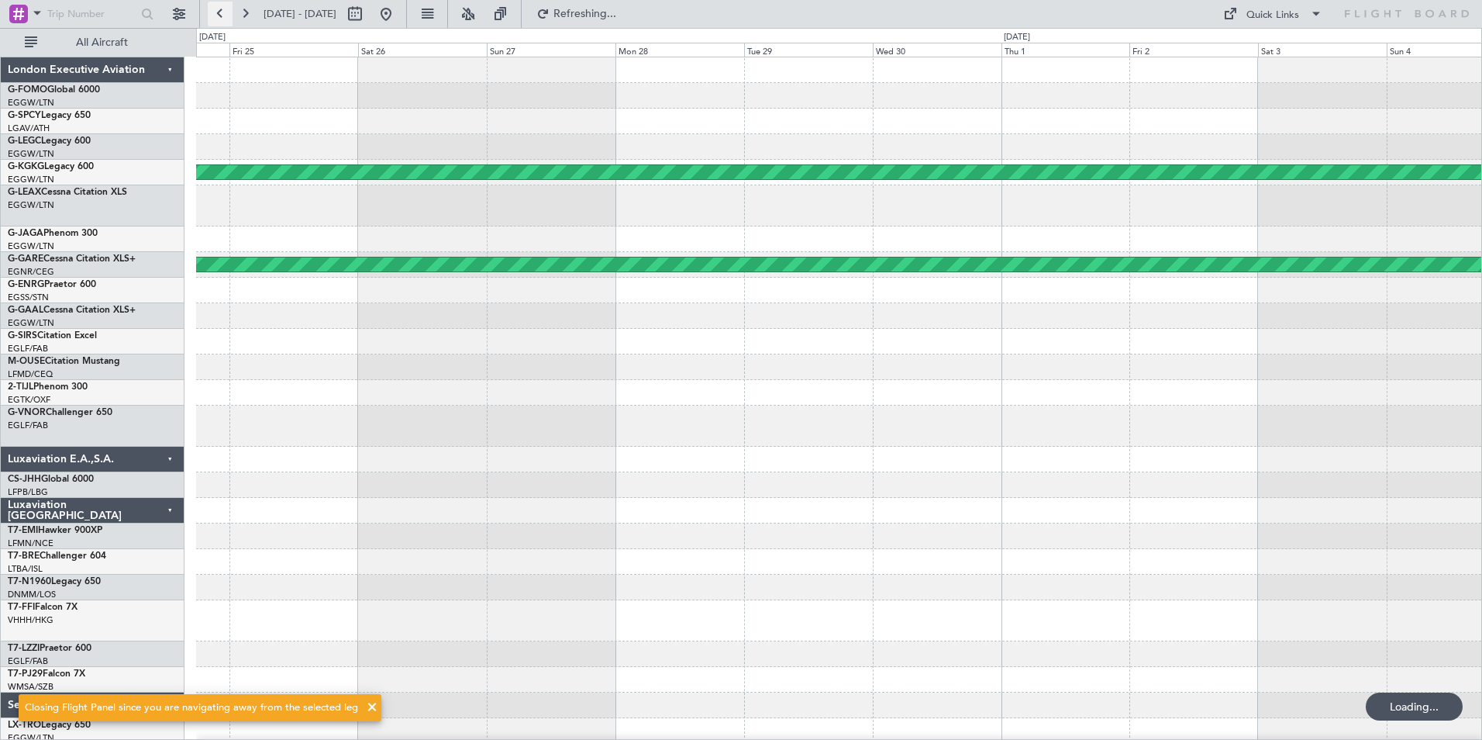
click at [225, 19] on button at bounding box center [220, 14] width 25 height 25
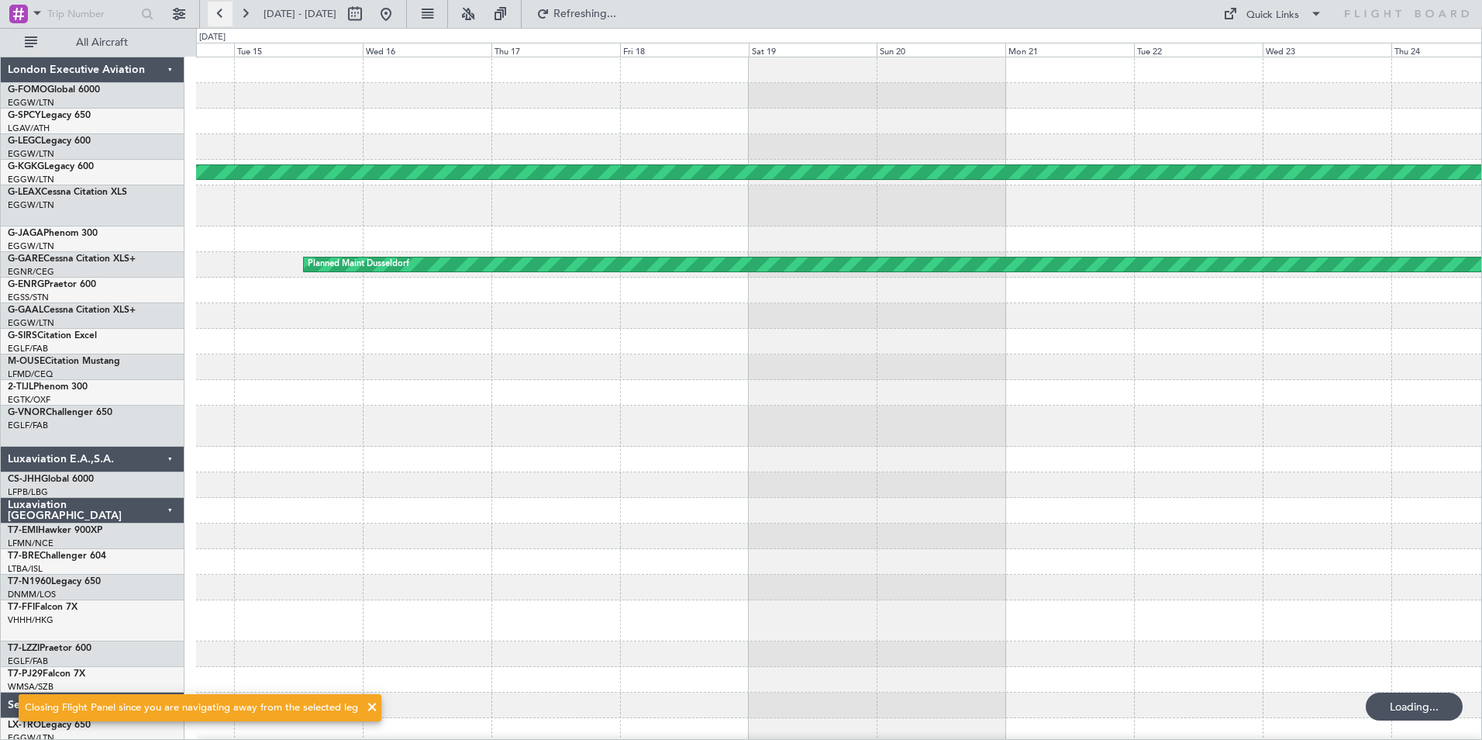
click at [225, 19] on button at bounding box center [220, 14] width 25 height 25
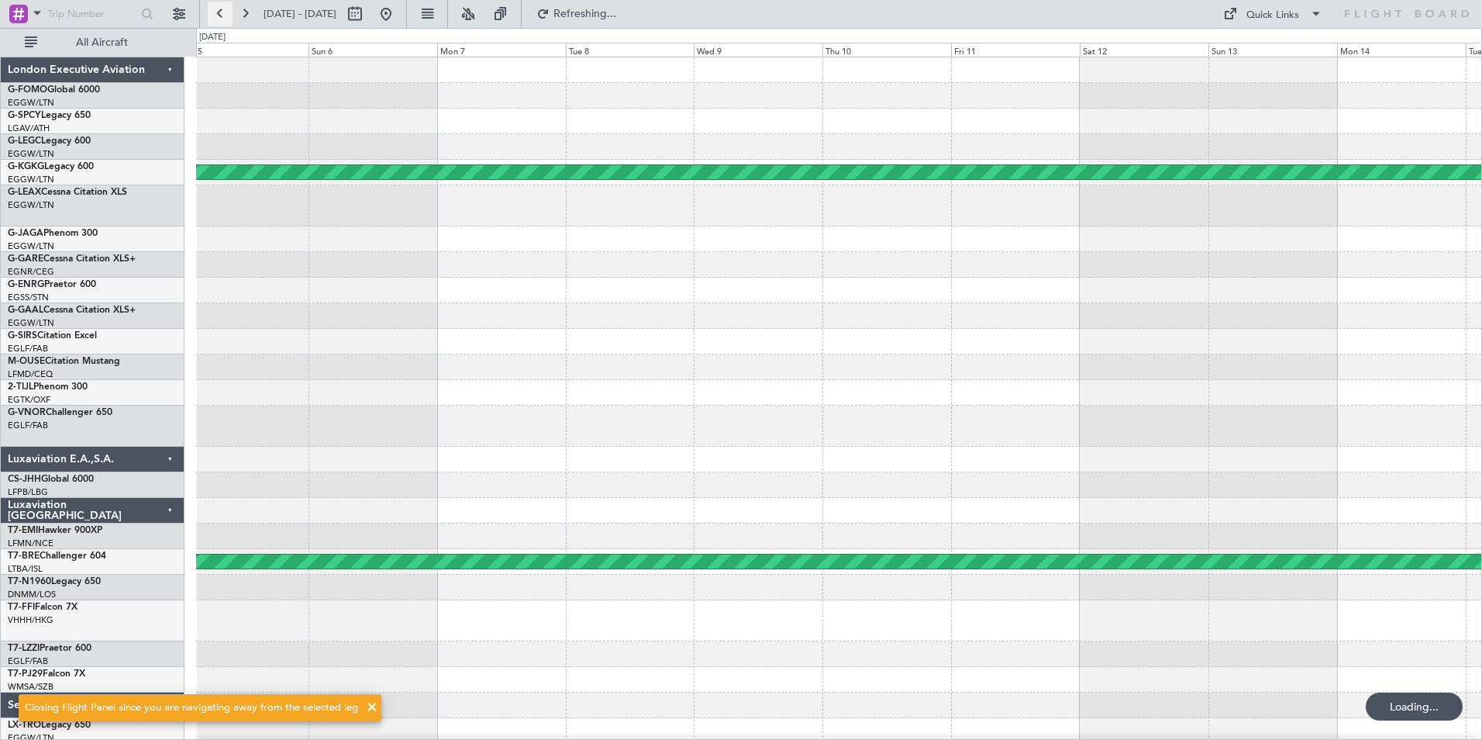
click at [225, 19] on button at bounding box center [220, 14] width 25 height 25
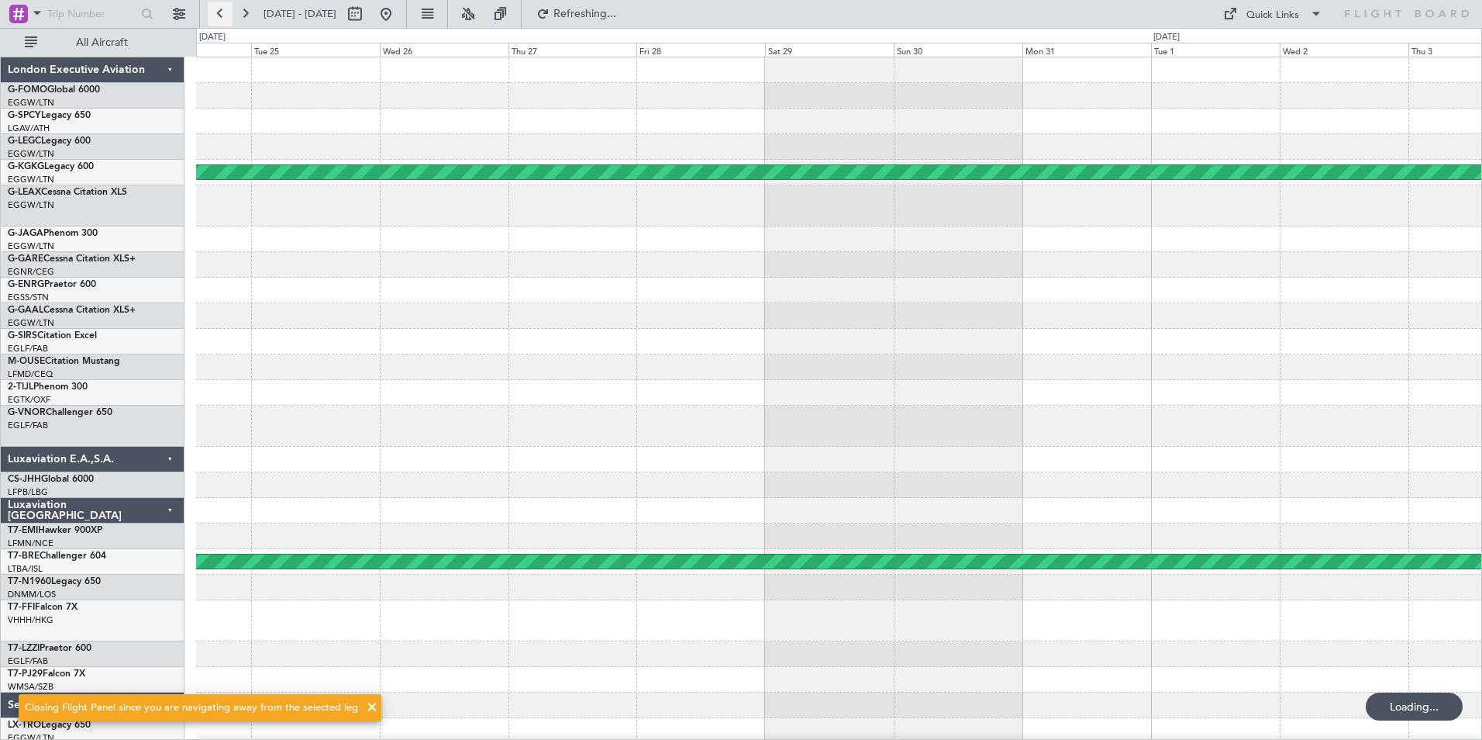
click at [225, 19] on button at bounding box center [220, 14] width 25 height 25
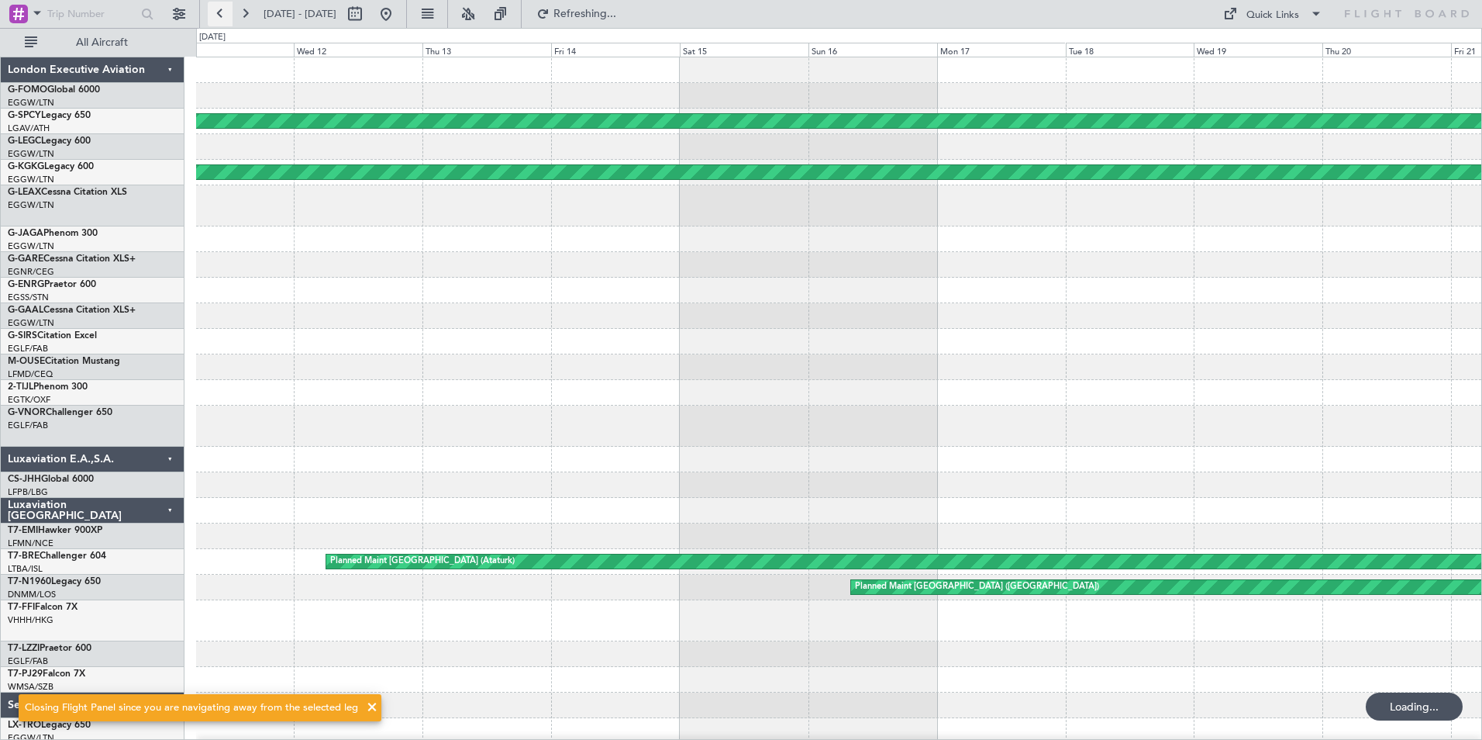
click at [225, 19] on button at bounding box center [220, 14] width 25 height 25
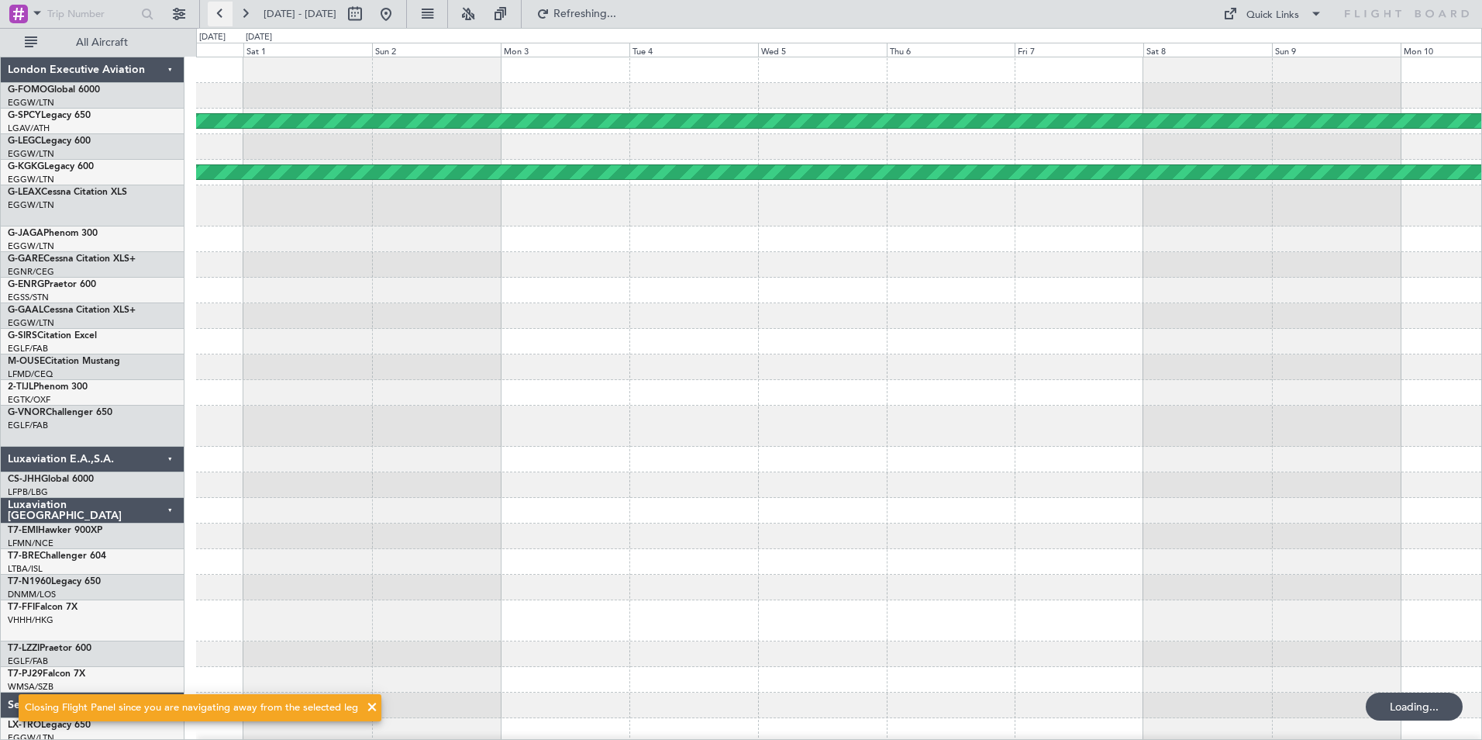
click at [225, 19] on button at bounding box center [220, 14] width 25 height 25
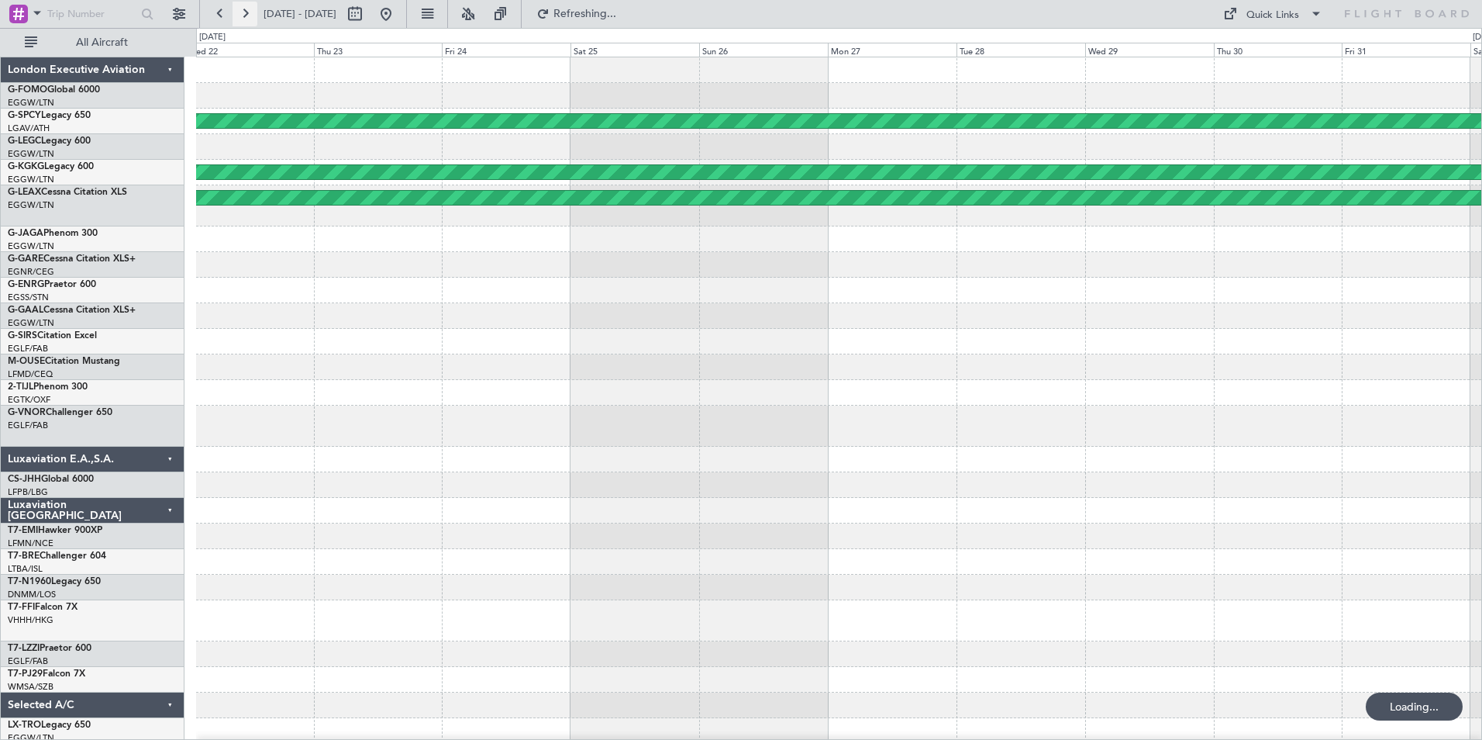
click at [237, 12] on button at bounding box center [245, 14] width 25 height 25
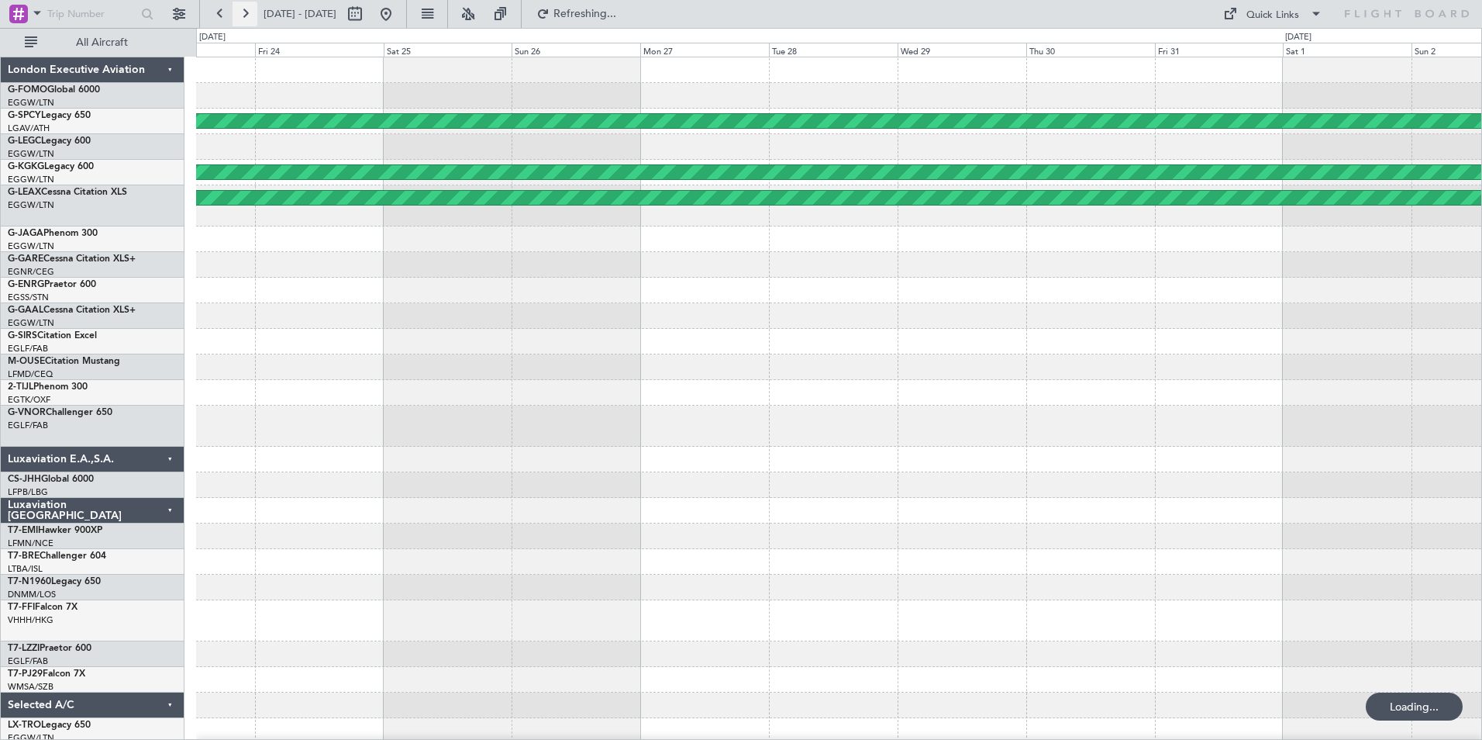
click at [237, 12] on button at bounding box center [245, 14] width 25 height 25
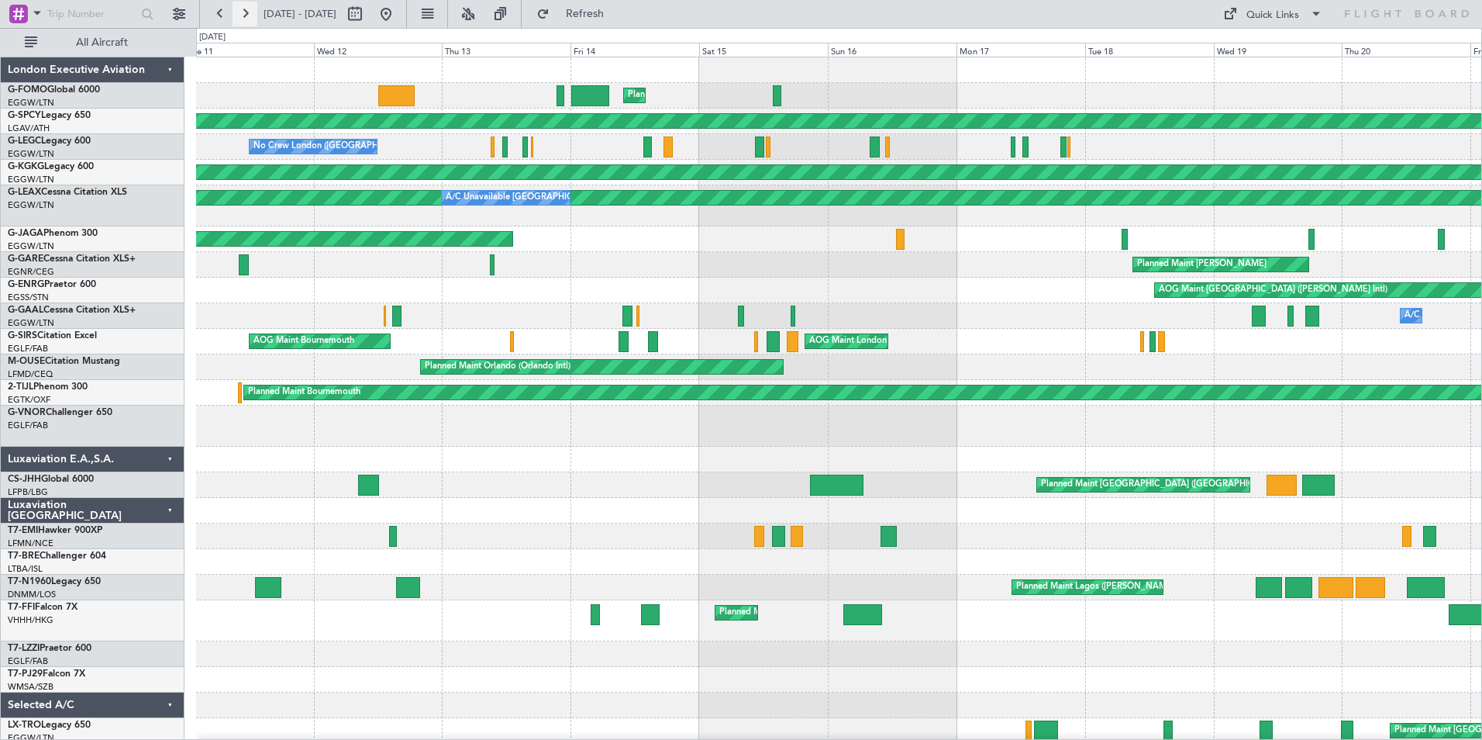
click at [237, 12] on button at bounding box center [245, 14] width 25 height 25
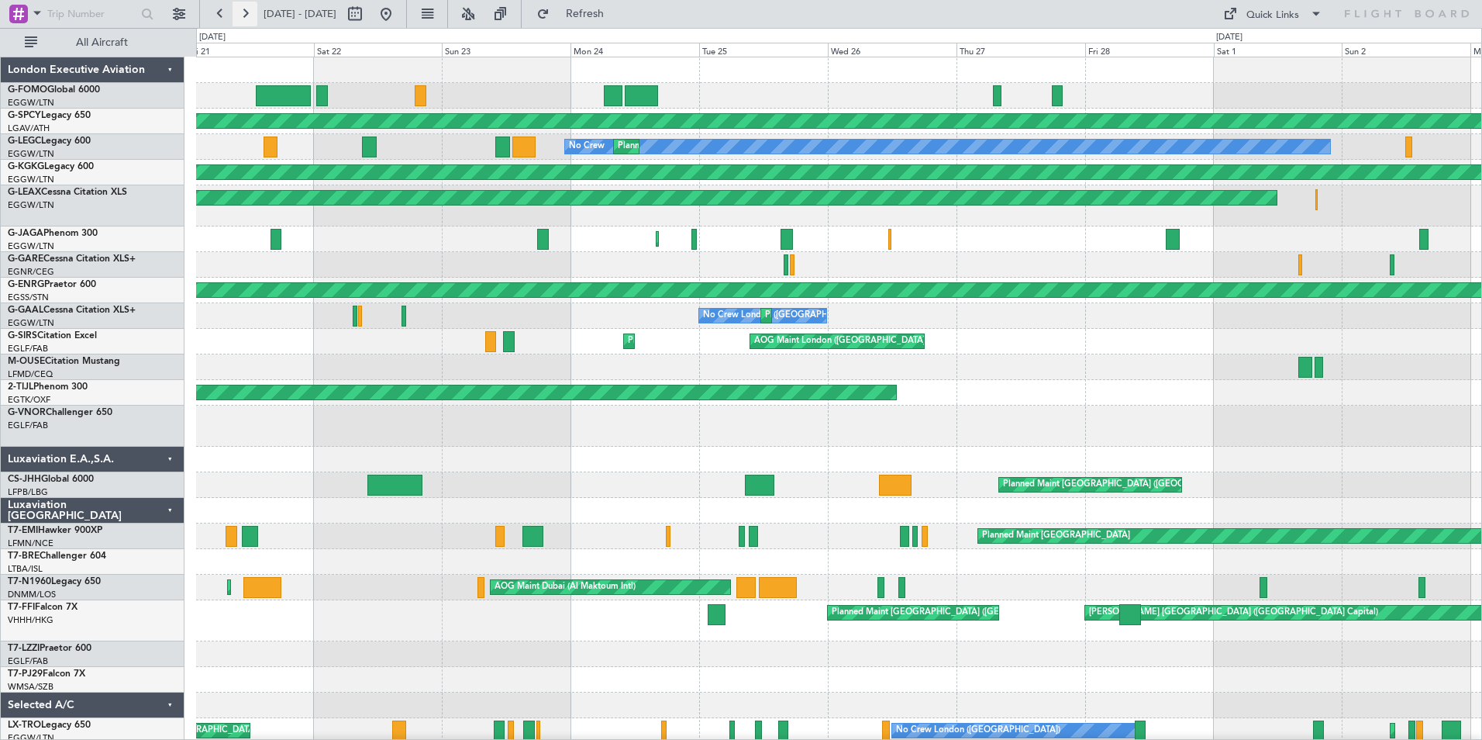
click at [247, 15] on button at bounding box center [245, 14] width 25 height 25
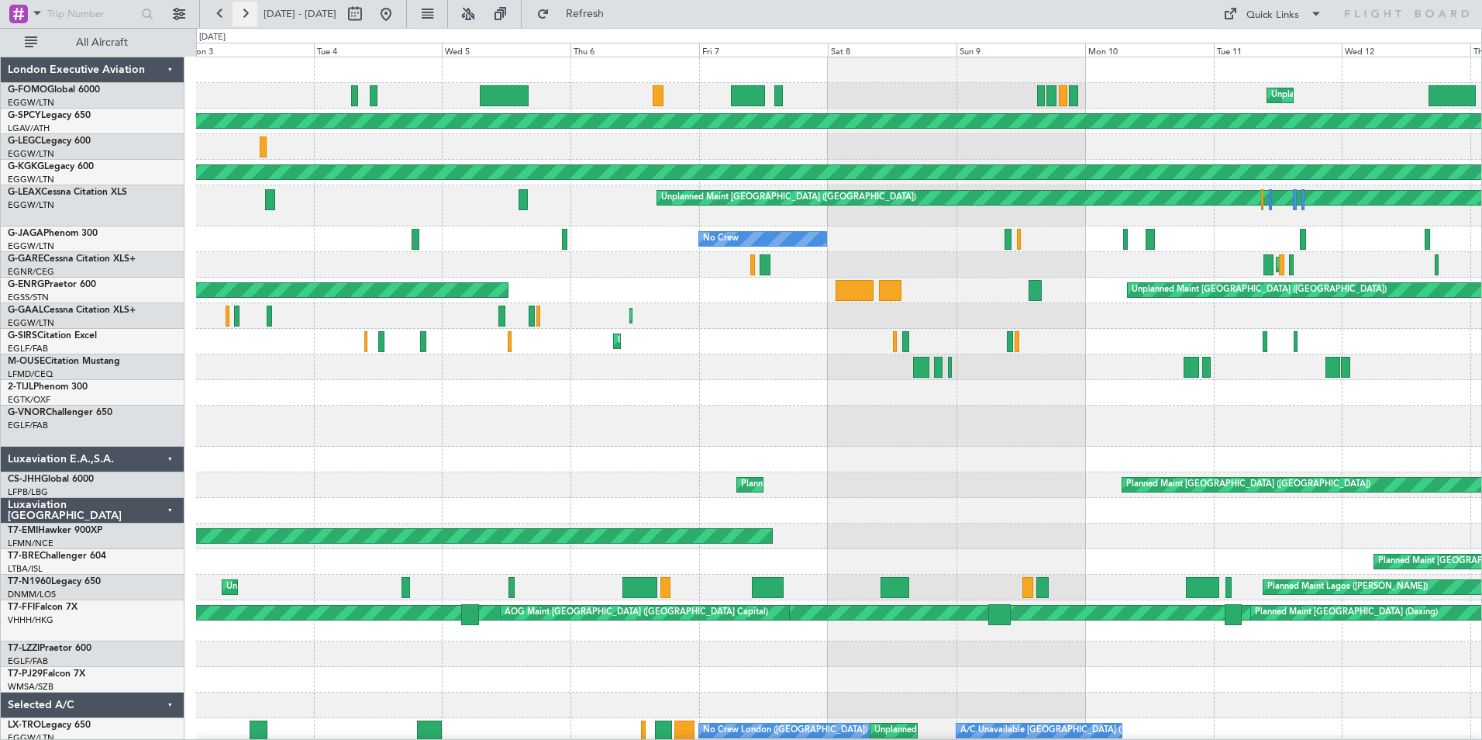
click at [247, 15] on button at bounding box center [245, 14] width 25 height 25
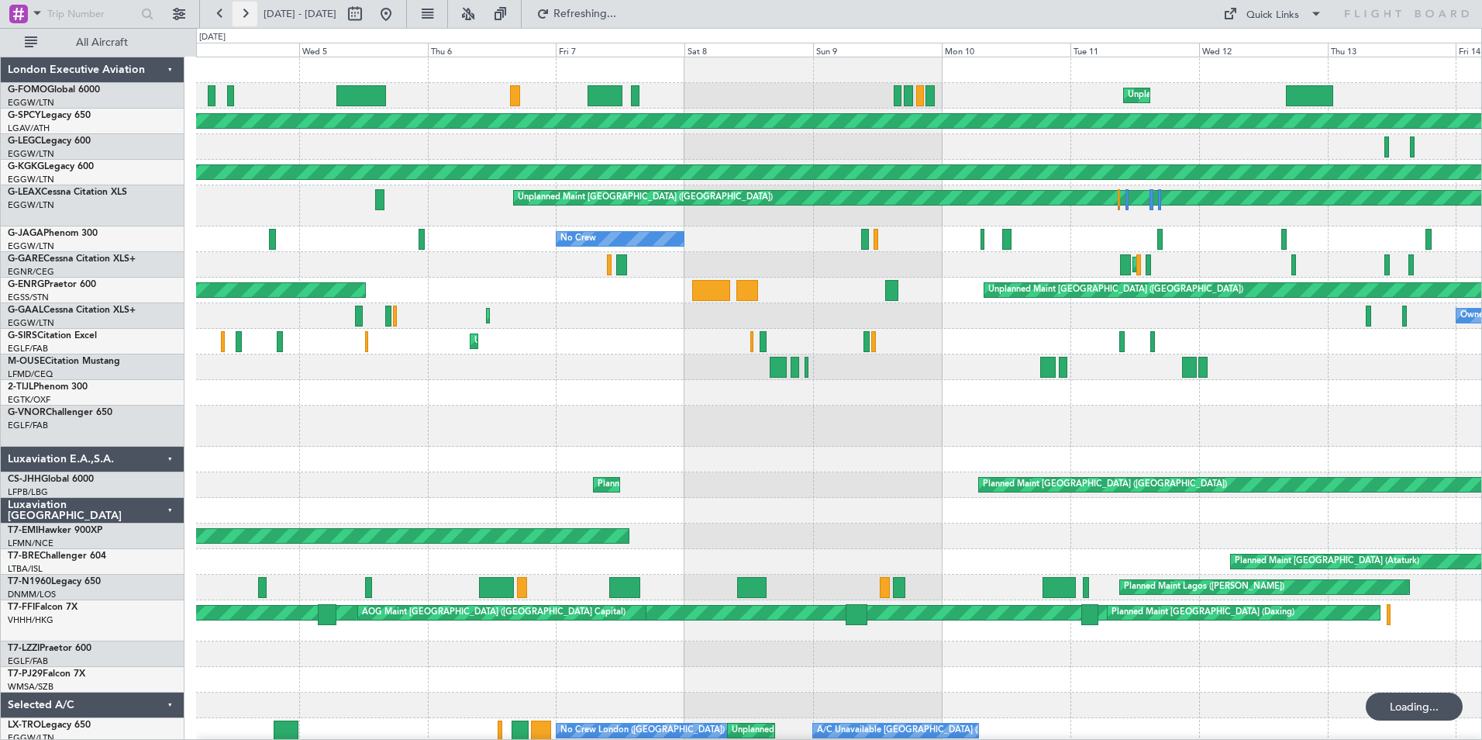
click at [247, 15] on button at bounding box center [245, 14] width 25 height 25
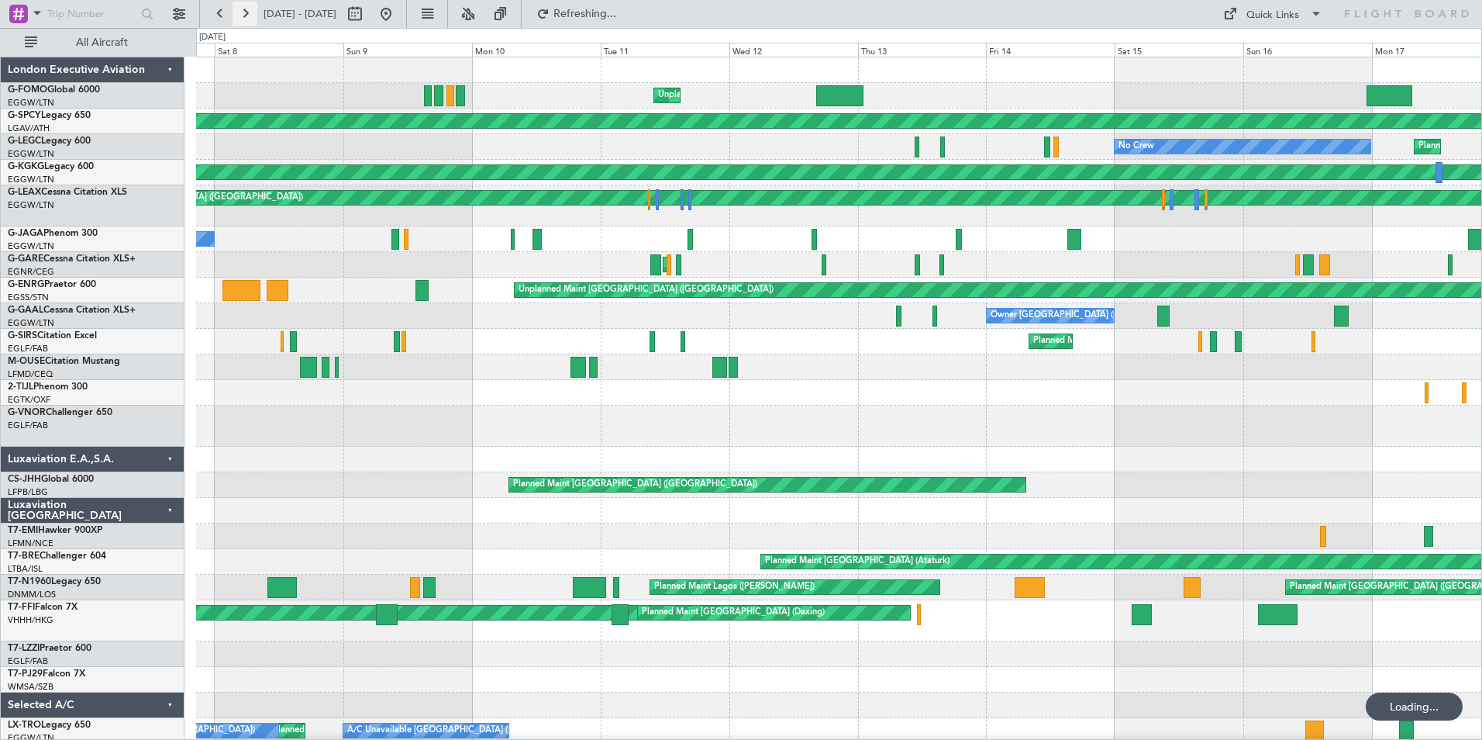
click at [247, 15] on button at bounding box center [245, 14] width 25 height 25
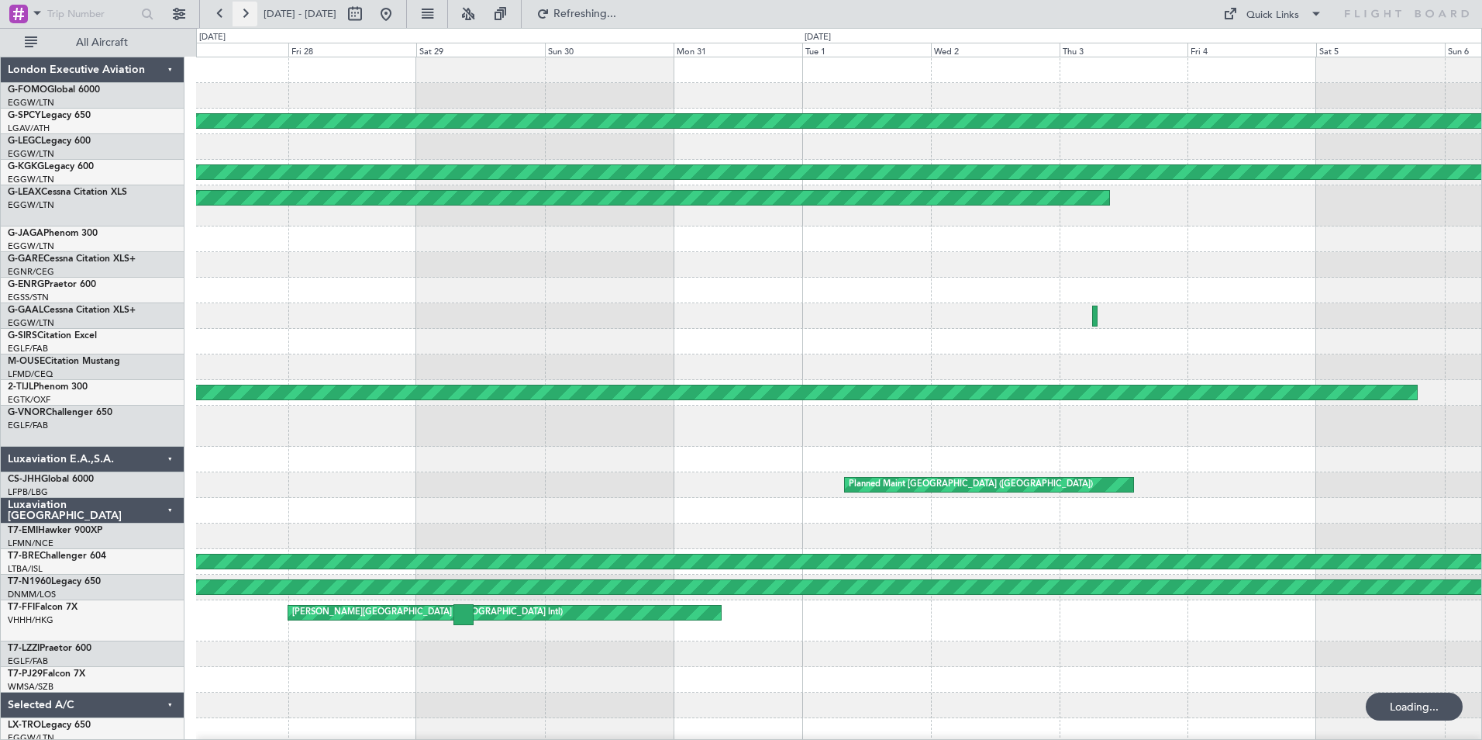
click at [247, 15] on button at bounding box center [245, 14] width 25 height 25
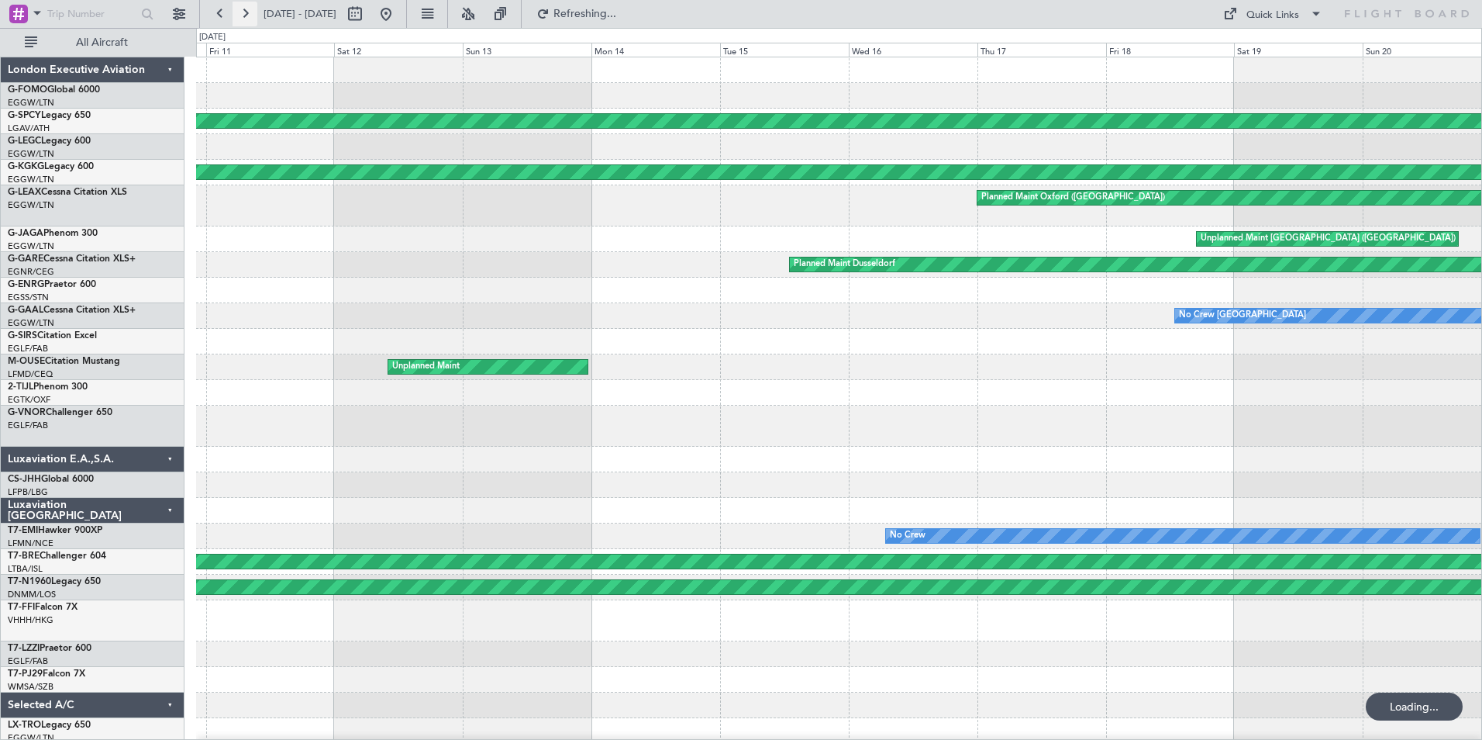
click at [247, 15] on button at bounding box center [245, 14] width 25 height 25
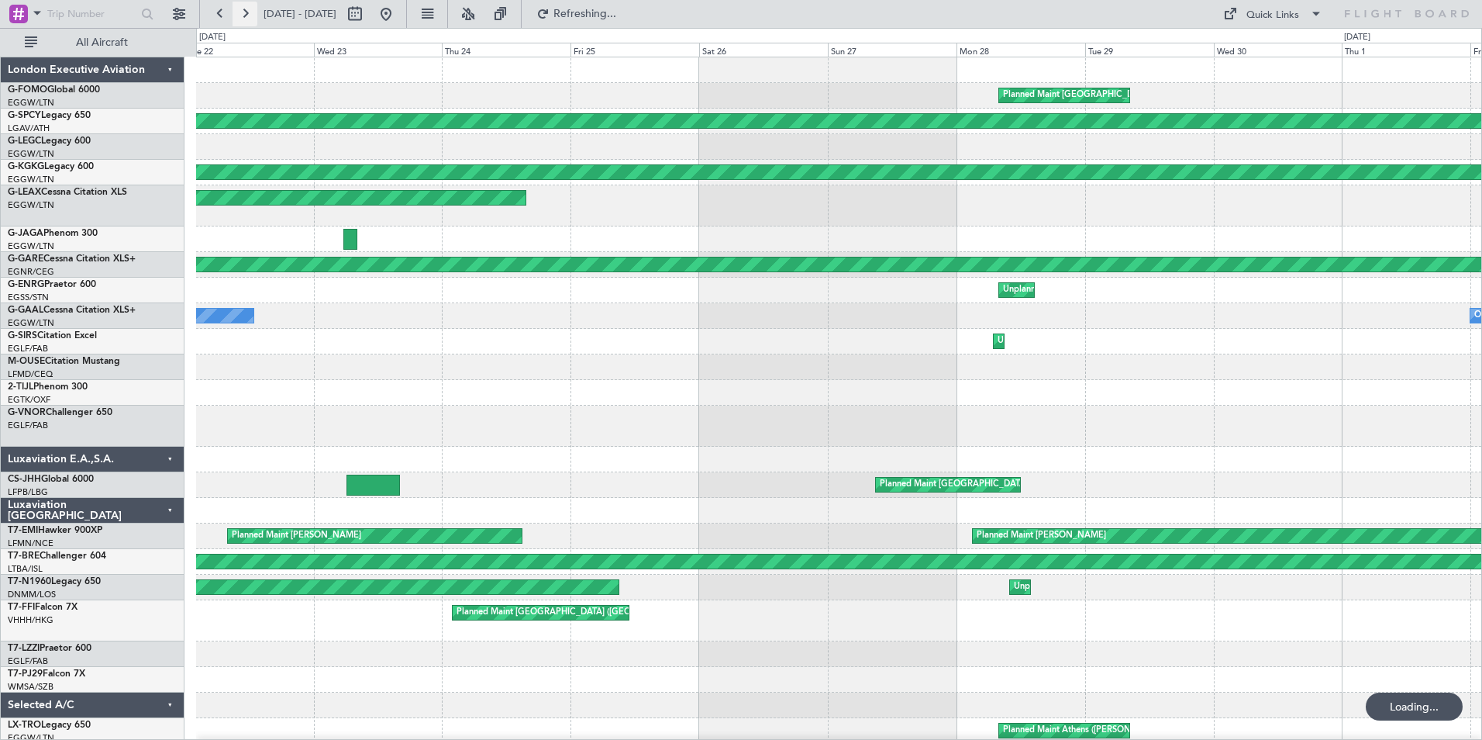
click at [247, 15] on button at bounding box center [245, 14] width 25 height 25
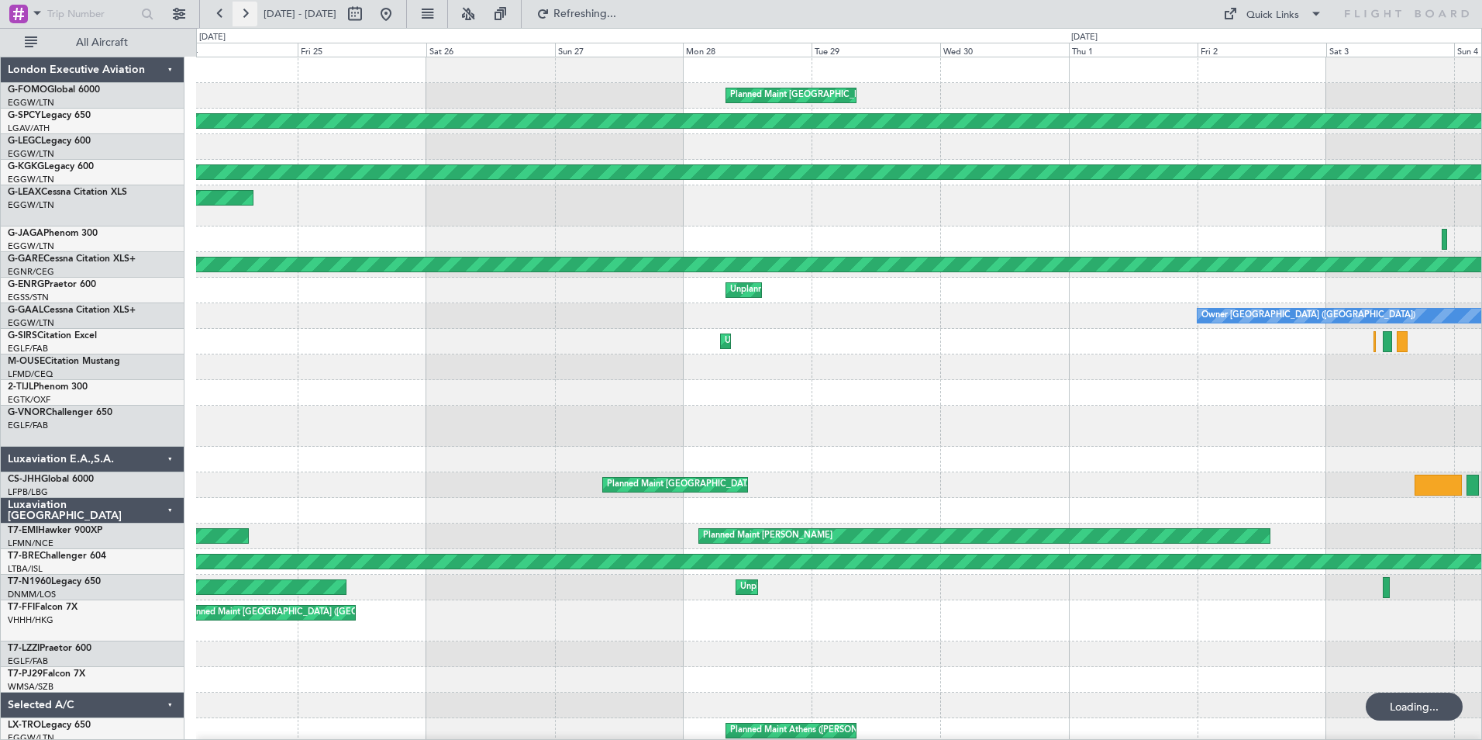
click at [247, 15] on button at bounding box center [245, 14] width 25 height 25
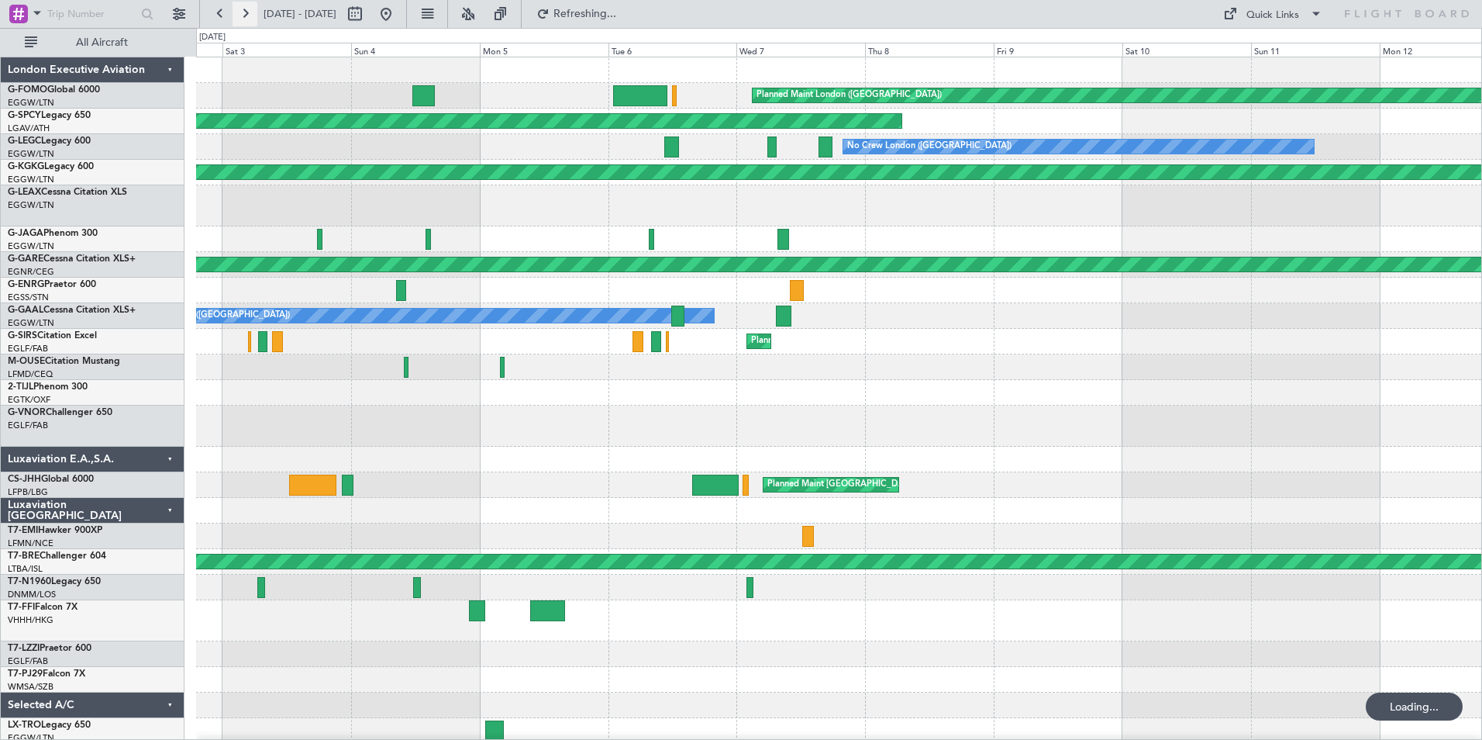
click at [247, 15] on button at bounding box center [245, 14] width 25 height 25
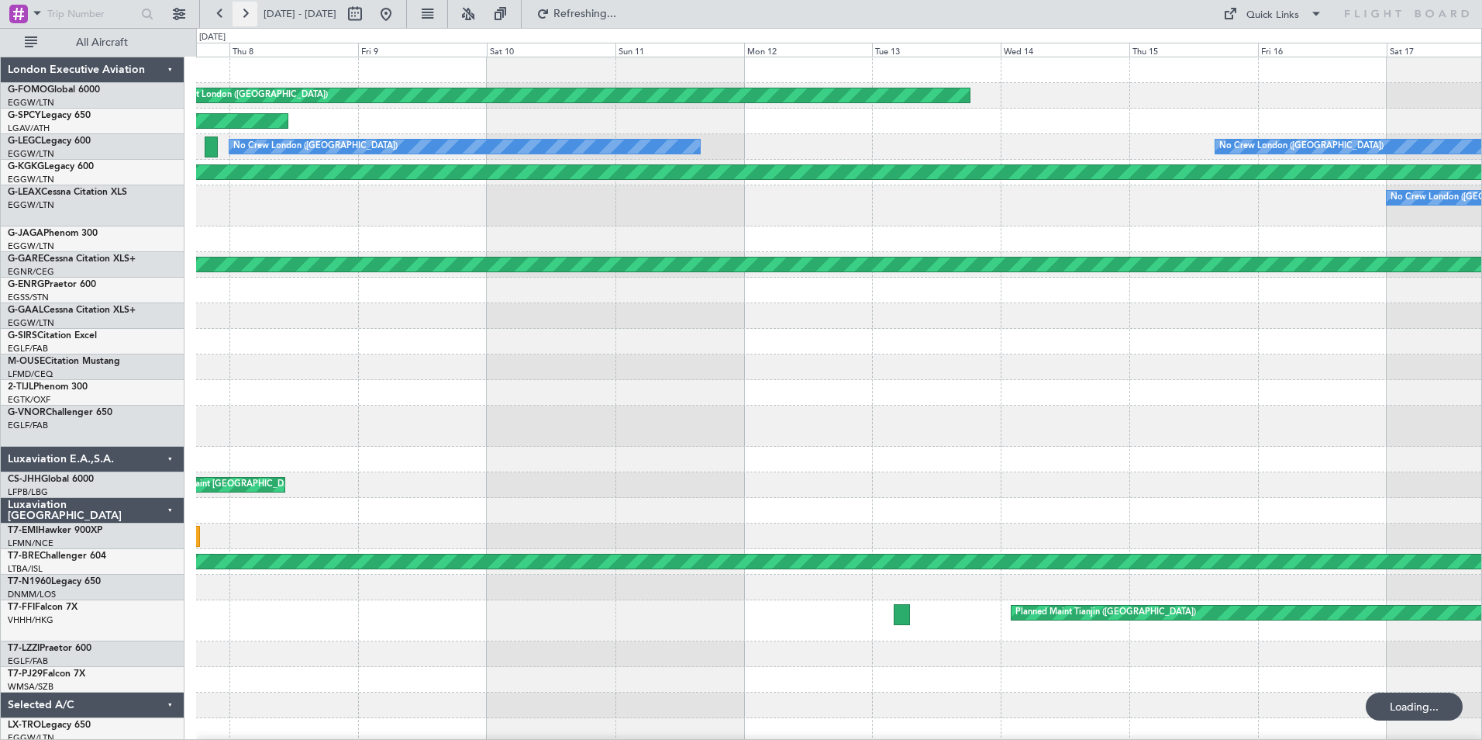
click at [247, 15] on button at bounding box center [245, 14] width 25 height 25
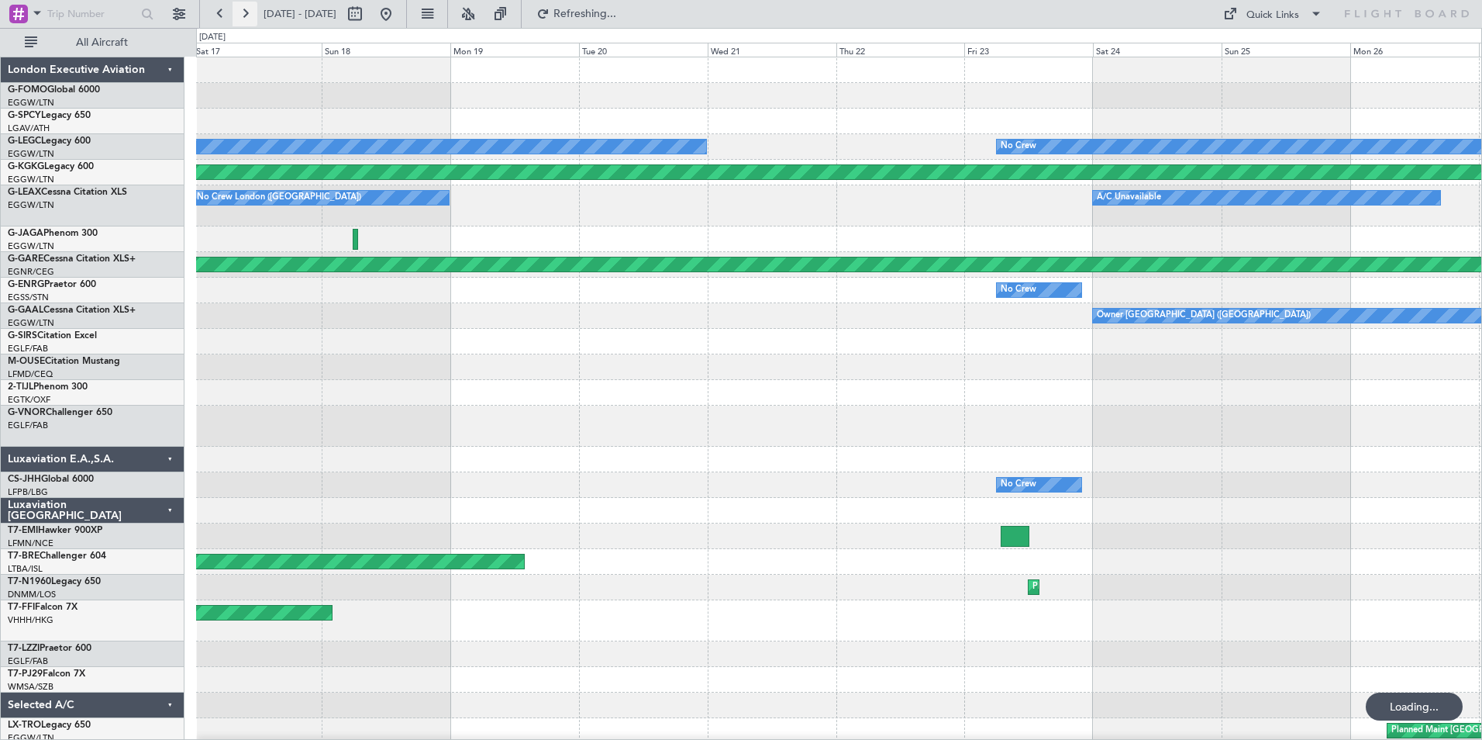
click at [247, 15] on button at bounding box center [245, 14] width 25 height 25
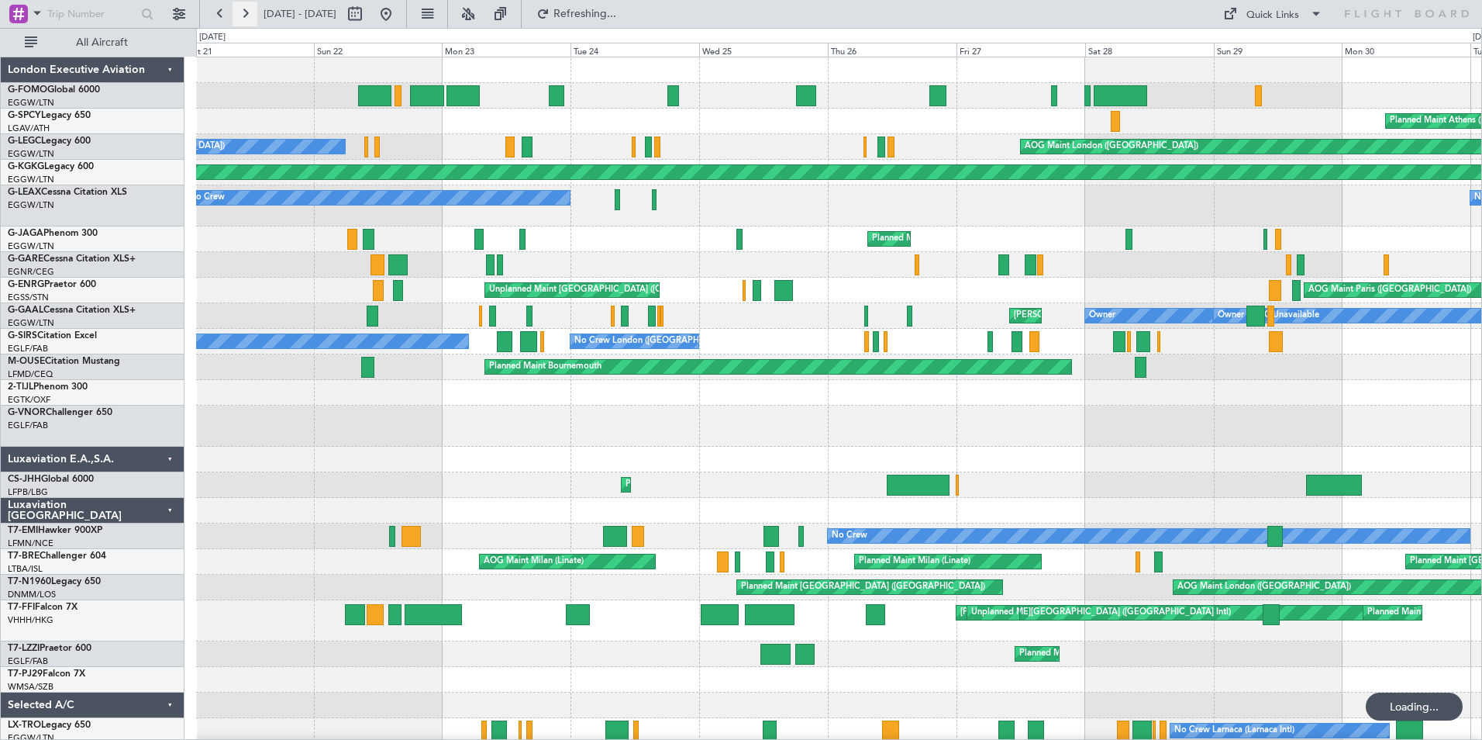
click at [247, 15] on button at bounding box center [245, 14] width 25 height 25
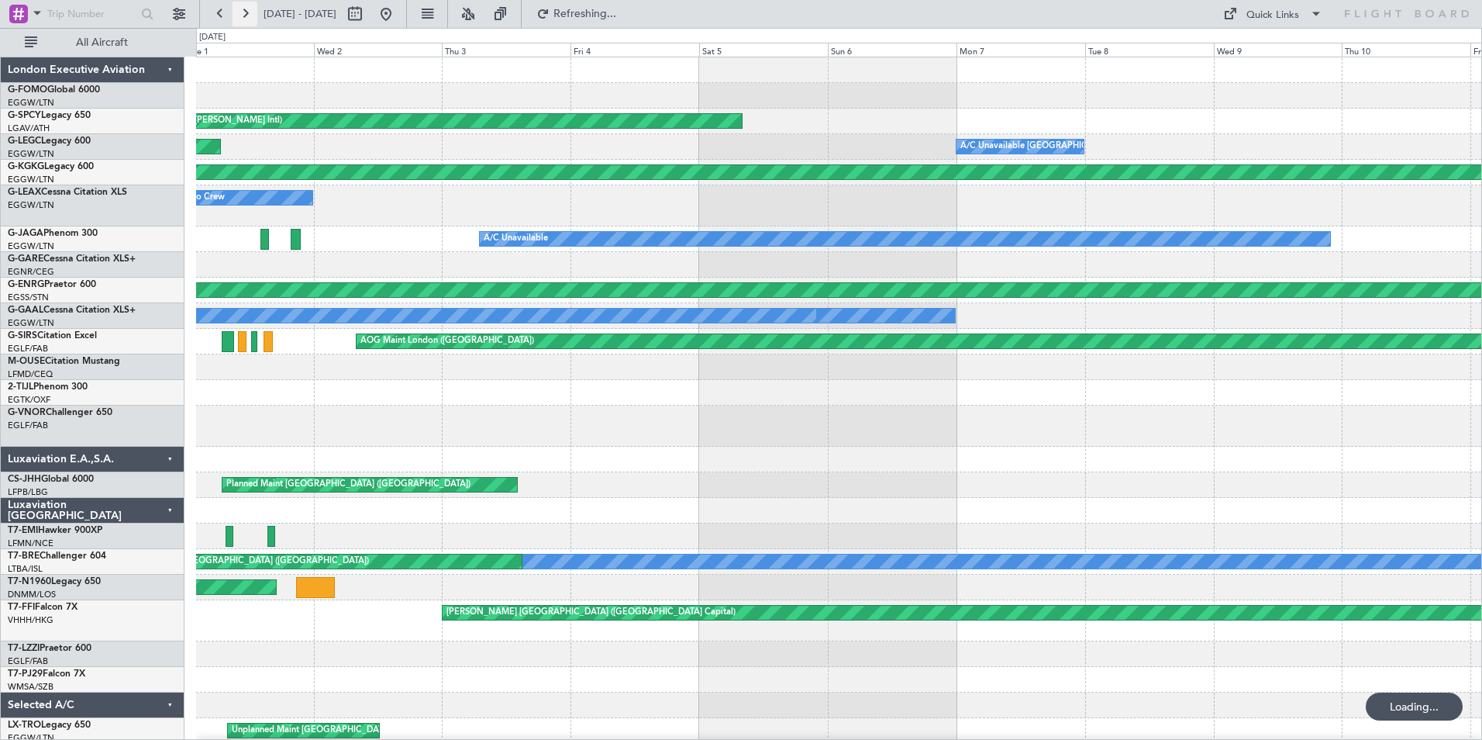
click at [247, 15] on button at bounding box center [245, 14] width 25 height 25
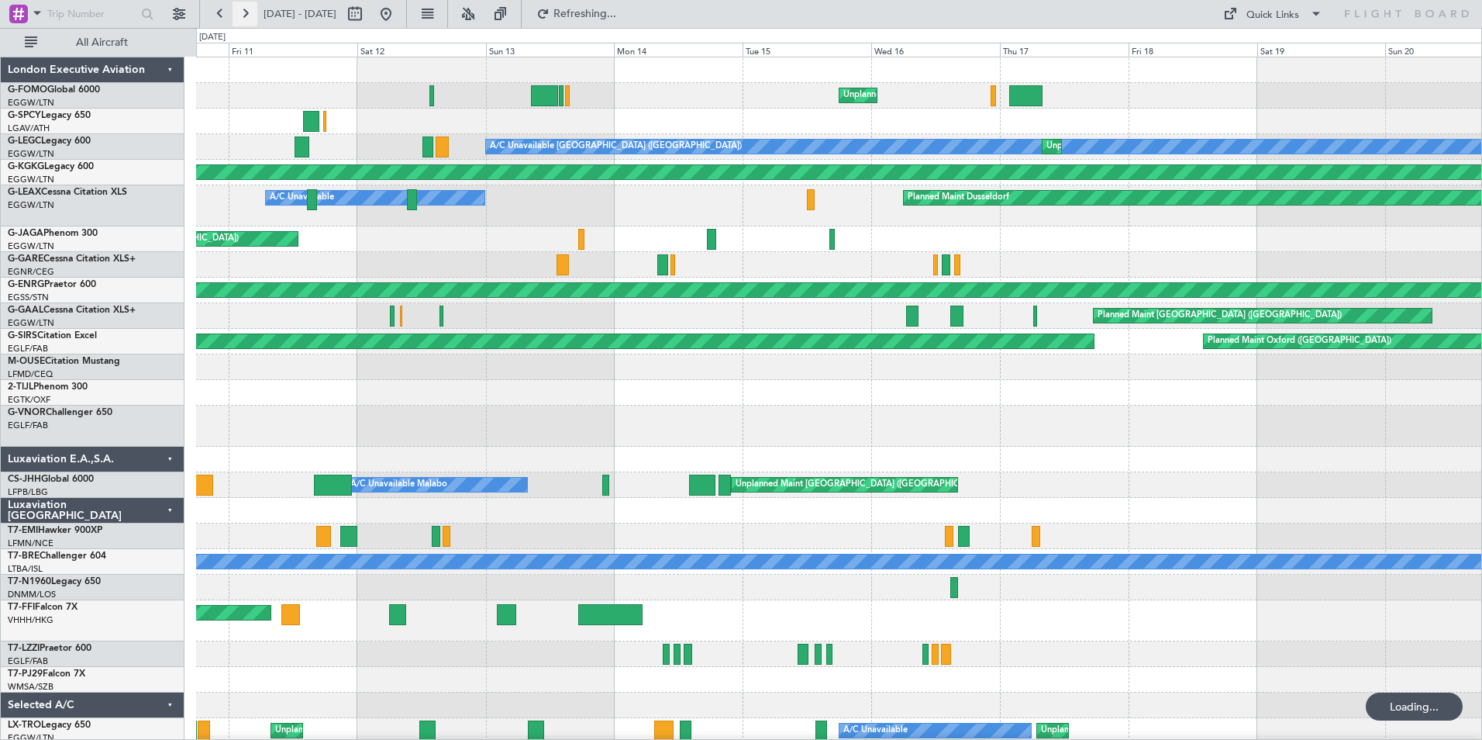
click at [247, 15] on button at bounding box center [245, 14] width 25 height 25
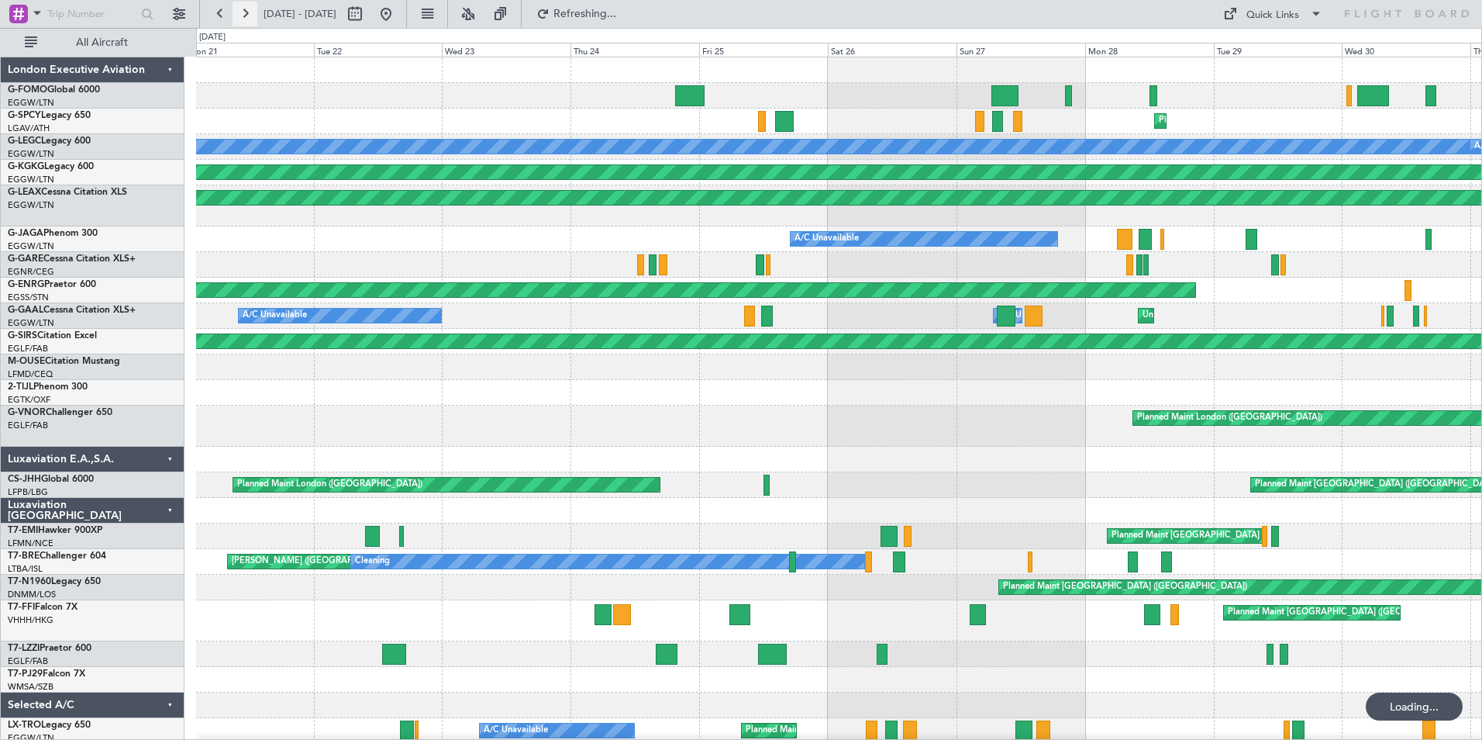
click at [247, 15] on button at bounding box center [245, 14] width 25 height 25
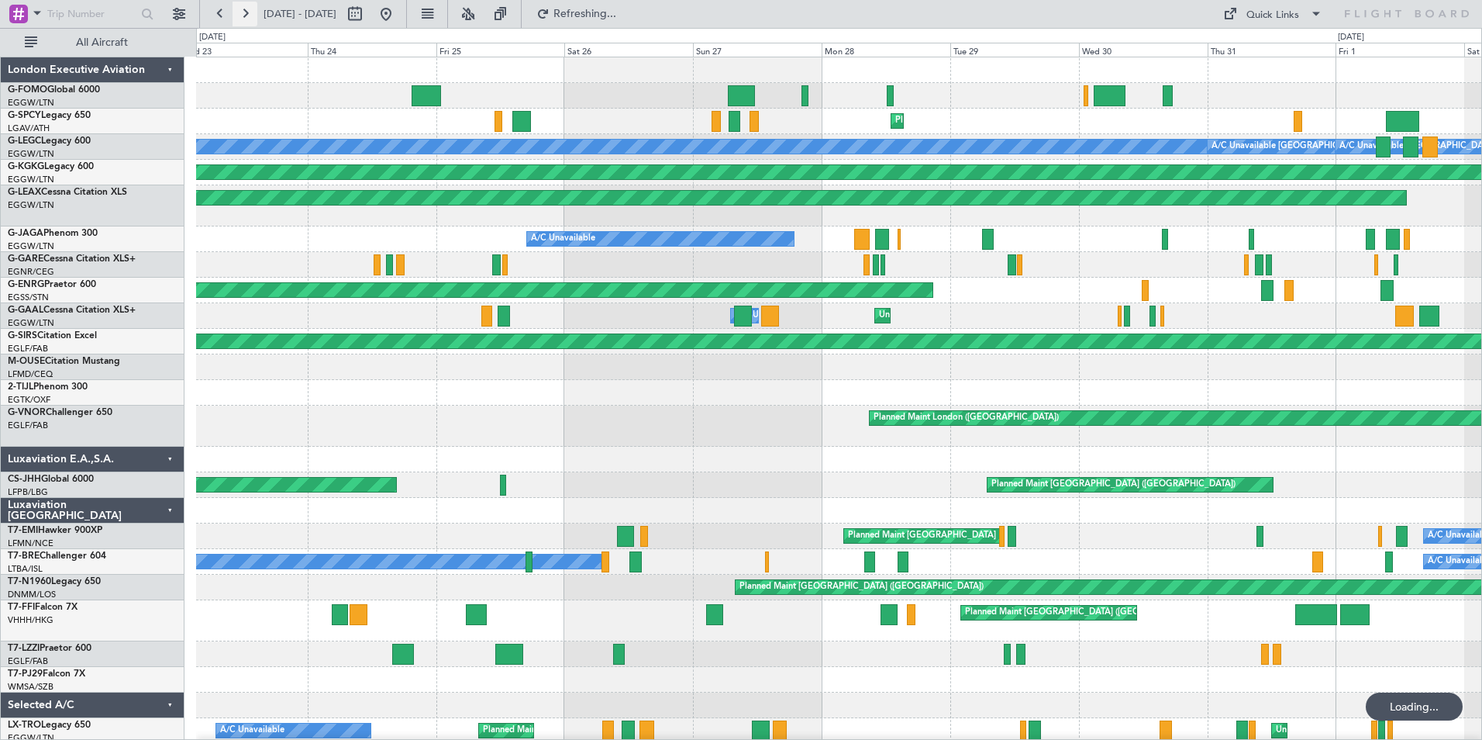
click at [247, 15] on button at bounding box center [245, 14] width 25 height 25
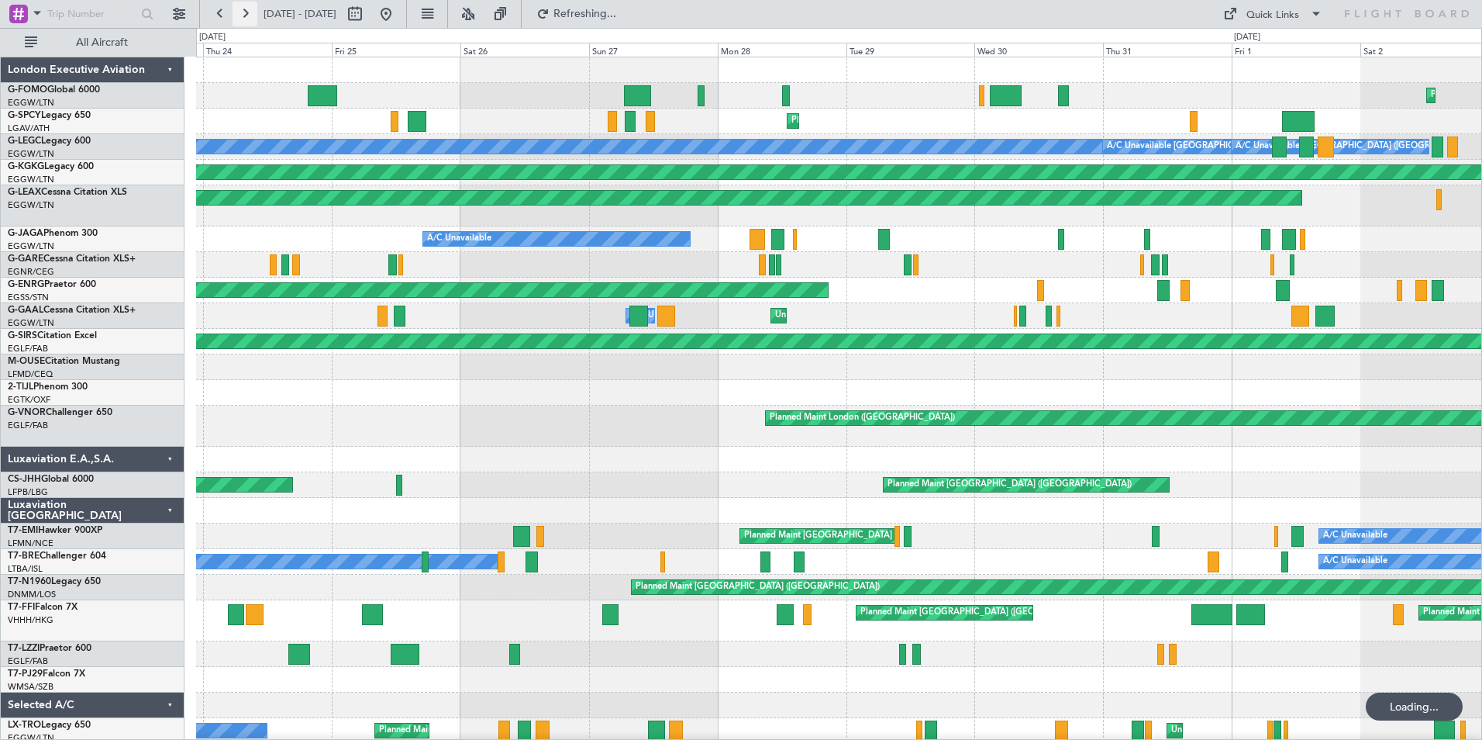
click at [247, 15] on button at bounding box center [245, 14] width 25 height 25
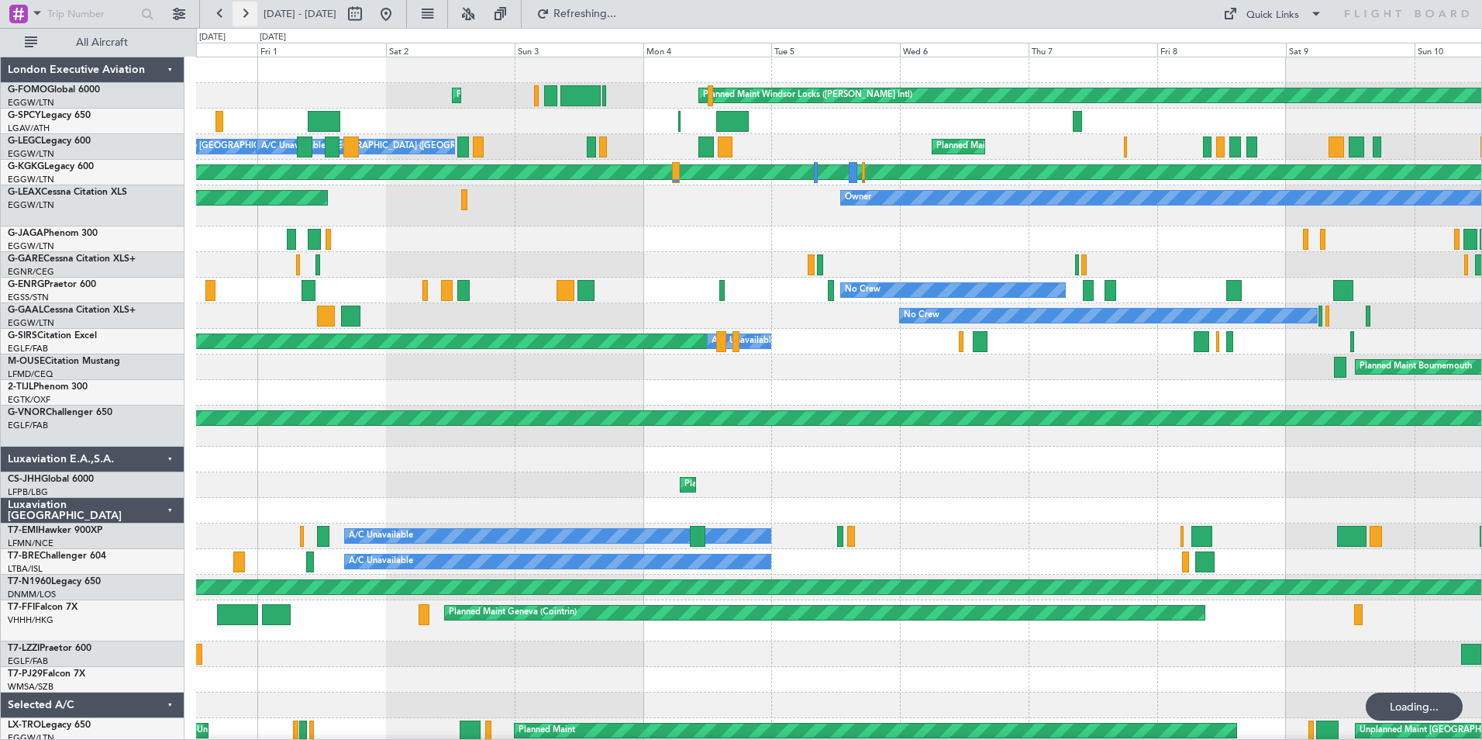
click at [247, 15] on button at bounding box center [245, 14] width 25 height 25
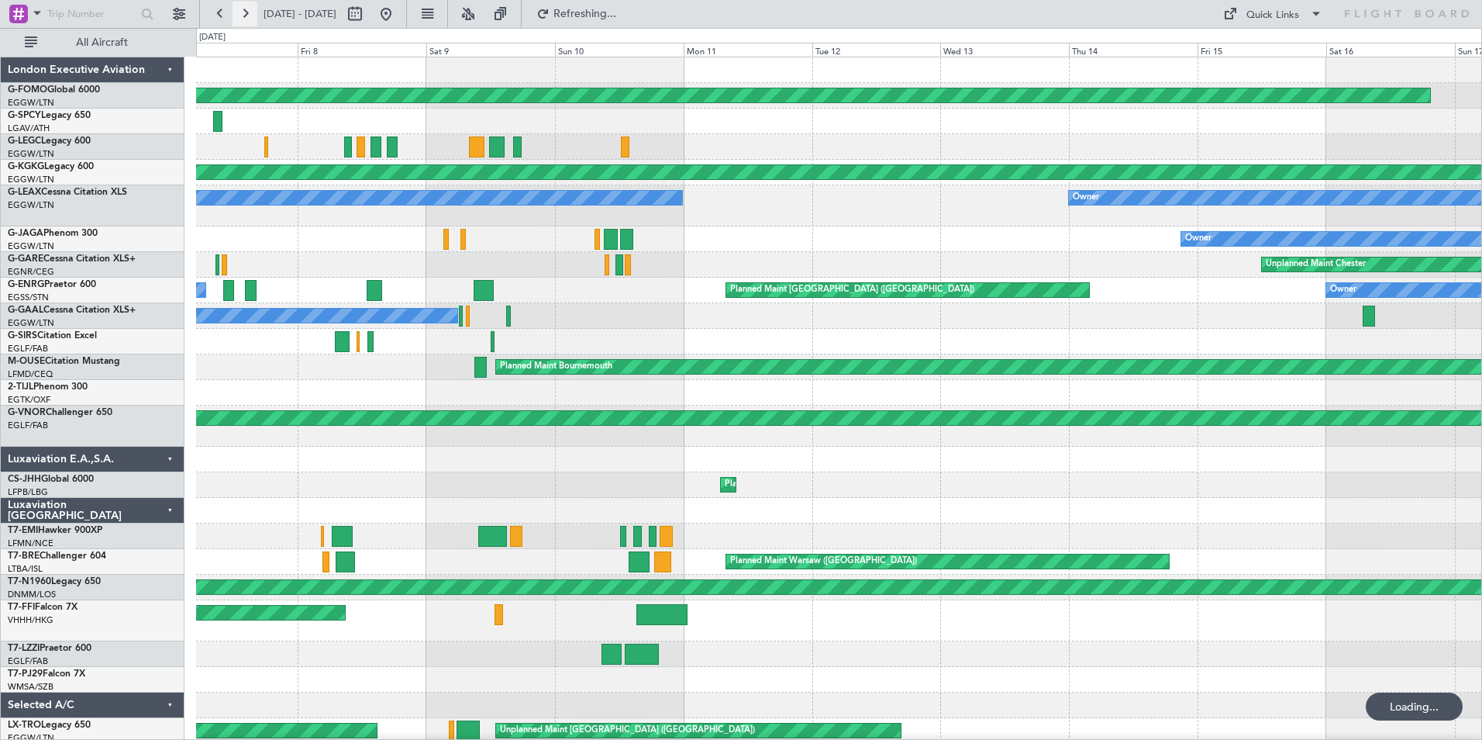
click at [247, 15] on button at bounding box center [245, 14] width 25 height 25
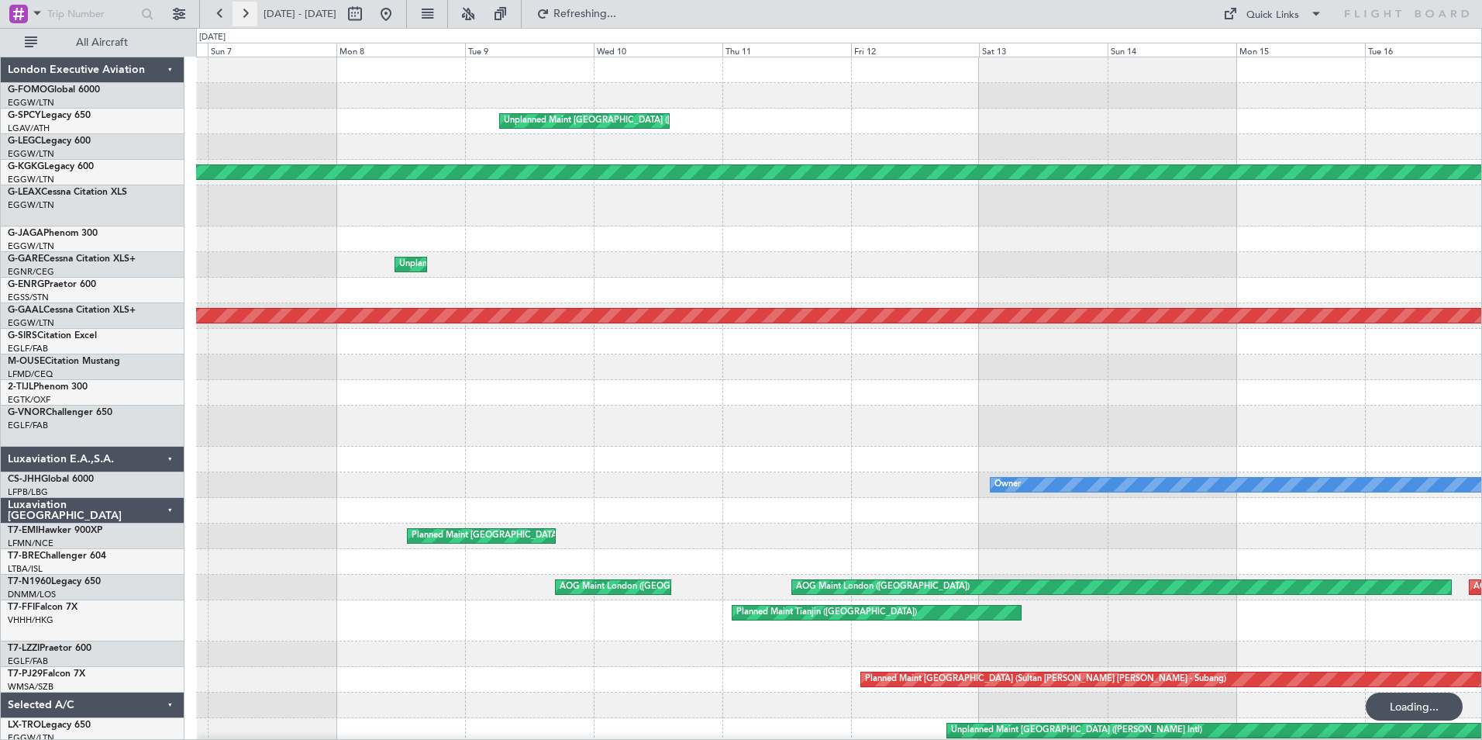
click at [247, 15] on button at bounding box center [245, 14] width 25 height 25
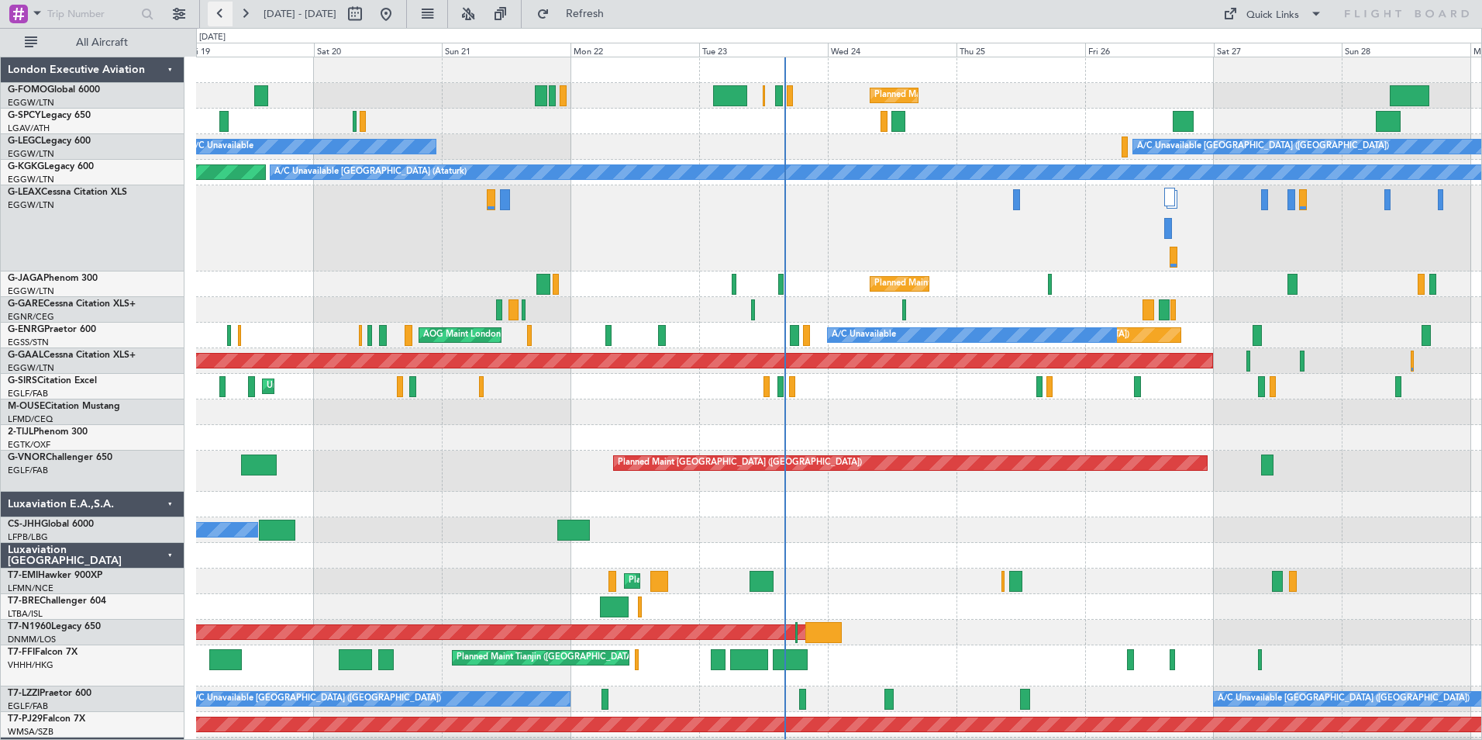
click at [226, 13] on button at bounding box center [220, 14] width 25 height 25
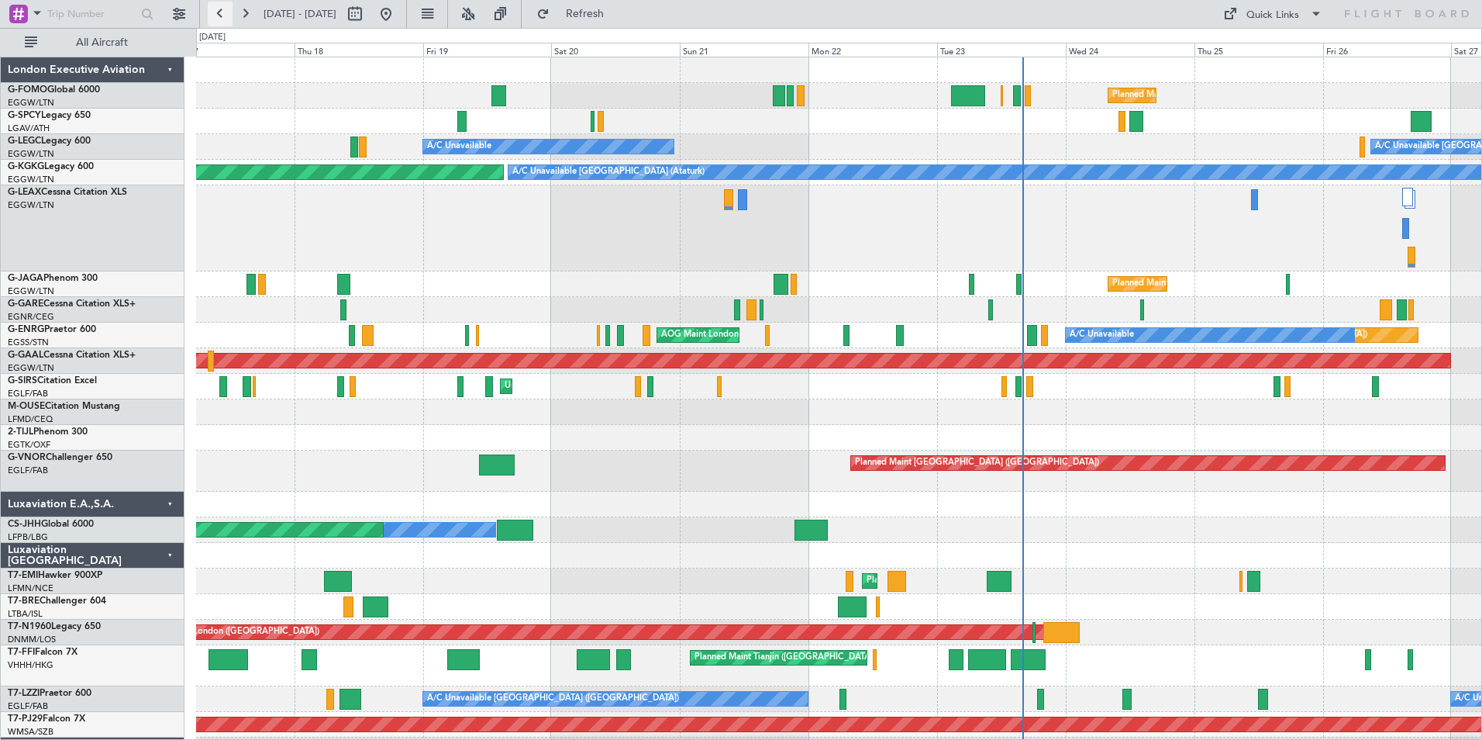
click at [226, 13] on button at bounding box center [220, 14] width 25 height 25
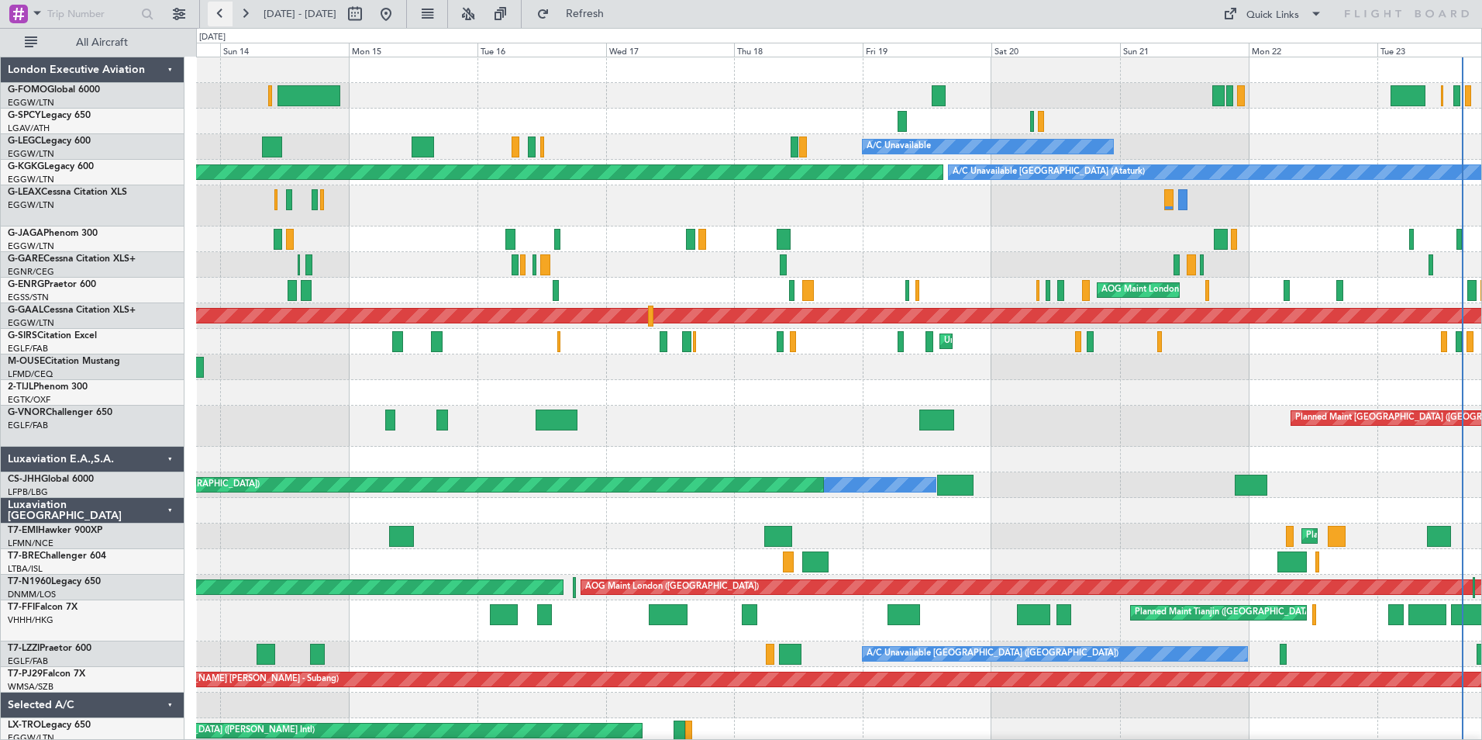
click at [226, 13] on button at bounding box center [220, 14] width 25 height 25
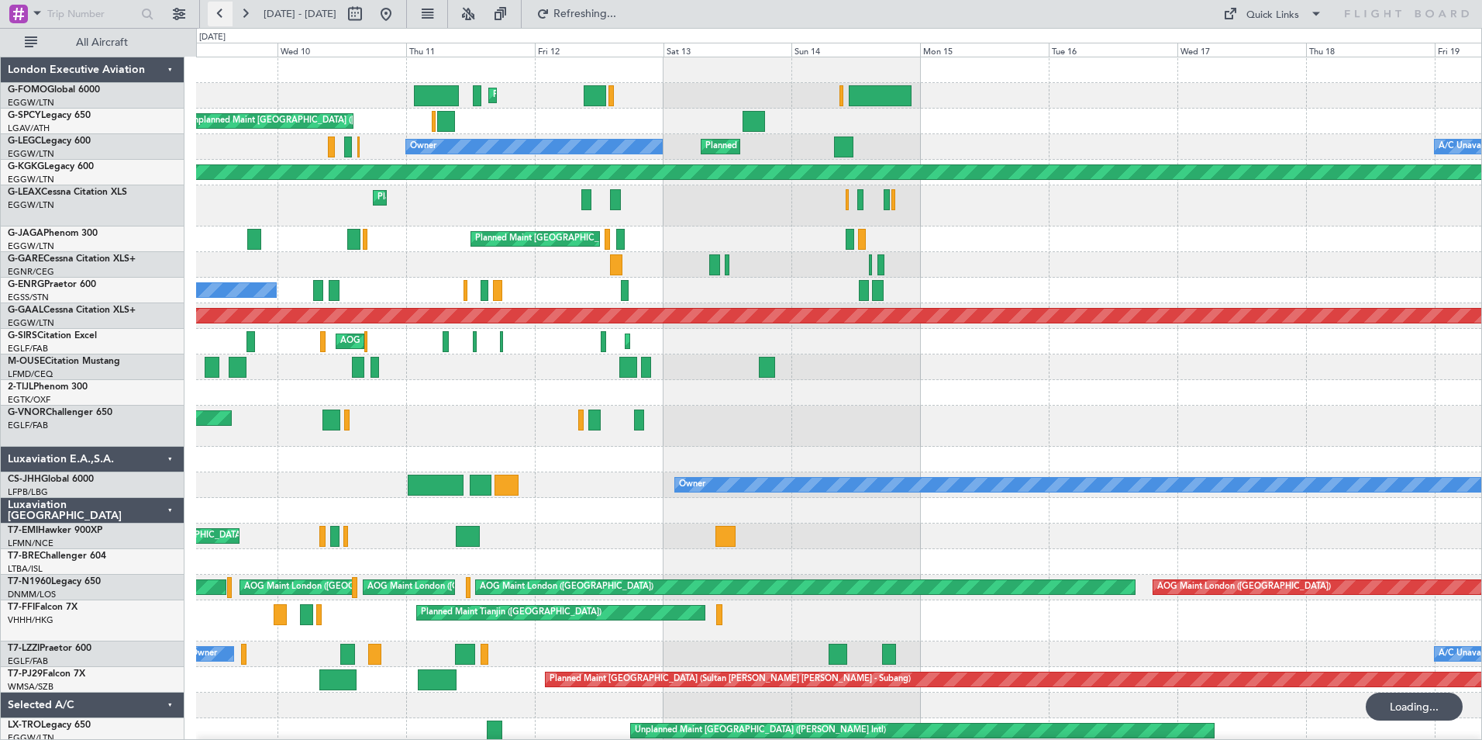
click at [226, 13] on button at bounding box center [220, 14] width 25 height 25
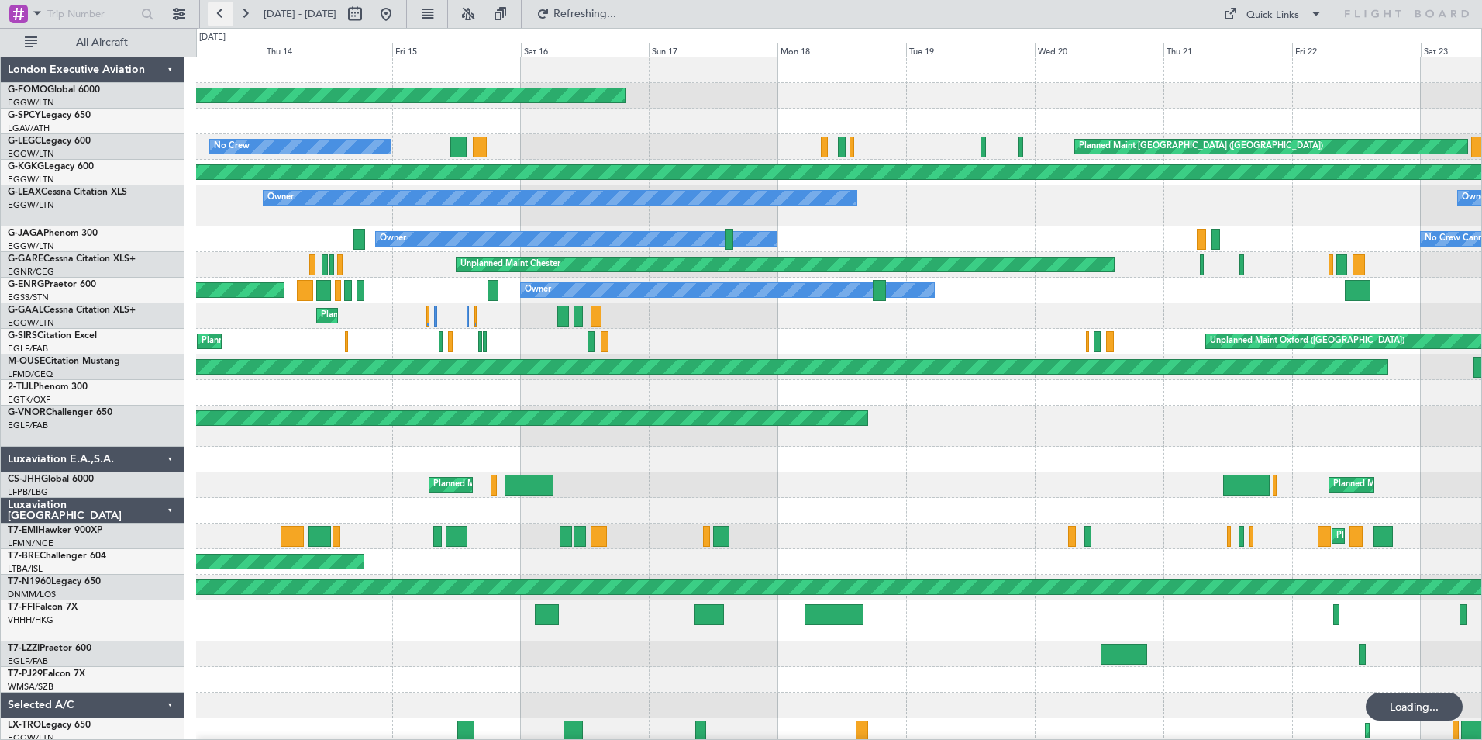
click at [226, 13] on button at bounding box center [220, 14] width 25 height 25
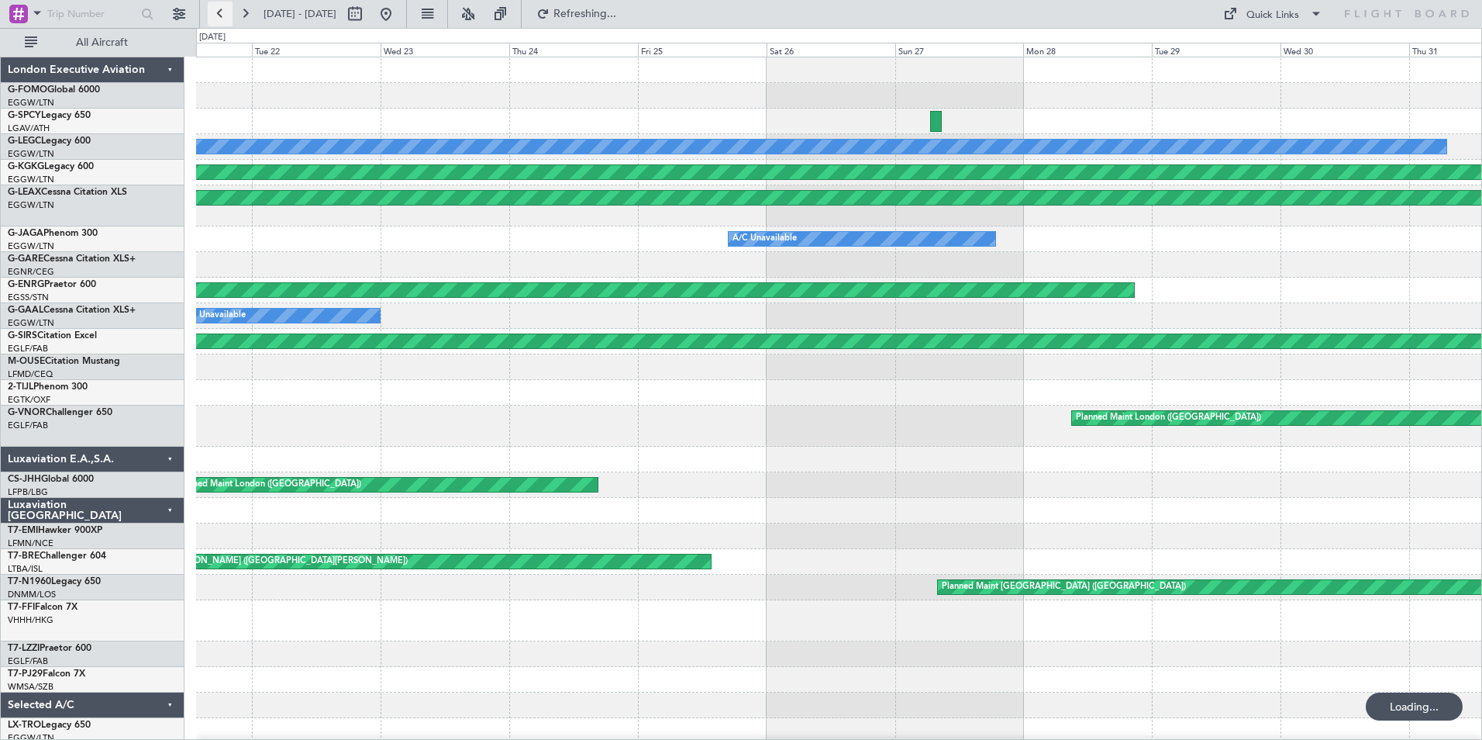
click at [226, 13] on button at bounding box center [220, 14] width 25 height 25
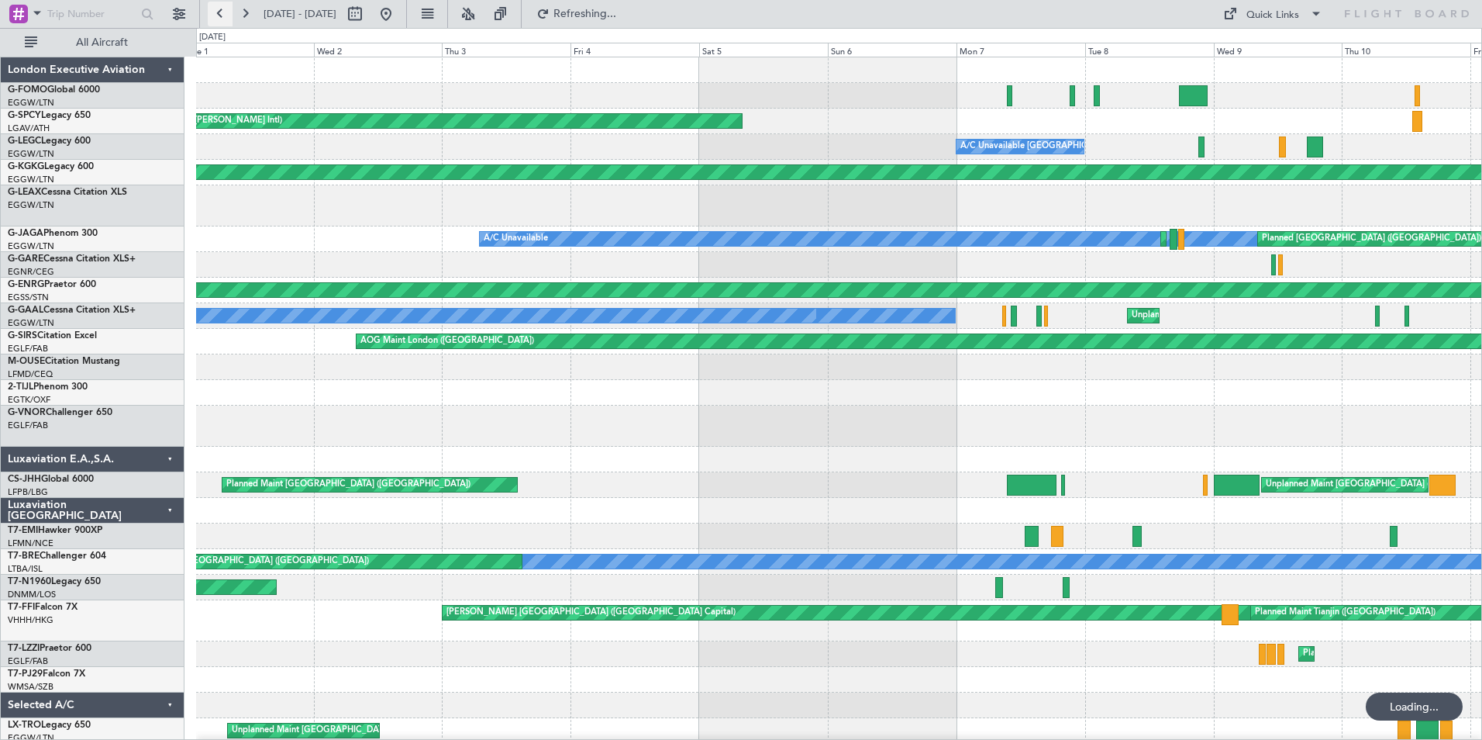
click at [226, 13] on button at bounding box center [220, 14] width 25 height 25
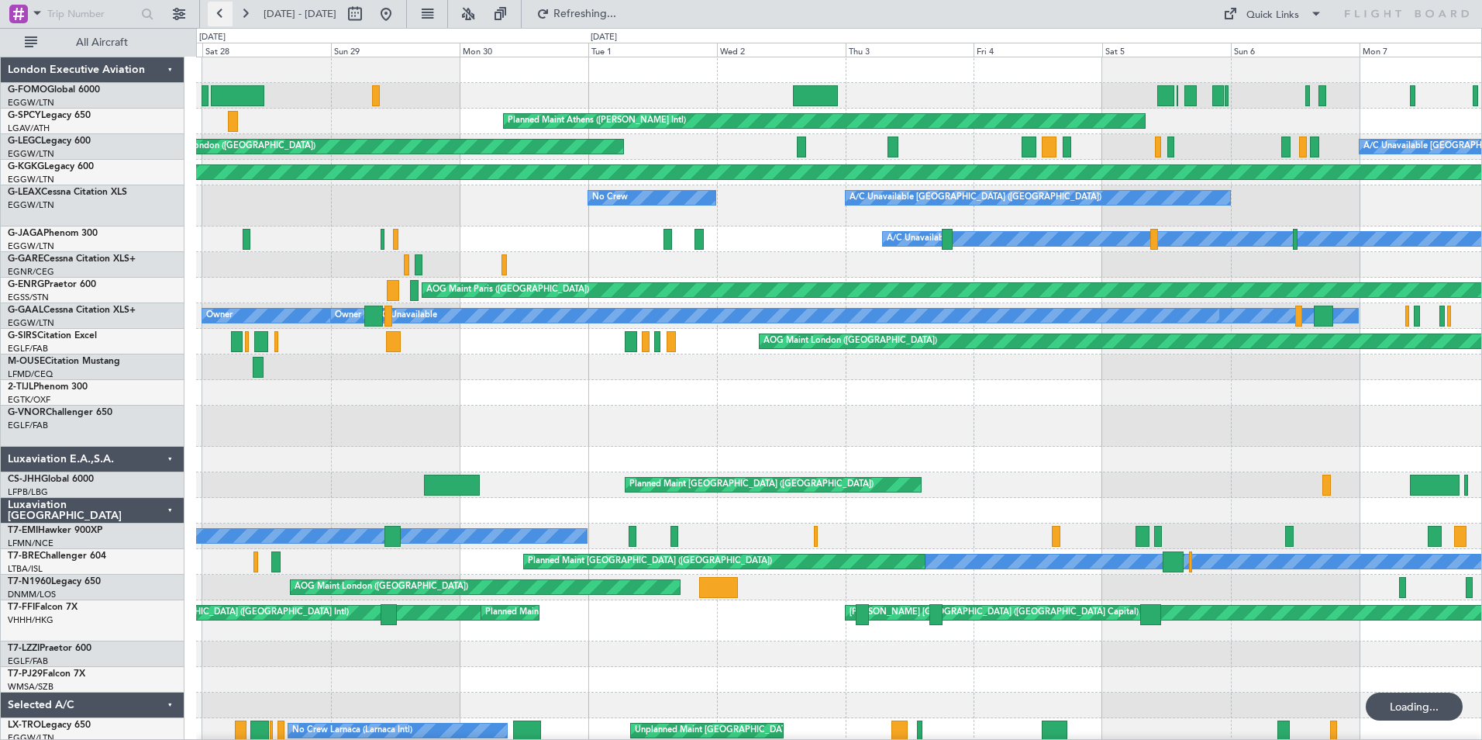
click at [226, 13] on button at bounding box center [220, 14] width 25 height 25
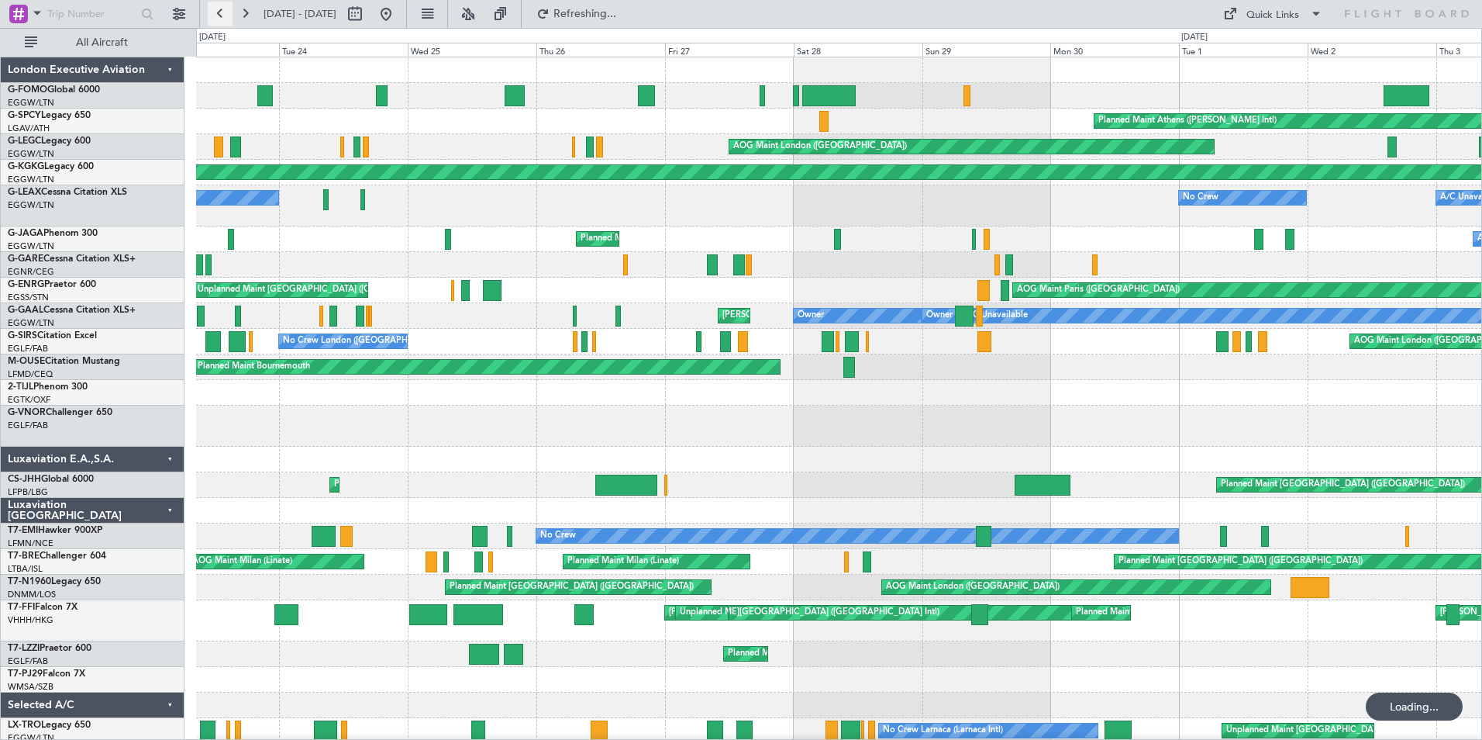
click at [226, 13] on button at bounding box center [220, 14] width 25 height 25
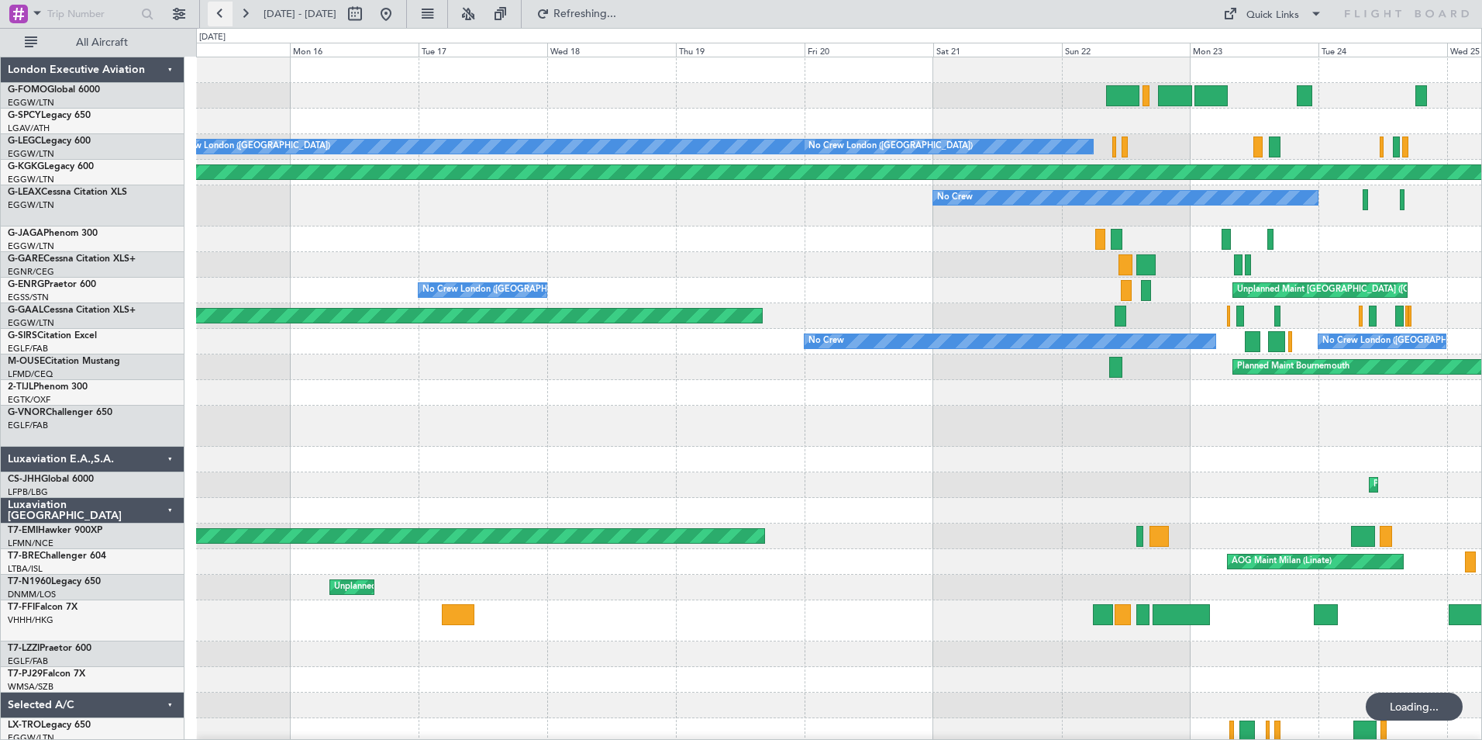
click at [226, 13] on button at bounding box center [220, 14] width 25 height 25
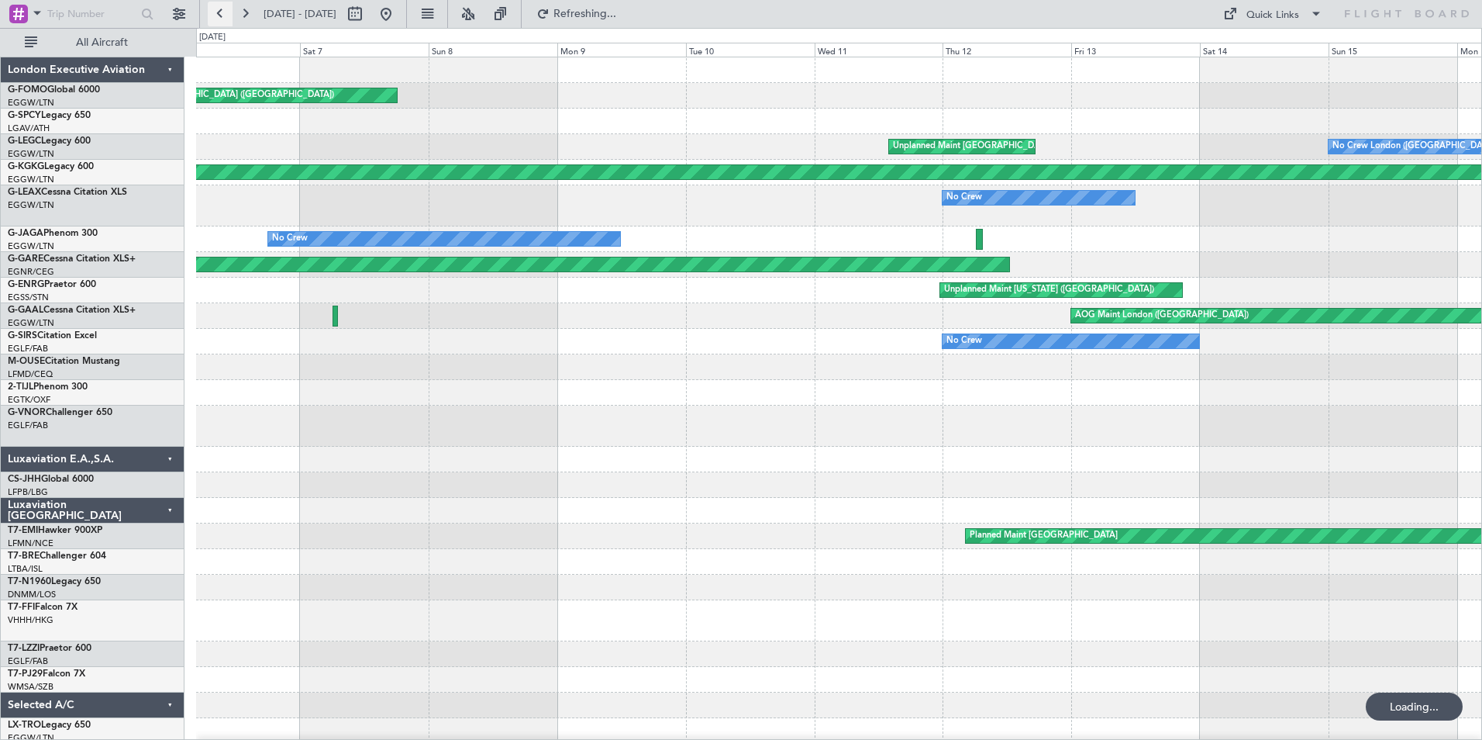
click at [226, 13] on button at bounding box center [220, 14] width 25 height 25
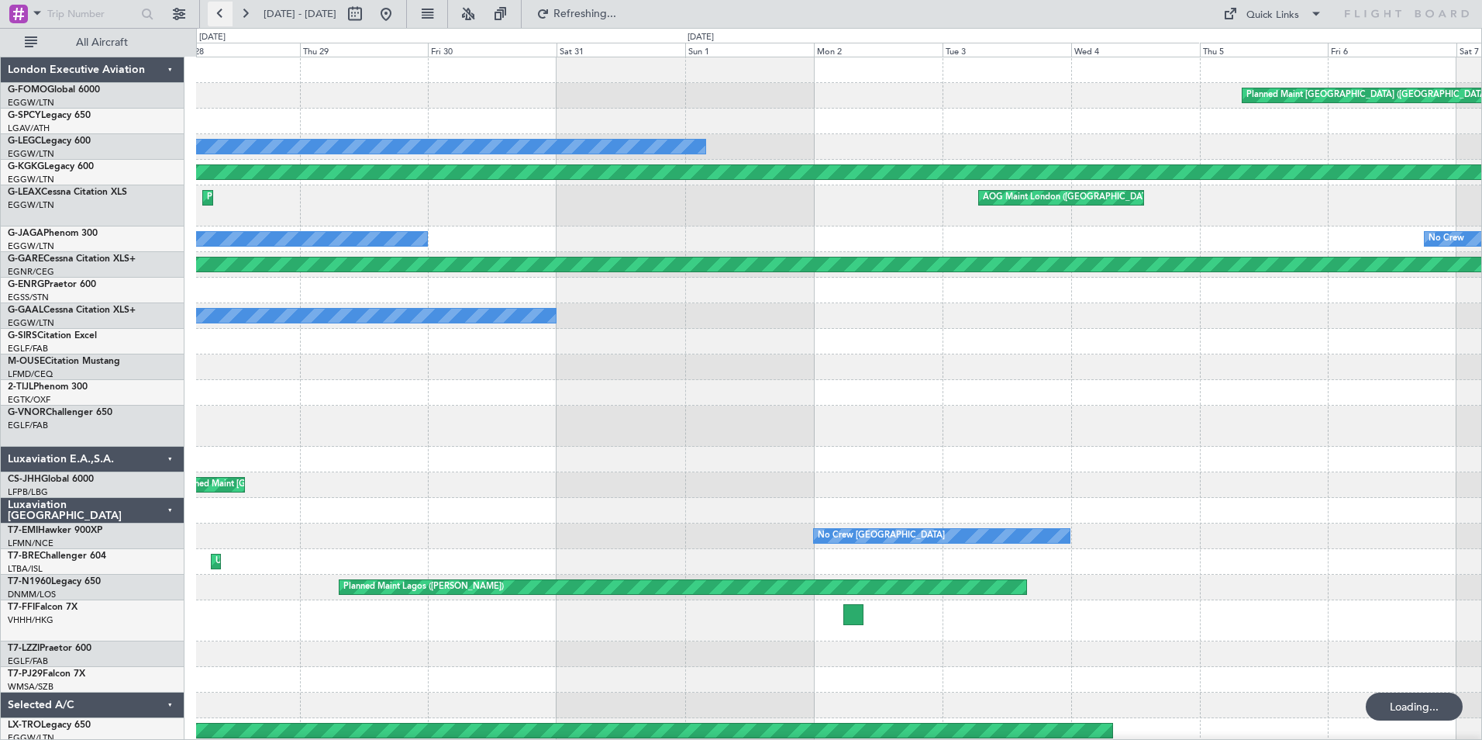
click at [226, 13] on button at bounding box center [220, 14] width 25 height 25
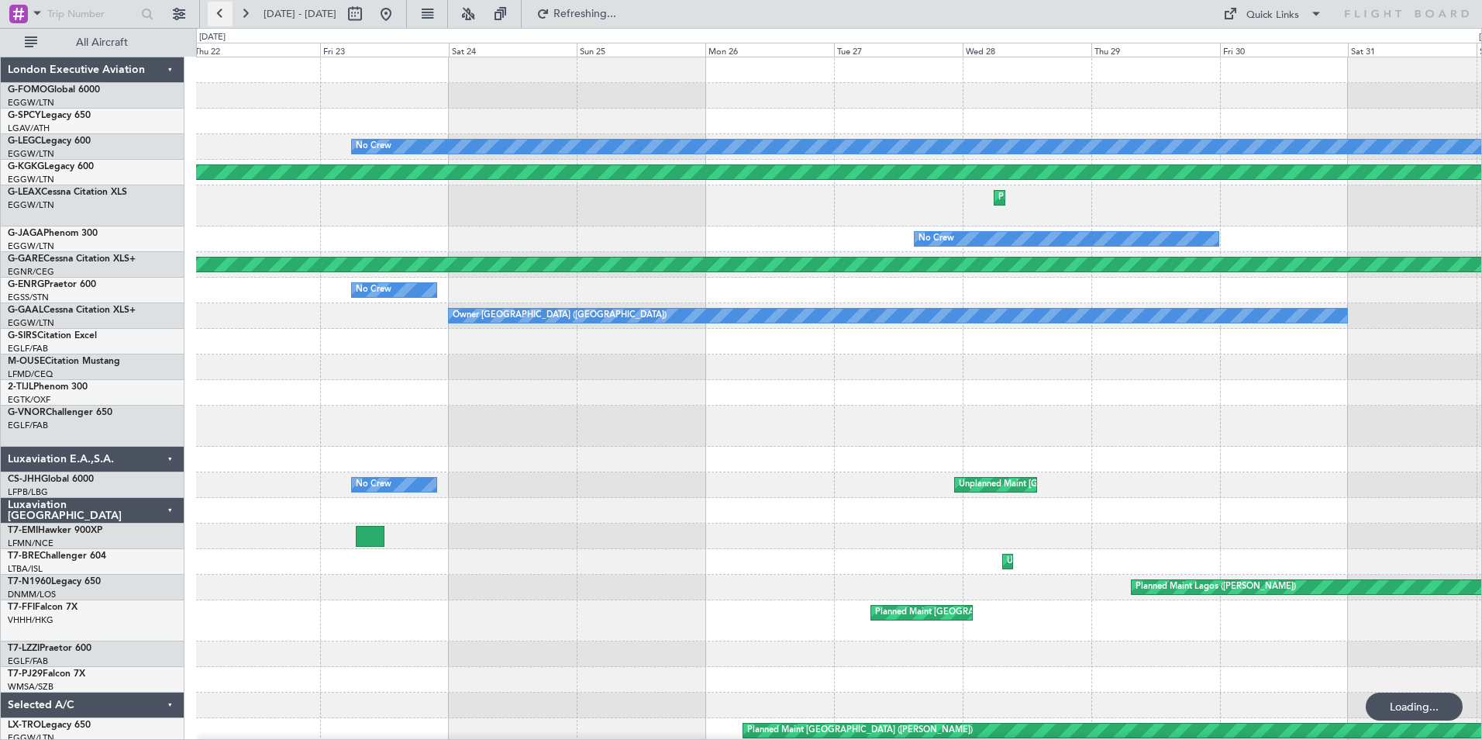
click at [226, 13] on button at bounding box center [220, 14] width 25 height 25
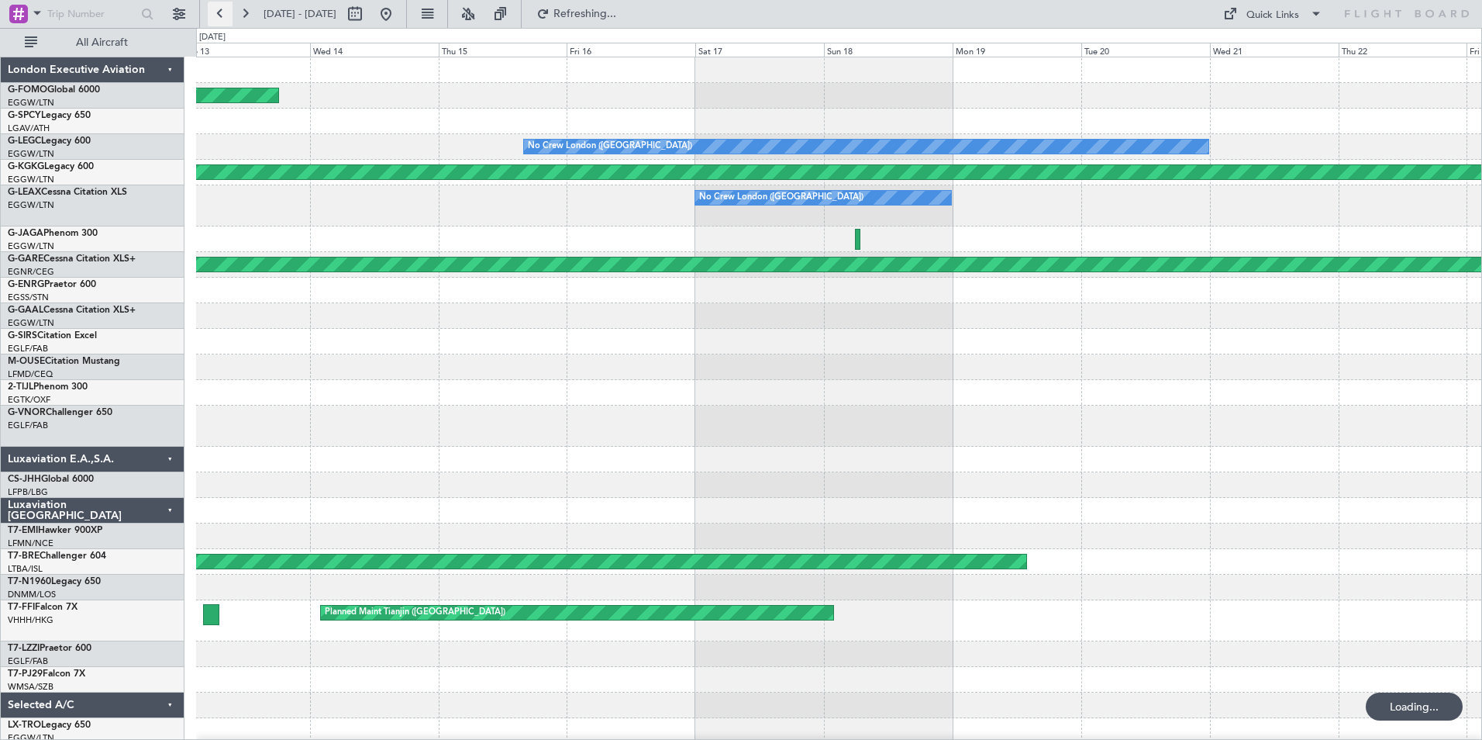
click at [226, 13] on button at bounding box center [220, 14] width 25 height 25
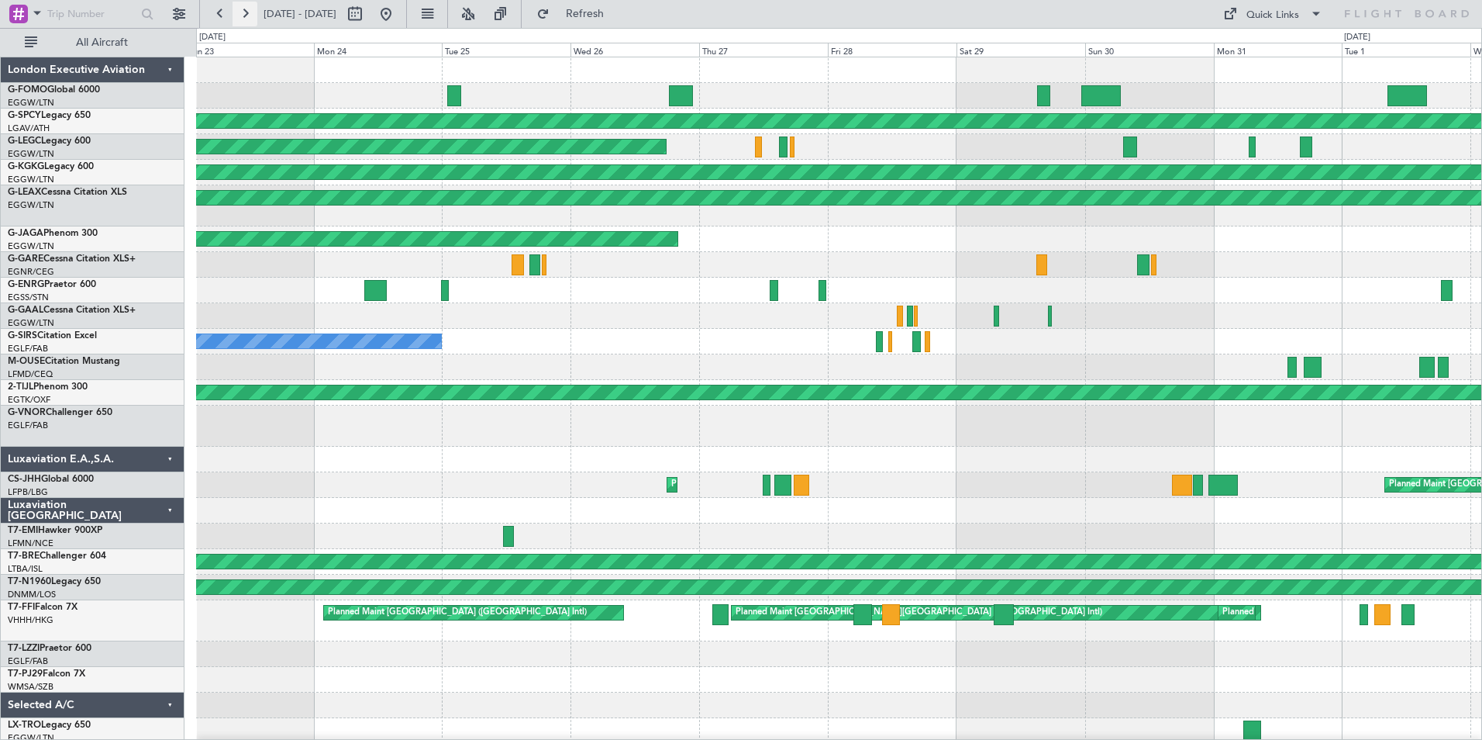
click at [242, 20] on button at bounding box center [245, 14] width 25 height 25
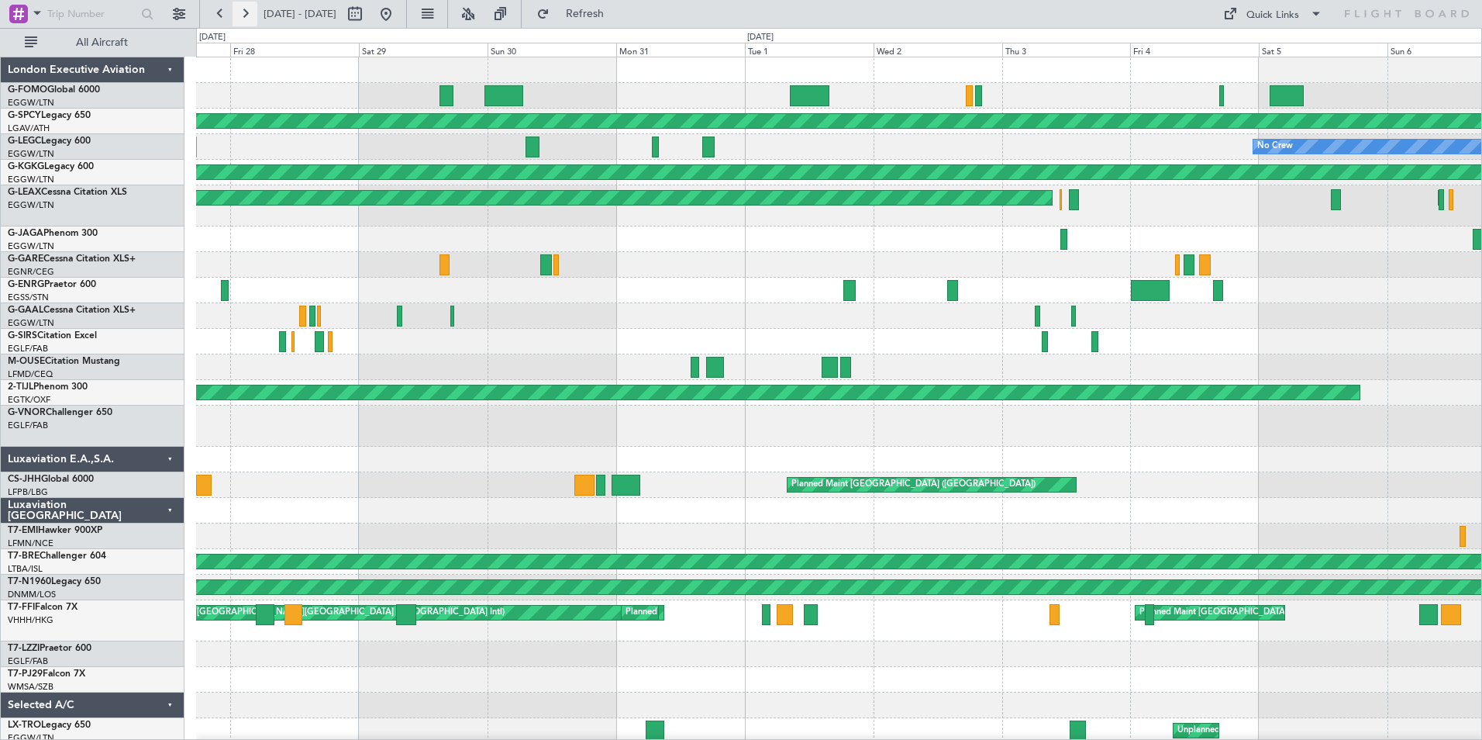
click at [242, 20] on button at bounding box center [245, 14] width 25 height 25
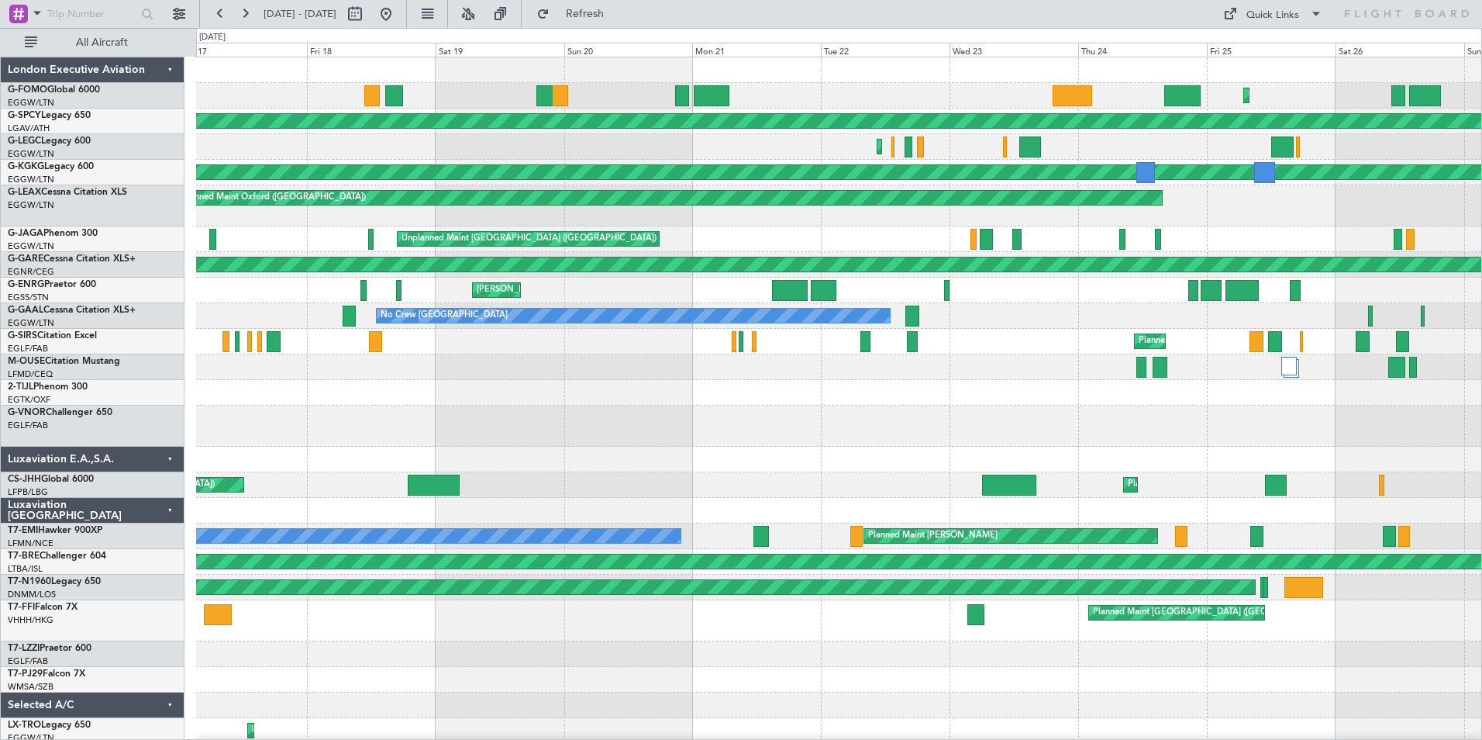
click at [391, 739] on html "12 Apr 2025 - 22 Apr 2025 Refresh Quick Links All Aircraft Planned Maint London…" at bounding box center [741, 370] width 1482 height 740
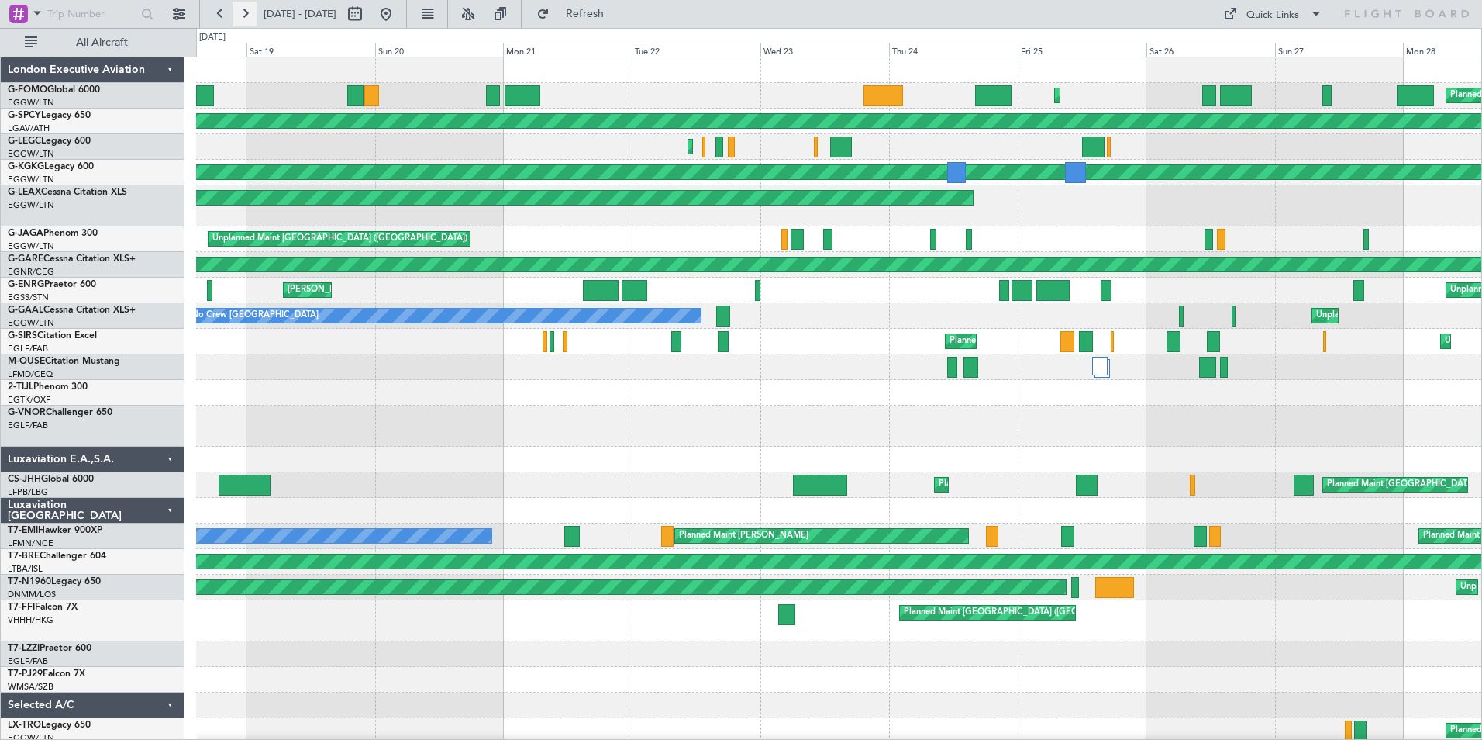
click at [236, 22] on button at bounding box center [245, 14] width 25 height 25
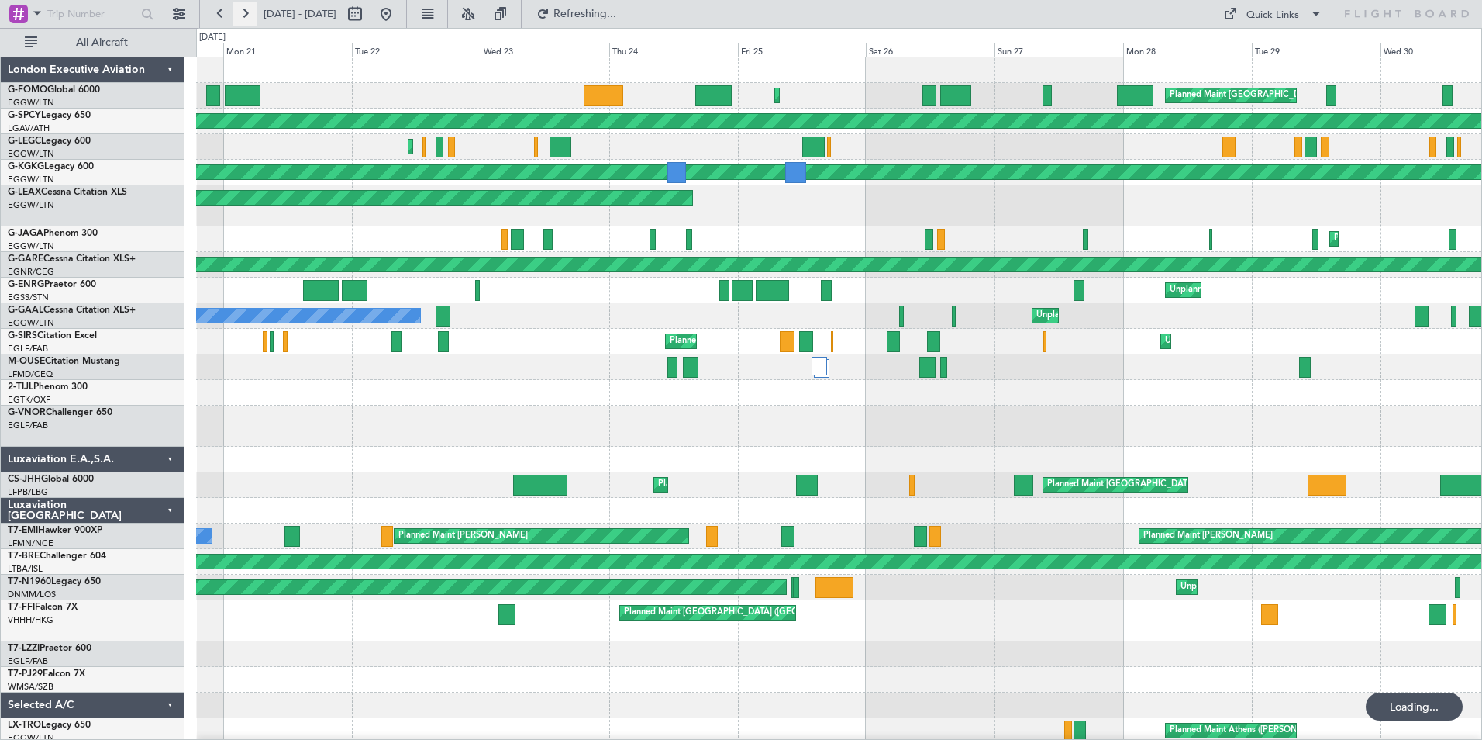
click at [236, 22] on button at bounding box center [245, 14] width 25 height 25
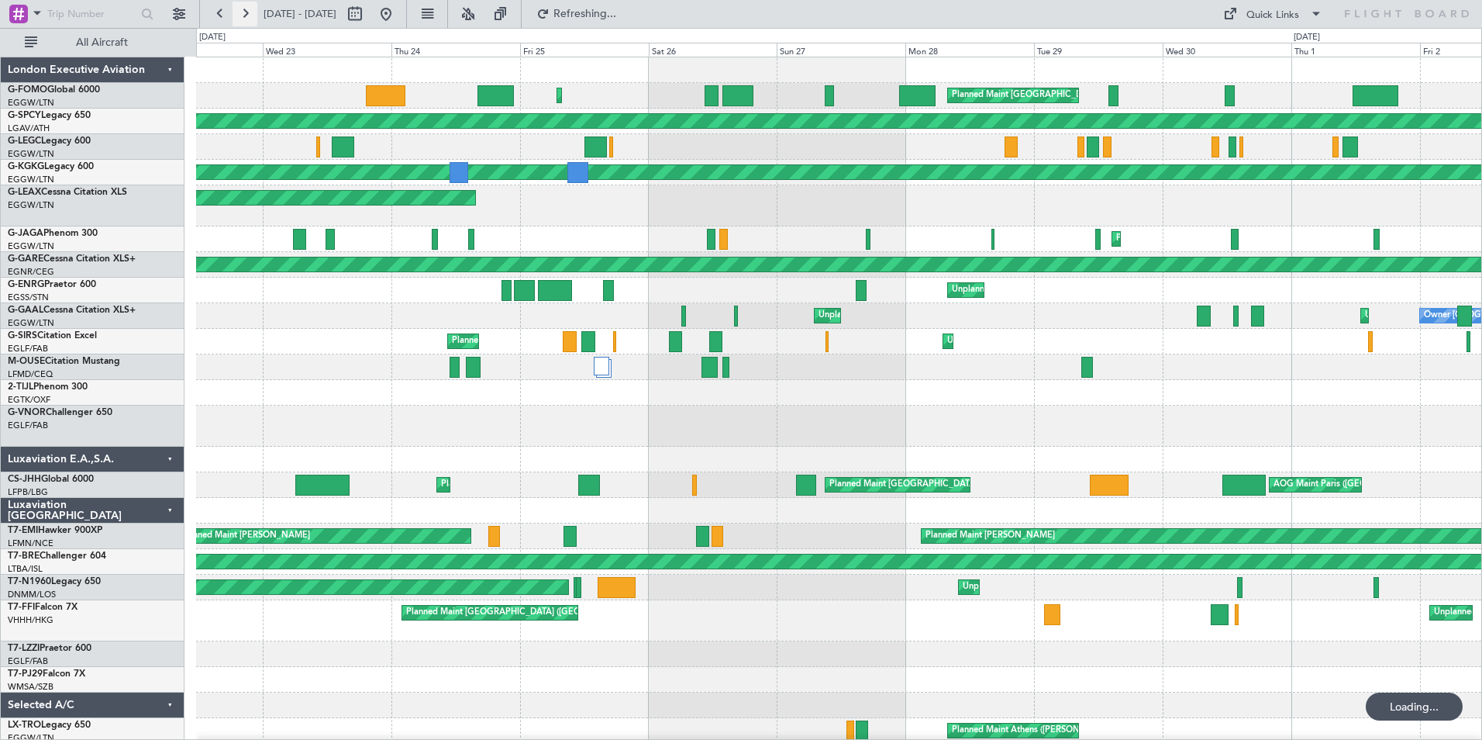
click at [236, 22] on button at bounding box center [245, 14] width 25 height 25
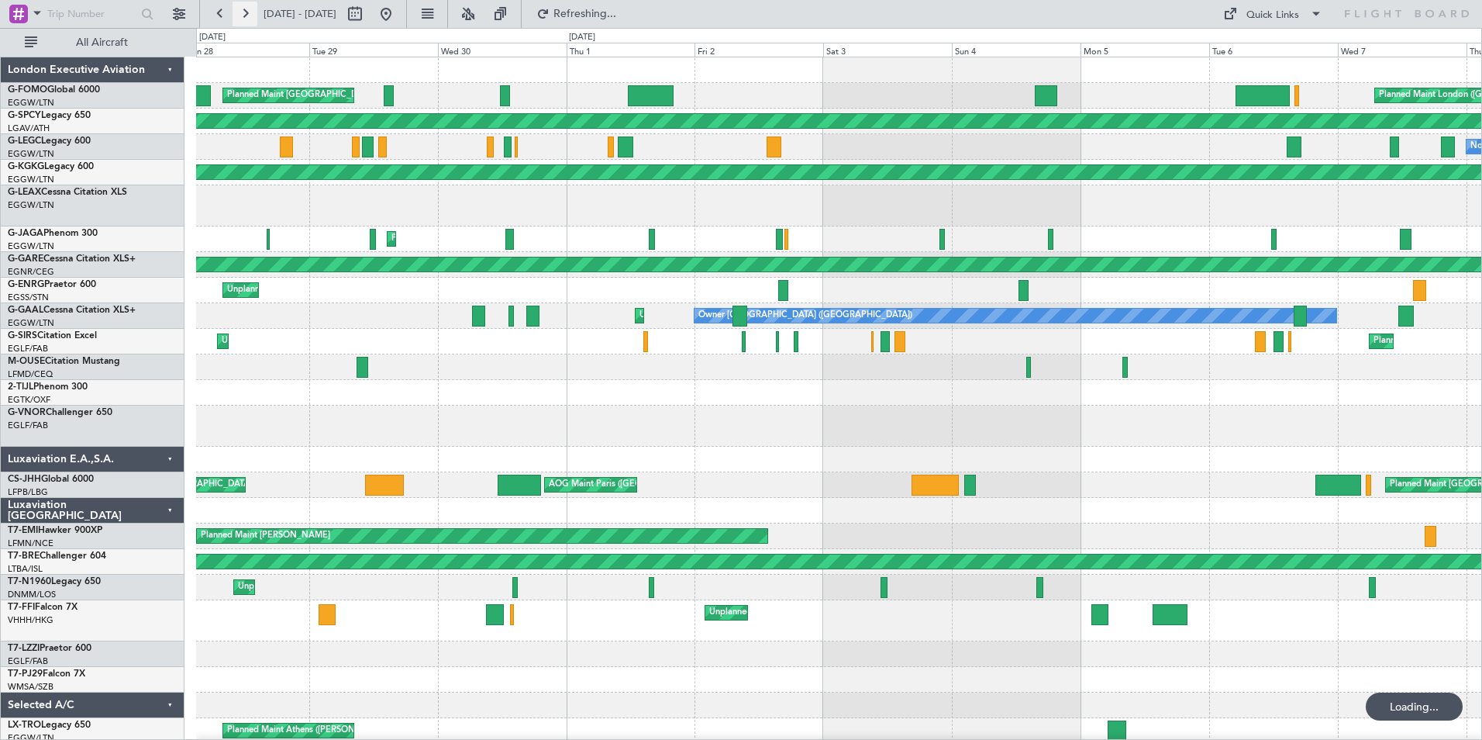
click at [236, 22] on button at bounding box center [245, 14] width 25 height 25
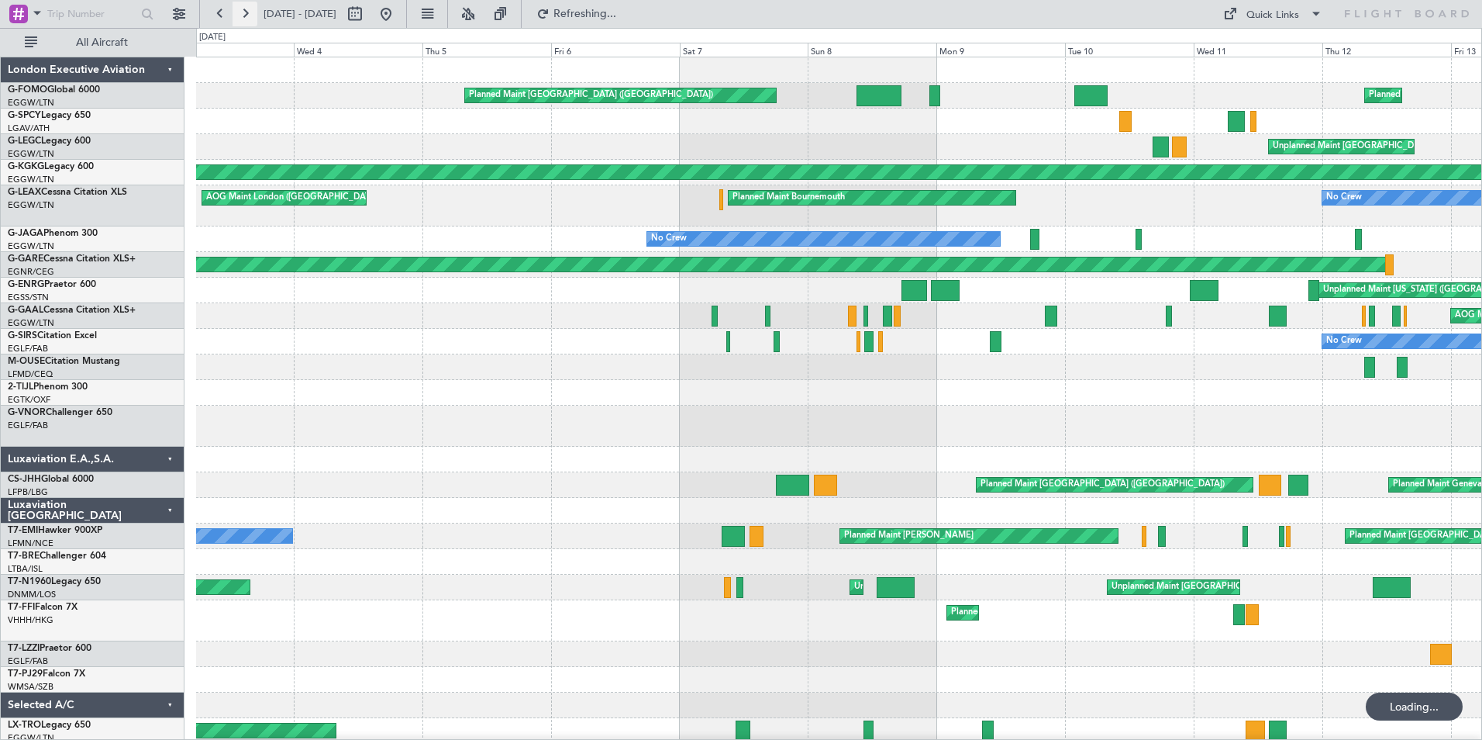
click at [236, 22] on button at bounding box center [245, 14] width 25 height 25
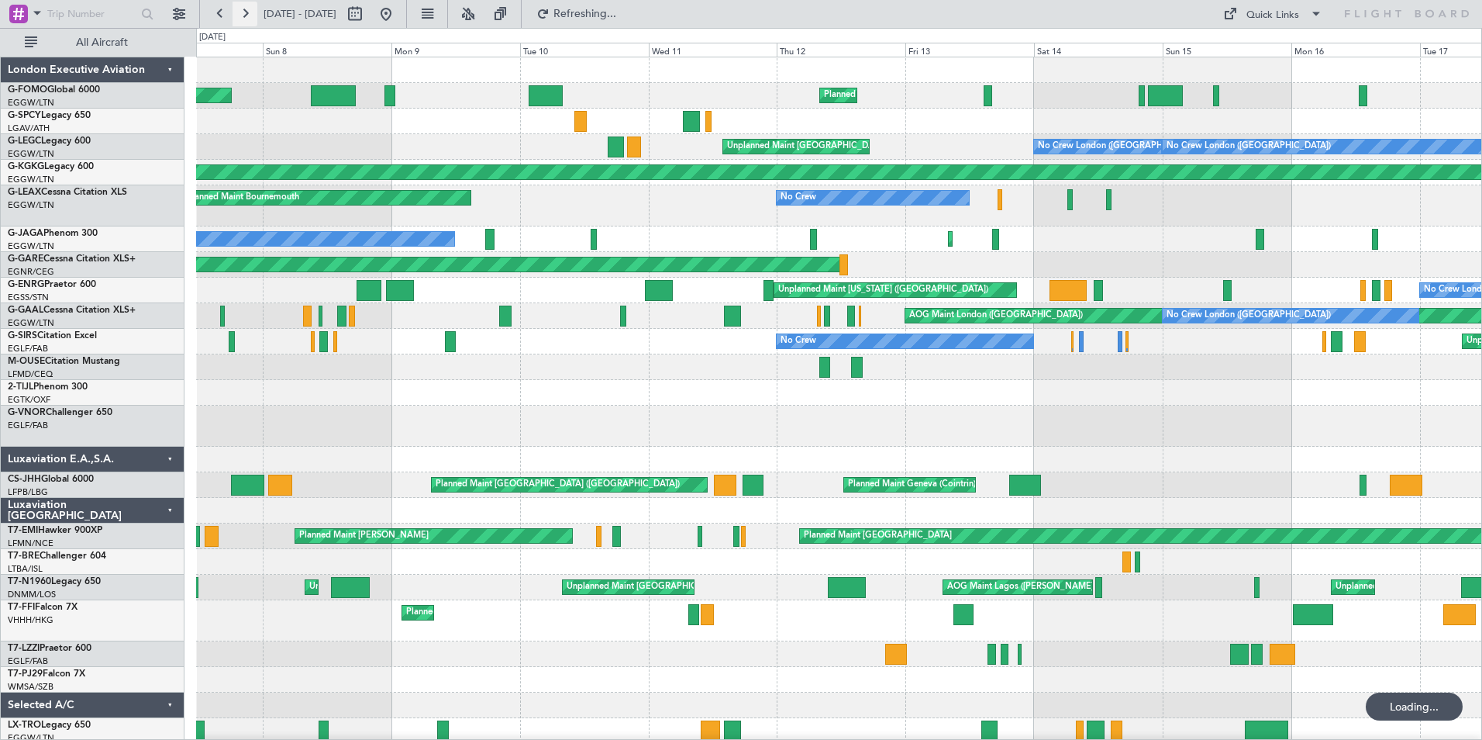
click at [236, 22] on button at bounding box center [245, 14] width 25 height 25
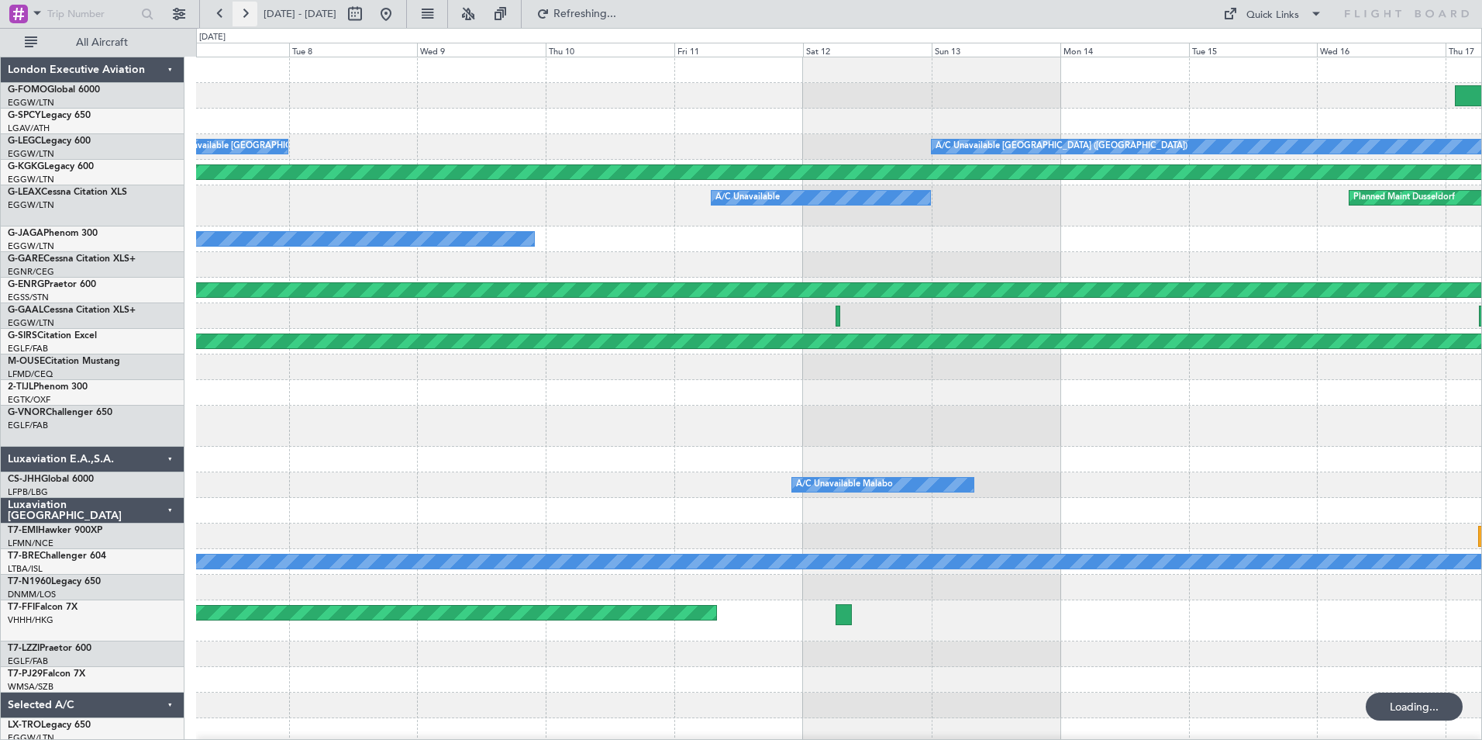
click at [236, 22] on button at bounding box center [245, 14] width 25 height 25
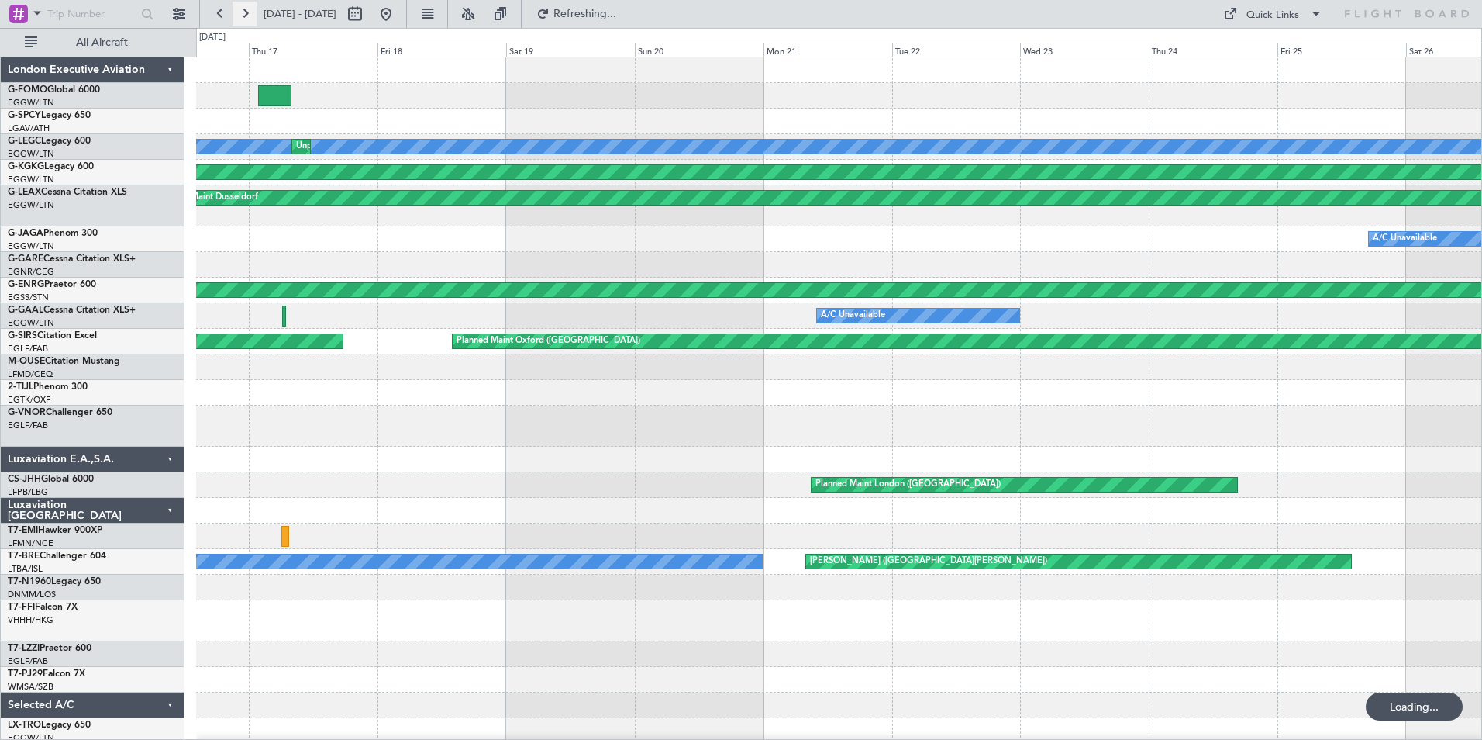
click at [236, 22] on button at bounding box center [245, 14] width 25 height 25
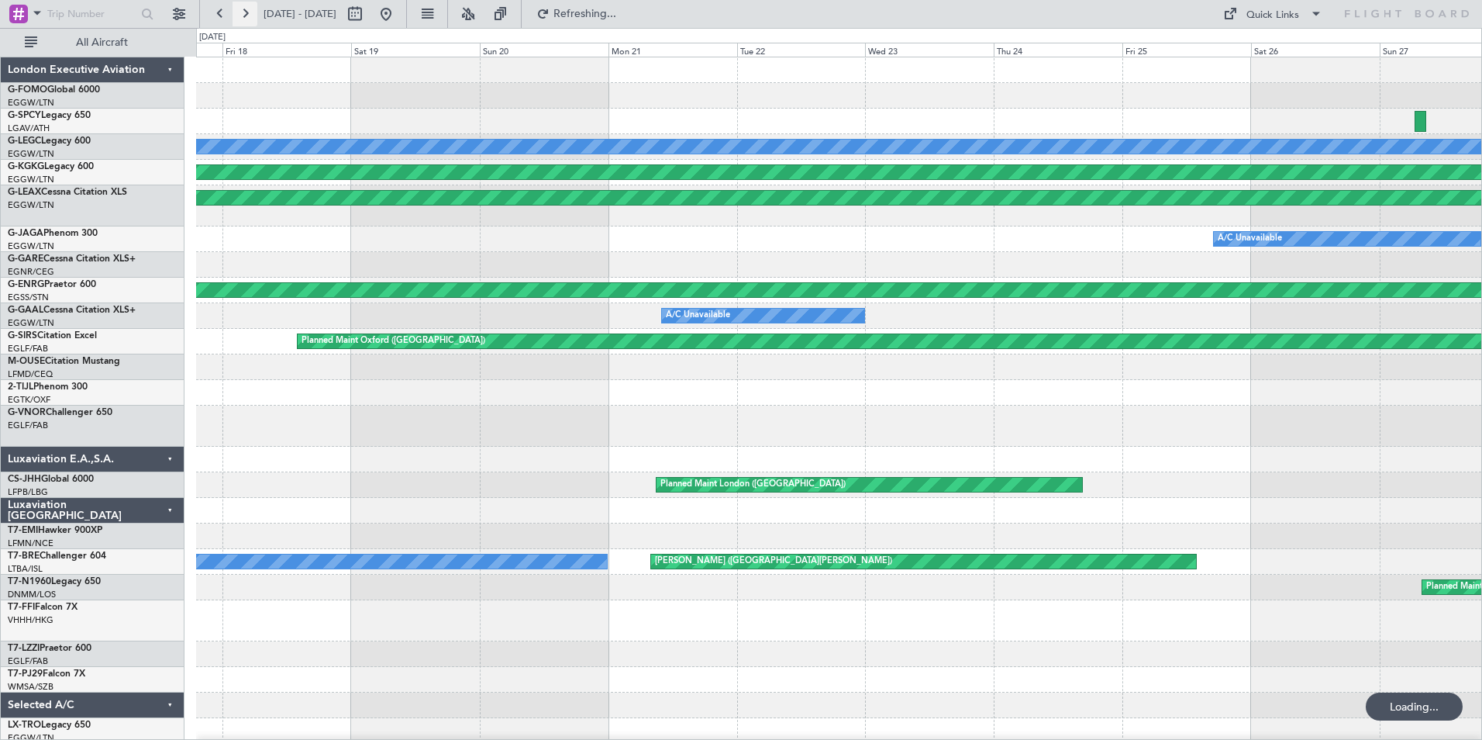
click at [236, 22] on button at bounding box center [245, 14] width 25 height 25
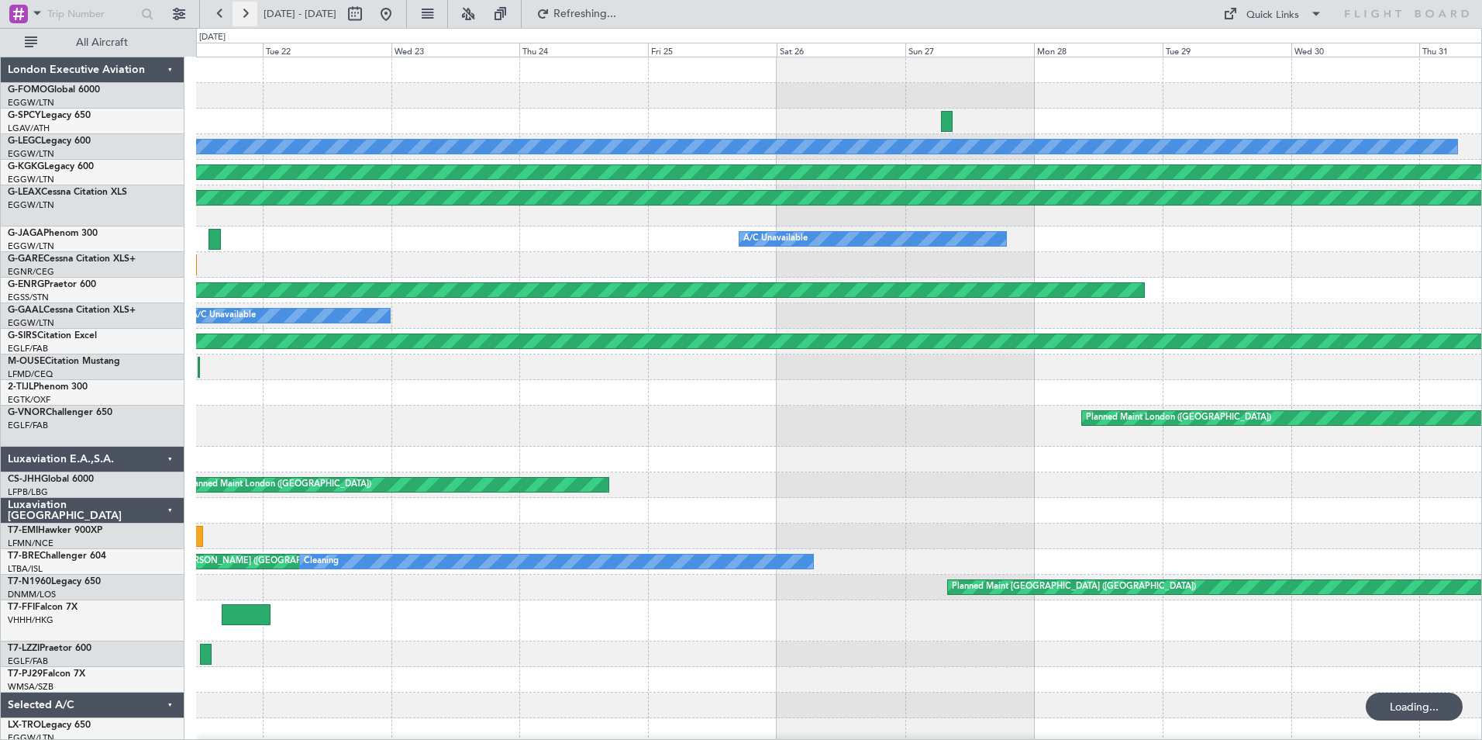
click at [236, 22] on button at bounding box center [245, 14] width 25 height 25
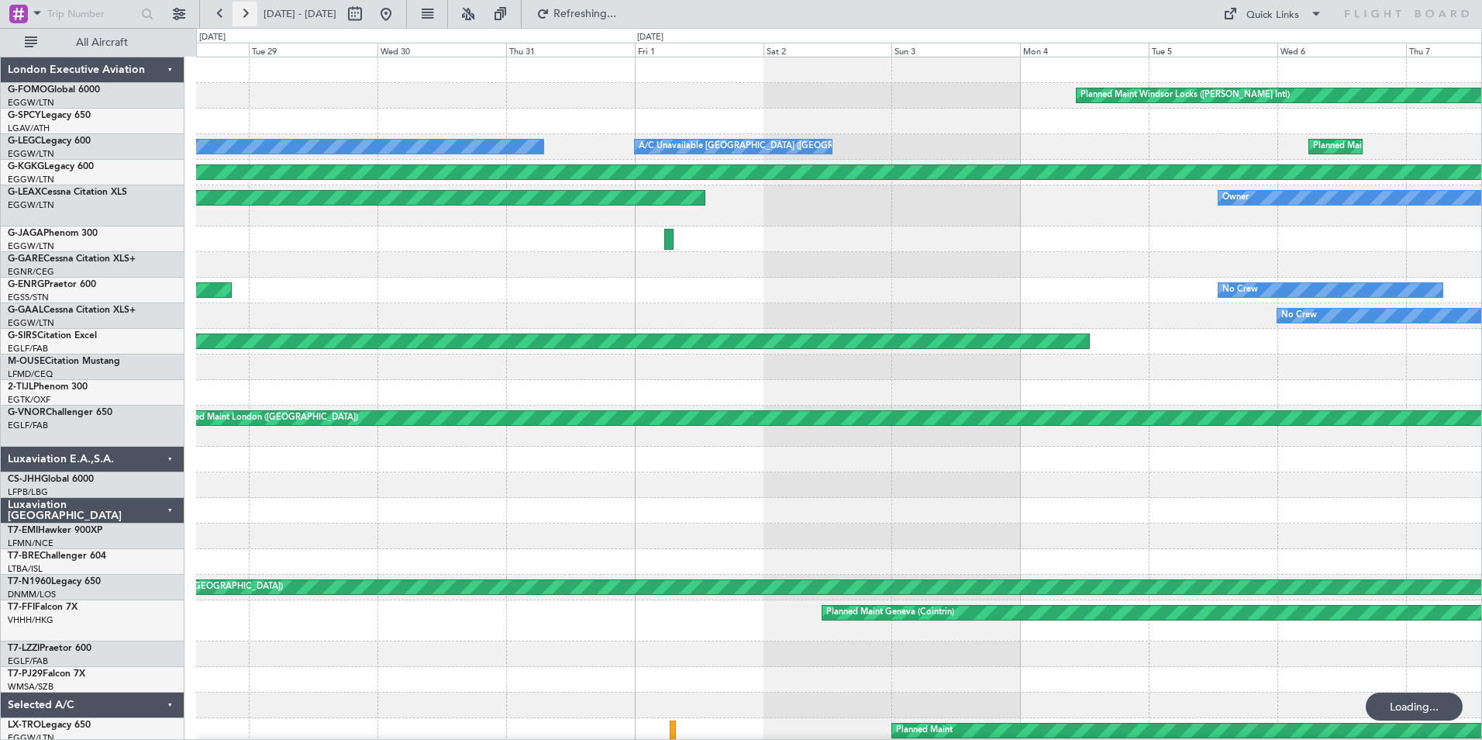
click at [236, 22] on button at bounding box center [245, 14] width 25 height 25
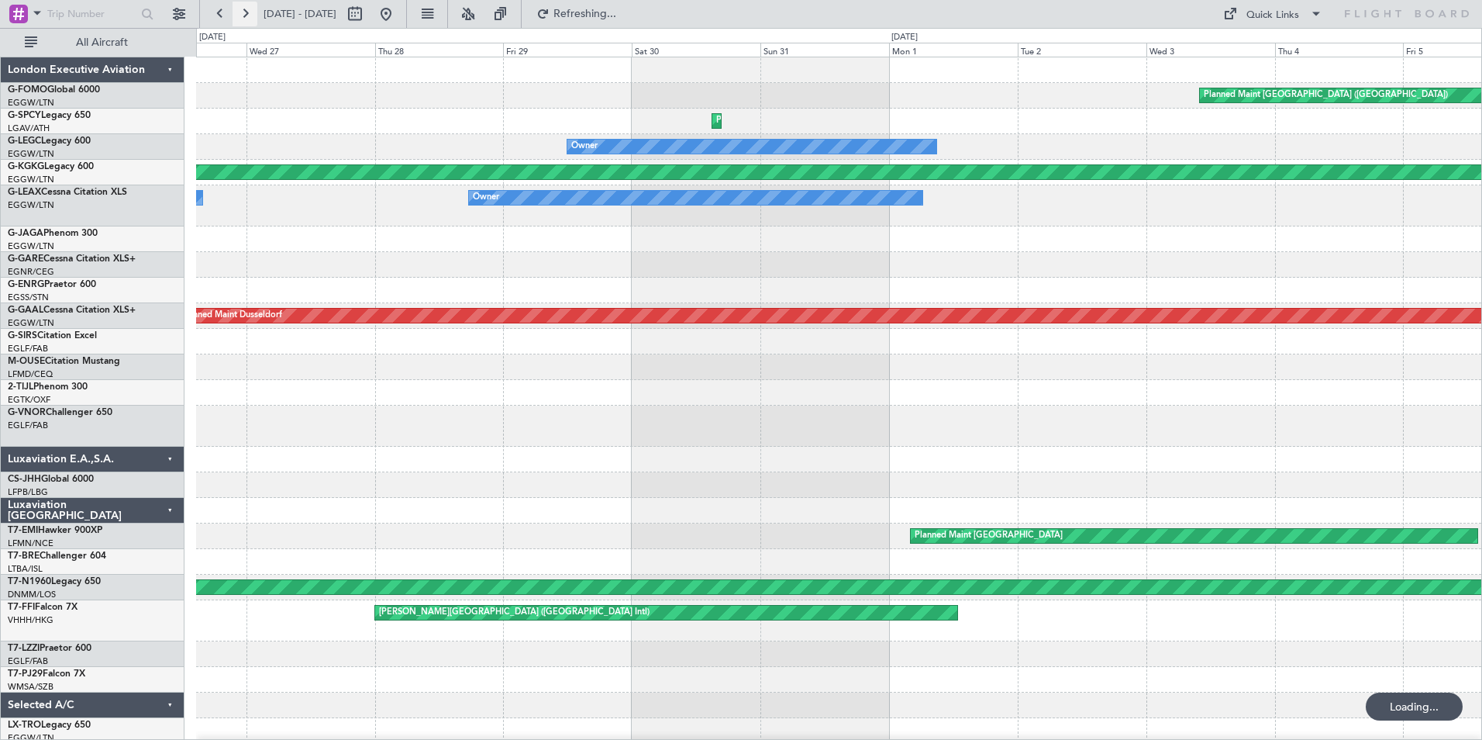
click at [236, 22] on button at bounding box center [245, 14] width 25 height 25
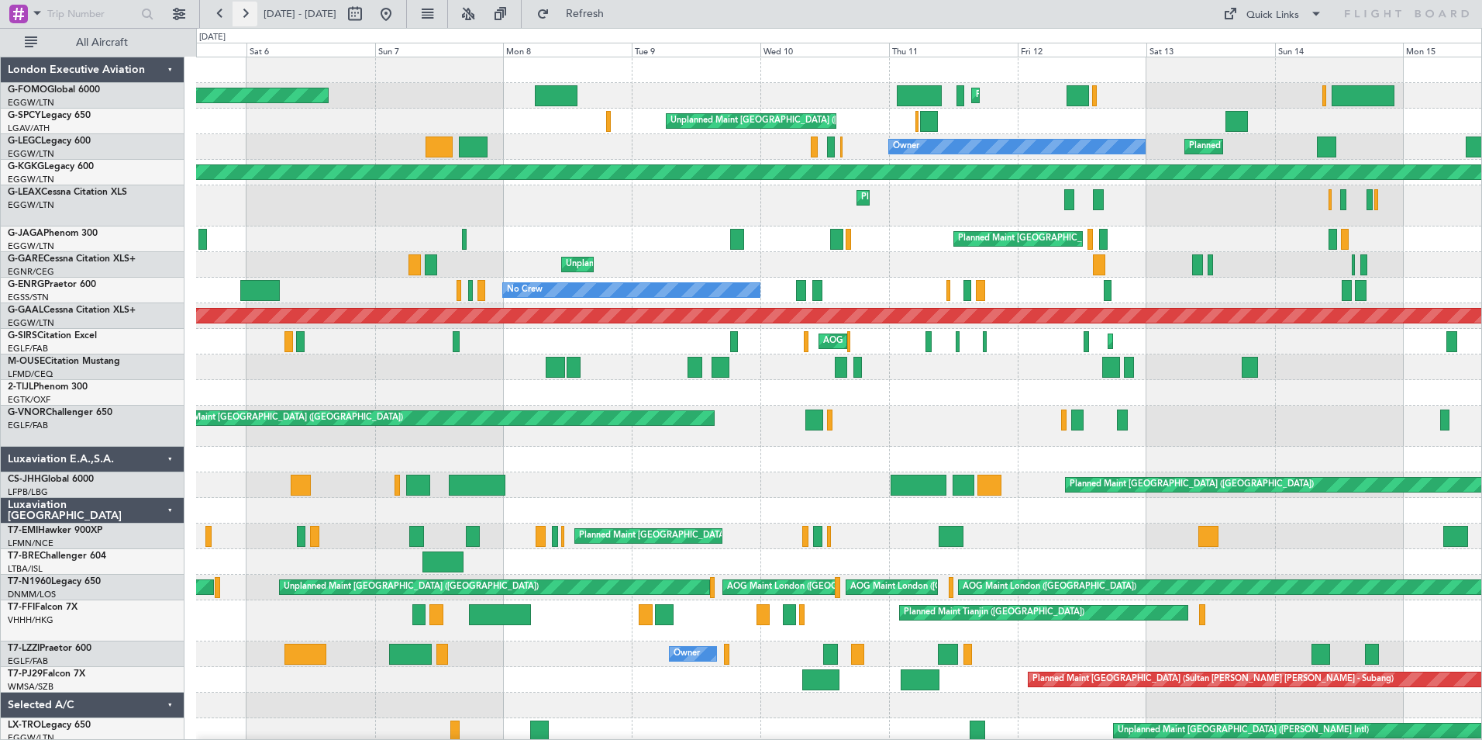
click at [251, 17] on button at bounding box center [245, 14] width 25 height 25
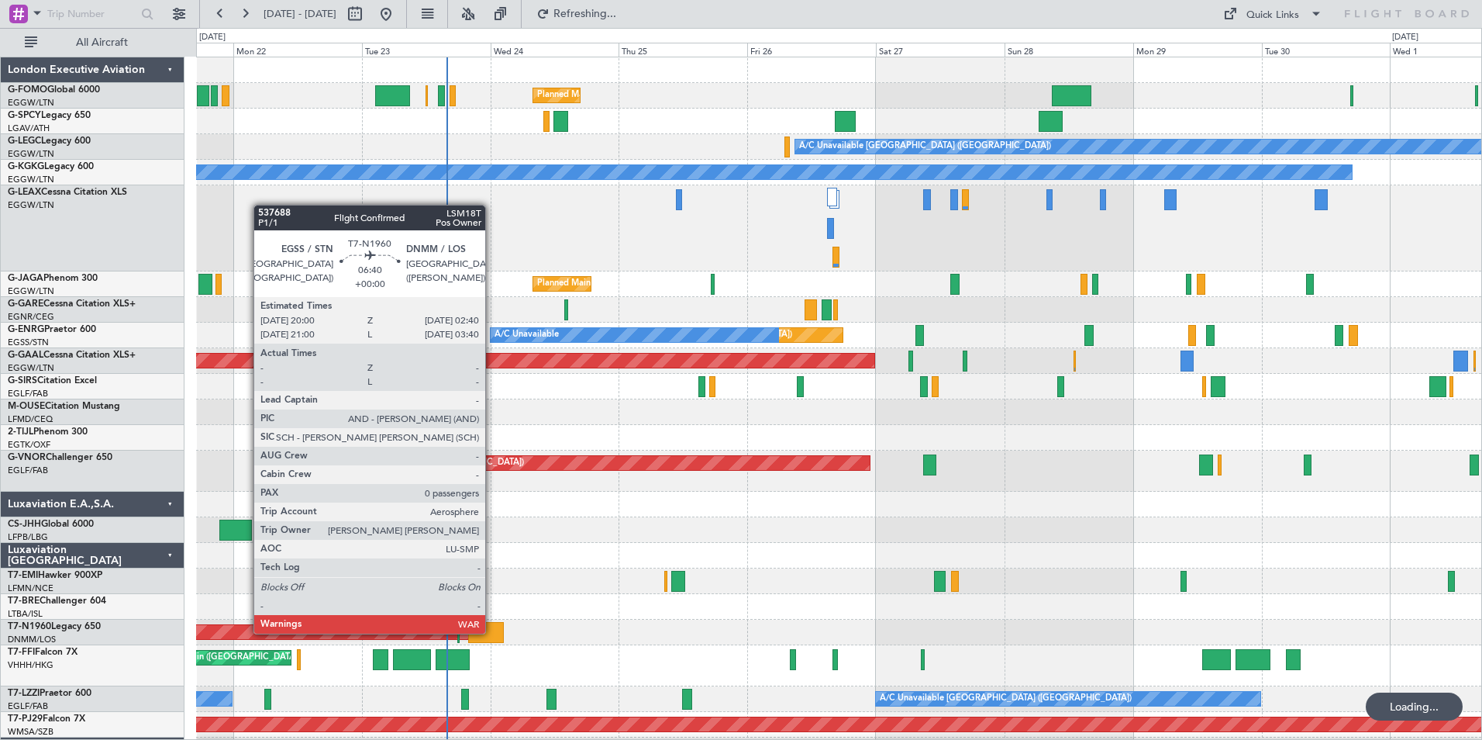
click at [492, 632] on div at bounding box center [486, 632] width 36 height 21
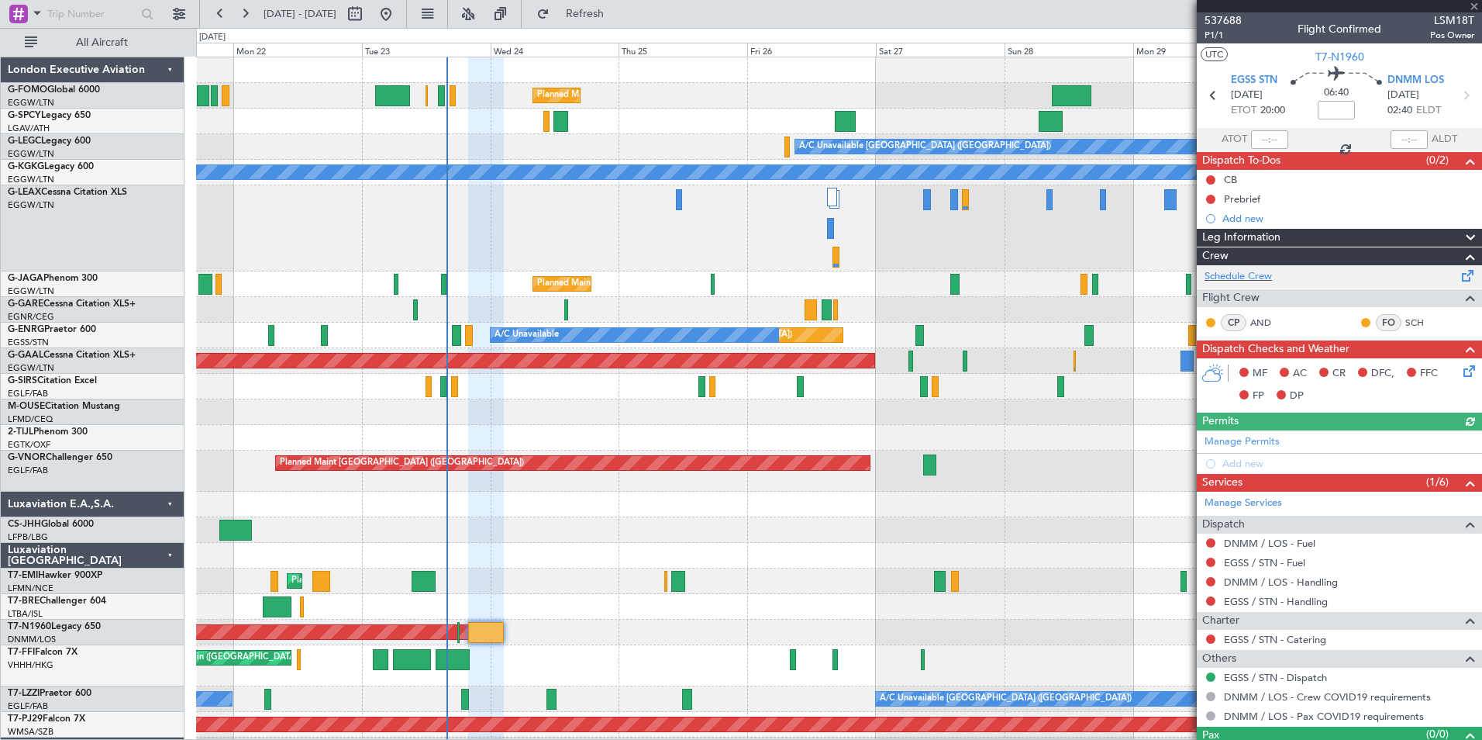
click at [1242, 284] on div "Schedule Crew" at bounding box center [1339, 276] width 285 height 23
click at [591, 14] on button "Refresh" at bounding box center [575, 14] width 93 height 25
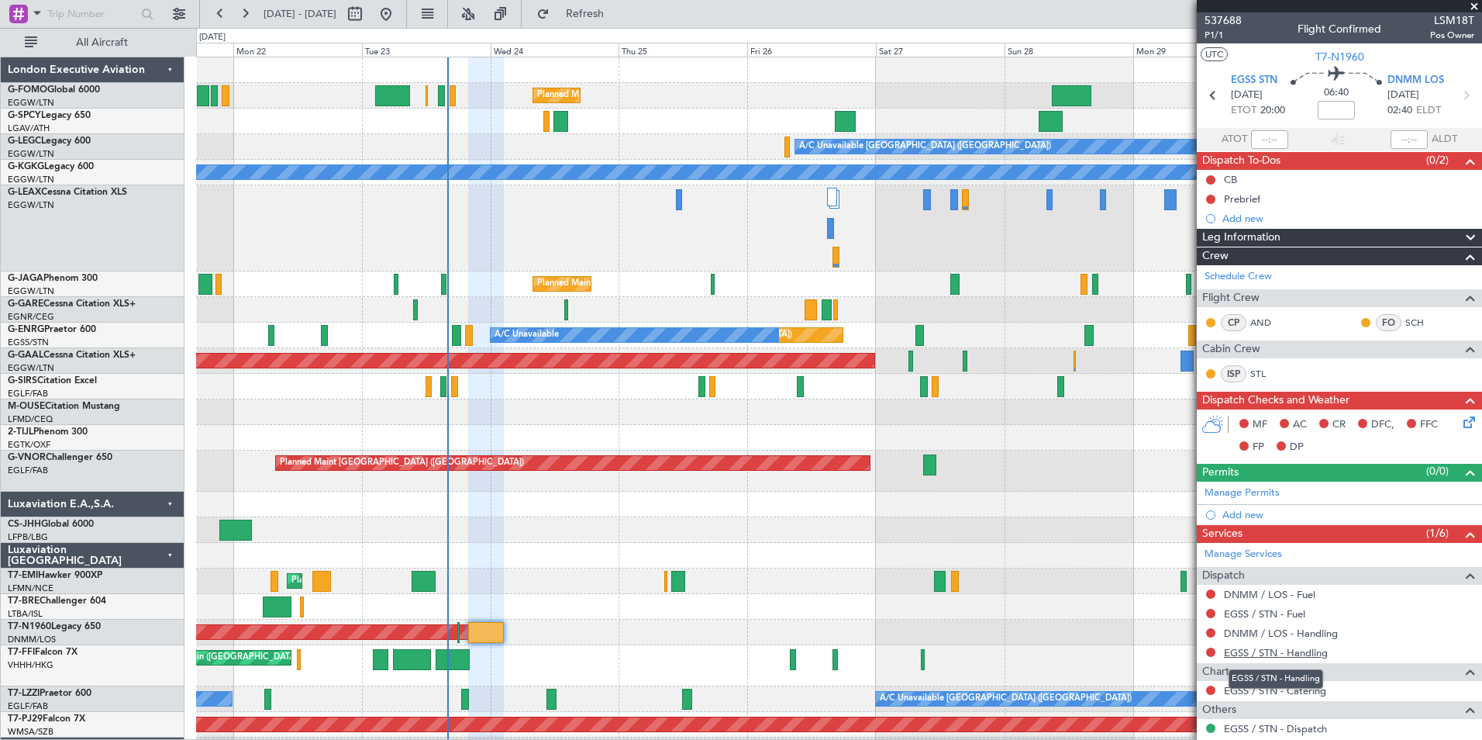
click at [1266, 647] on link "EGSS / STN - Handling" at bounding box center [1276, 652] width 104 height 13
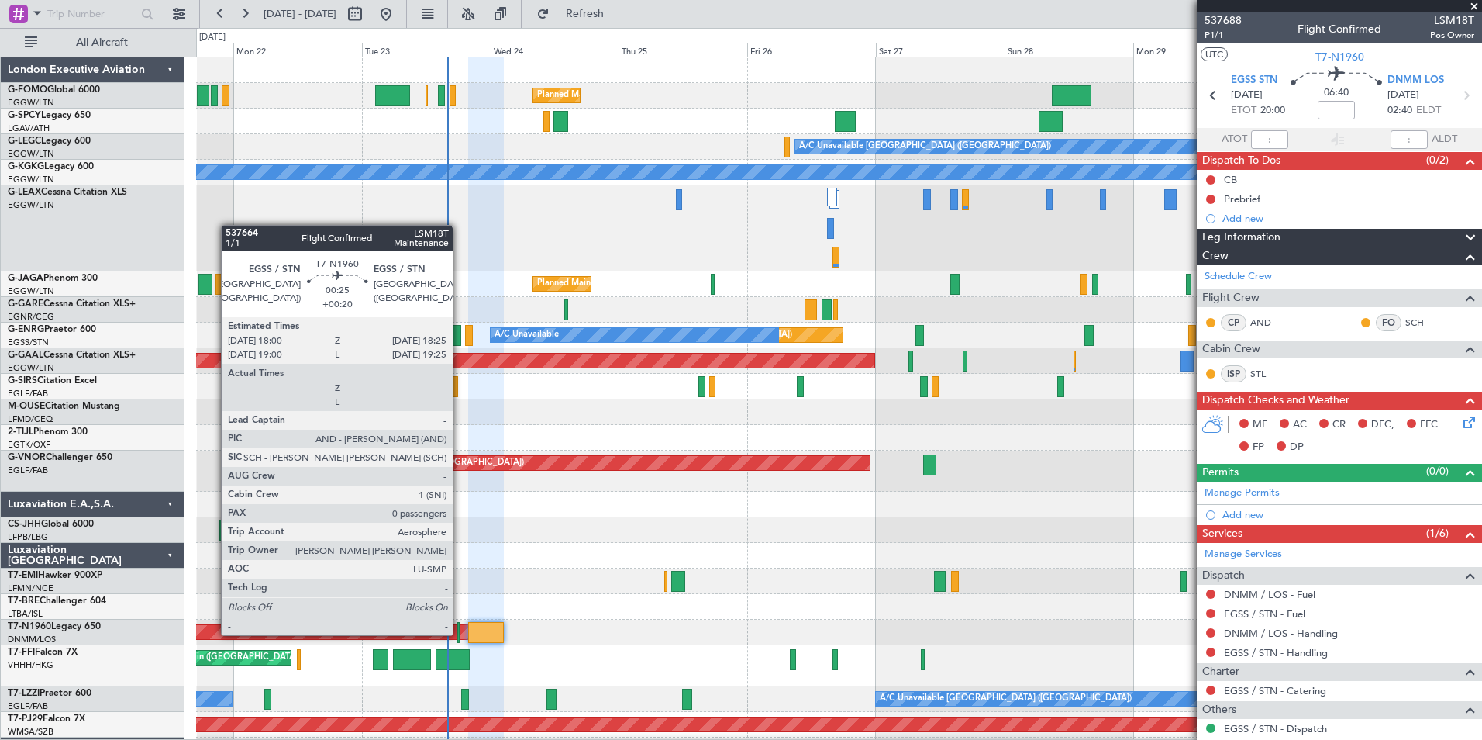
click at [460, 633] on div at bounding box center [458, 632] width 2 height 21
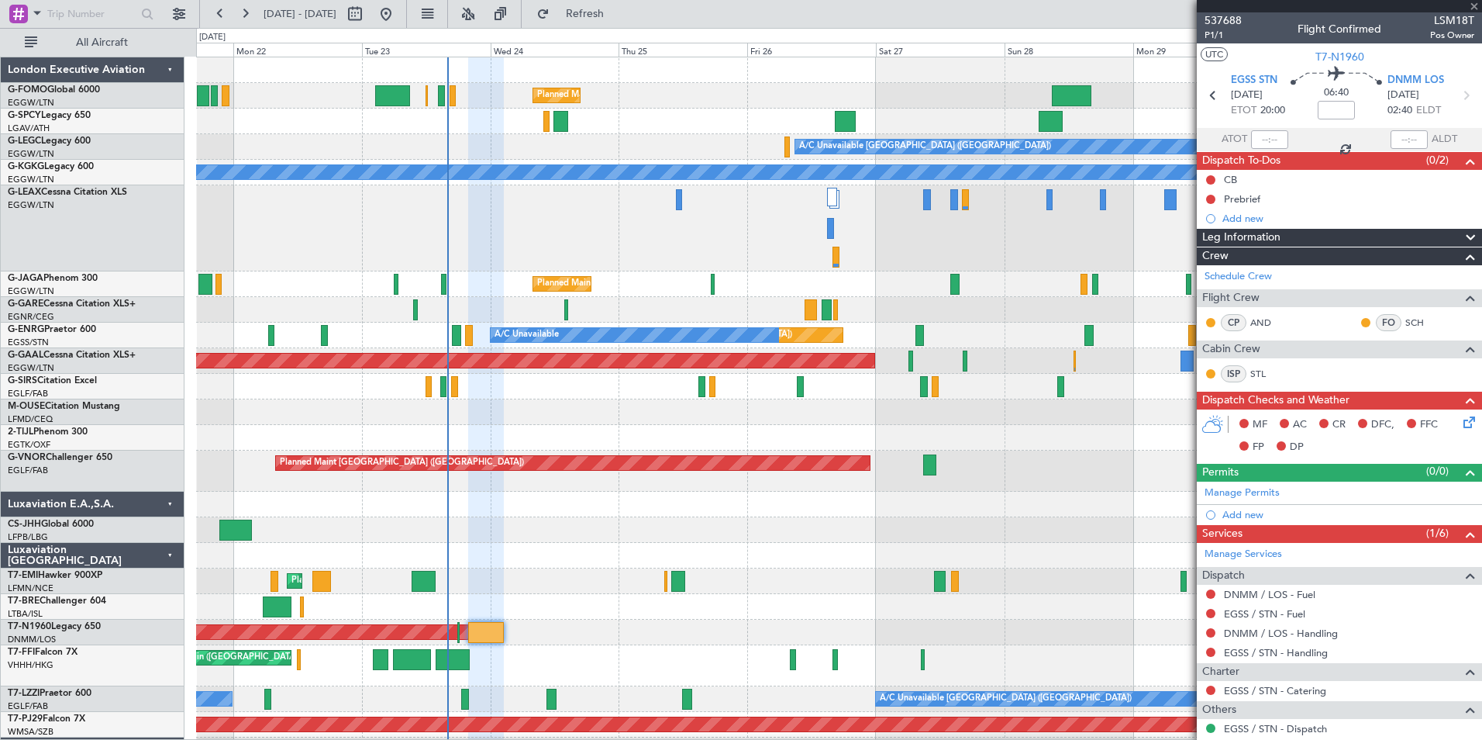
type input "+00:20"
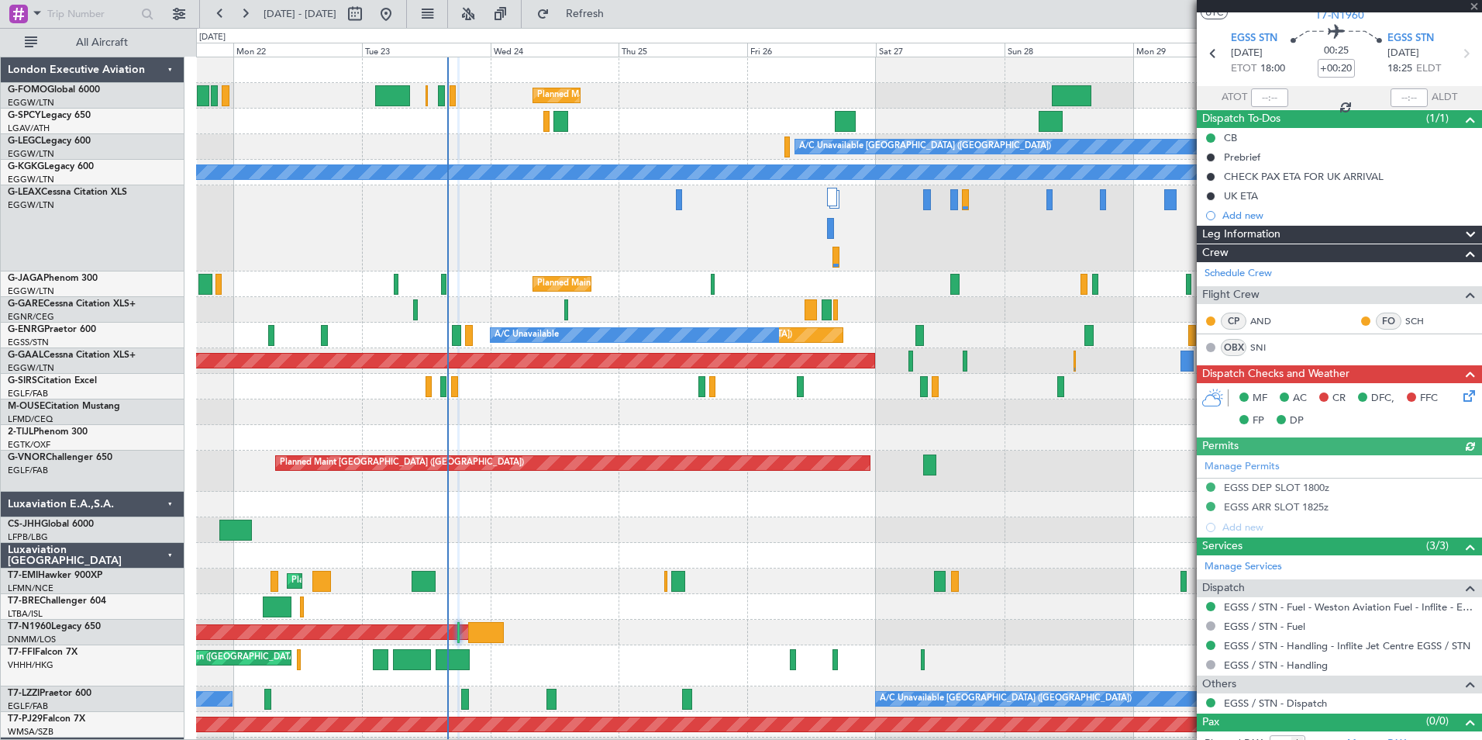
scroll to position [58, 0]
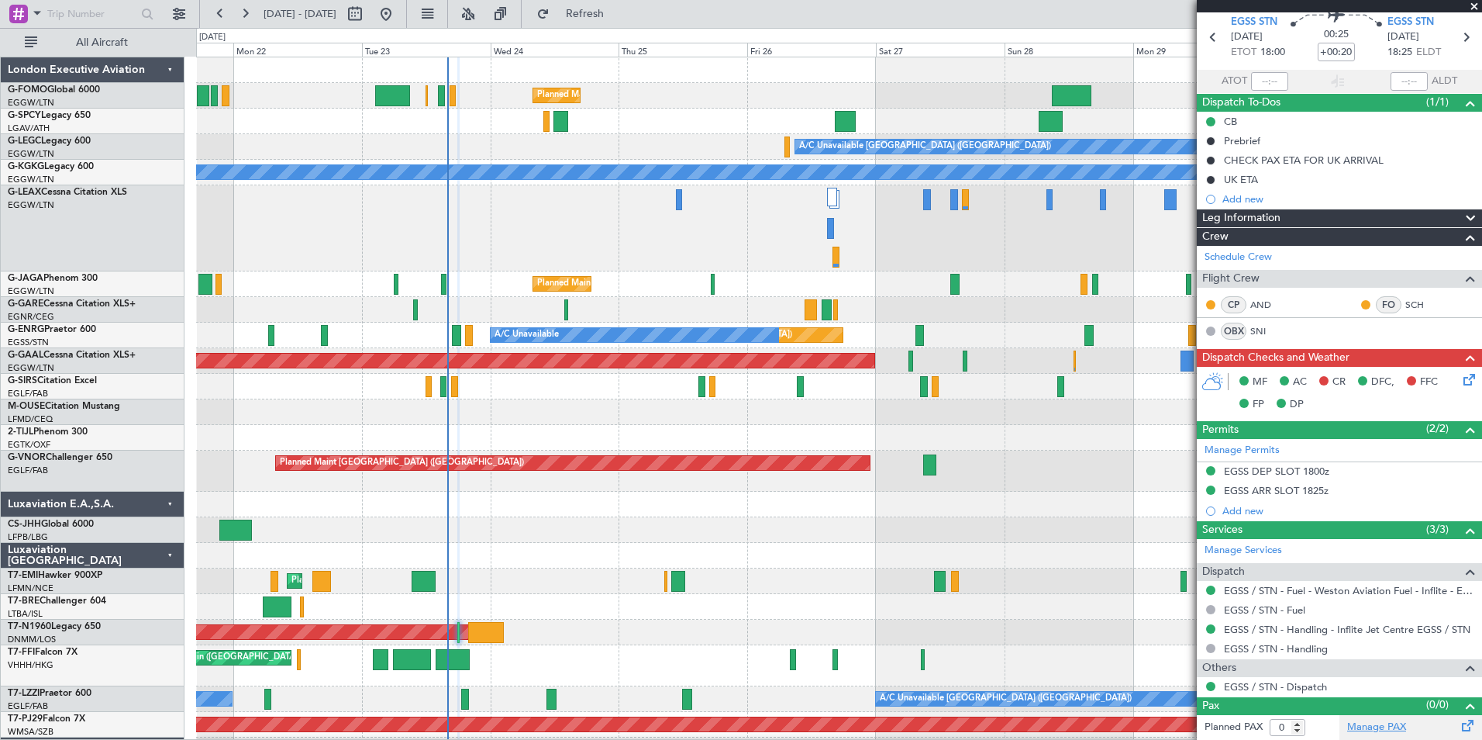
click at [1364, 728] on link "Manage PAX" at bounding box center [1376, 727] width 59 height 16
click at [1221, 256] on link "Schedule Crew" at bounding box center [1238, 258] width 67 height 16
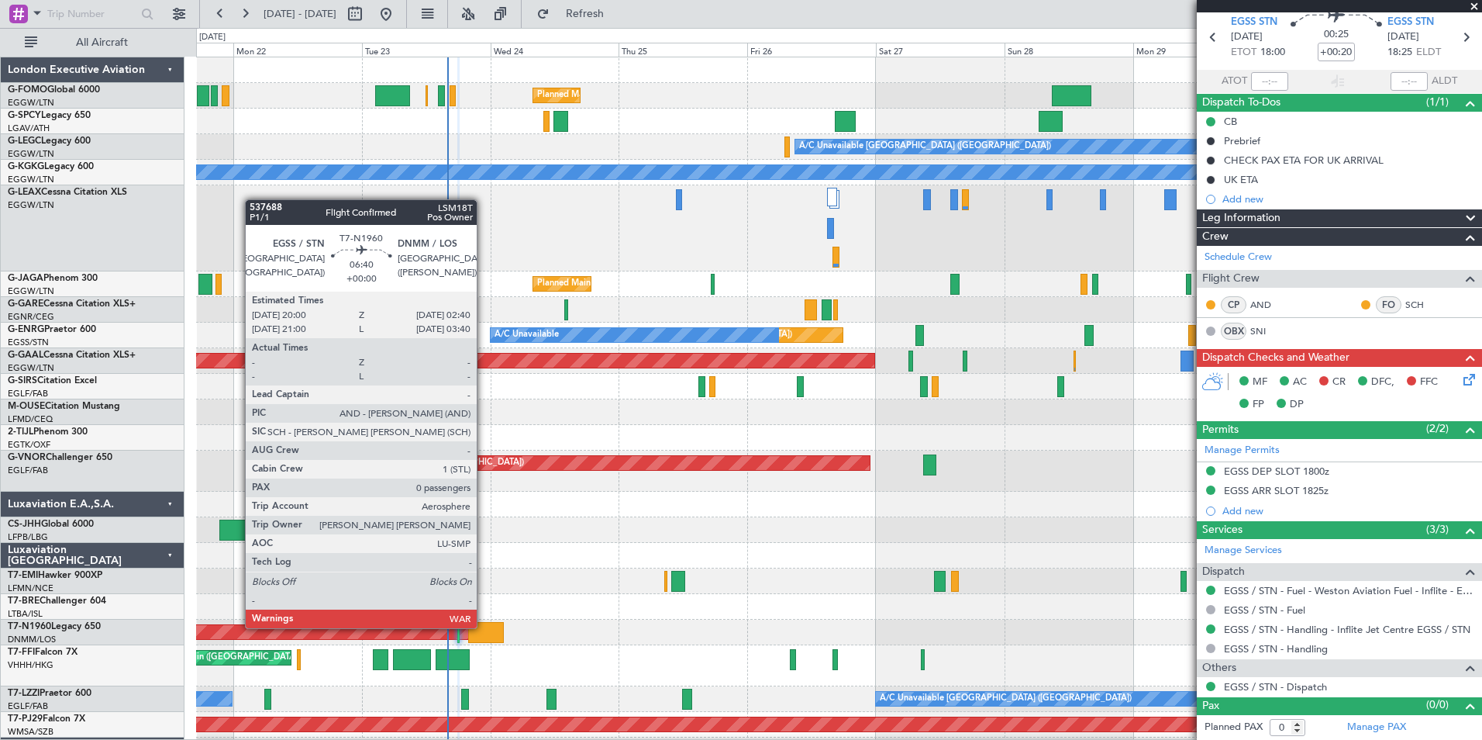
click at [484, 626] on div at bounding box center [486, 632] width 36 height 21
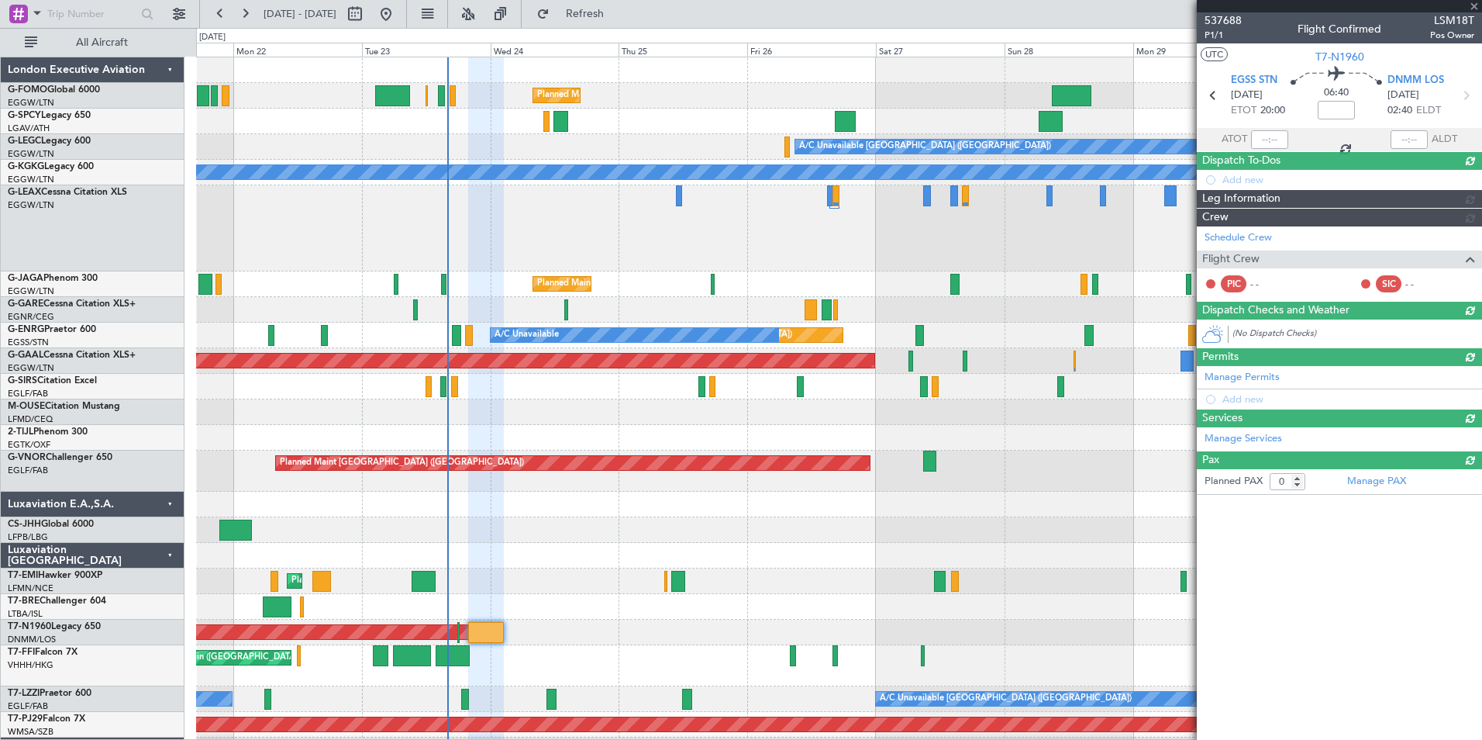
scroll to position [0, 0]
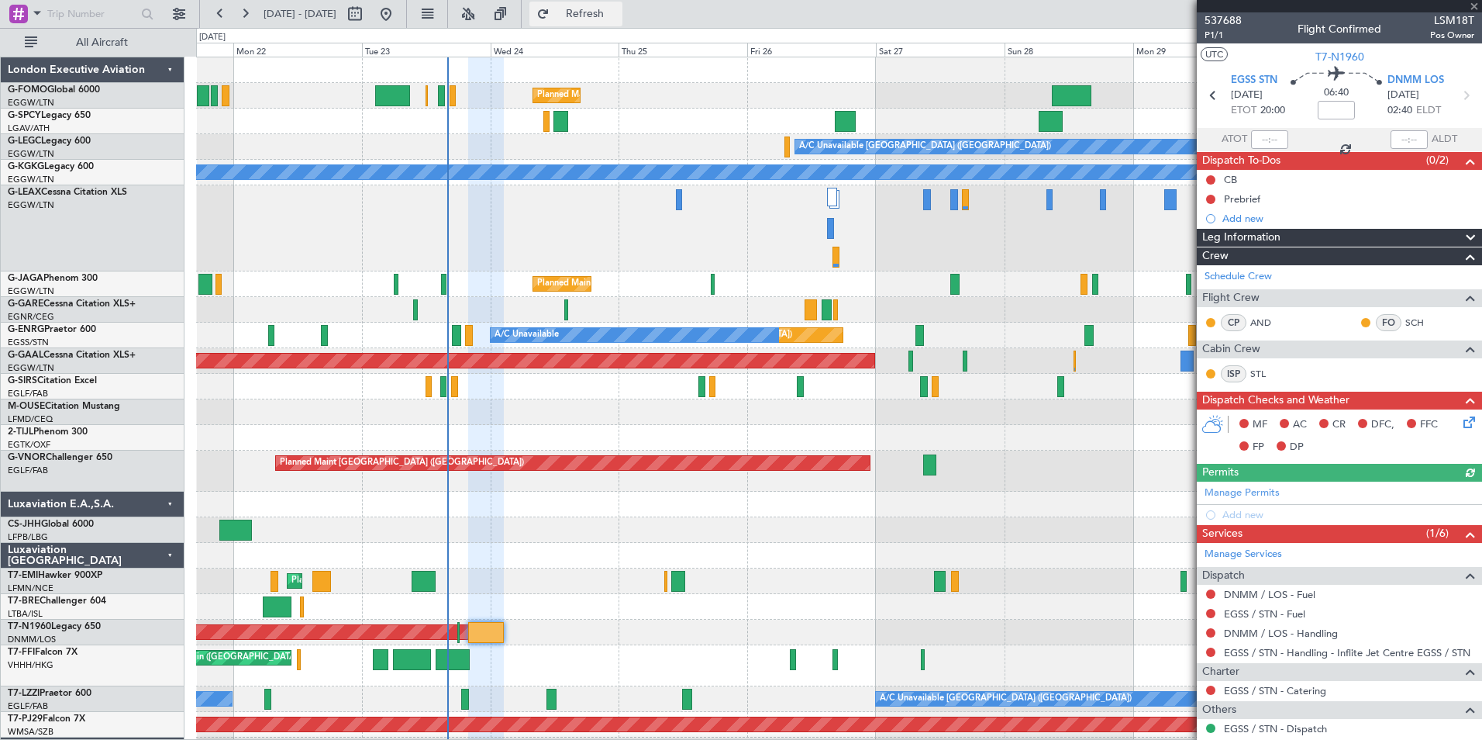
click at [618, 12] on span "Refresh" at bounding box center [585, 14] width 65 height 11
click at [1273, 616] on link "EGSS / STN - Fuel" at bounding box center [1264, 613] width 81 height 13
click at [1272, 628] on link "DNMM / LOS - Handling" at bounding box center [1281, 632] width 114 height 13
click at [590, 15] on button "Refresh" at bounding box center [575, 14] width 93 height 25
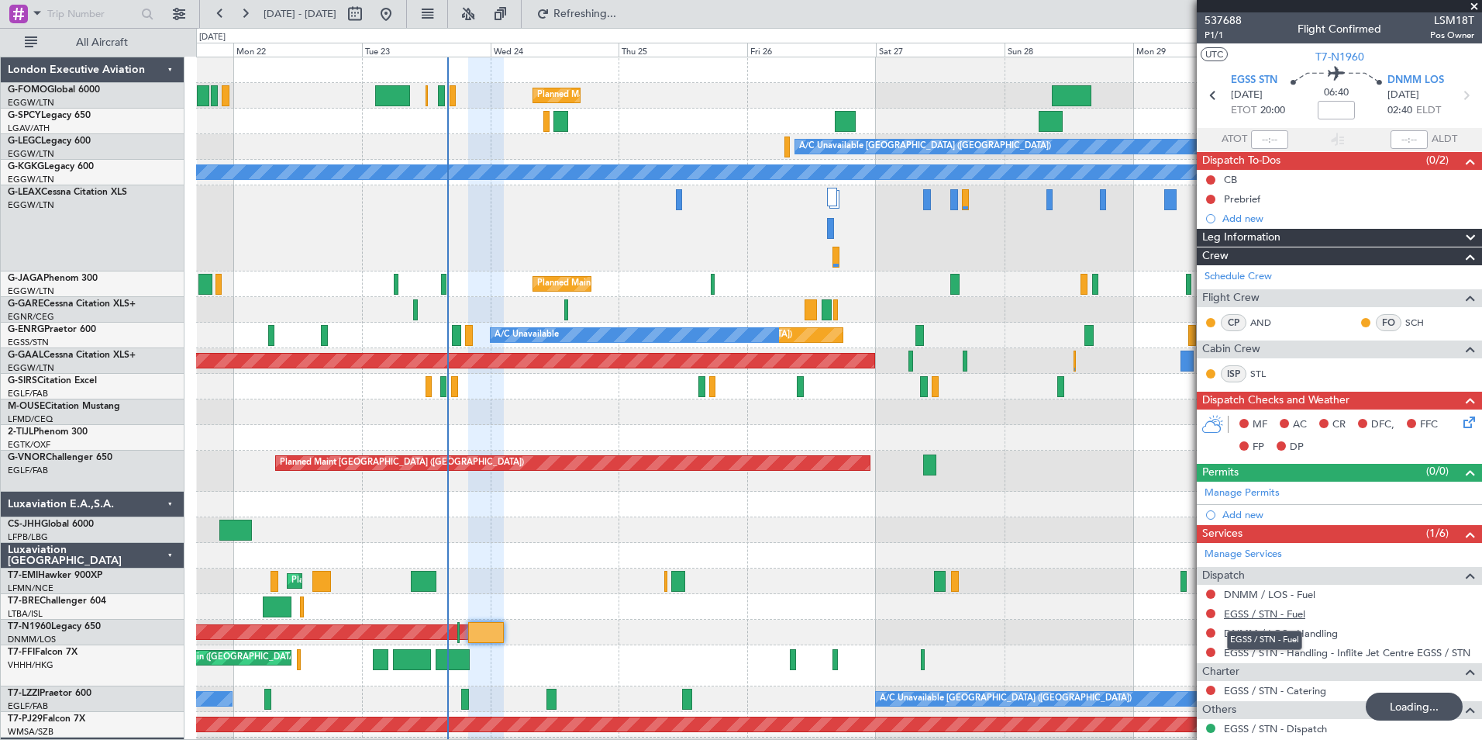
click at [1263, 614] on link "EGSS / STN - Fuel" at bounding box center [1264, 613] width 81 height 13
click at [1289, 595] on link "DNMM / LOS - Fuel" at bounding box center [1269, 594] width 91 height 13
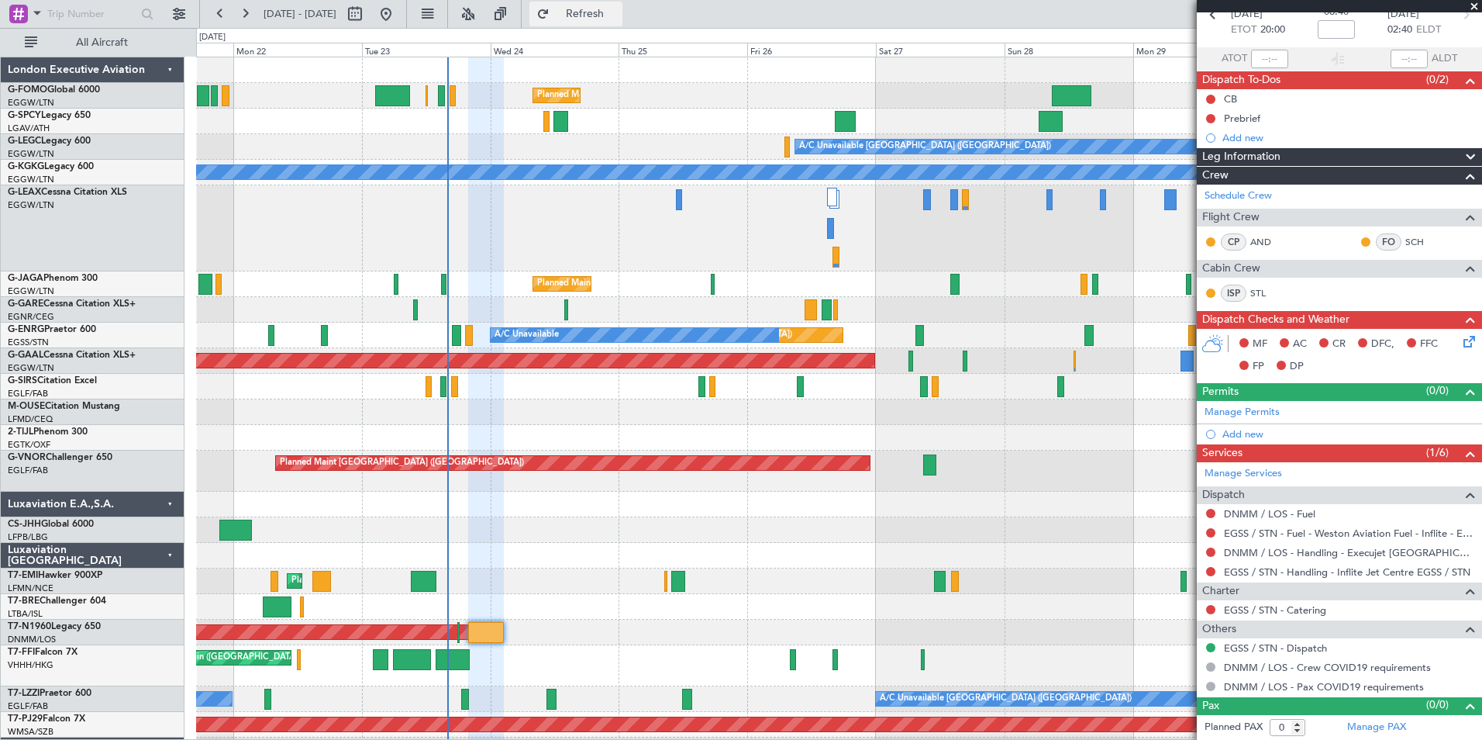
click at [618, 12] on span "Refresh" at bounding box center [585, 14] width 65 height 11
click at [1245, 649] on link "EGSS / STN - Dispatch" at bounding box center [1275, 647] width 103 height 13
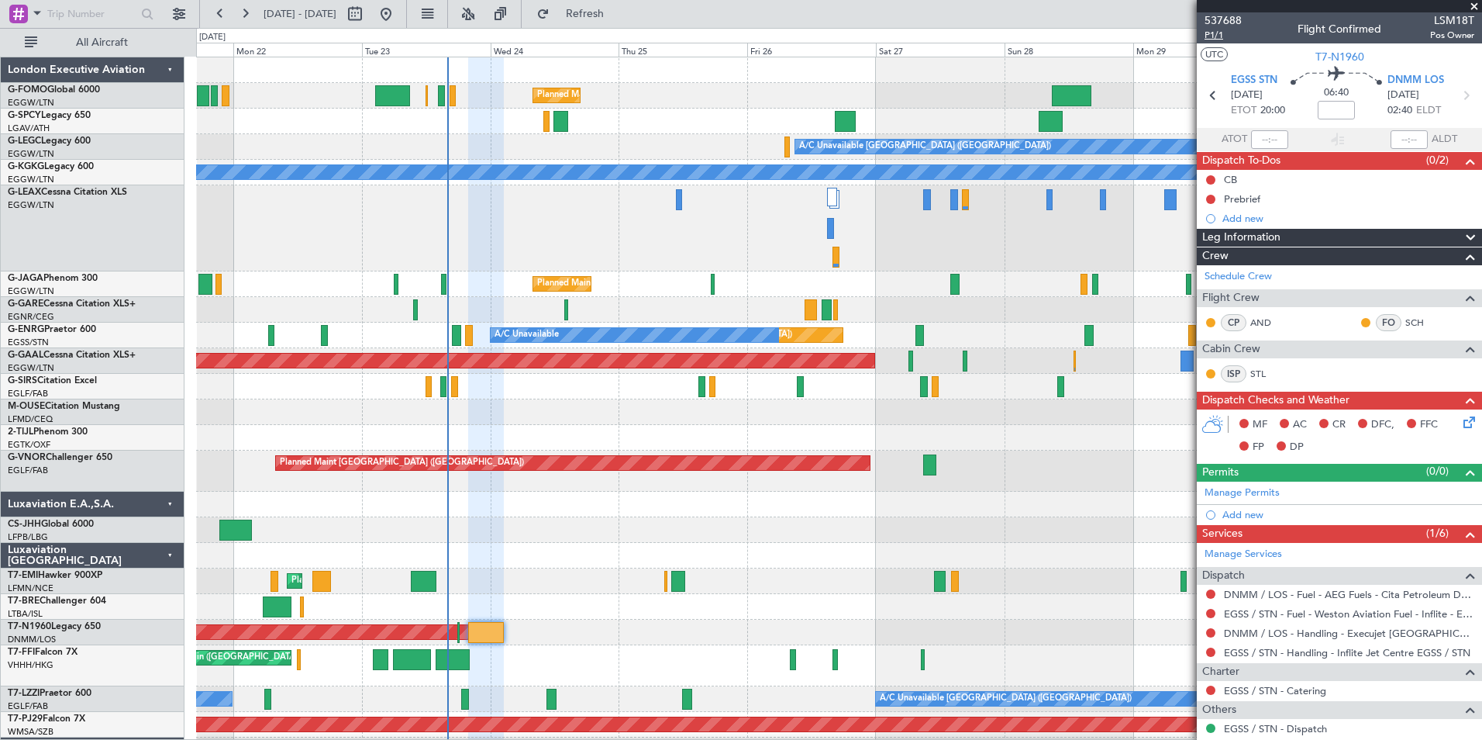
click at [1209, 34] on span "P1/1" at bounding box center [1223, 35] width 37 height 13
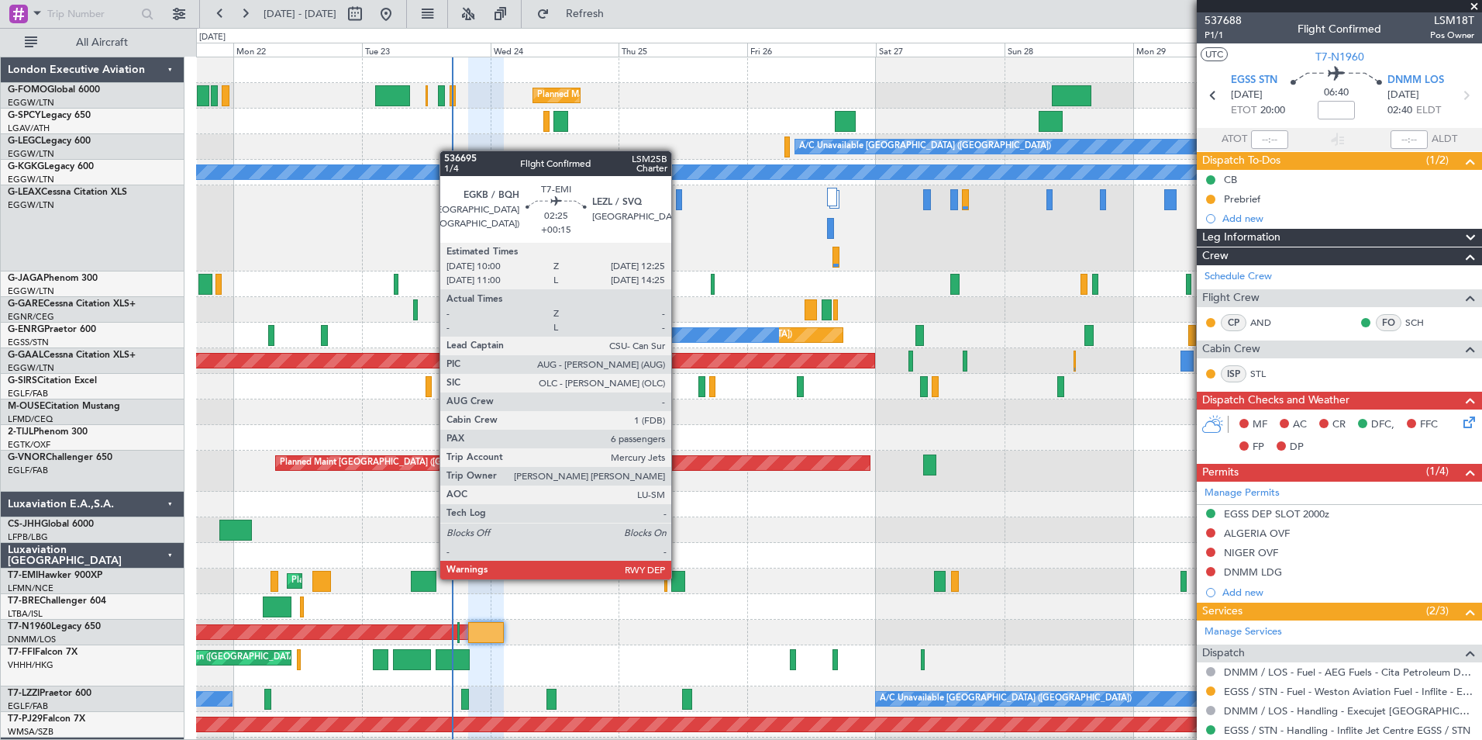
click at [678, 578] on div at bounding box center [677, 581] width 13 height 21
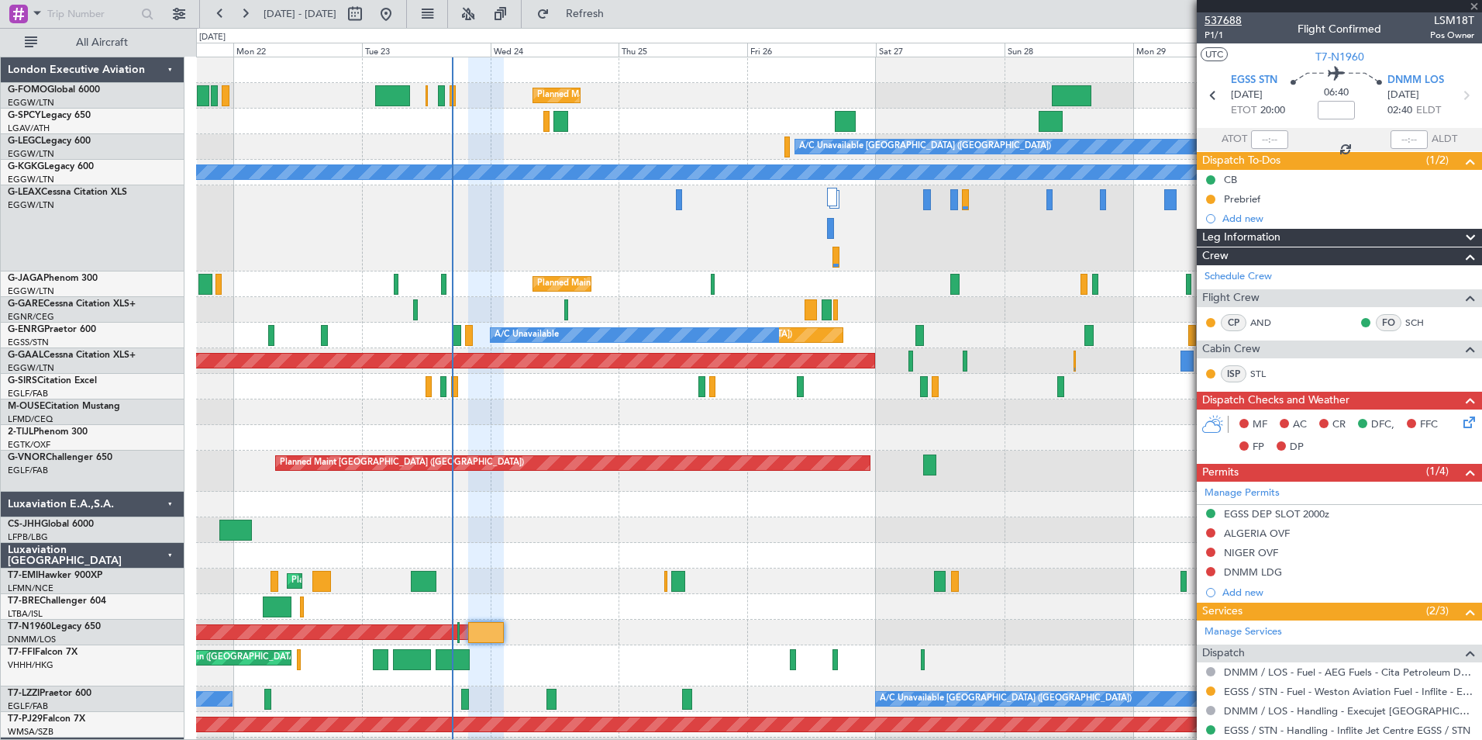
type input "+00:15"
type input "6"
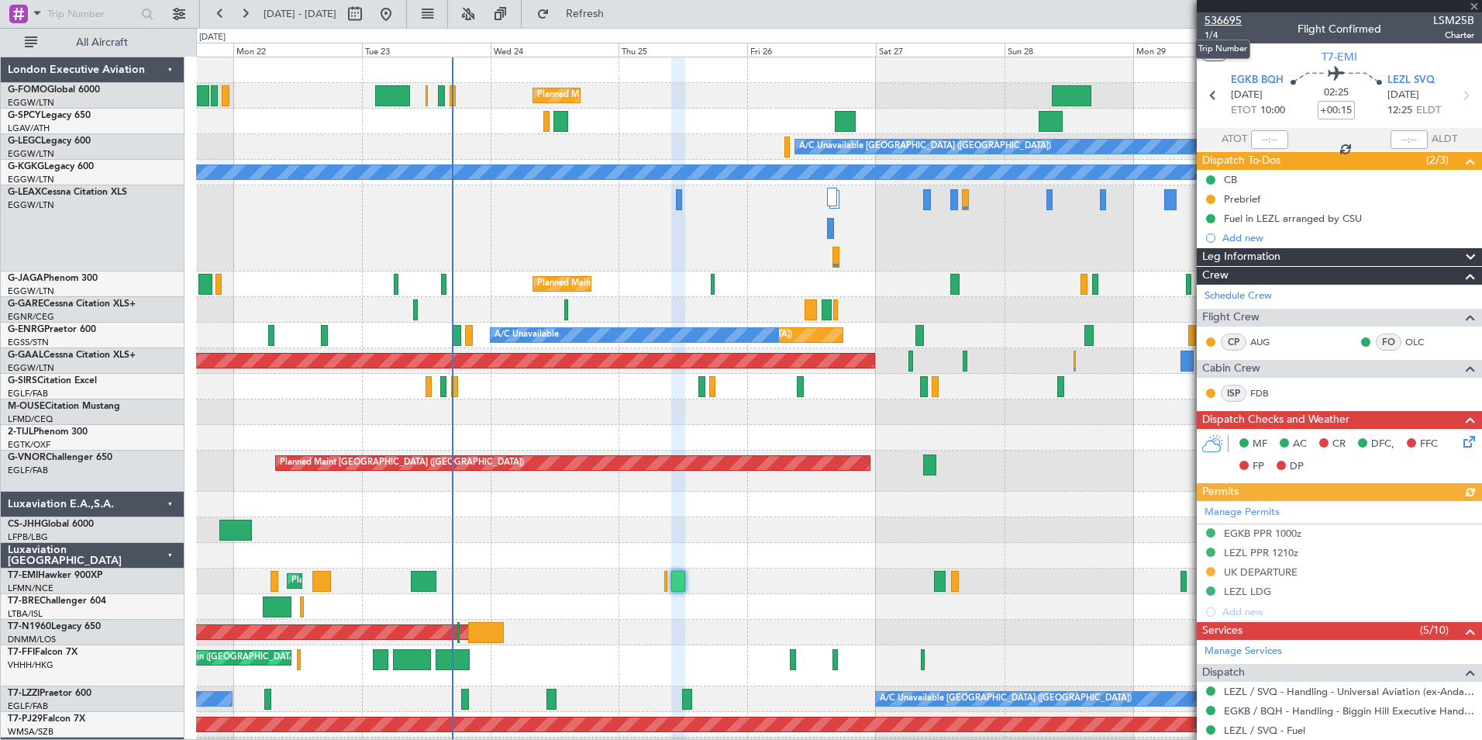
click at [1219, 26] on span "536695" at bounding box center [1223, 20] width 37 height 16
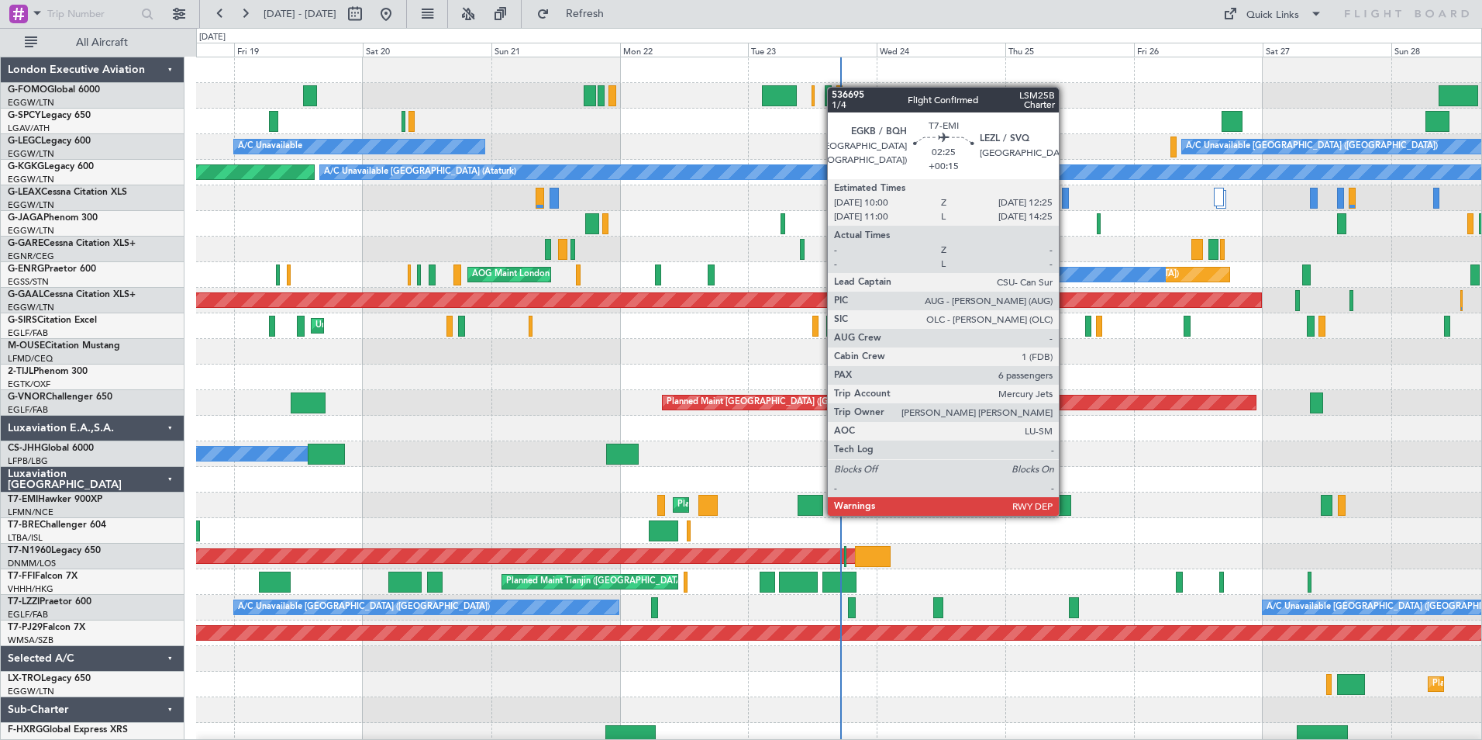
click at [1066, 514] on div at bounding box center [1064, 505] width 13 height 21
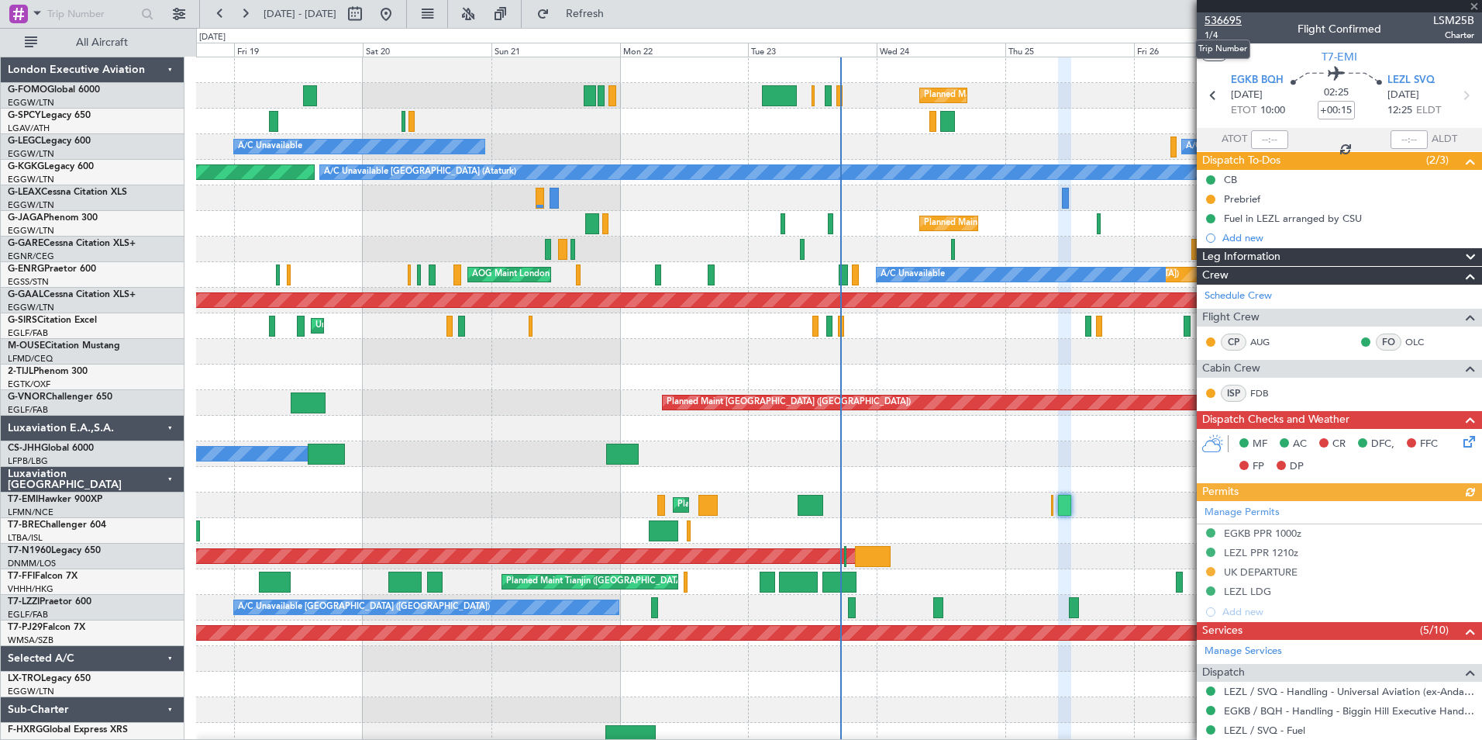
click at [1229, 19] on span "536695" at bounding box center [1223, 20] width 37 height 16
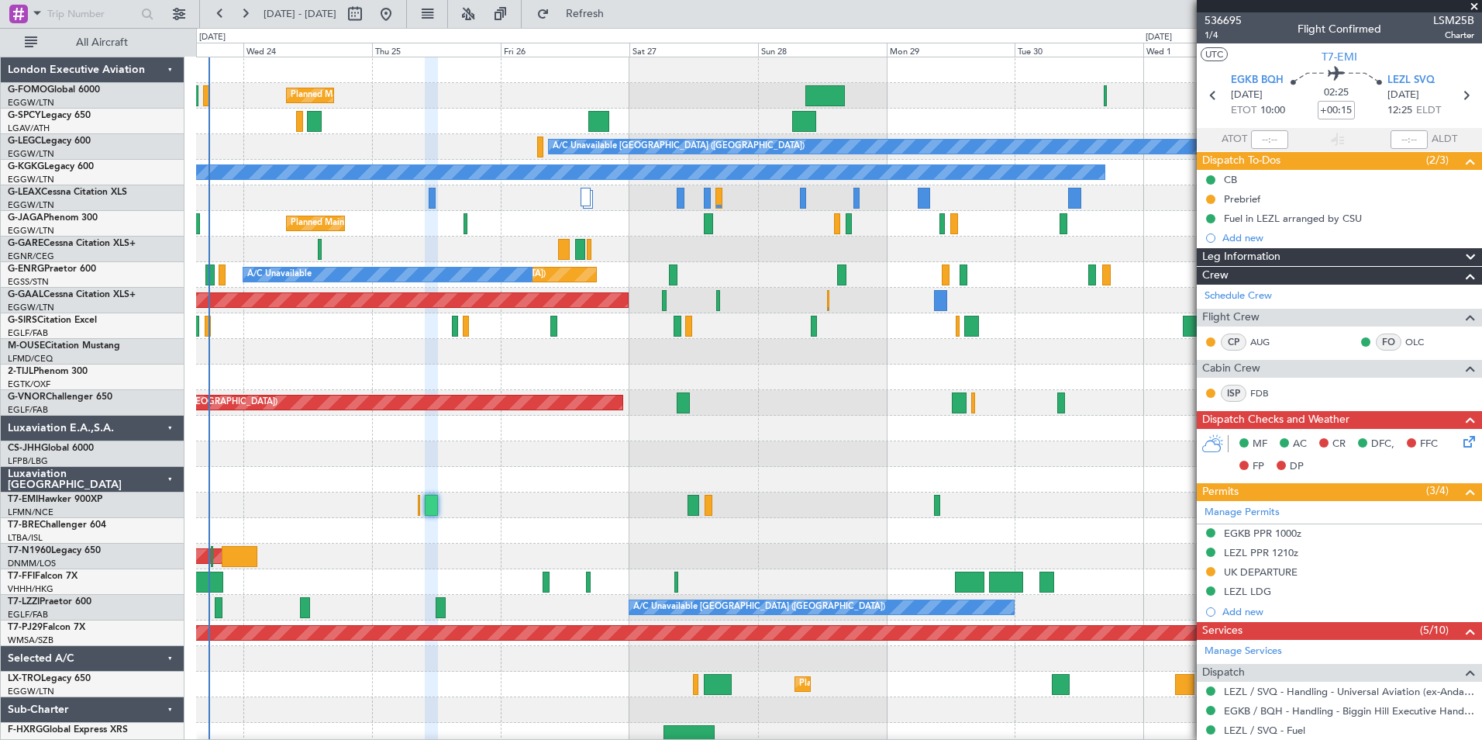
click at [291, 556] on div "Planned Maint [GEOGRAPHIC_DATA] ([GEOGRAPHIC_DATA]) A/C Unavailable [GEOGRAPHIC…" at bounding box center [838, 402] width 1285 height 691
click at [599, 12] on button "Refreshing..." at bounding box center [575, 14] width 93 height 25
click at [602, 10] on span "Refresh" at bounding box center [585, 14] width 65 height 11
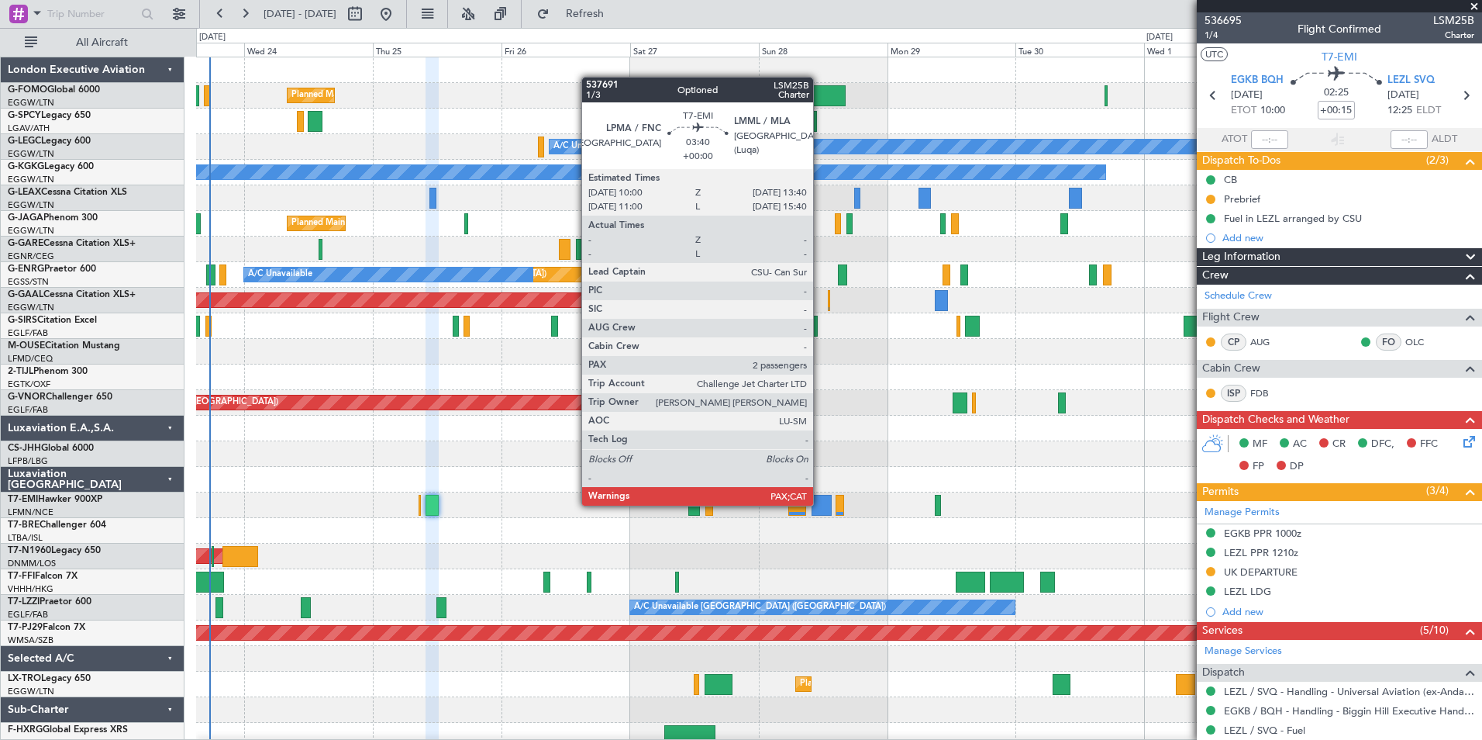
click at [819, 504] on div at bounding box center [822, 505] width 20 height 21
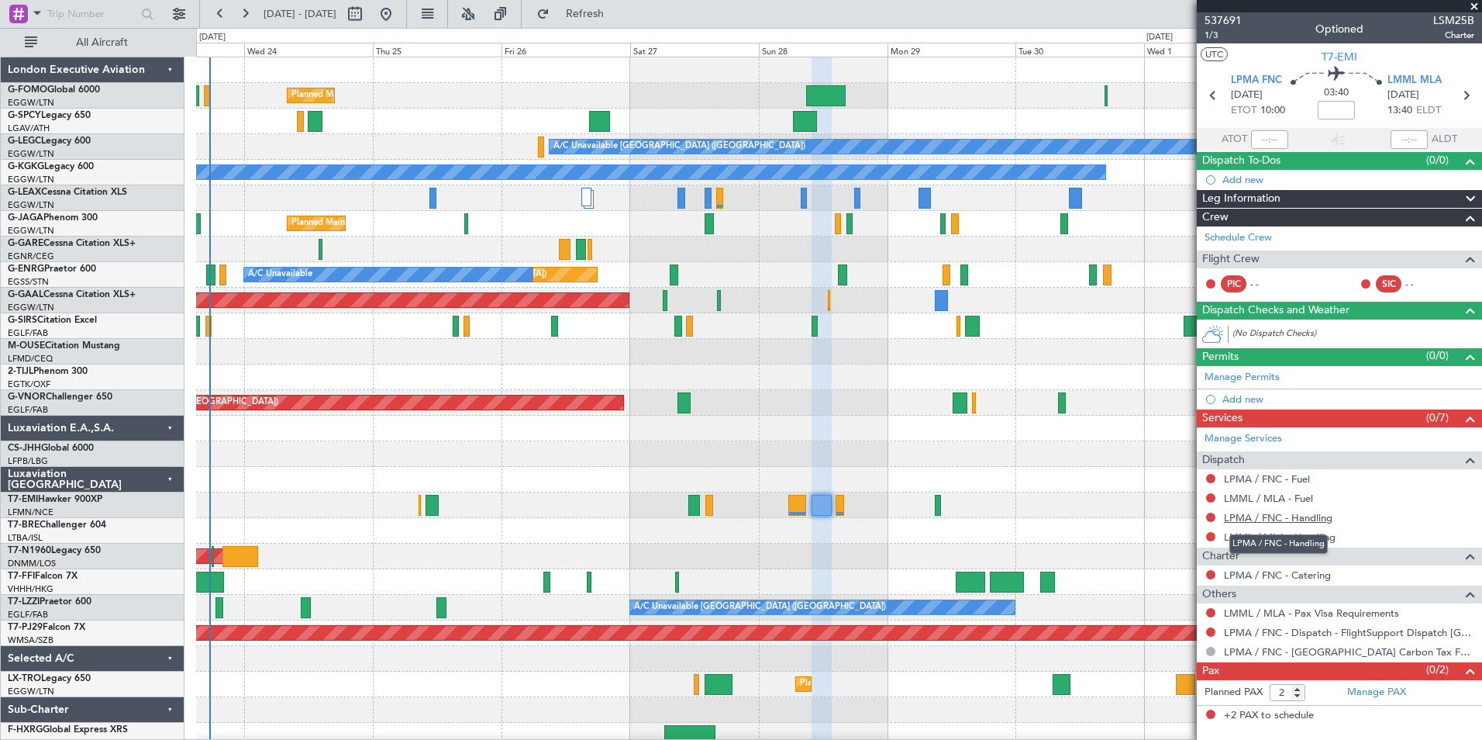
click at [1306, 519] on link "LPMA / FNC - Handling" at bounding box center [1278, 517] width 109 height 13
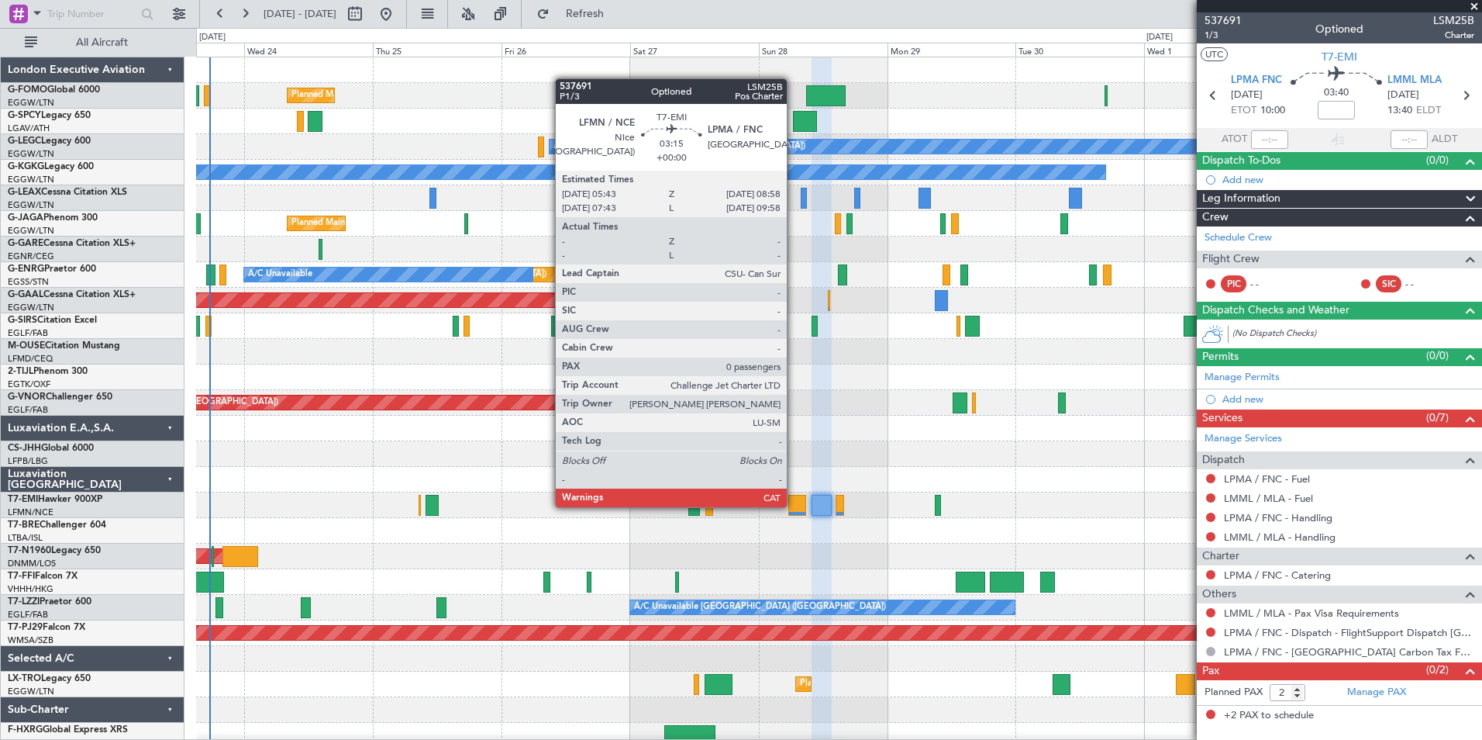
click at [794, 505] on div at bounding box center [797, 505] width 18 height 21
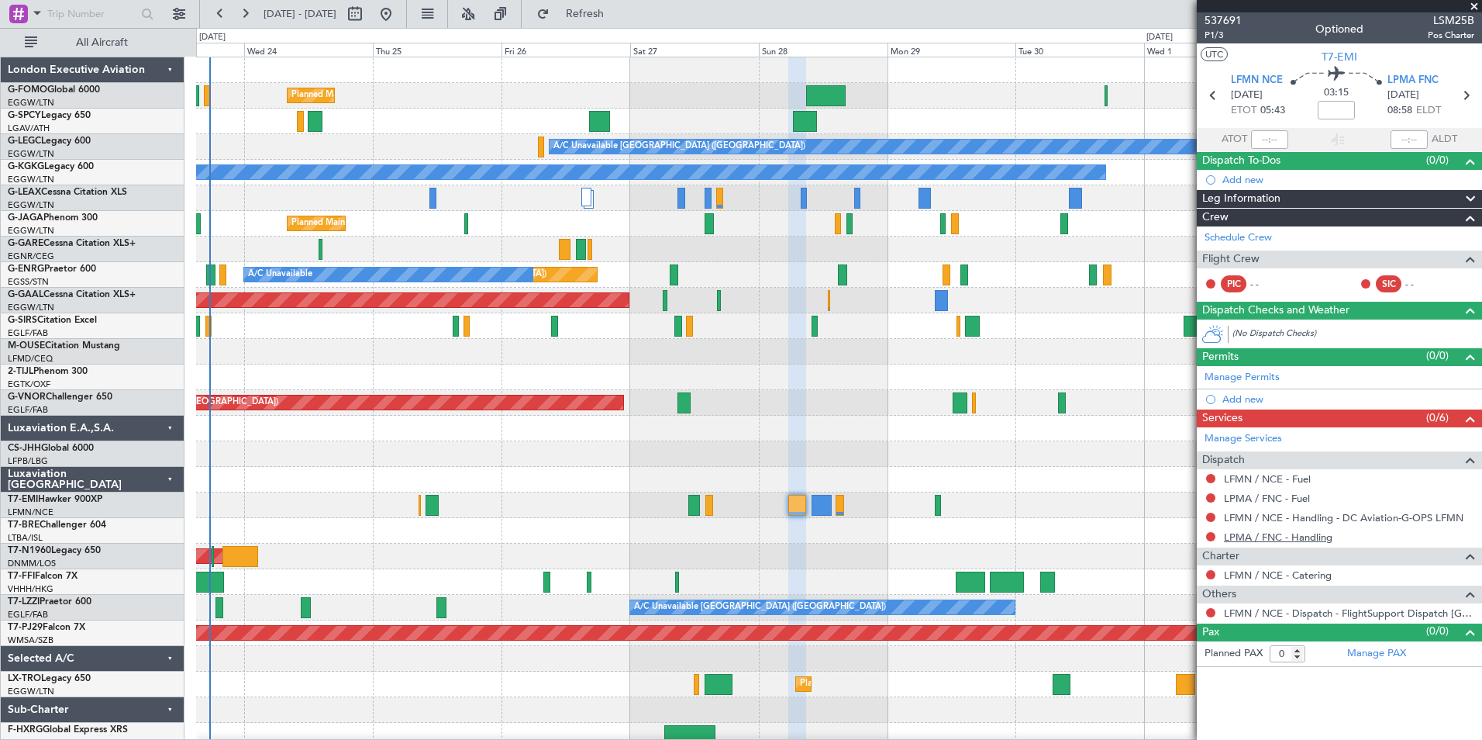
click at [1321, 534] on link "LPMA / FNC - Handling" at bounding box center [1278, 536] width 109 height 13
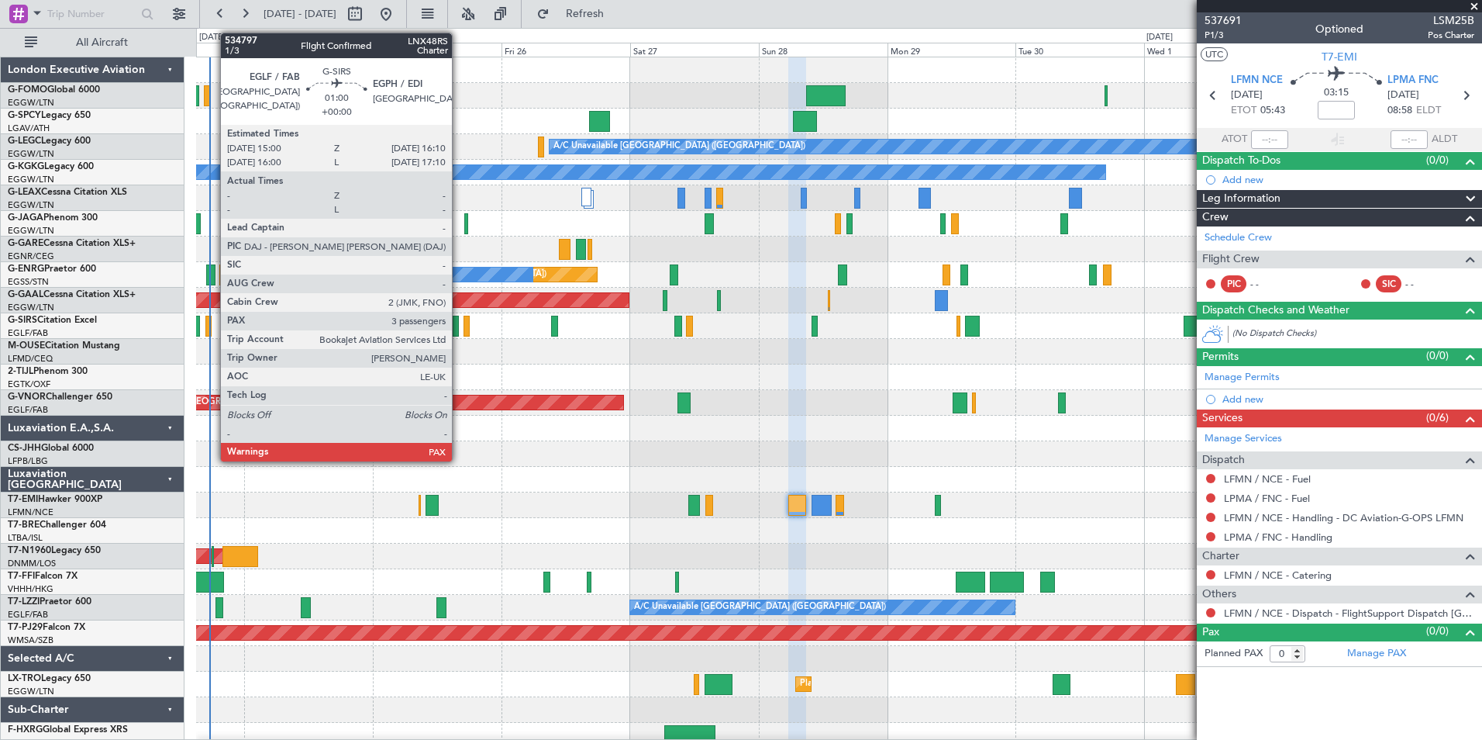
click at [459, 326] on div at bounding box center [456, 326] width 7 height 21
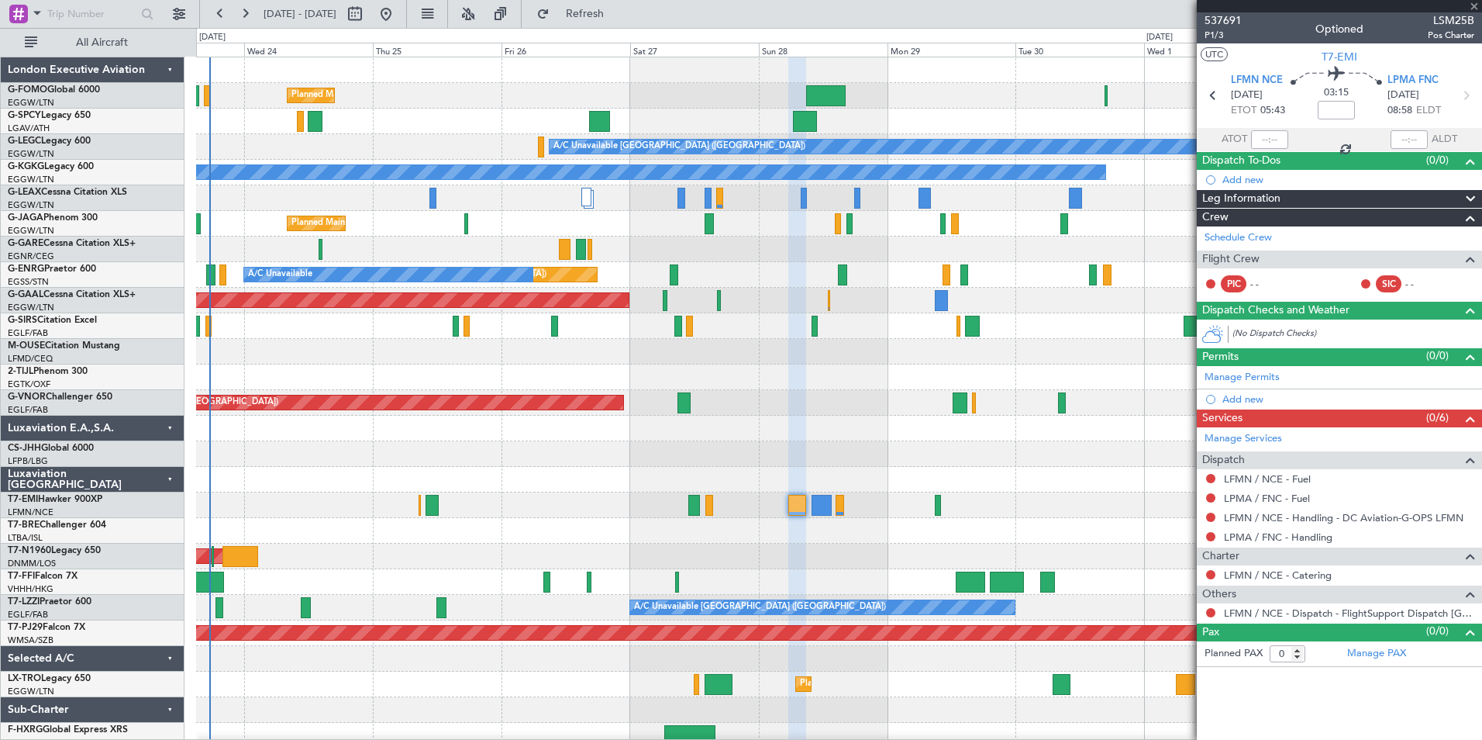
type input "5"
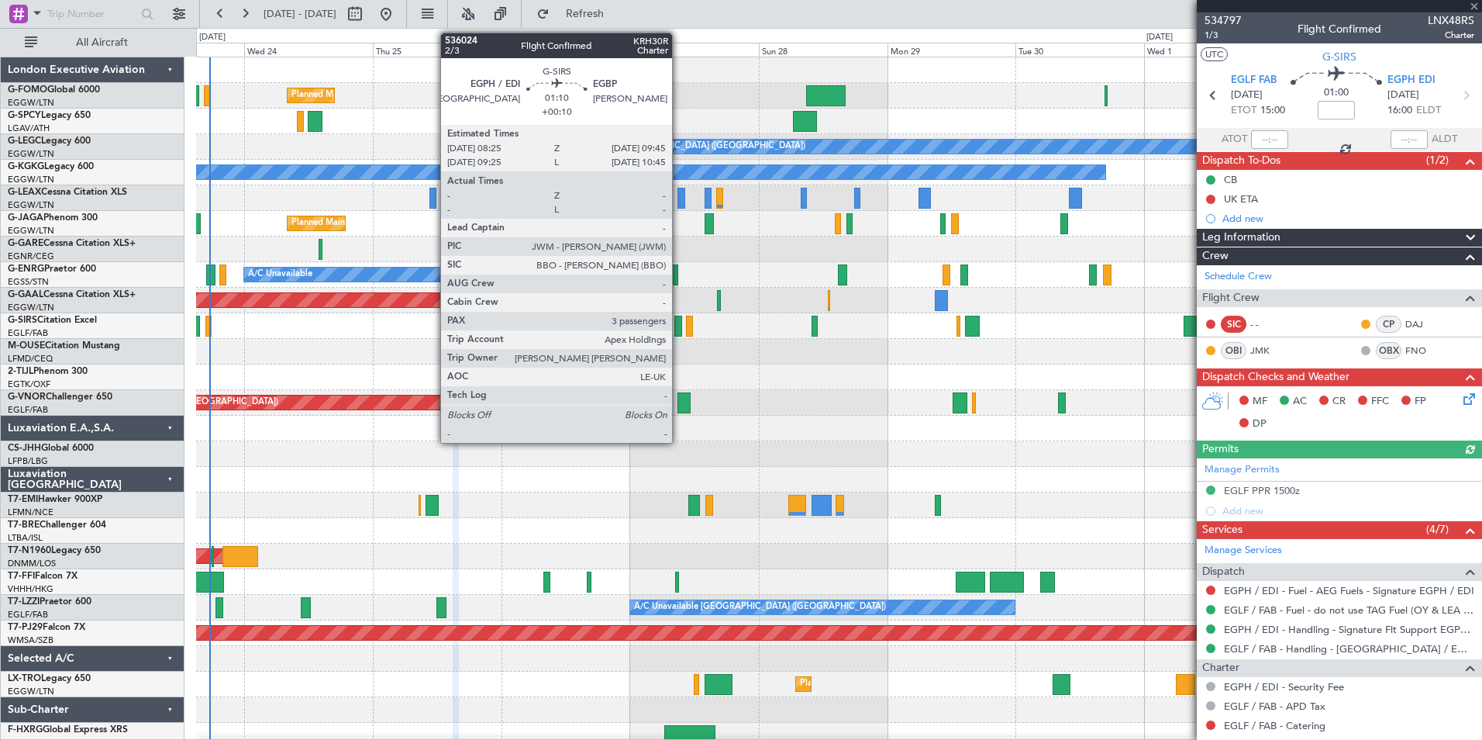
click at [679, 331] on div at bounding box center [678, 326] width 8 height 21
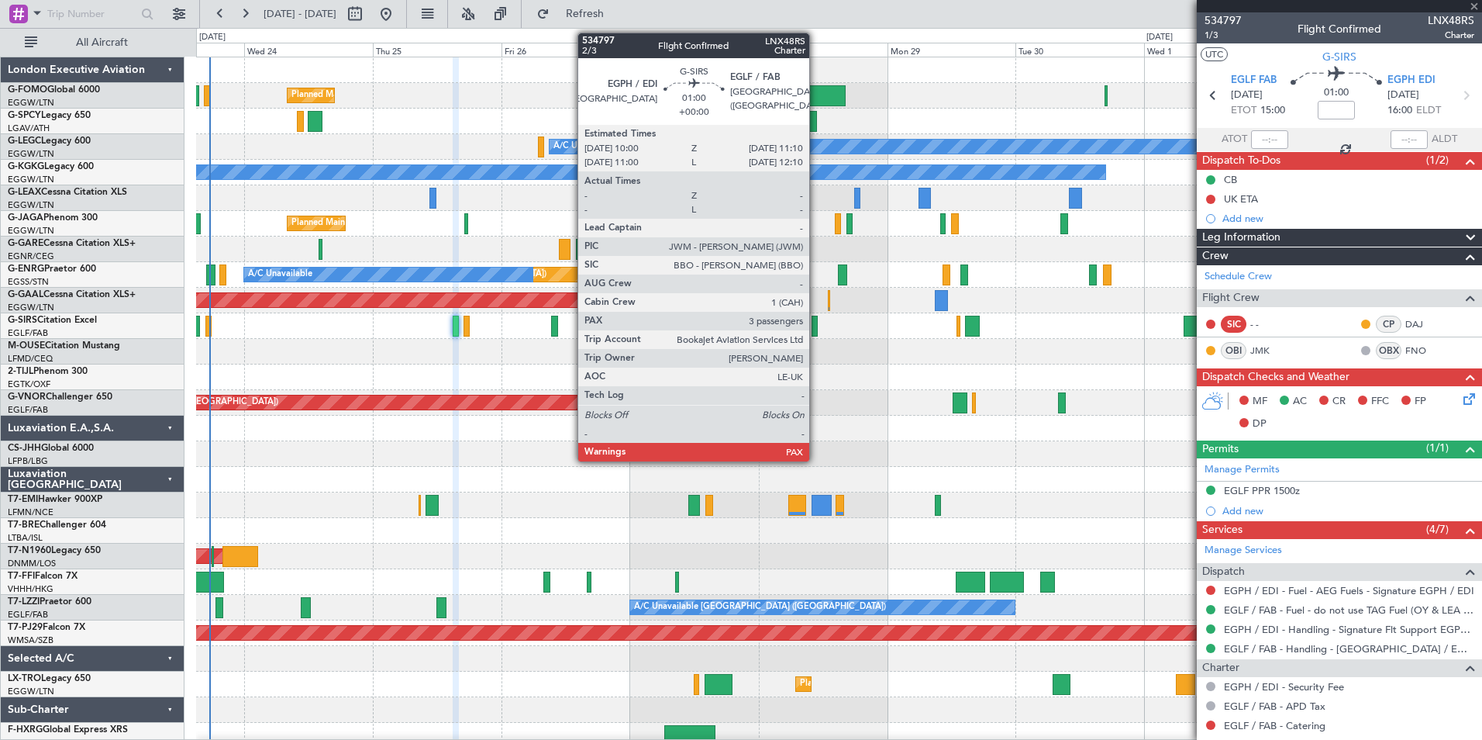
type input "+00:10"
type input "3"
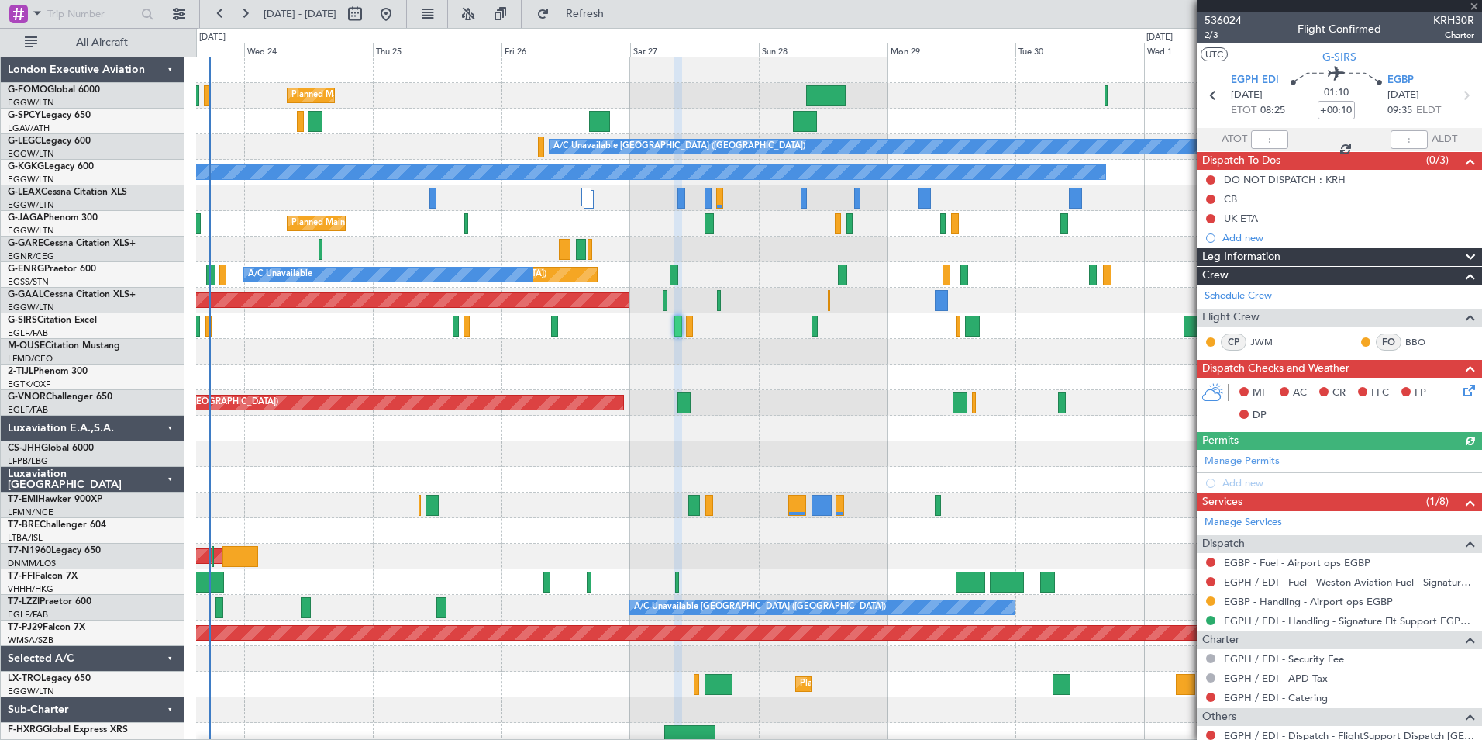
type input "5"
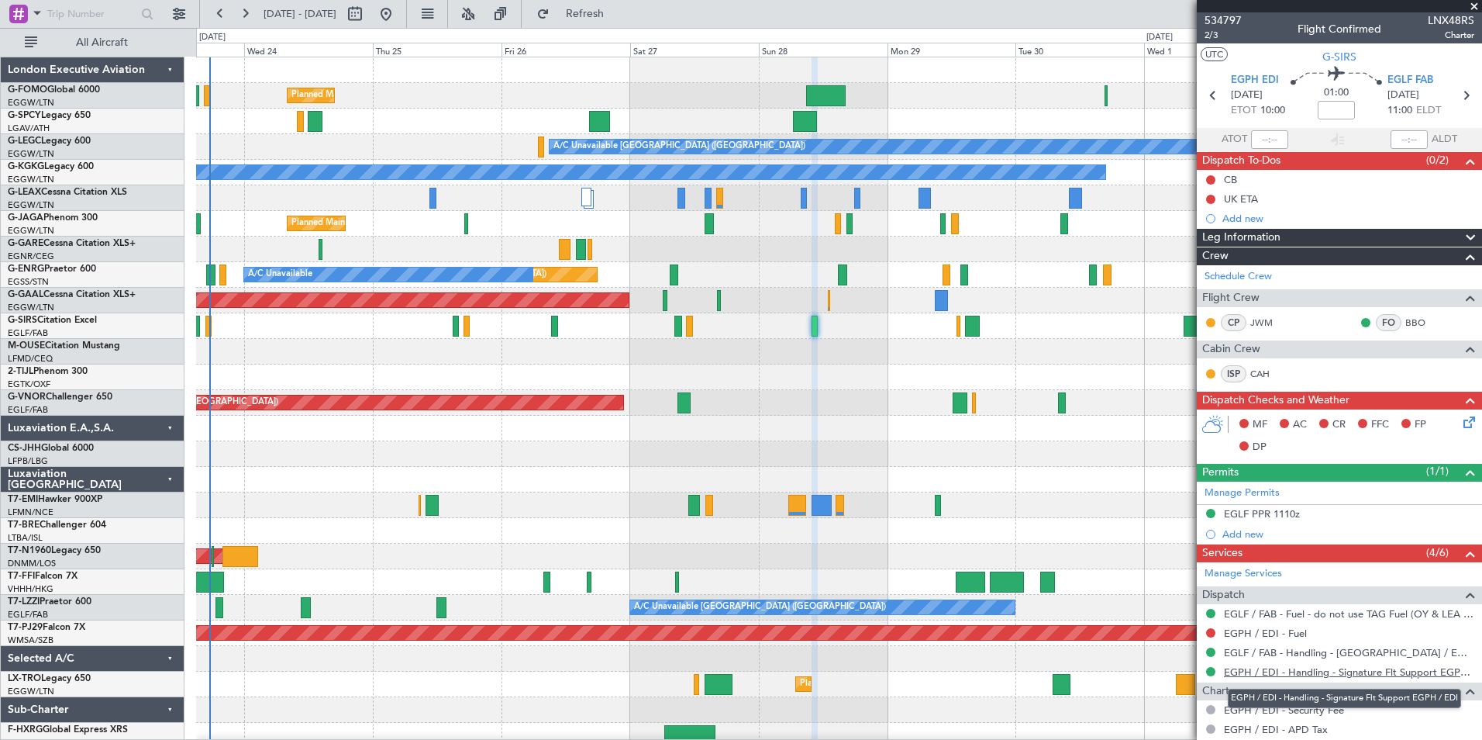
click at [1316, 671] on link "EGPH / EDI - Handling - Signature Flt Support EGPH / EDI" at bounding box center [1349, 671] width 250 height 13
click at [248, 16] on button at bounding box center [245, 14] width 25 height 25
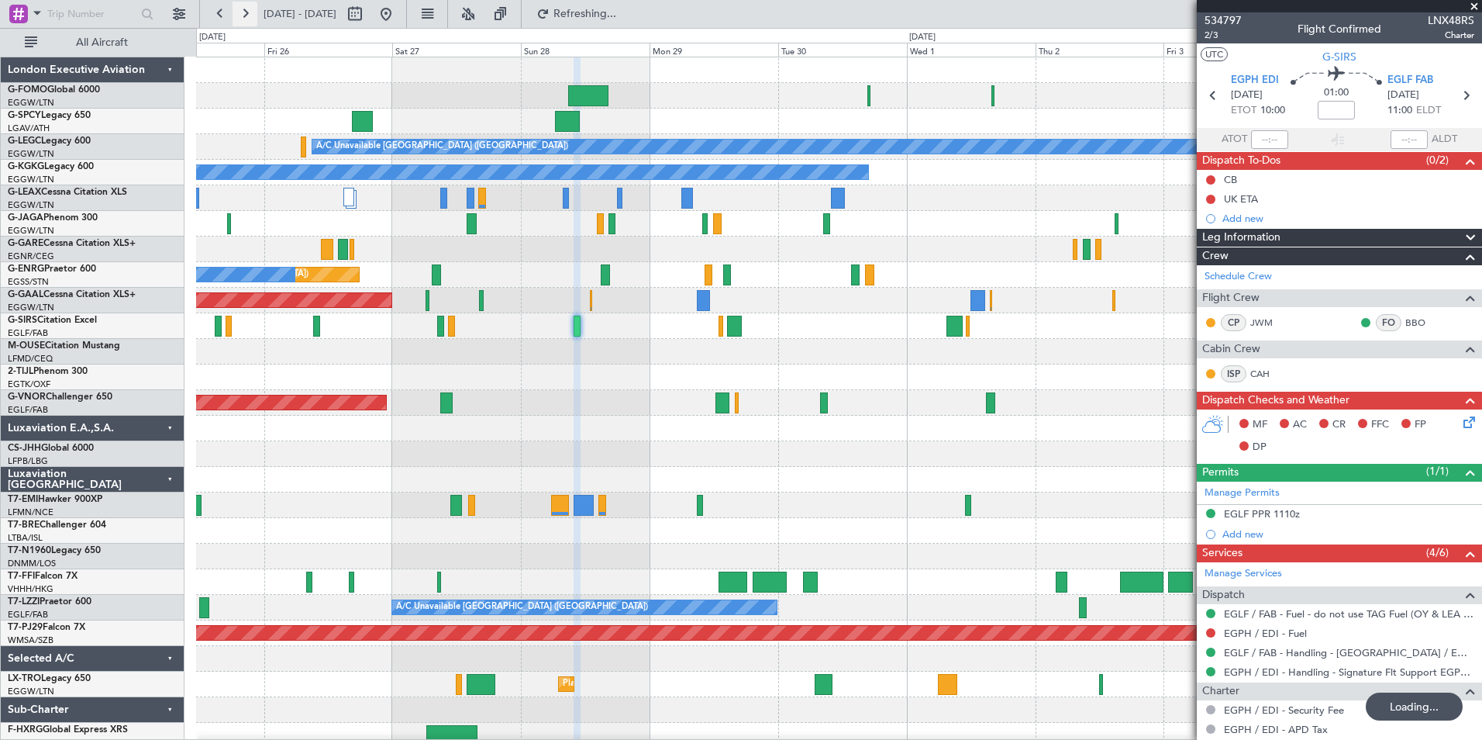
click at [248, 16] on button at bounding box center [245, 14] width 25 height 25
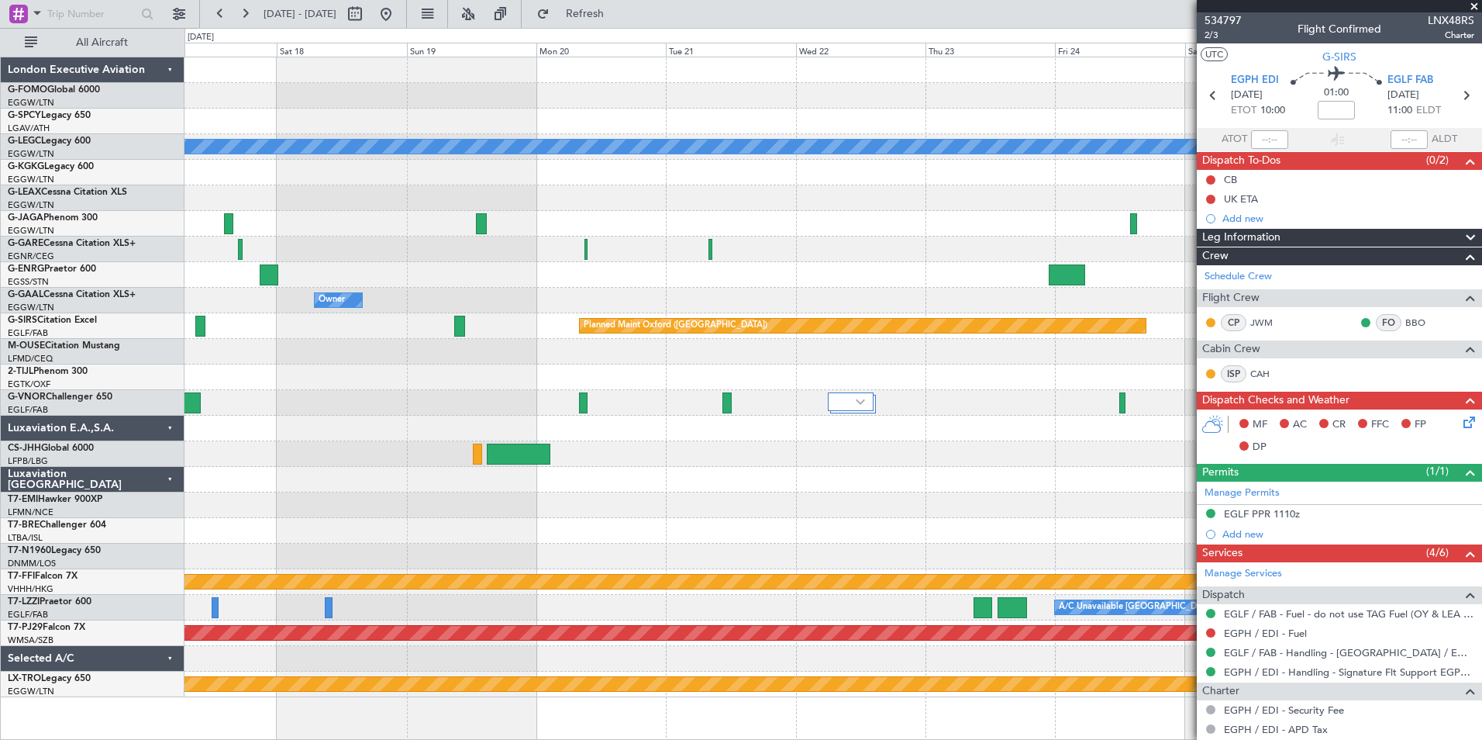
click at [398, 603] on div "A/C Unavailable London (Luton) Owner Owner No Crew Owner Owner Planned Maint Ox…" at bounding box center [832, 377] width 1297 height 640
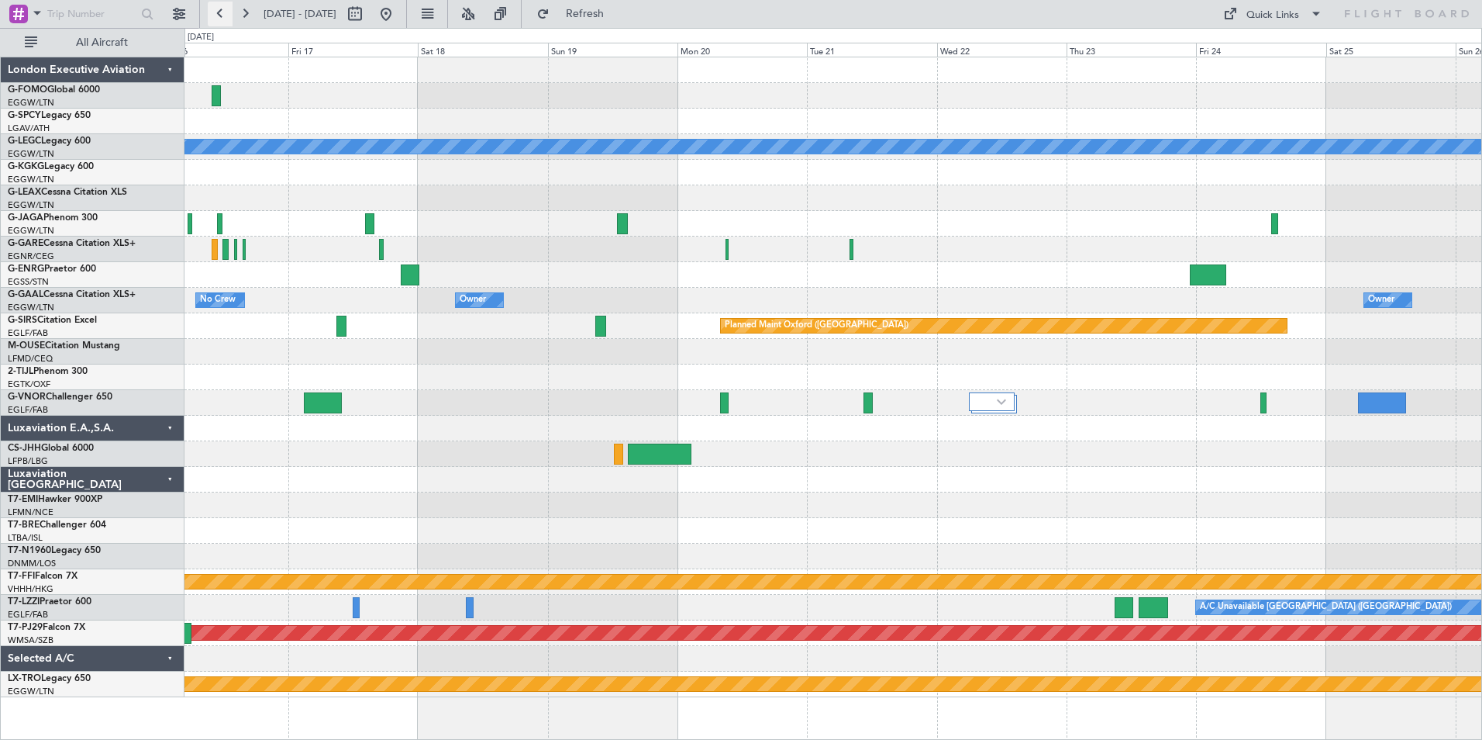
click at [209, 14] on button at bounding box center [220, 14] width 25 height 25
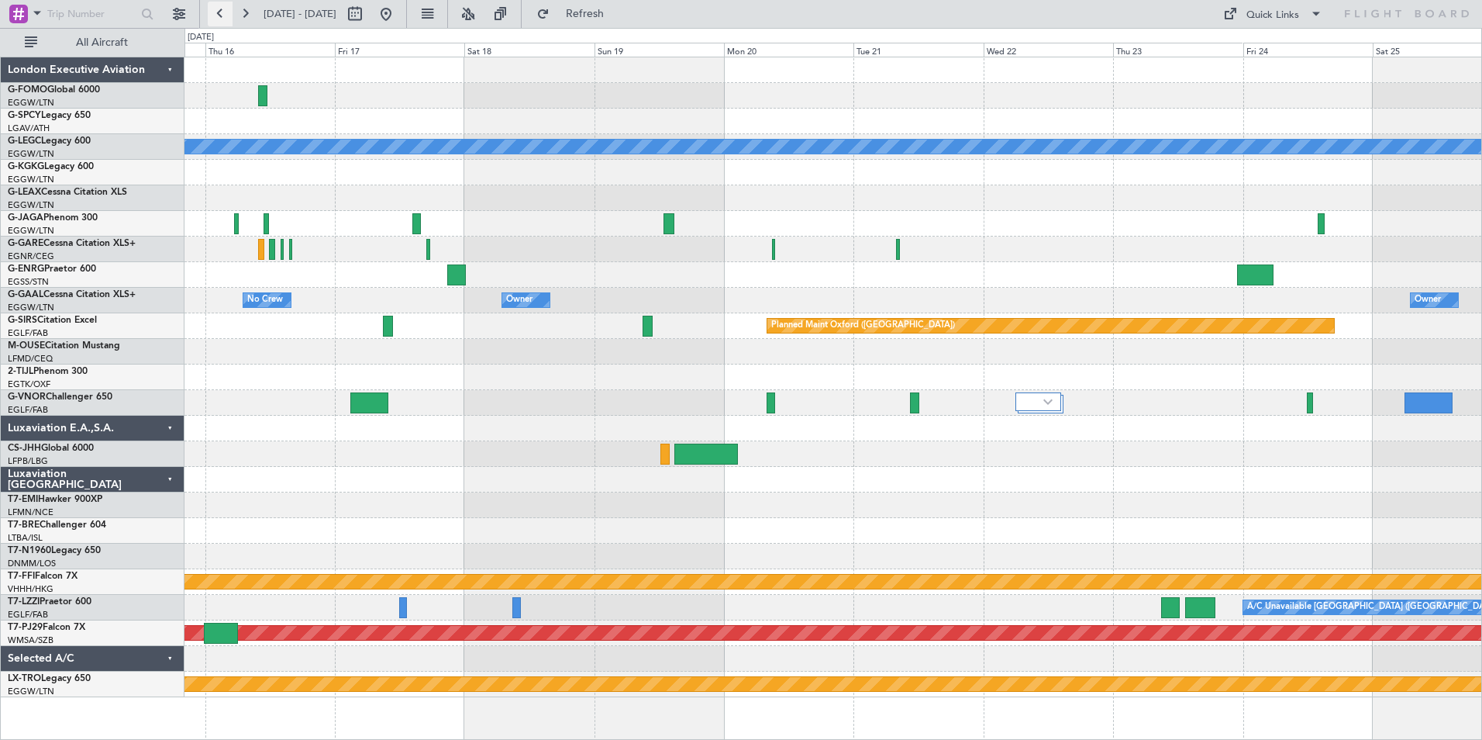
click at [209, 14] on button at bounding box center [220, 14] width 25 height 25
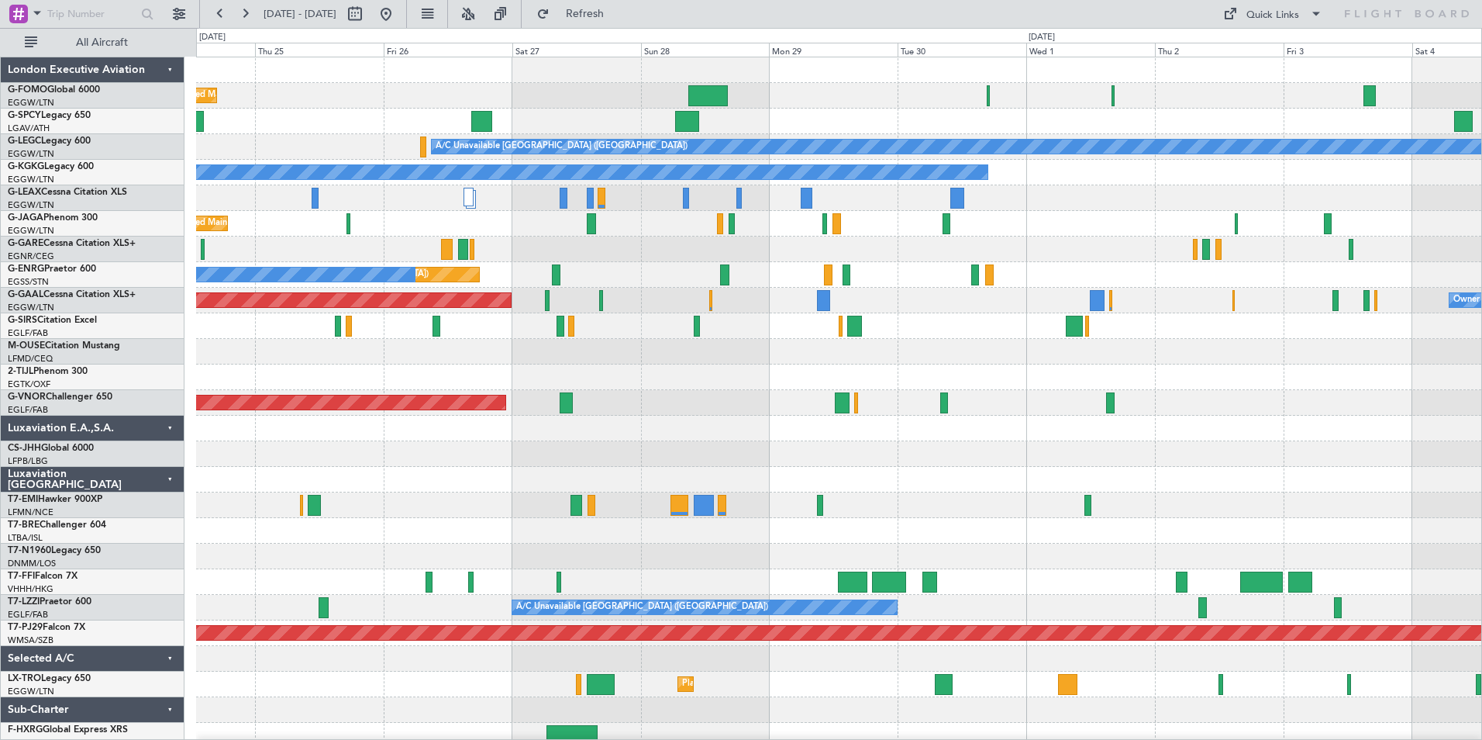
click at [720, 388] on div "Planned Maint London (Luton) A/C Unavailable London (Luton) A/C Unavailable Ist…" at bounding box center [838, 402] width 1285 height 691
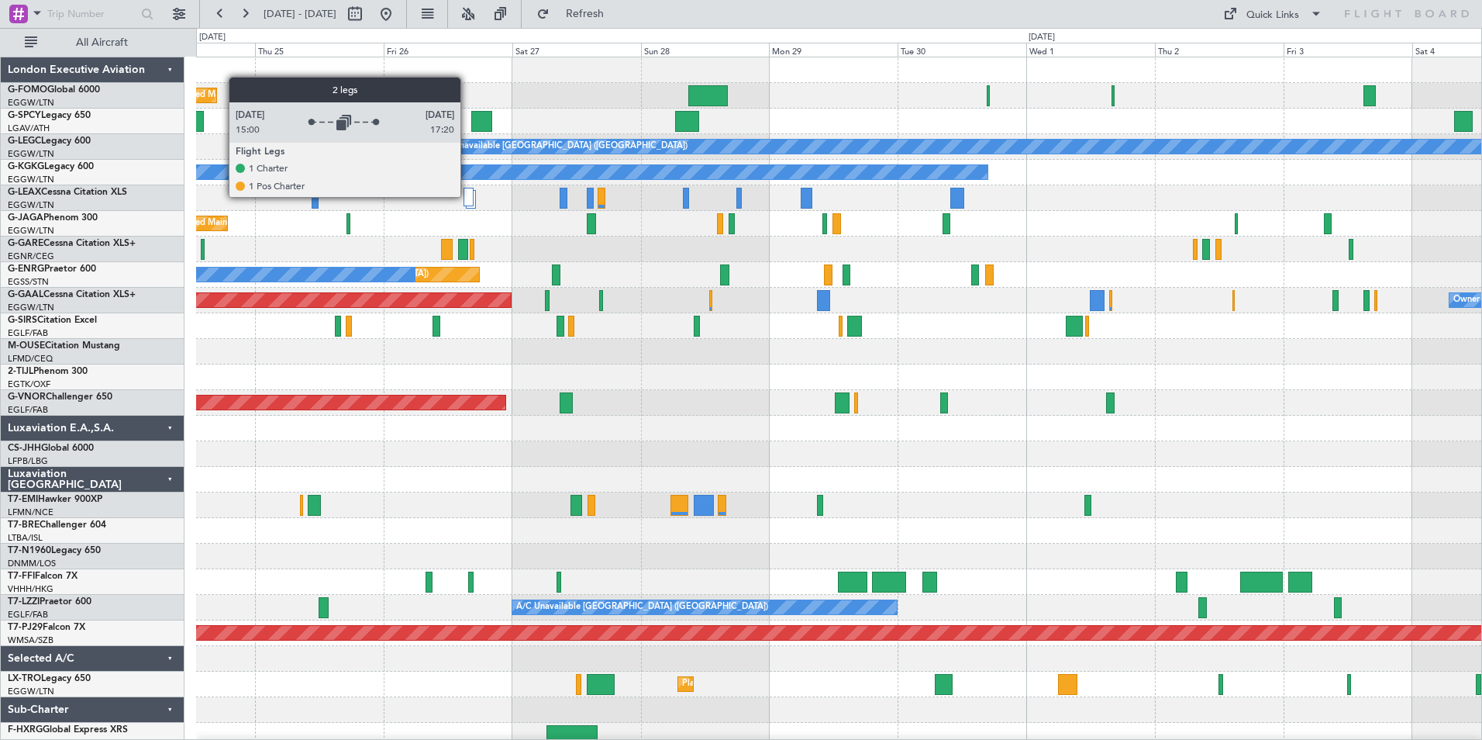
click at [467, 196] on div at bounding box center [469, 197] width 11 height 19
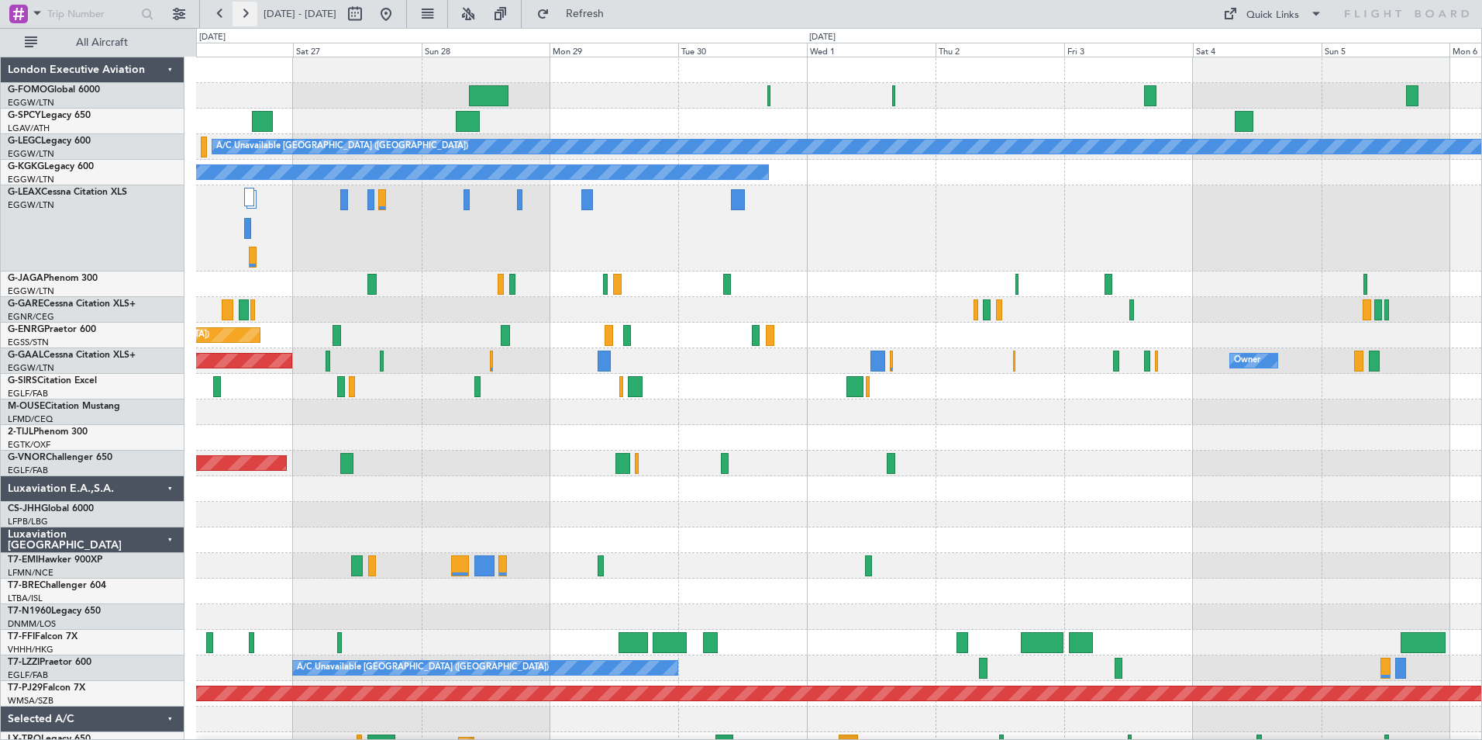
click at [247, 15] on button at bounding box center [245, 14] width 25 height 25
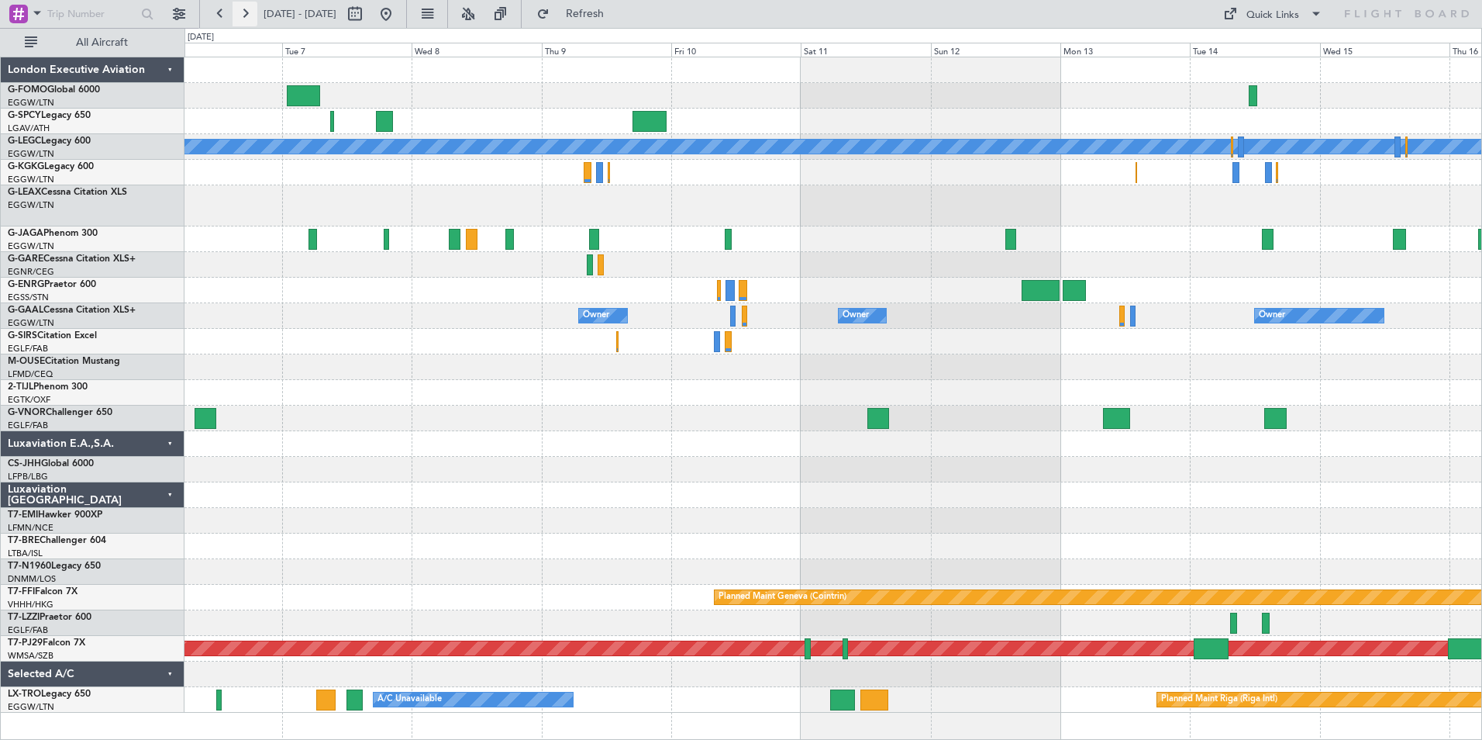
click at [247, 15] on button at bounding box center [245, 14] width 25 height 25
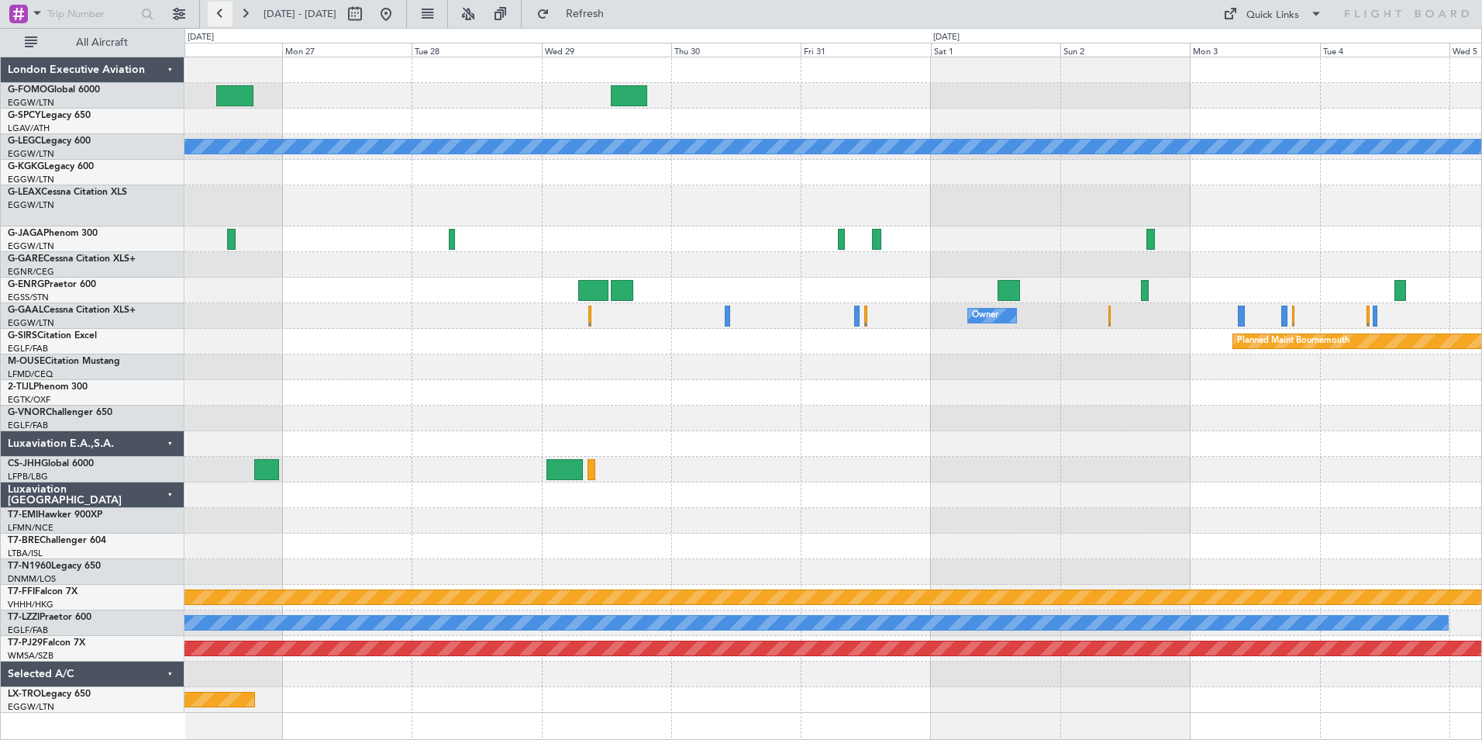
click at [222, 7] on button at bounding box center [220, 14] width 25 height 25
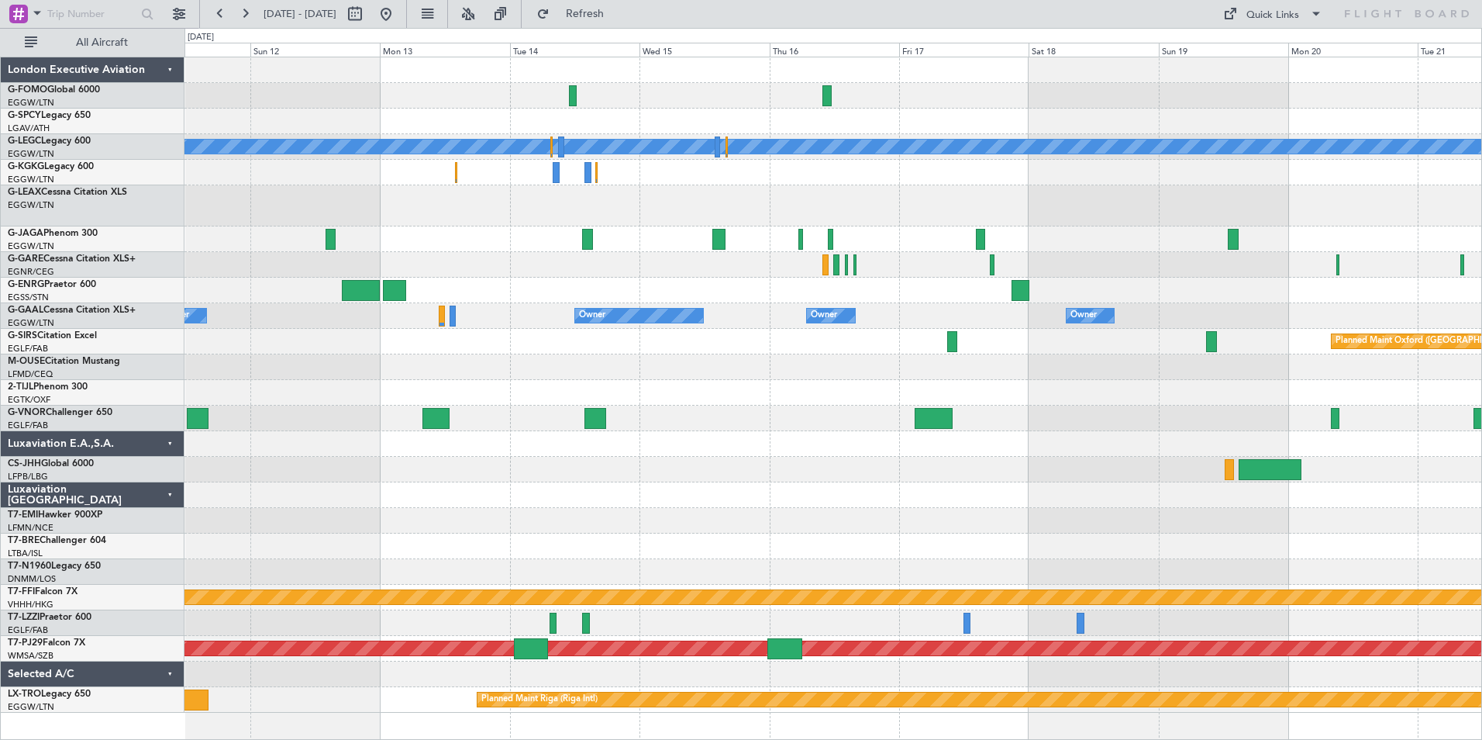
click at [871, 541] on div "A/C Unavailable London (Luton) Owner No Crew Owner Owner Owner Owner Planned Ma…" at bounding box center [832, 384] width 1297 height 655
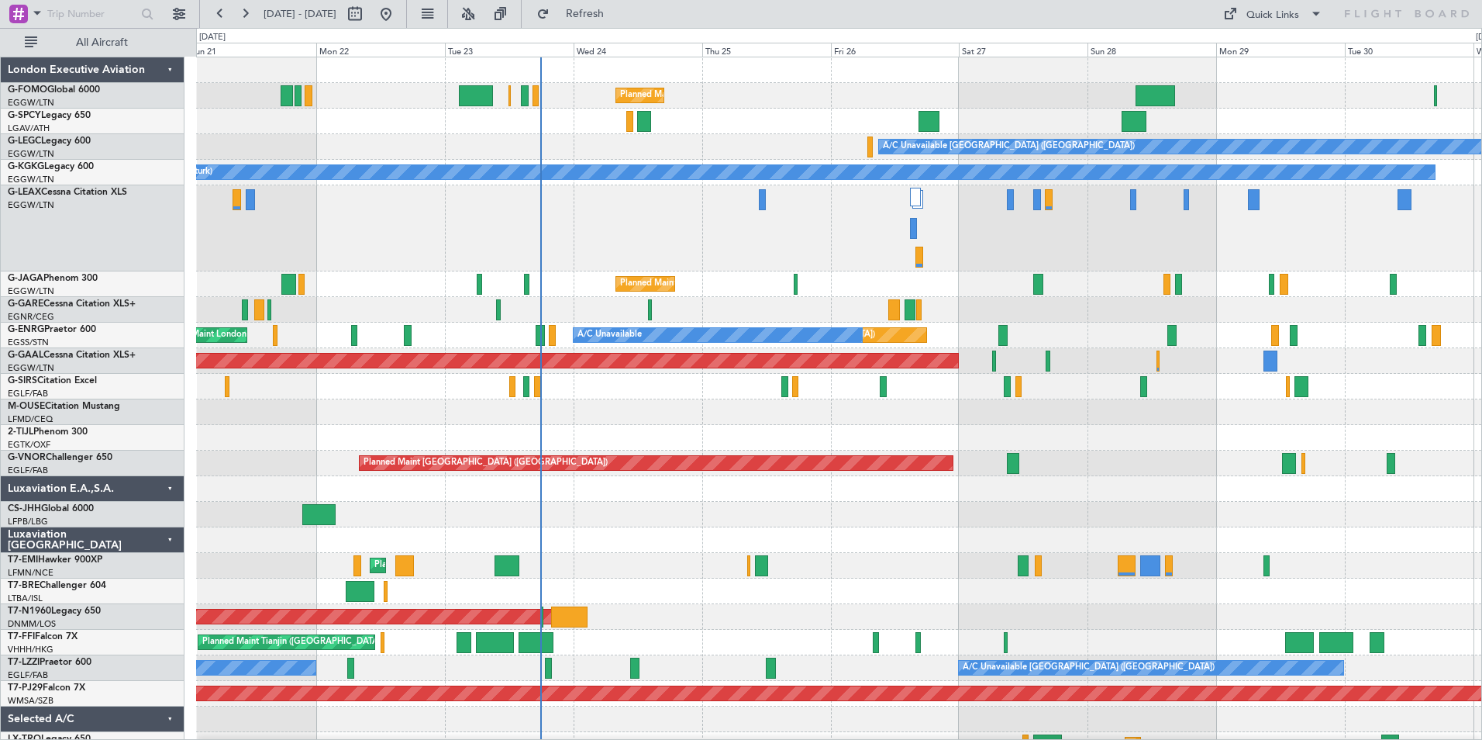
click at [822, 726] on div "Planned Maint London (Luton) A/C Unavailable London (Luton) A/C Unavailable A/C…" at bounding box center [838, 432] width 1285 height 751
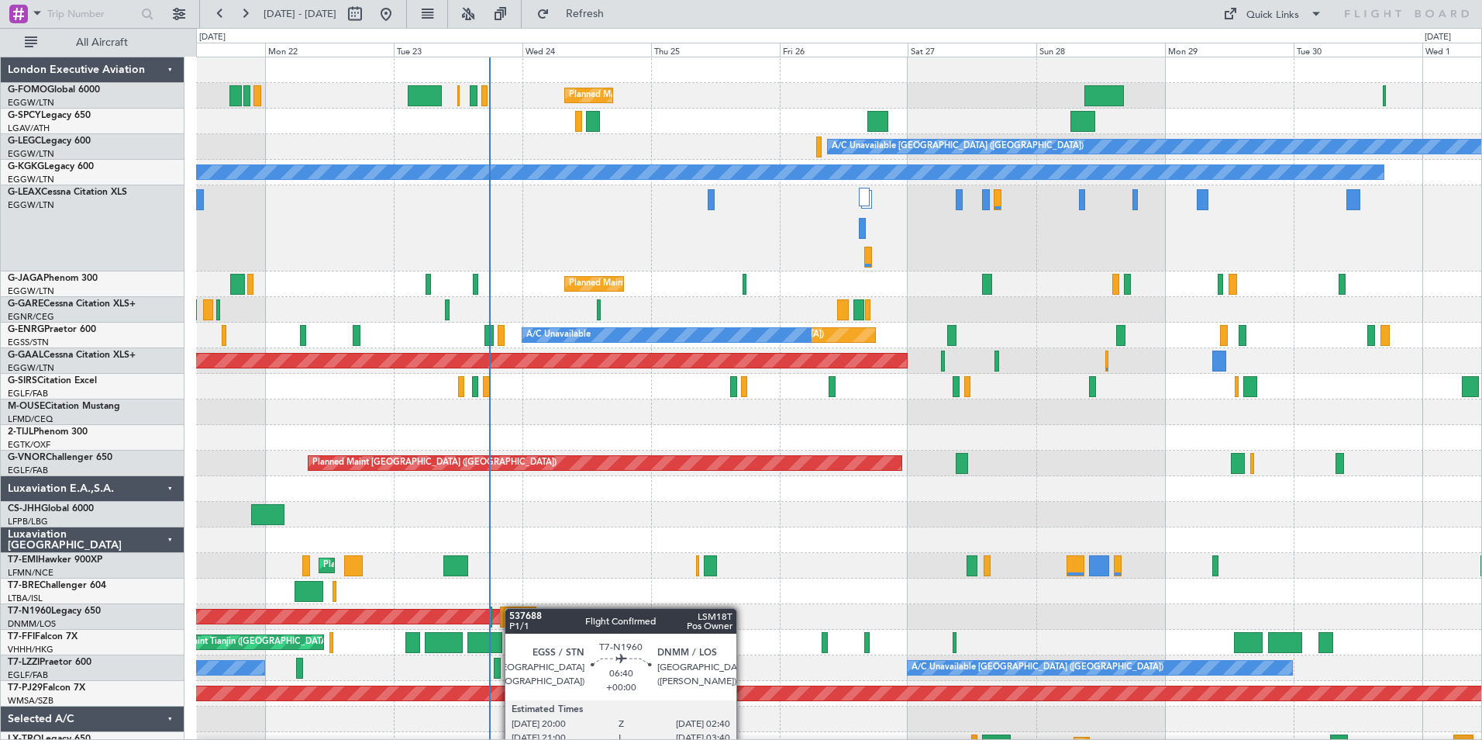
click at [509, 616] on div "Planned Maint London (Luton) A/C Unavailable London (Luton) A/C Unavailable A/C…" at bounding box center [838, 432] width 1285 height 751
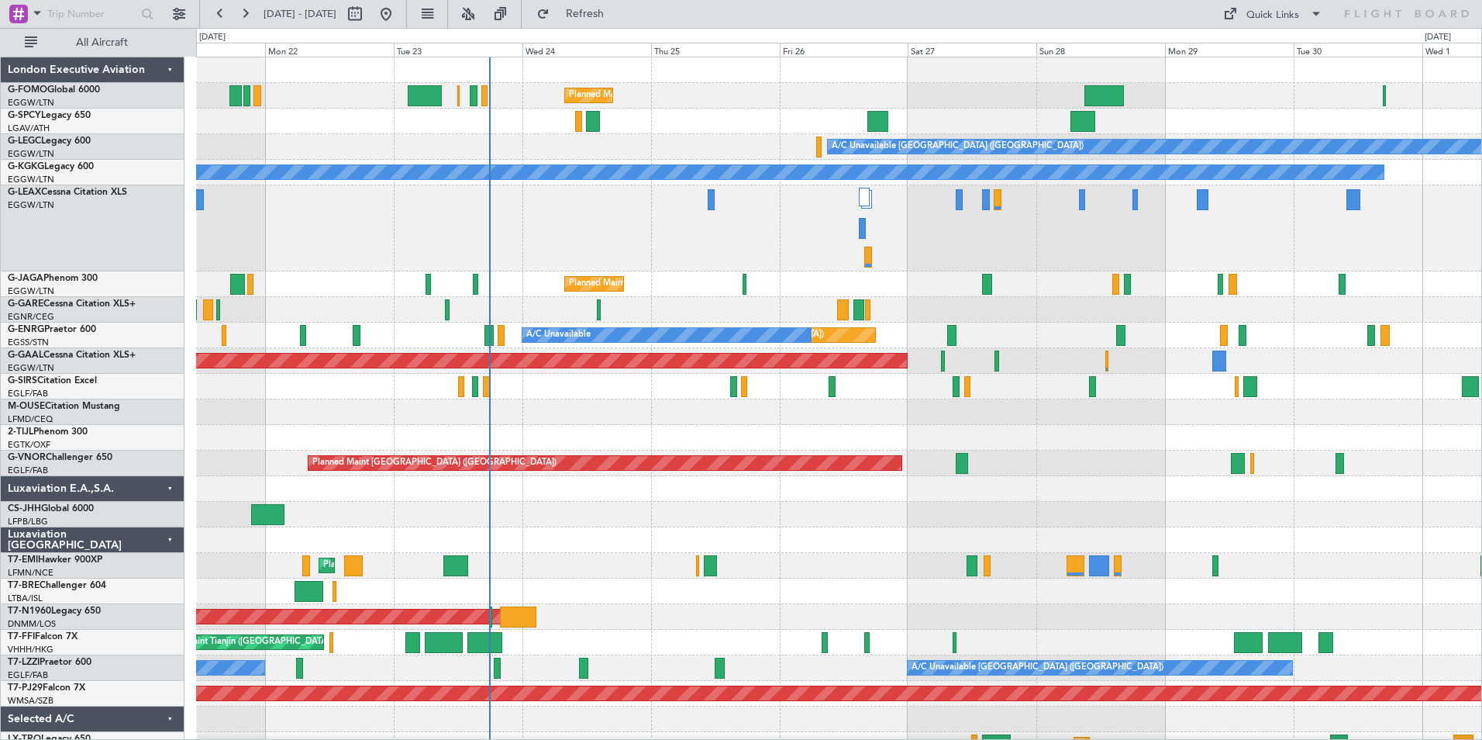
click at [572, 598] on div at bounding box center [838, 591] width 1285 height 26
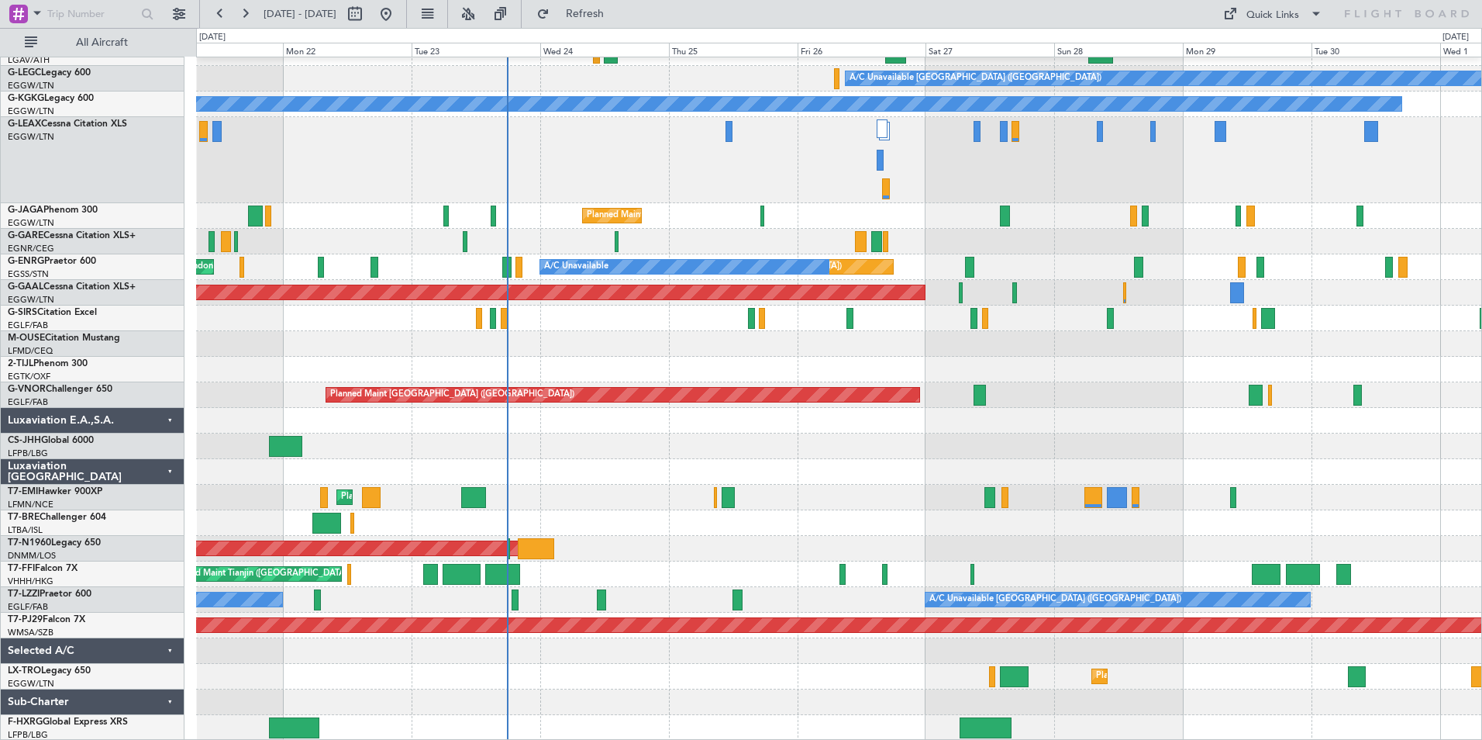
click at [519, 409] on div "Planned Maint London (Luton) A/C Unavailable London (Luton) A/C Unavailable A/C…" at bounding box center [838, 364] width 1285 height 751
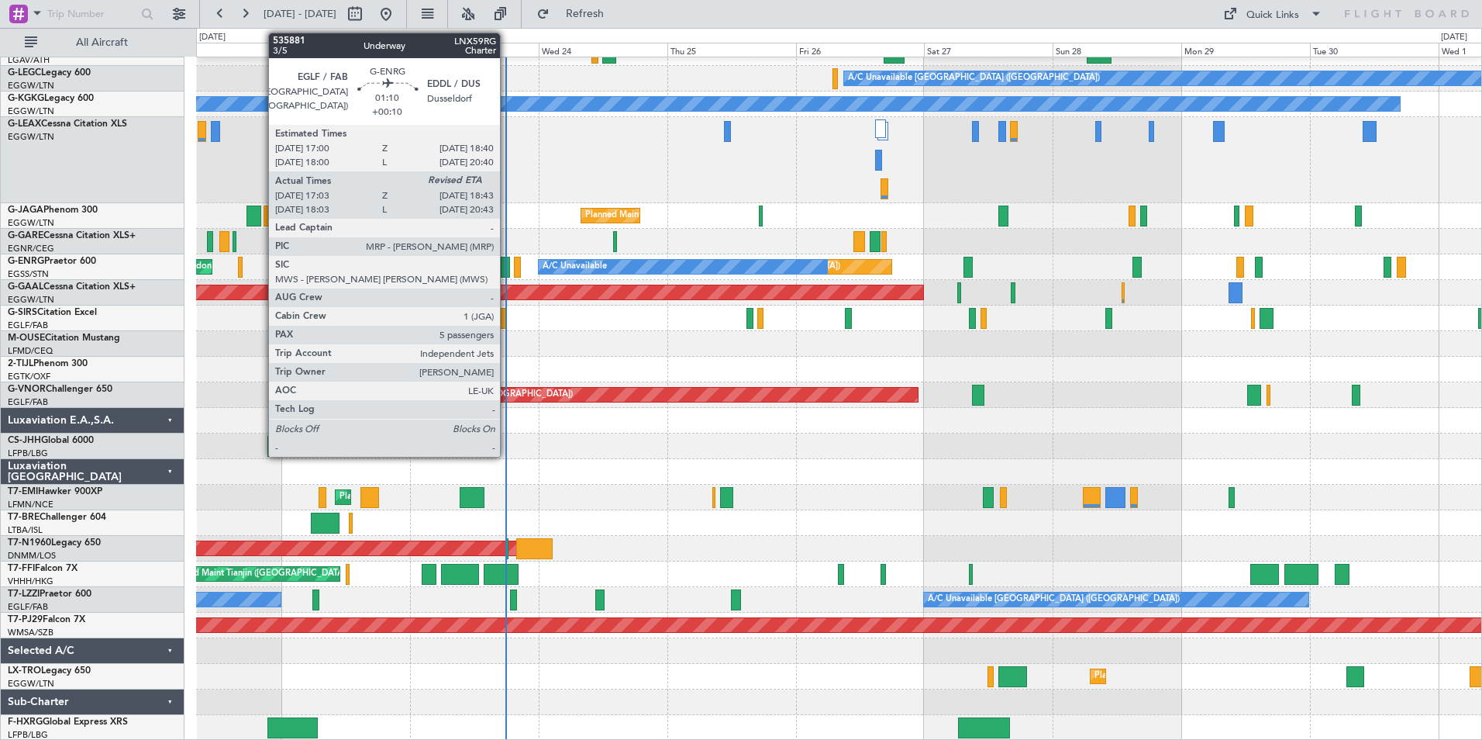
click at [507, 264] on div at bounding box center [505, 267] width 9 height 21
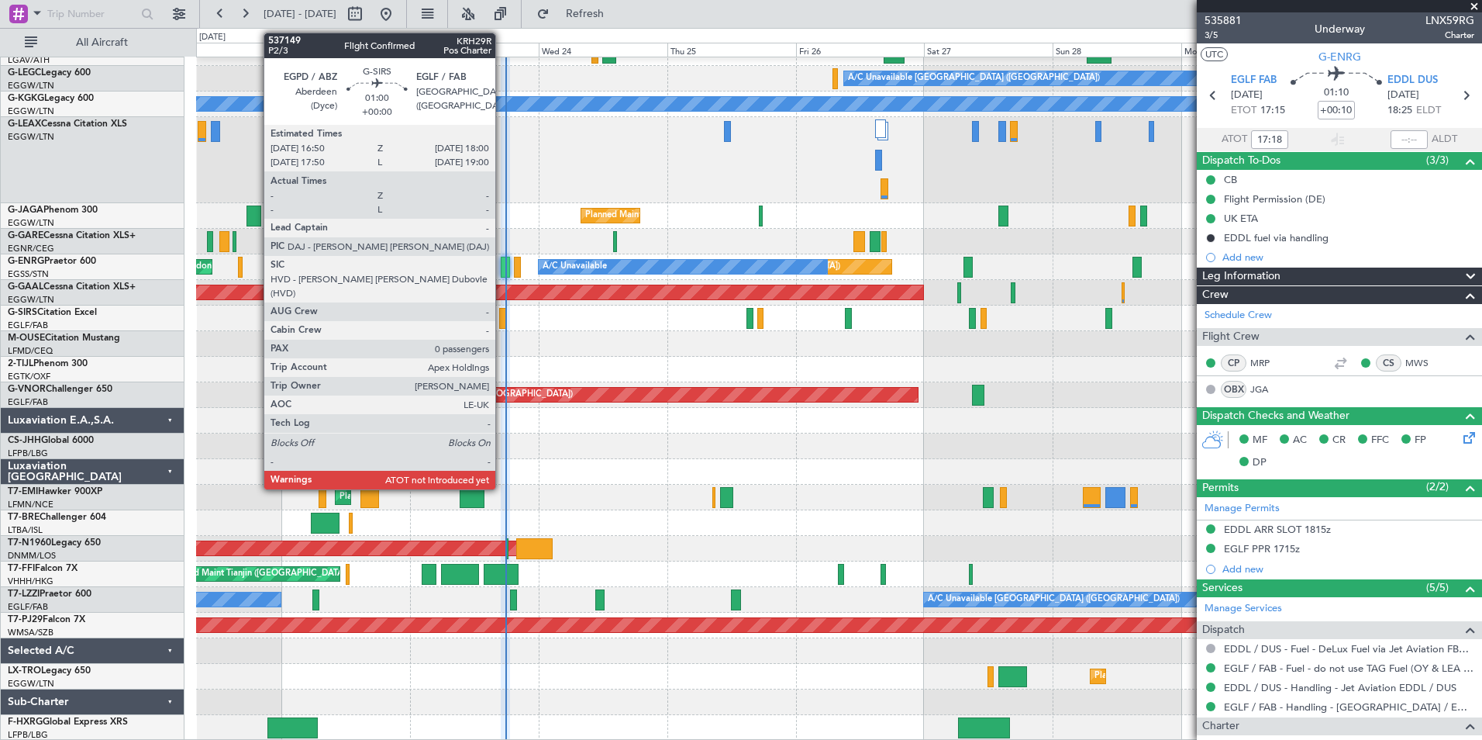
click at [502, 316] on div at bounding box center [502, 318] width 7 height 21
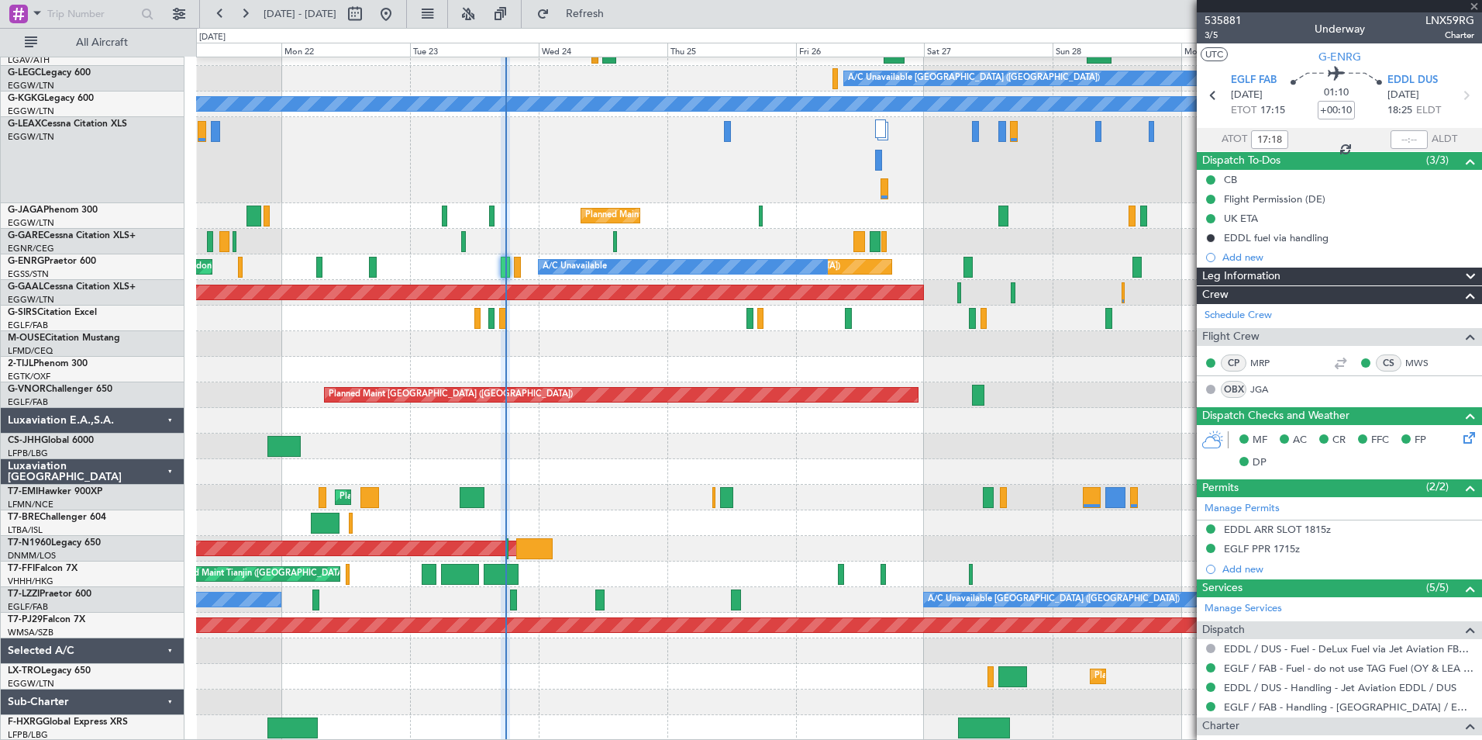
type input "0"
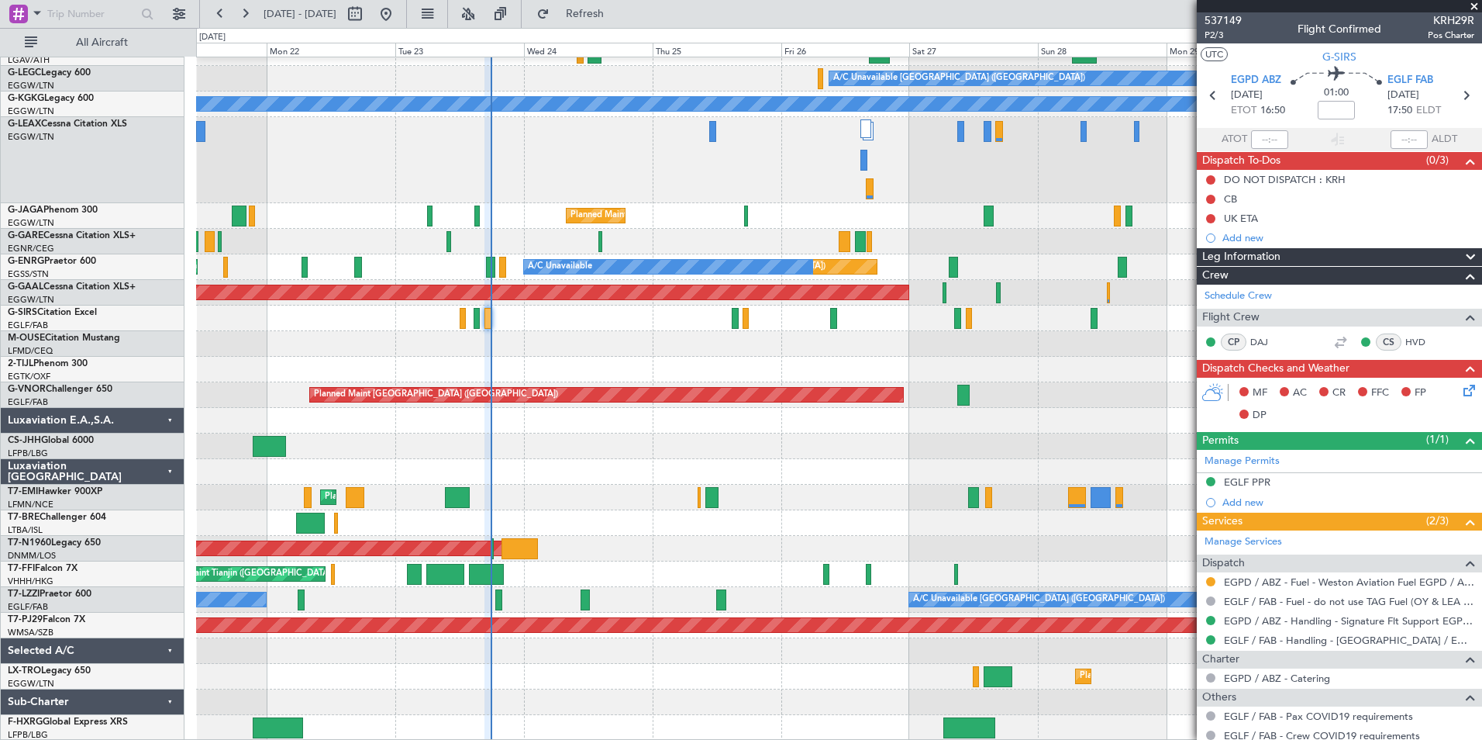
click at [487, 440] on div "Planned Maint London (Luton) A/C Unavailable London (Luton) A/C Unavailable A/C…" at bounding box center [838, 364] width 1285 height 751
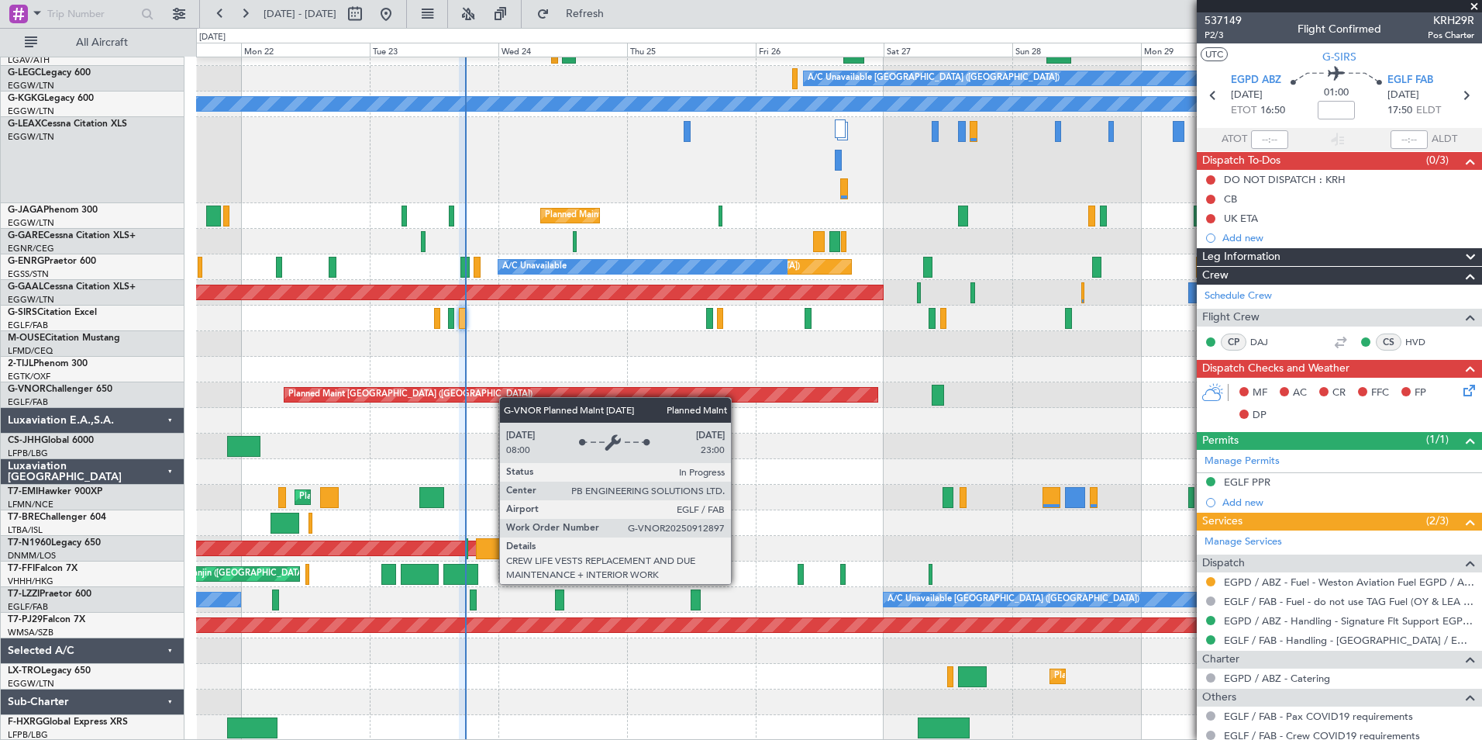
click at [508, 394] on div "Planned Maint London (Luton) A/C Unavailable London (Luton) A/C Unavailable A/C…" at bounding box center [838, 364] width 1285 height 751
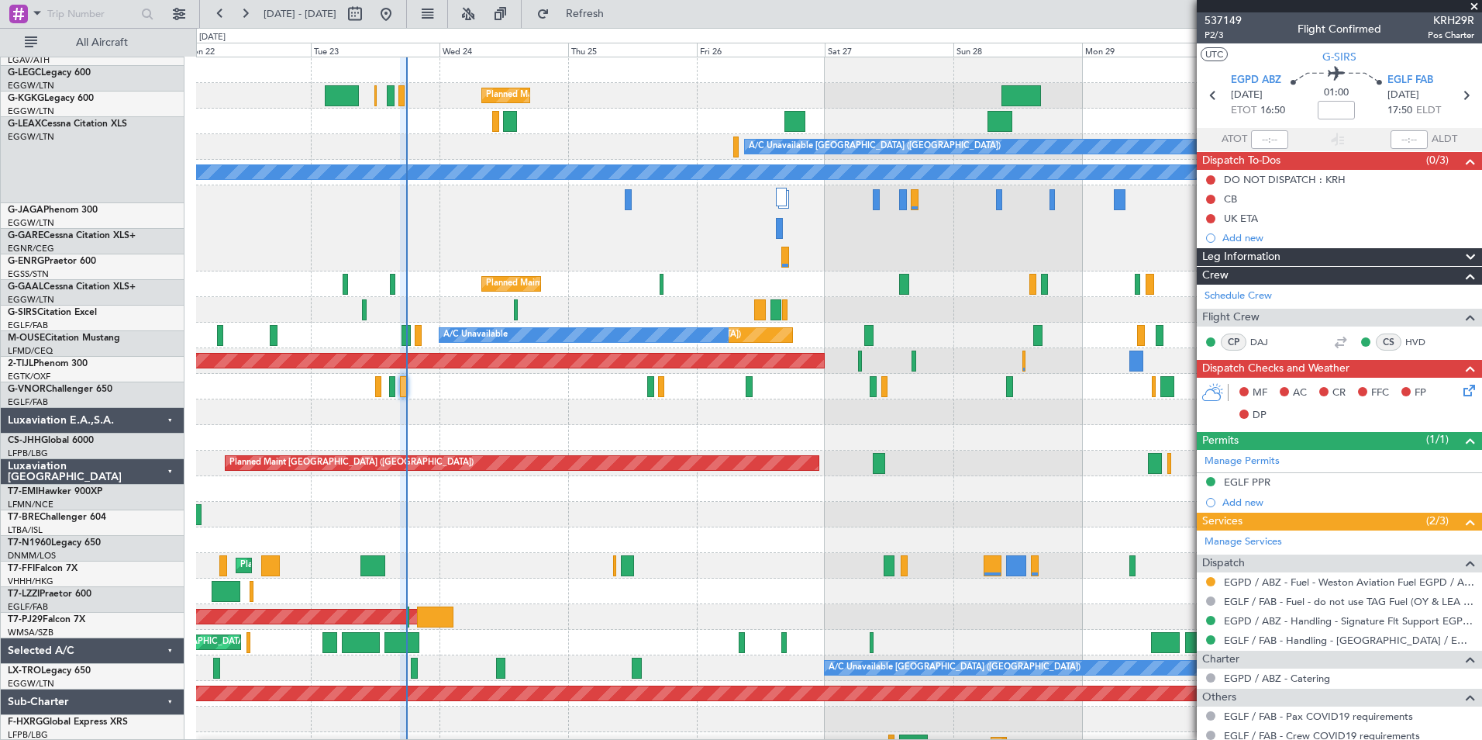
scroll to position [0, 0]
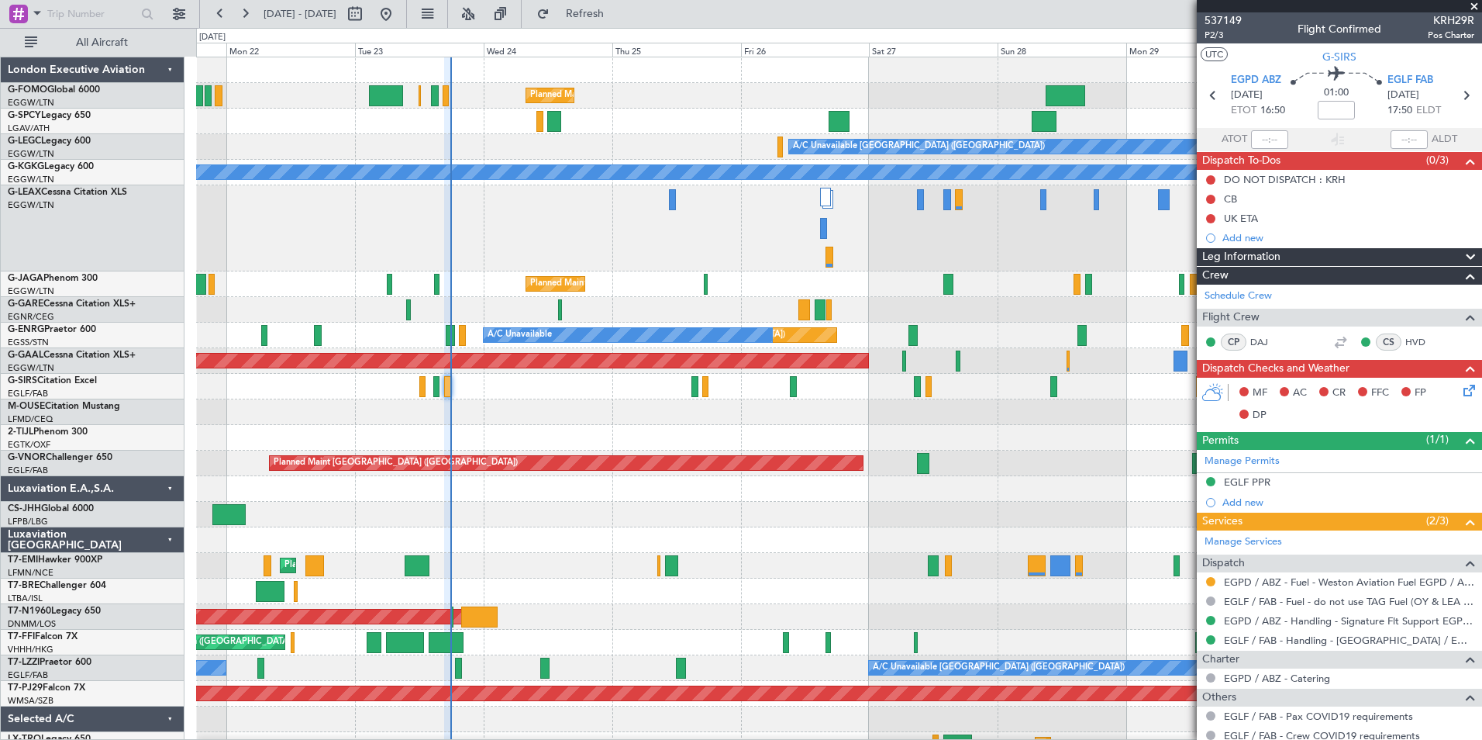
click at [464, 572] on div "Planned Maint [GEOGRAPHIC_DATA]" at bounding box center [838, 566] width 1285 height 26
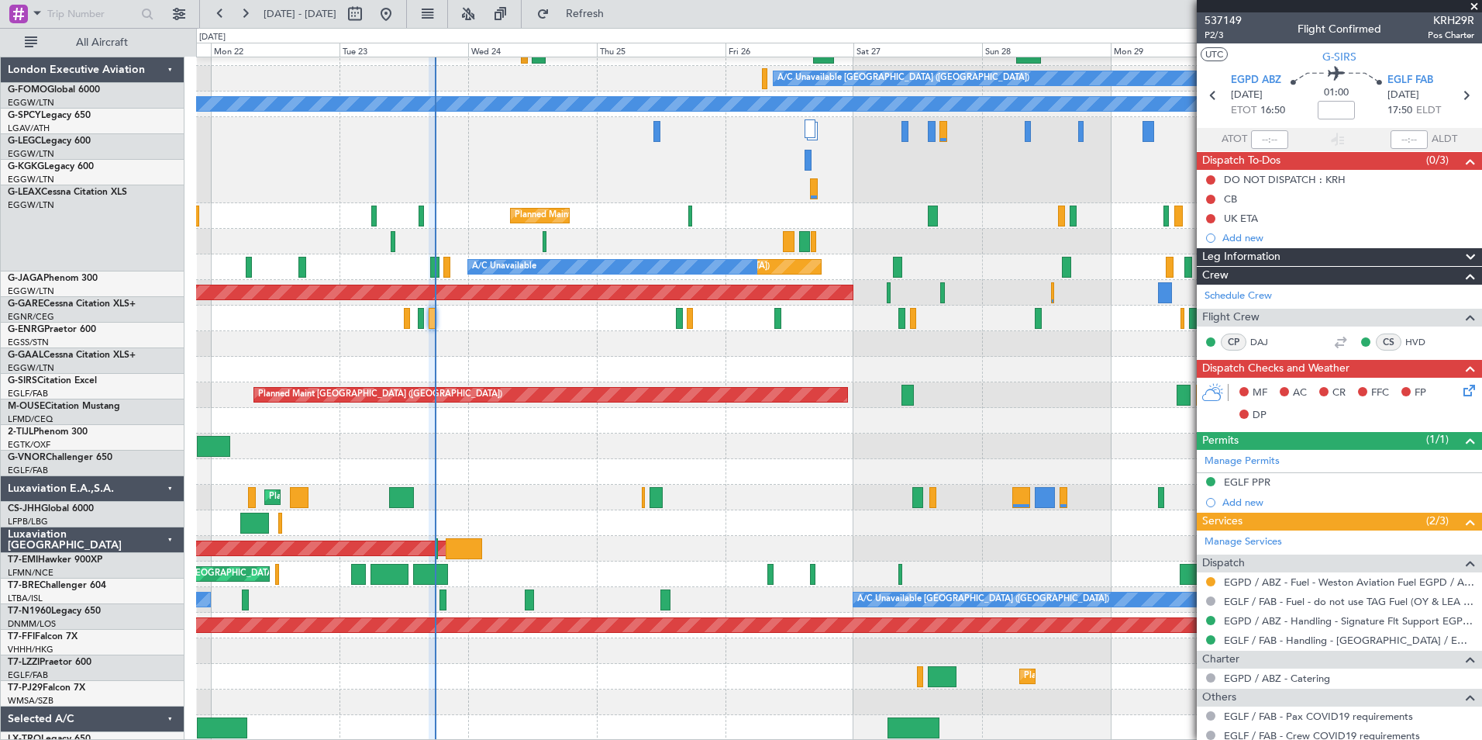
scroll to position [68, 0]
